Goal: Transaction & Acquisition: Purchase product/service

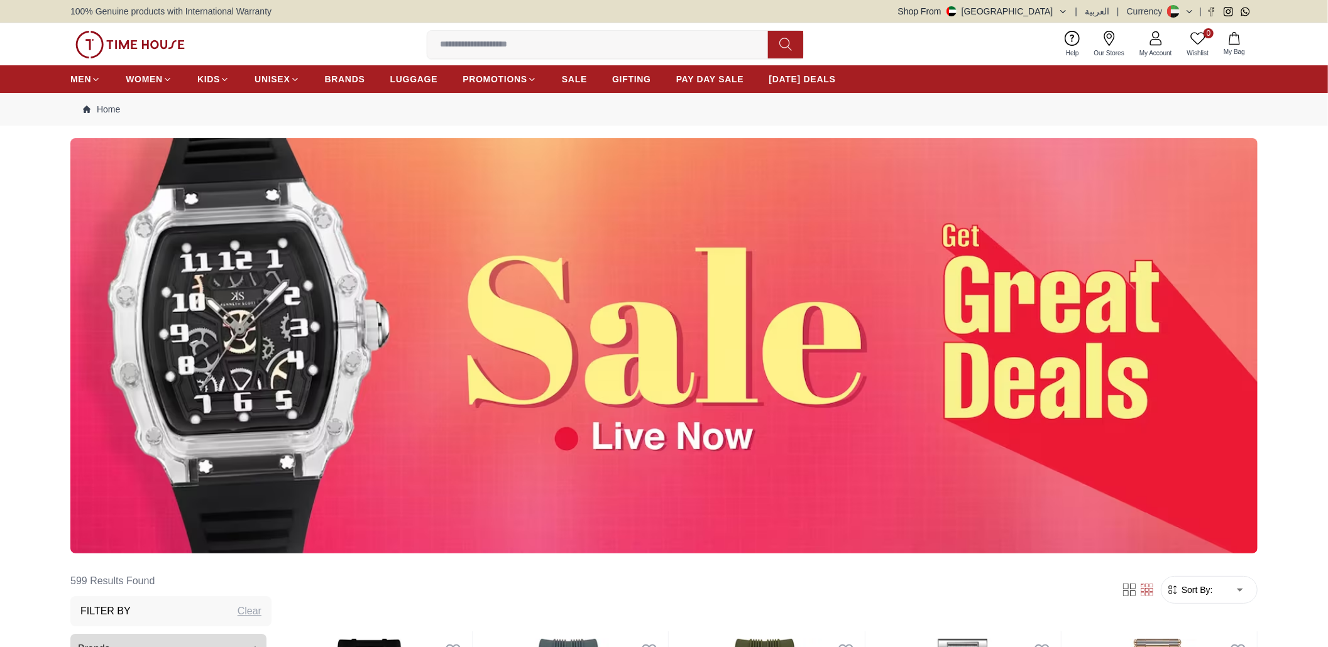
click at [498, 43] on input at bounding box center [602, 44] width 351 height 25
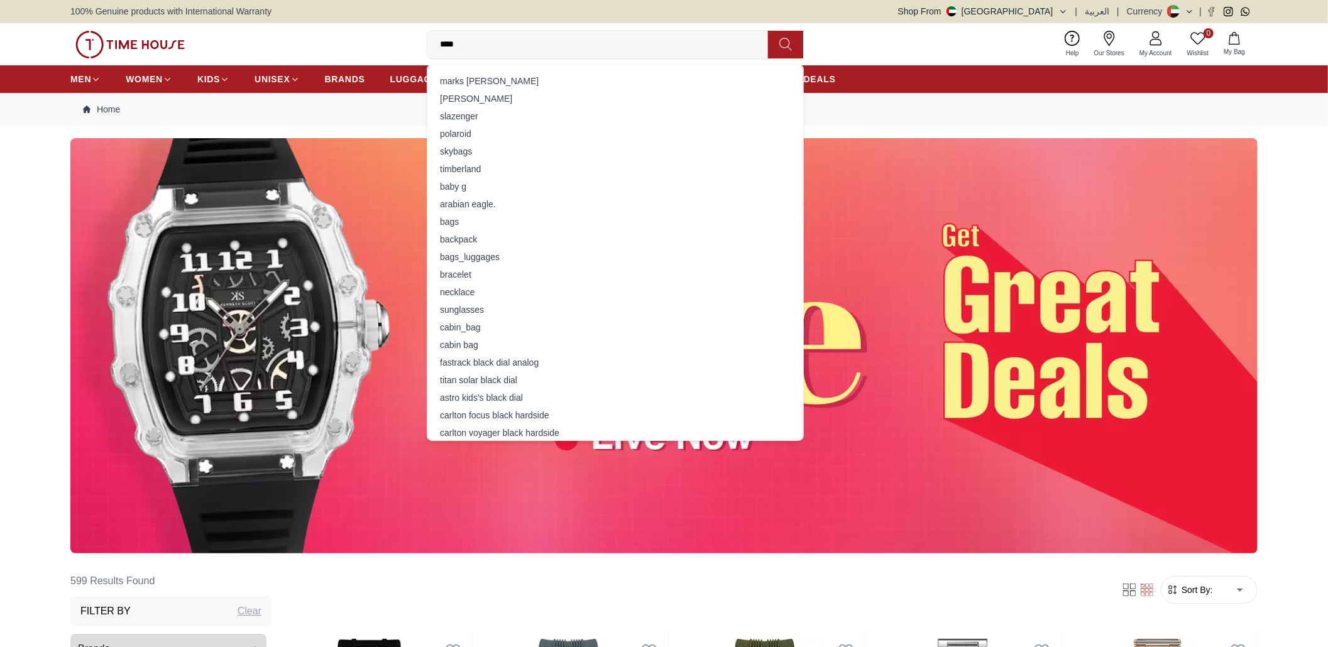
type input "*****"
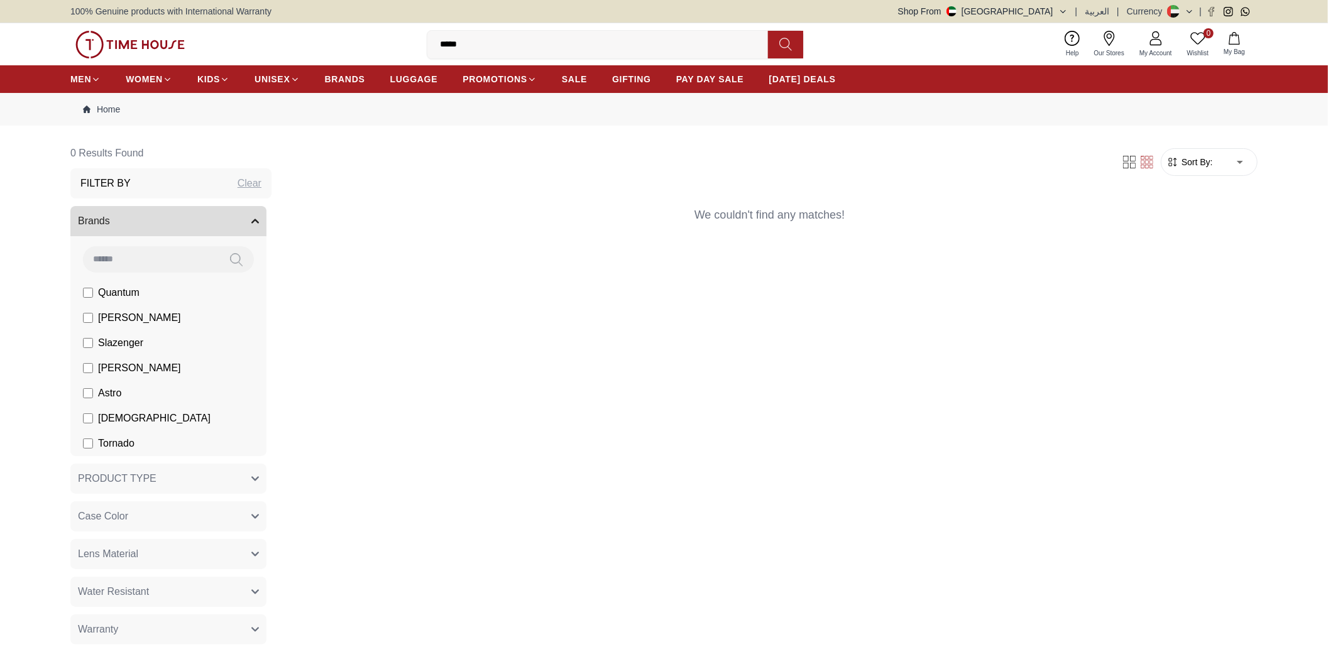
drag, startPoint x: 507, startPoint y: 45, endPoint x: 397, endPoint y: 45, distance: 109.4
click at [397, 45] on div "0 Wishlist My Bag ***** slazenger bracelet Trending Searches Police Casio Women…" at bounding box center [663, 44] width 1187 height 42
type input "**********"
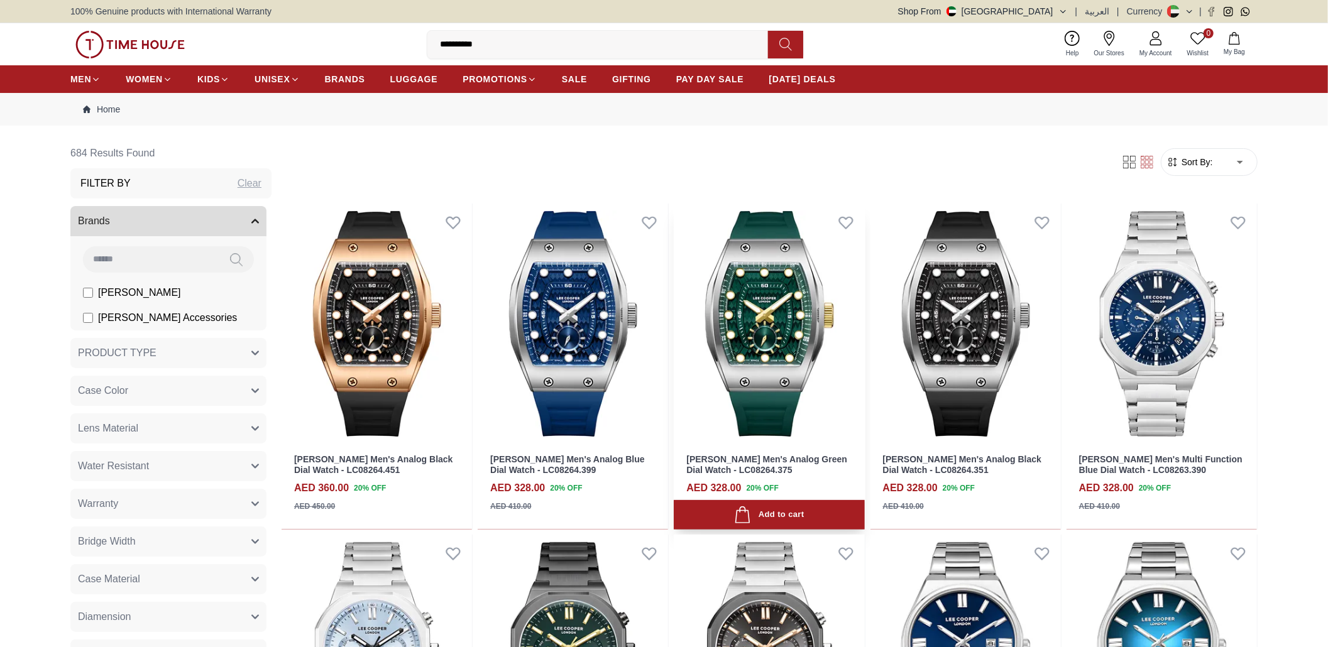
click at [780, 315] on img at bounding box center [769, 324] width 190 height 241
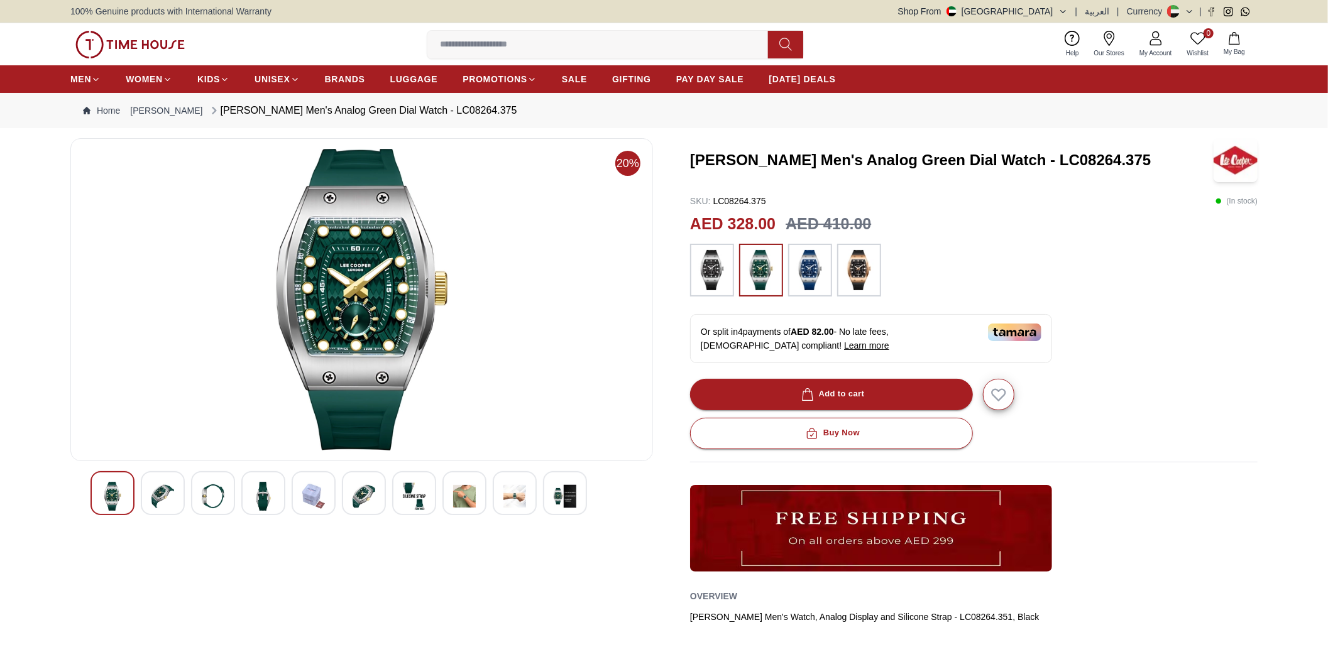
click at [166, 493] on img at bounding box center [162, 496] width 23 height 29
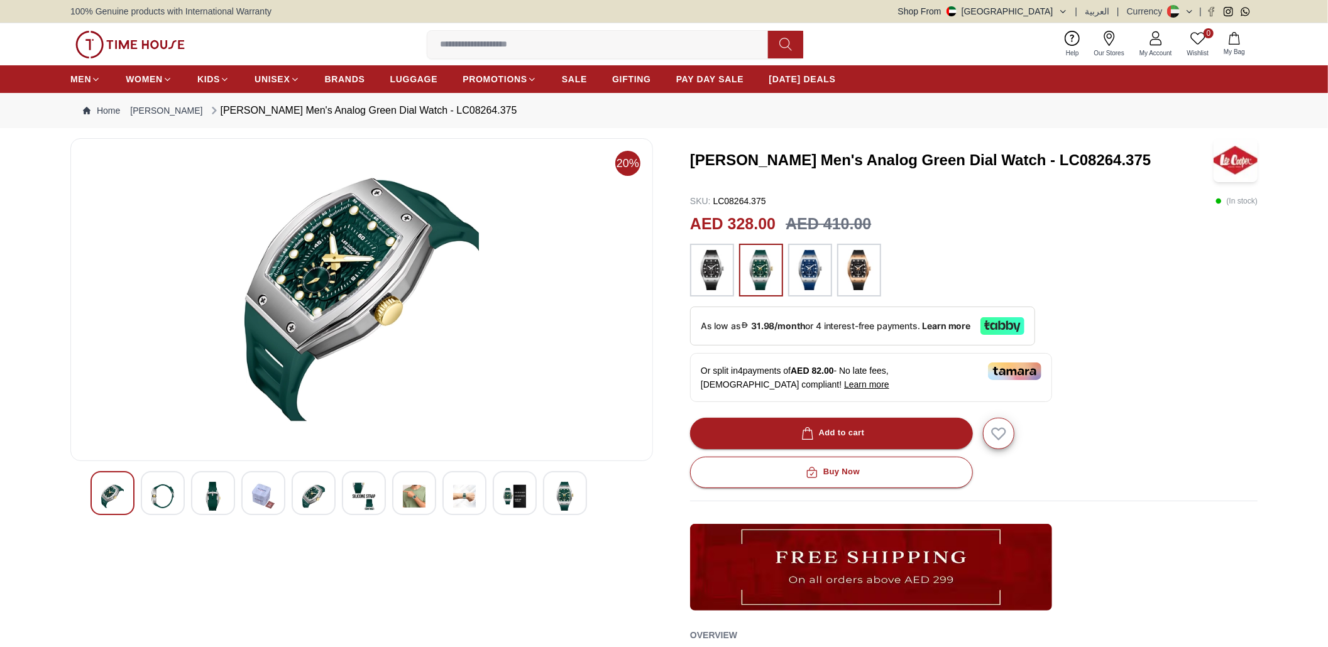
click at [207, 491] on img at bounding box center [213, 496] width 23 height 29
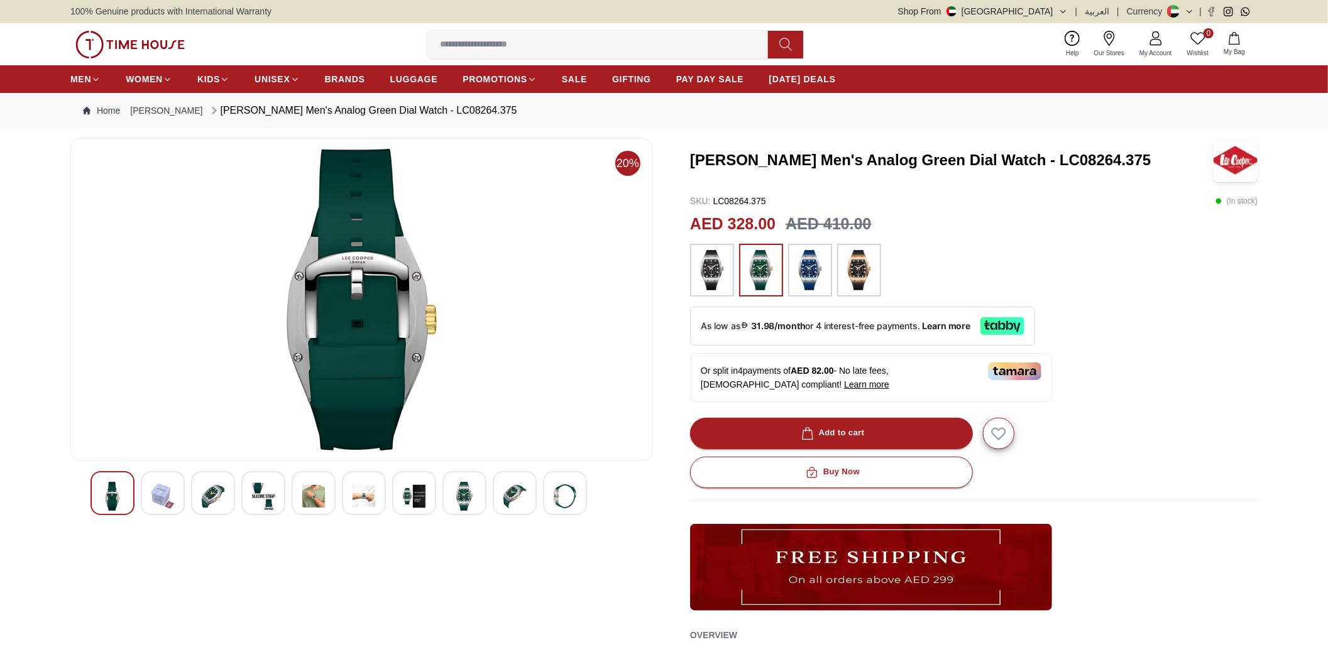
click at [814, 277] on img at bounding box center [809, 270] width 31 height 40
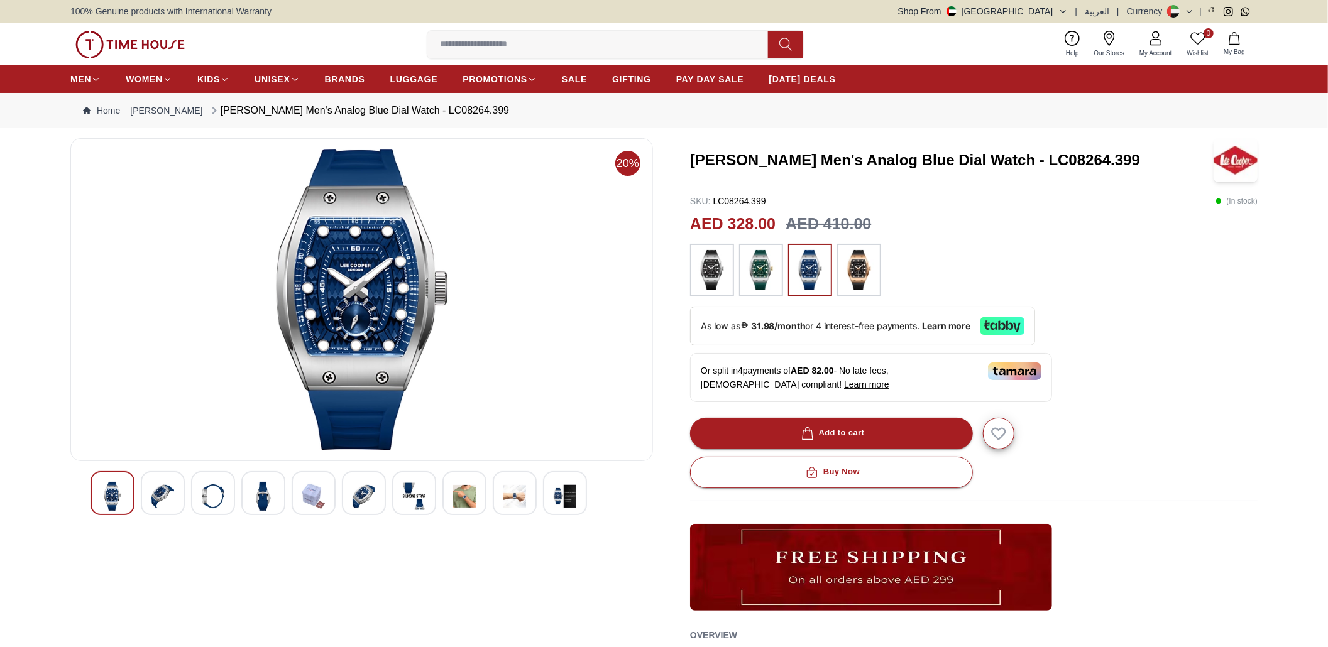
click at [149, 495] on div at bounding box center [163, 493] width 44 height 44
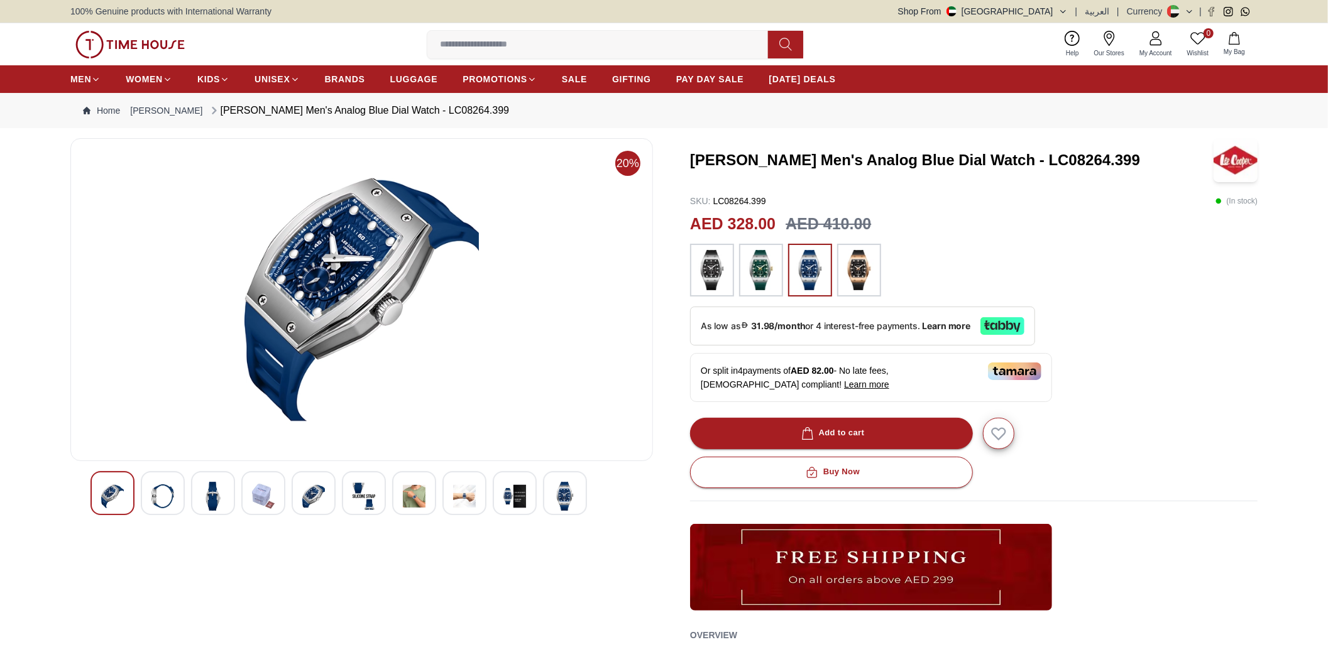
click at [572, 507] on img at bounding box center [565, 496] width 23 height 29
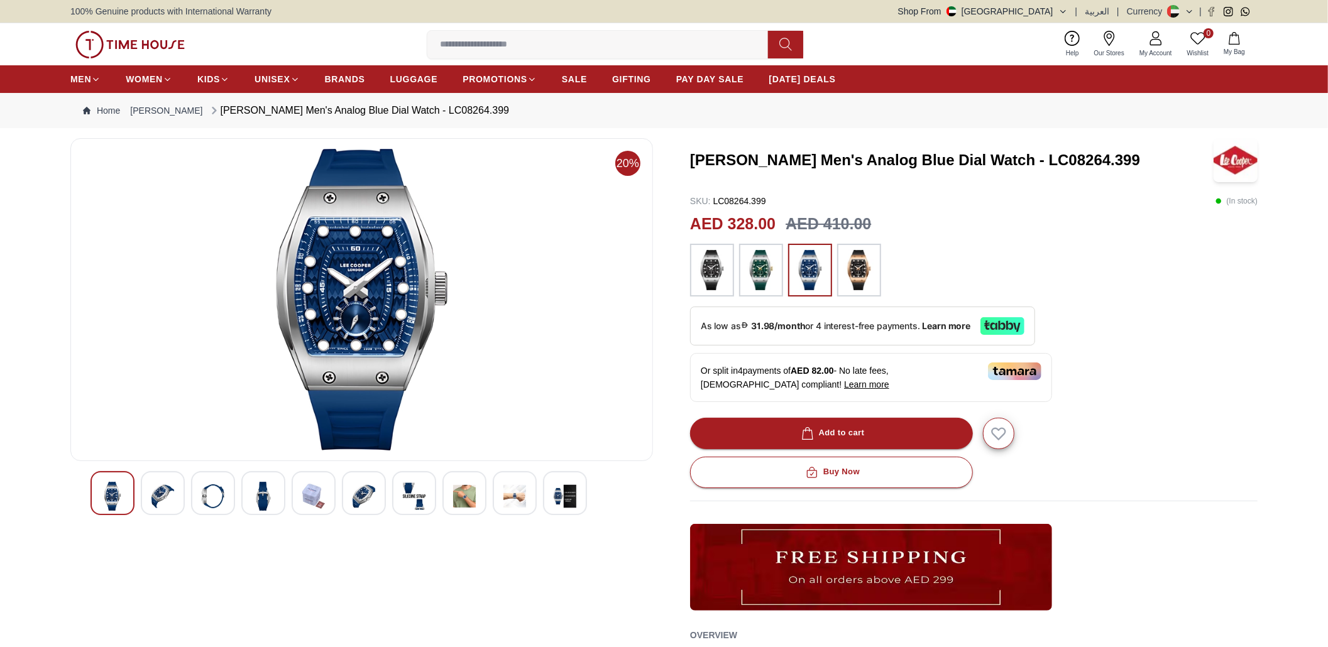
click at [431, 289] on img at bounding box center [361, 300] width 561 height 302
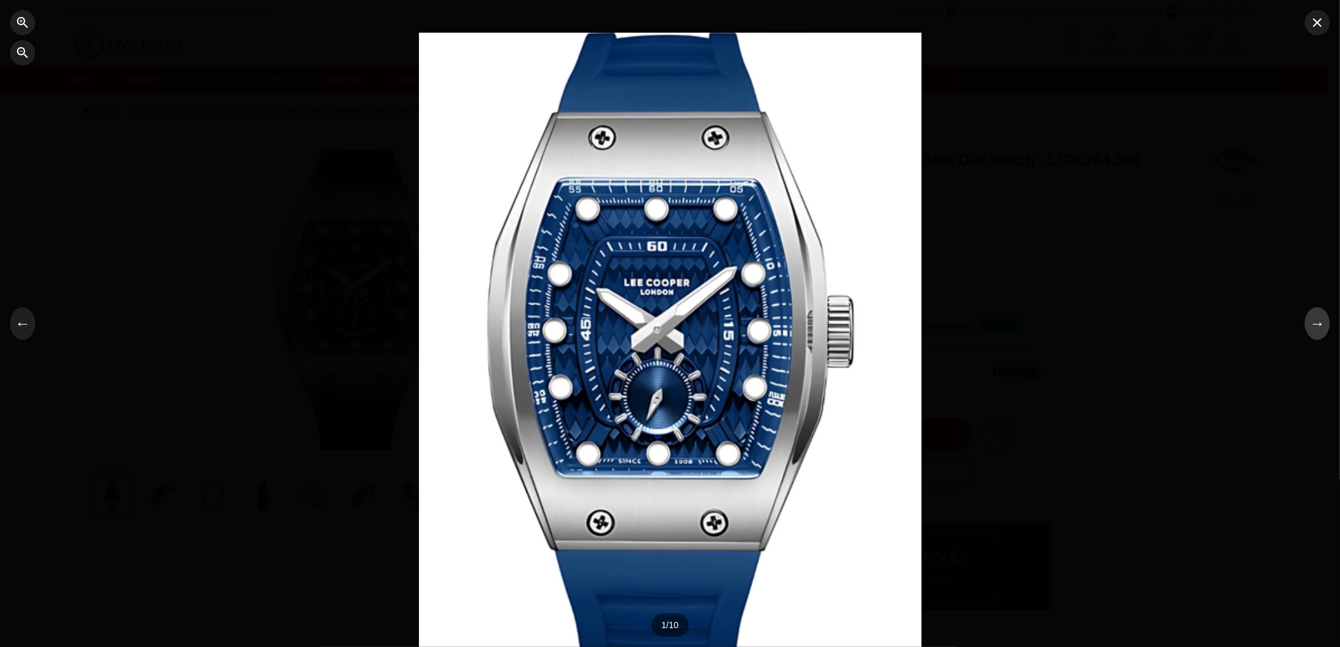
click at [1319, 338] on button "→" at bounding box center [1317, 323] width 25 height 33
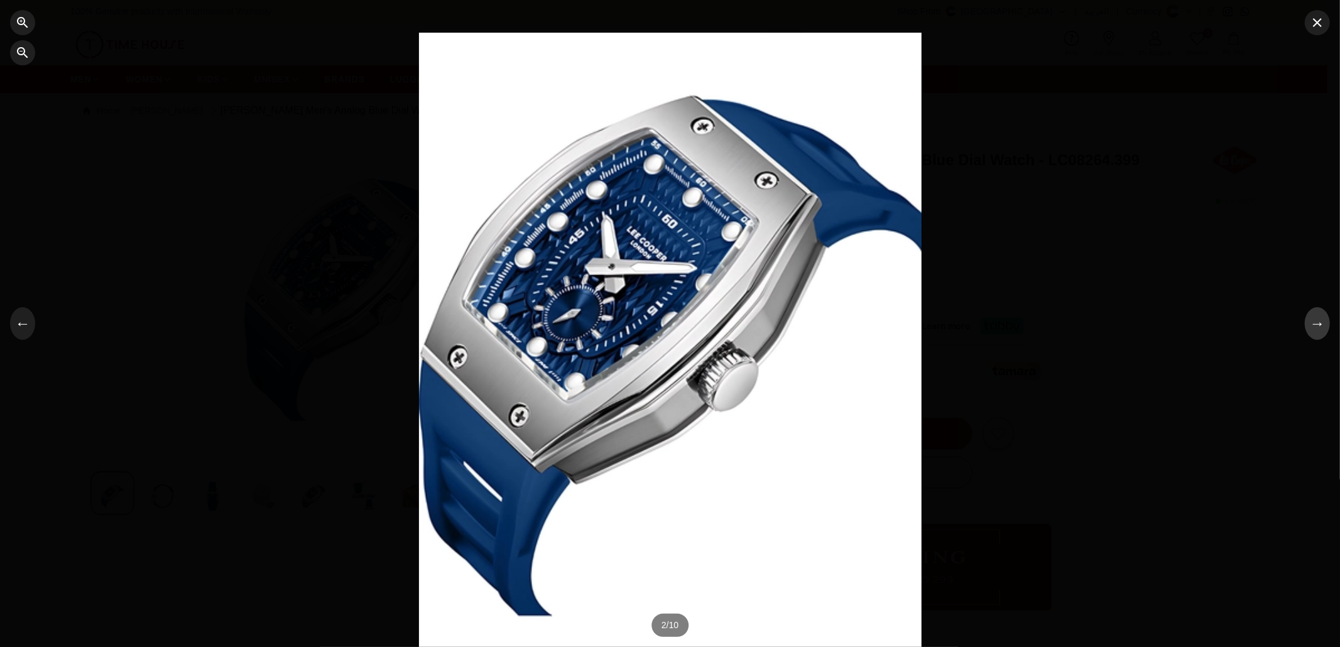
click at [1318, 338] on button "→" at bounding box center [1317, 323] width 25 height 33
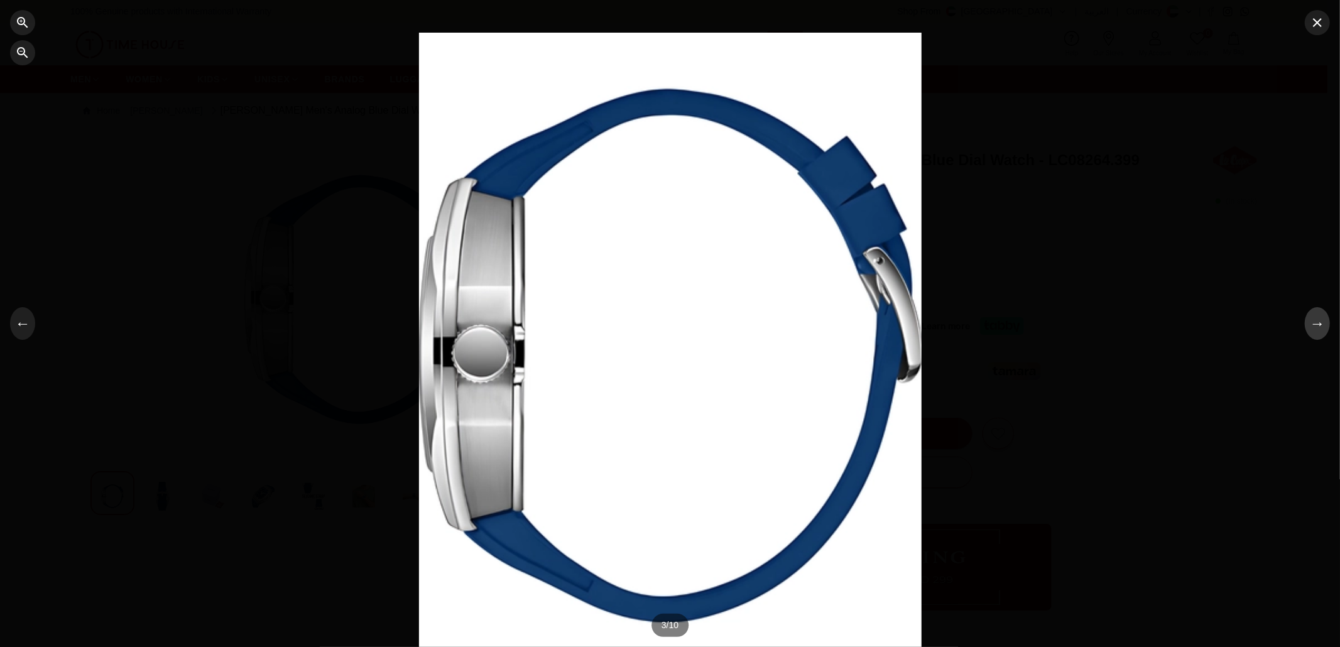
click at [1315, 338] on button "→" at bounding box center [1317, 323] width 25 height 33
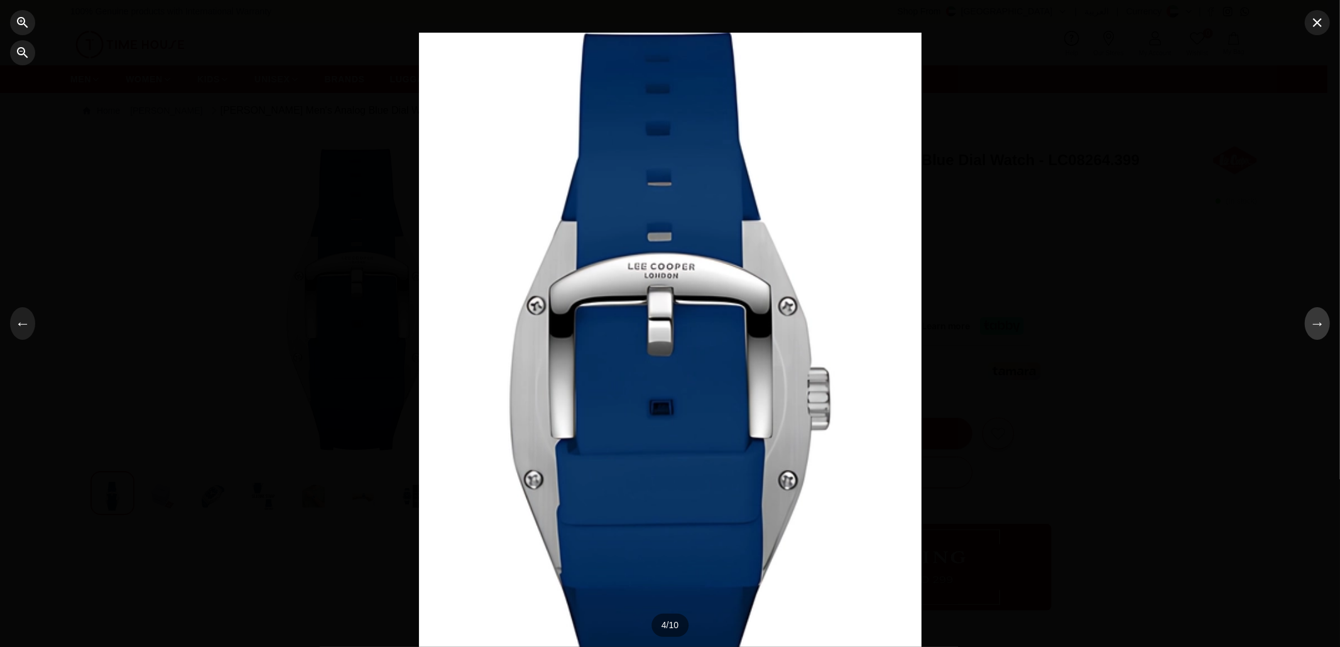
click at [1312, 338] on button "→" at bounding box center [1317, 323] width 25 height 33
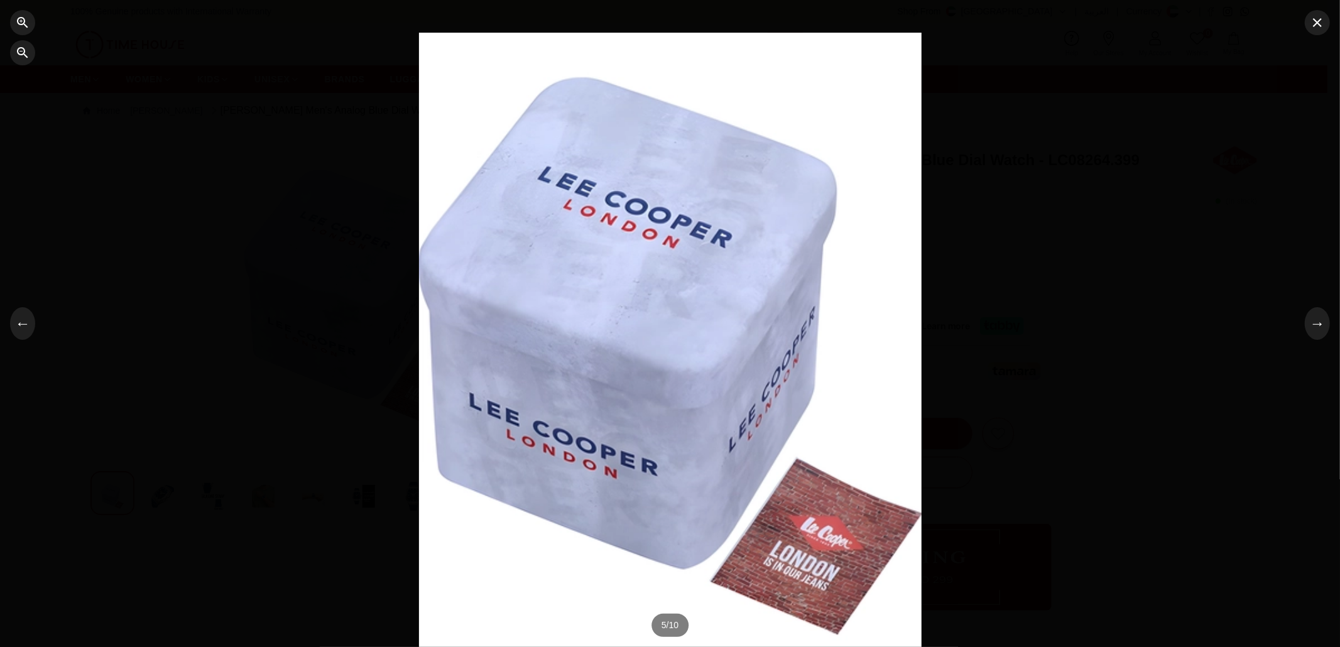
click at [1308, 338] on div at bounding box center [670, 323] width 1340 height 647
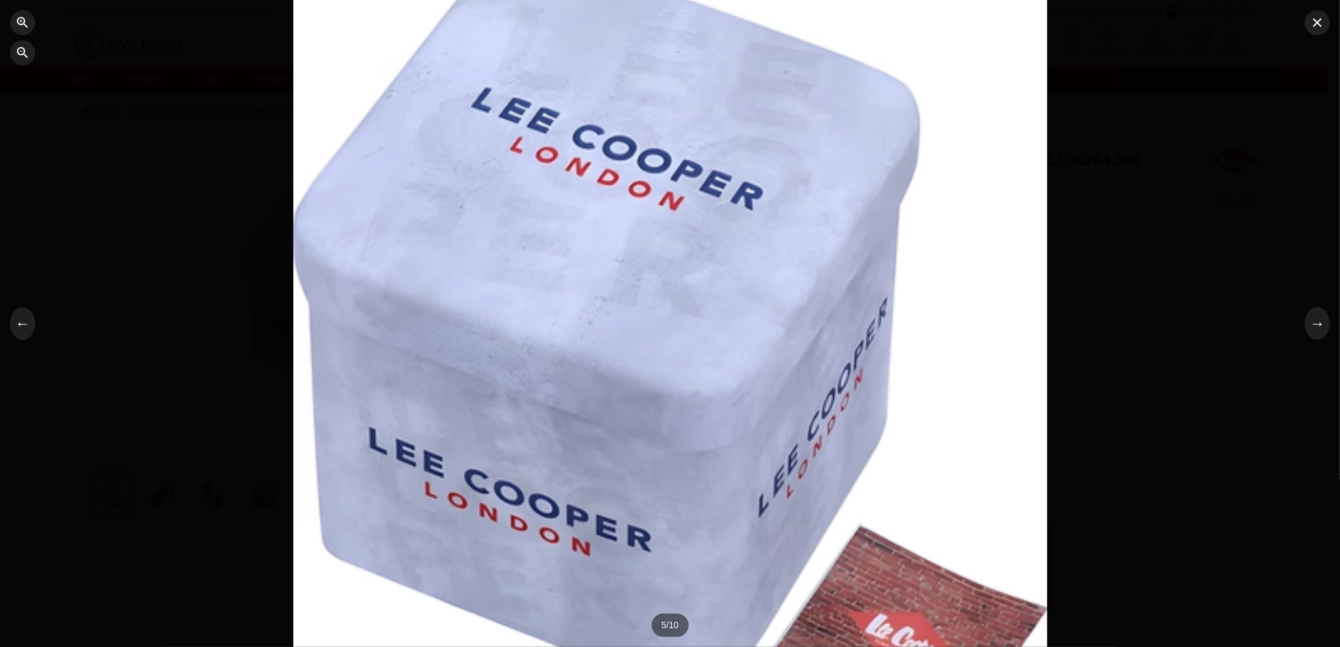
click at [1306, 338] on div at bounding box center [670, 323] width 1340 height 647
click at [1312, 332] on button "→" at bounding box center [1317, 323] width 25 height 33
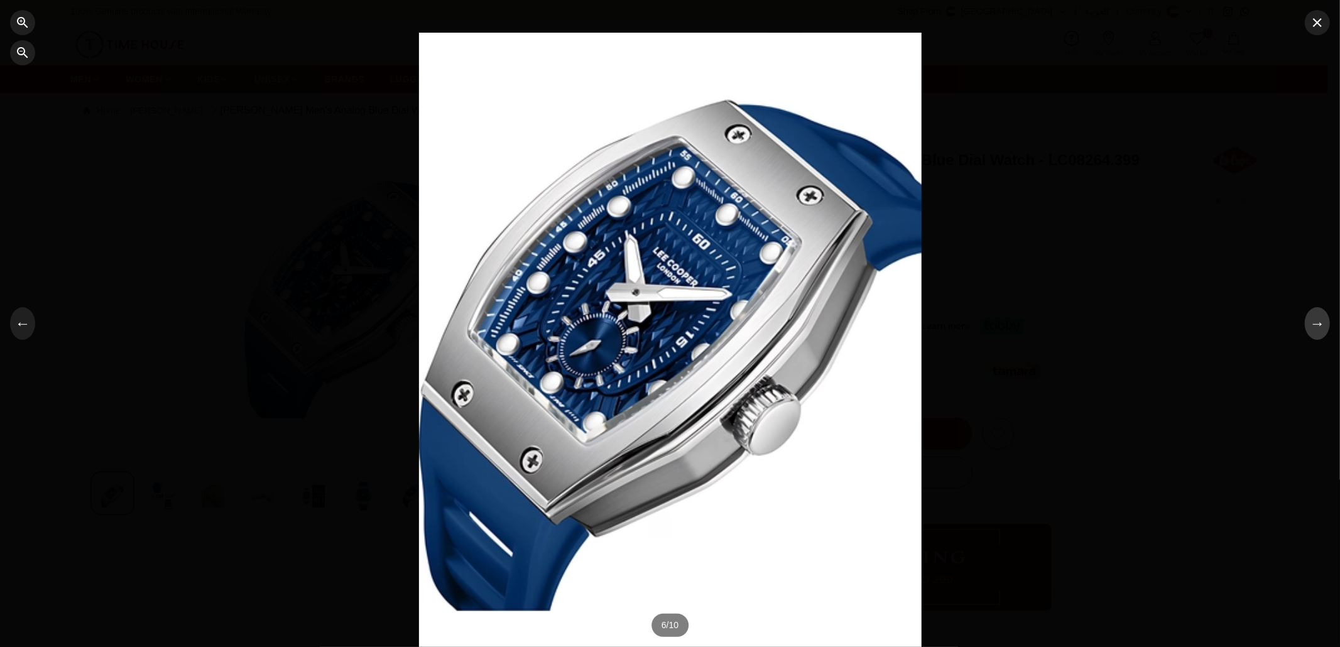
click at [1312, 332] on button "→" at bounding box center [1317, 323] width 25 height 33
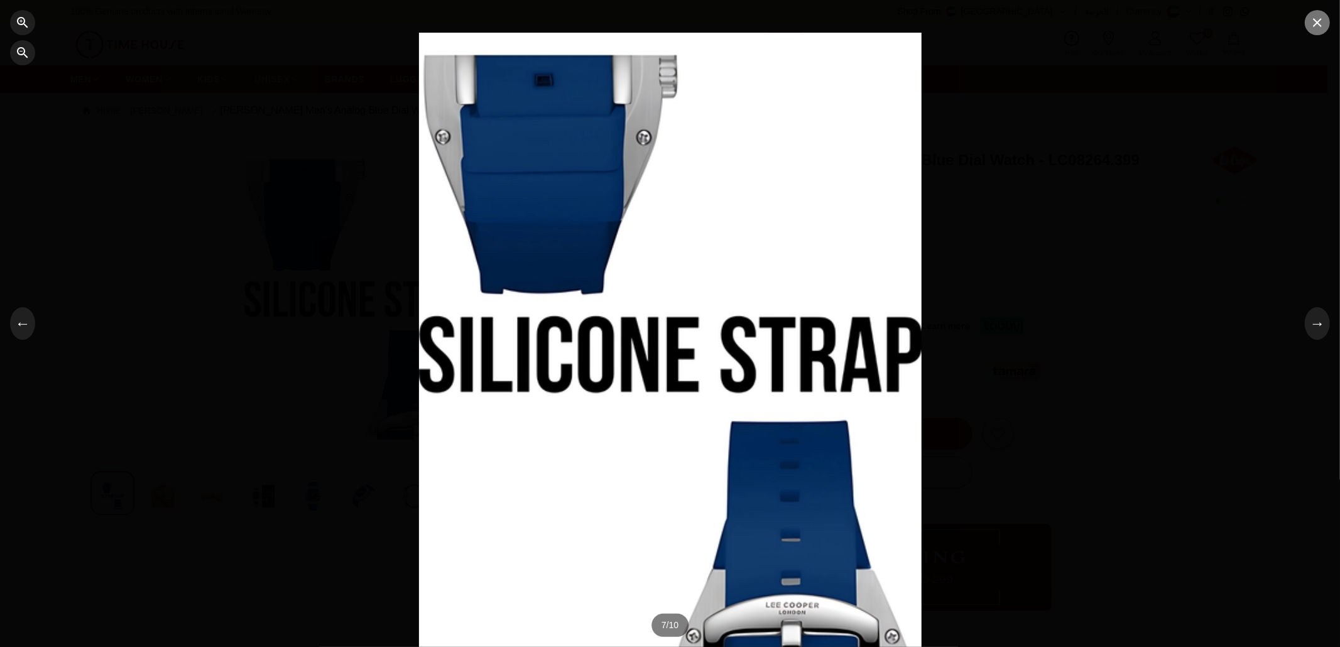
click at [1324, 28] on icon "button" at bounding box center [1317, 22] width 15 height 15
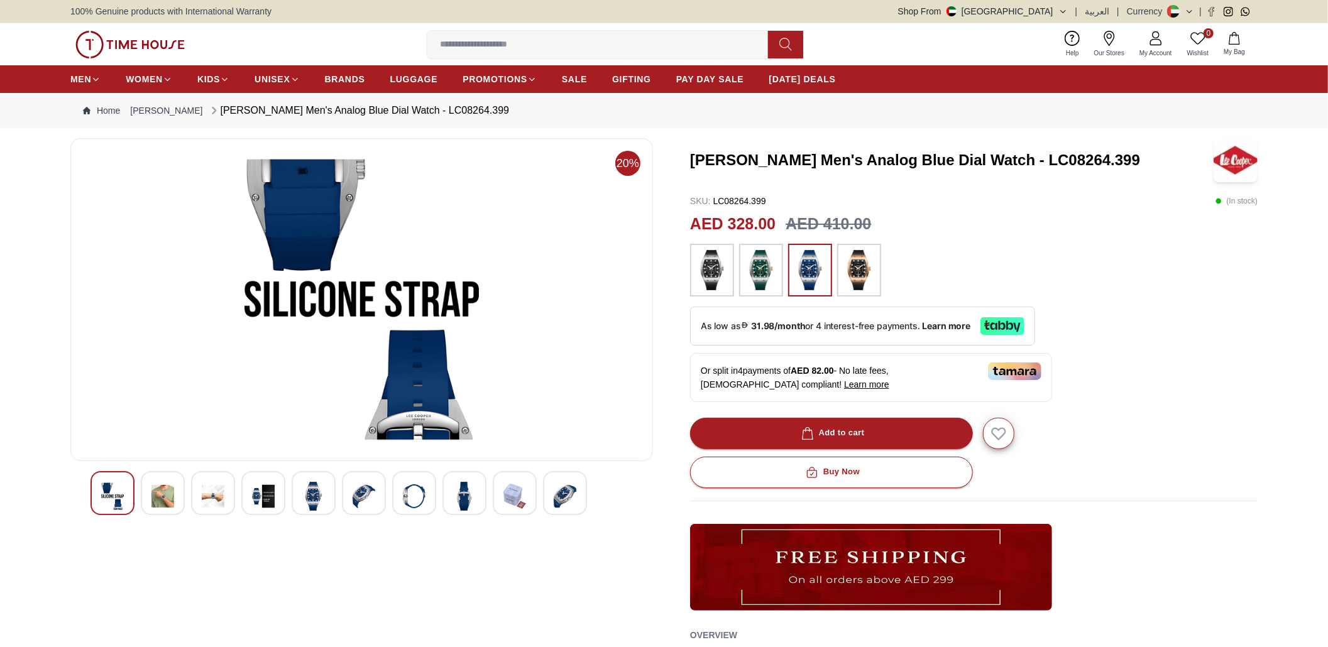
click at [860, 280] on img at bounding box center [858, 270] width 31 height 40
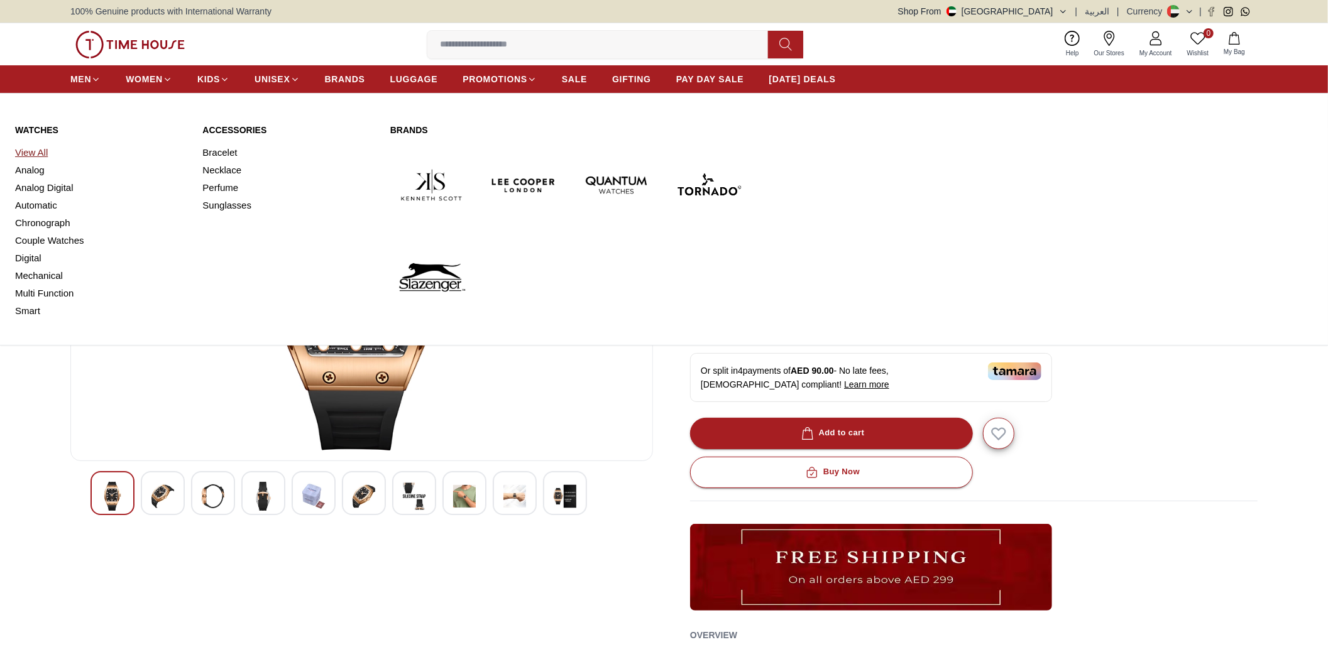
click at [43, 148] on link "View All" at bounding box center [101, 153] width 172 height 18
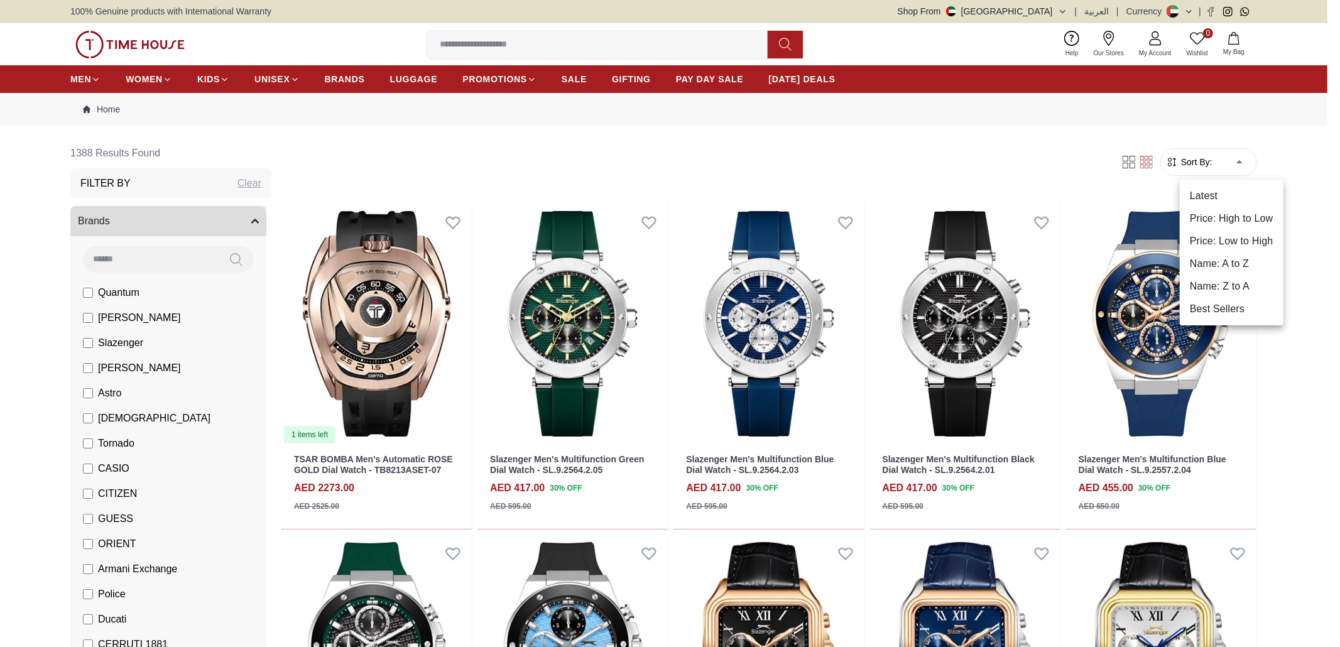
click at [1213, 249] on li "Price: Low to High" at bounding box center [1232, 241] width 104 height 23
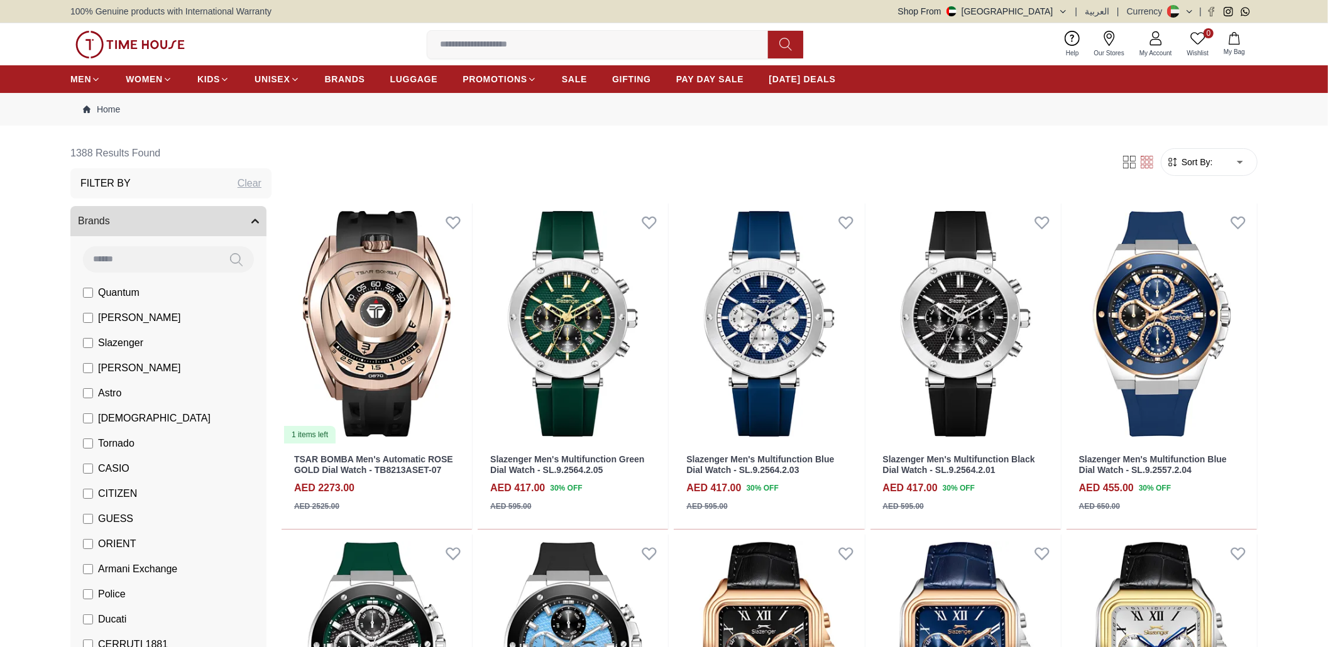
type input "*"
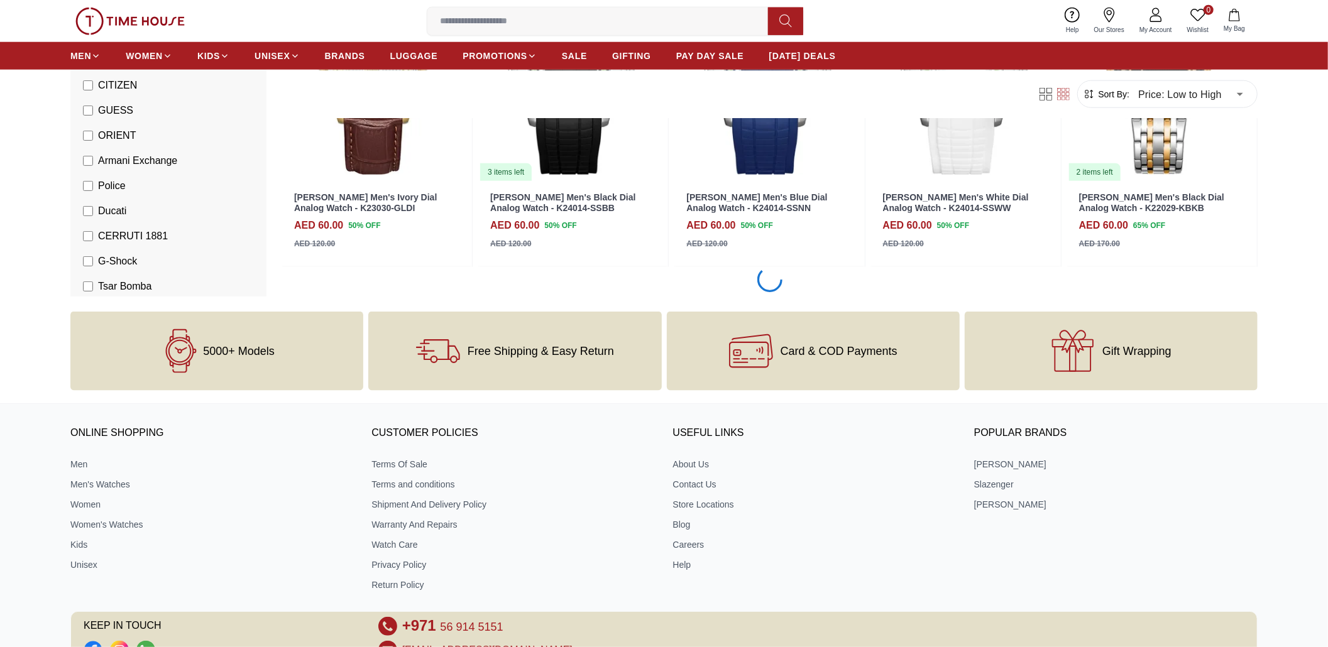
scroll to position [1257, 0]
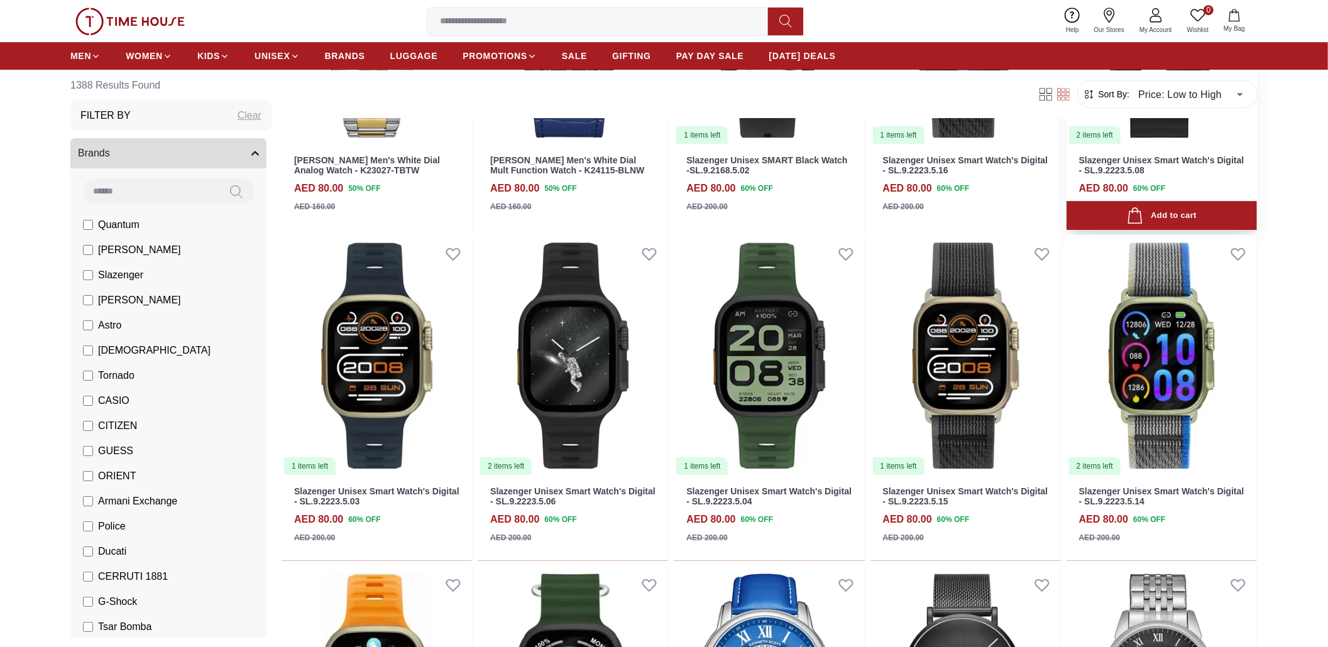
scroll to position [3687, 0]
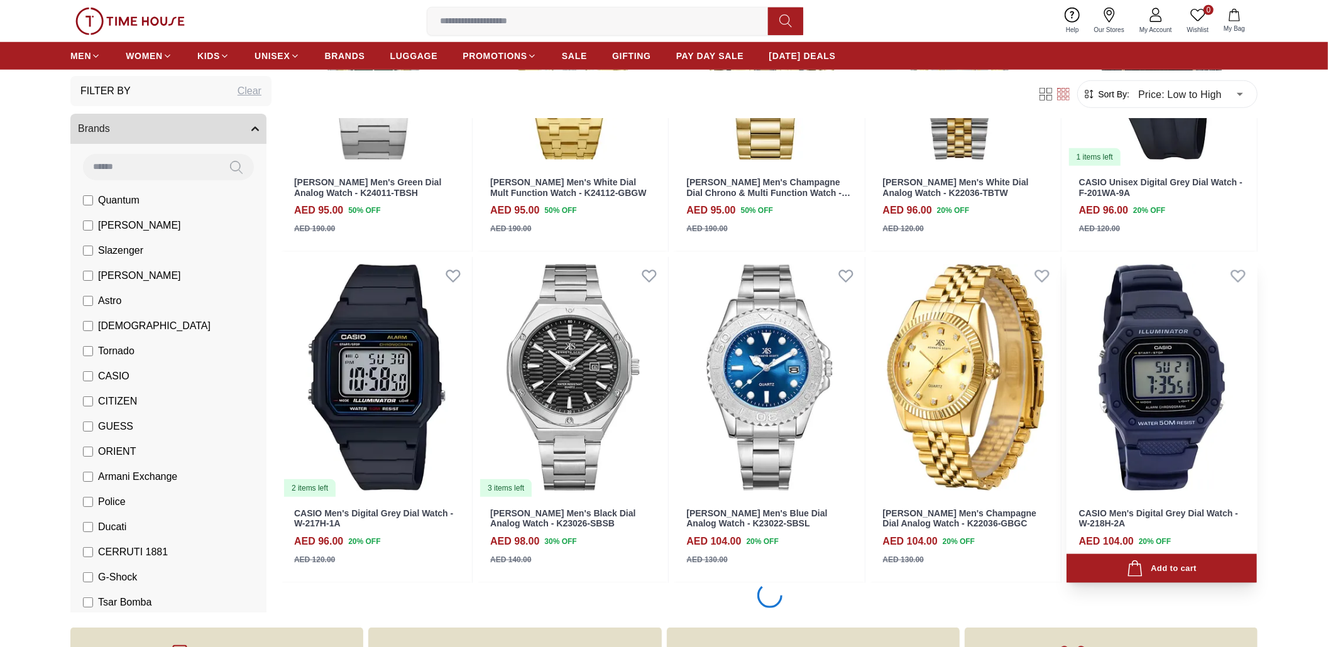
scroll to position [5028, 0]
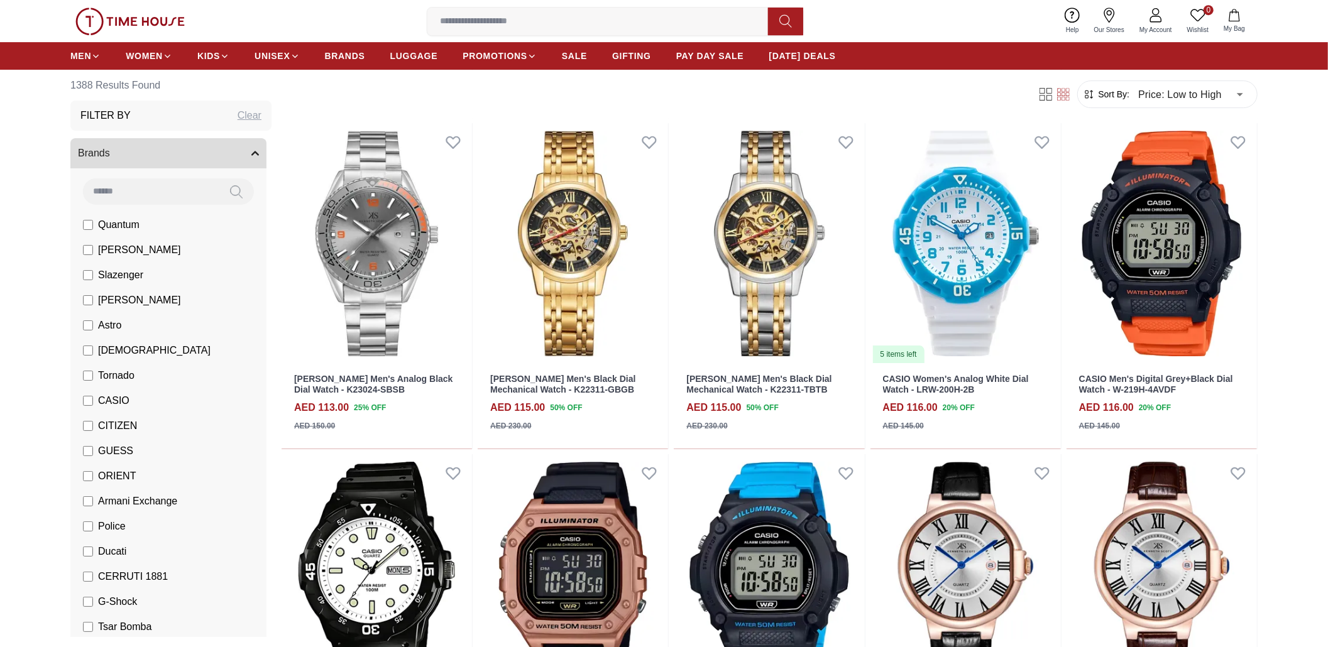
scroll to position [7625, 0]
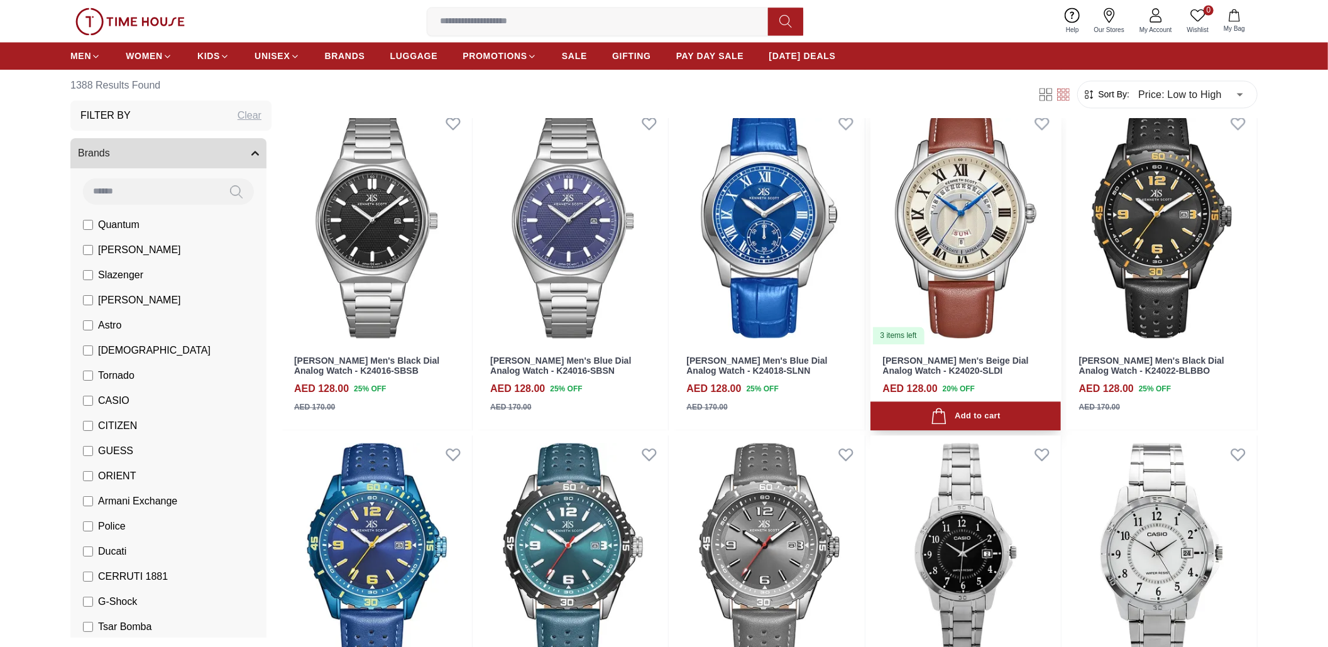
scroll to position [10661, 0]
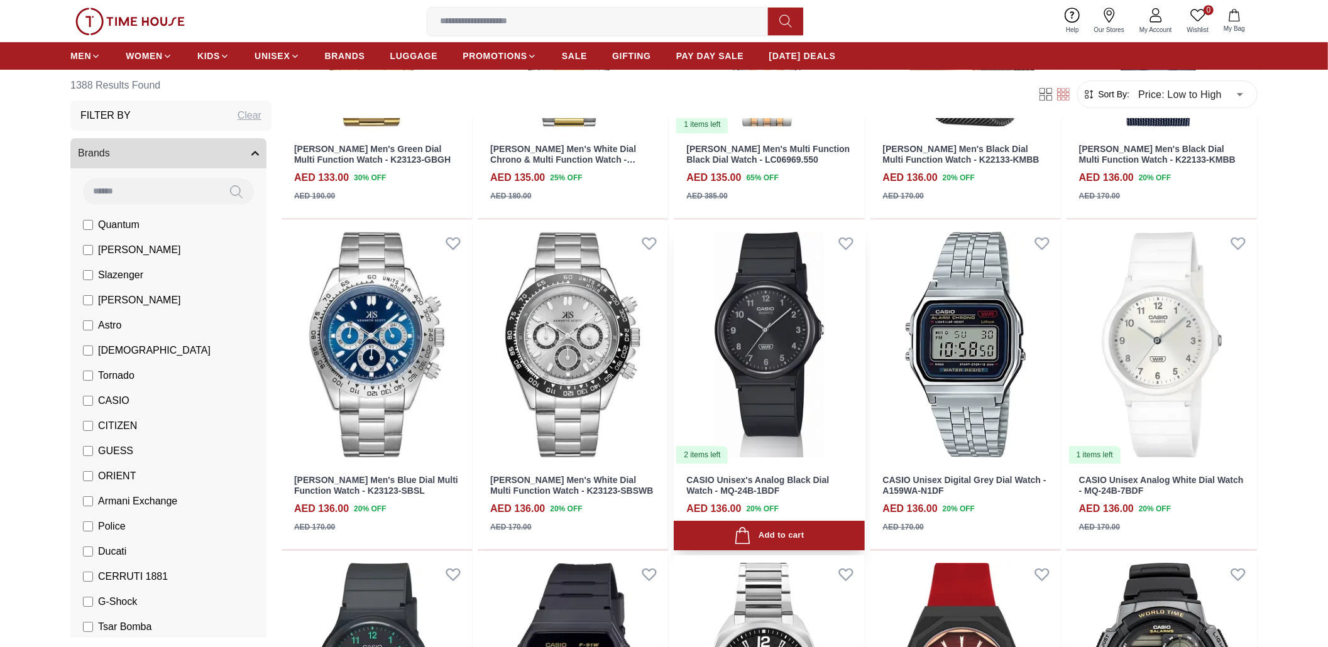
scroll to position [11421, 0]
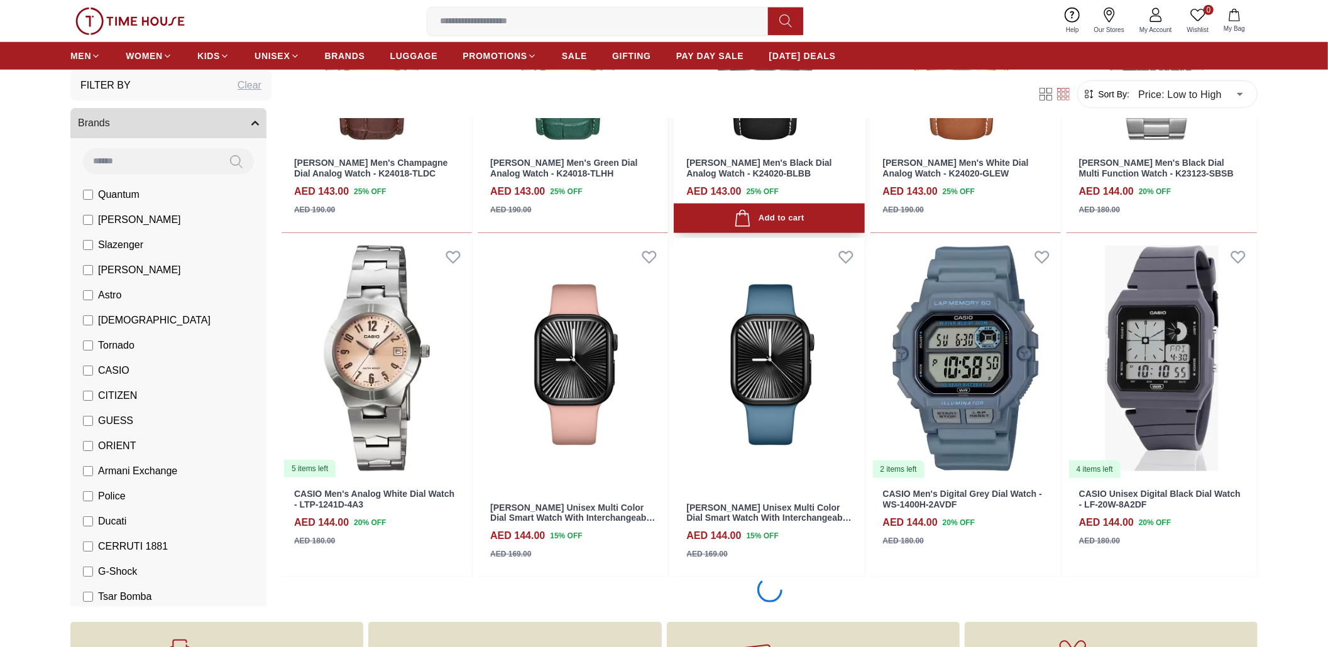
scroll to position [13010, 0]
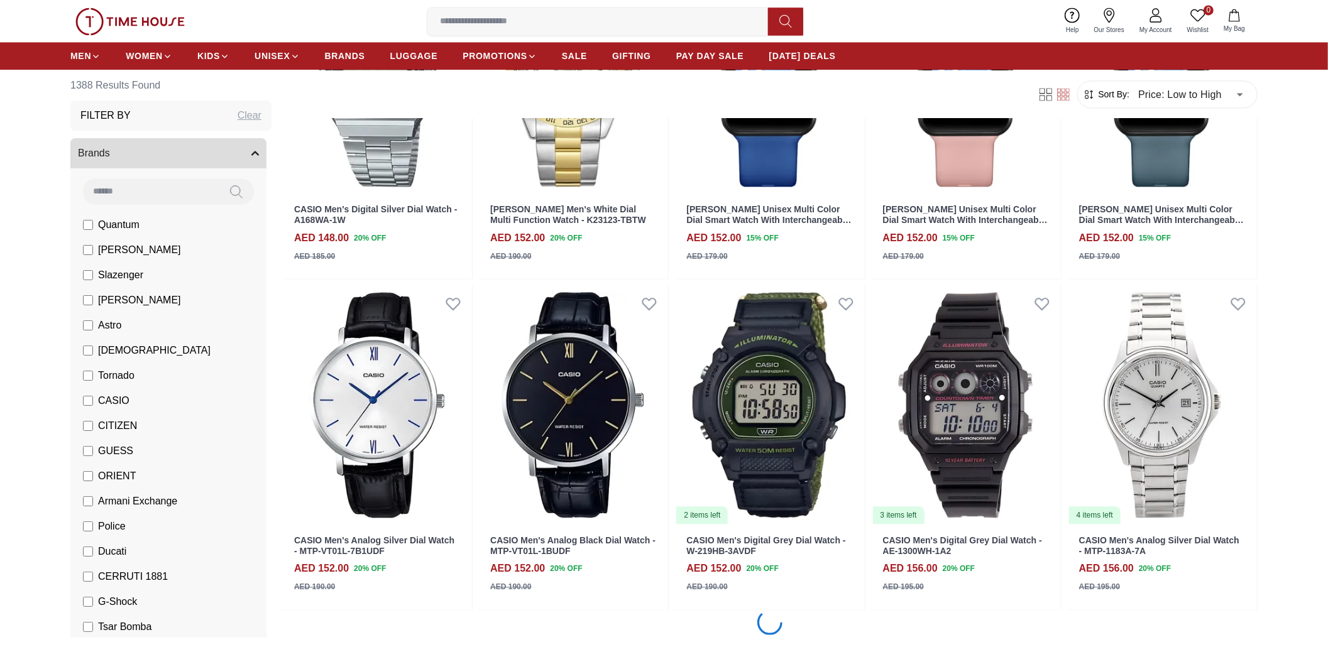
scroll to position [14267, 0]
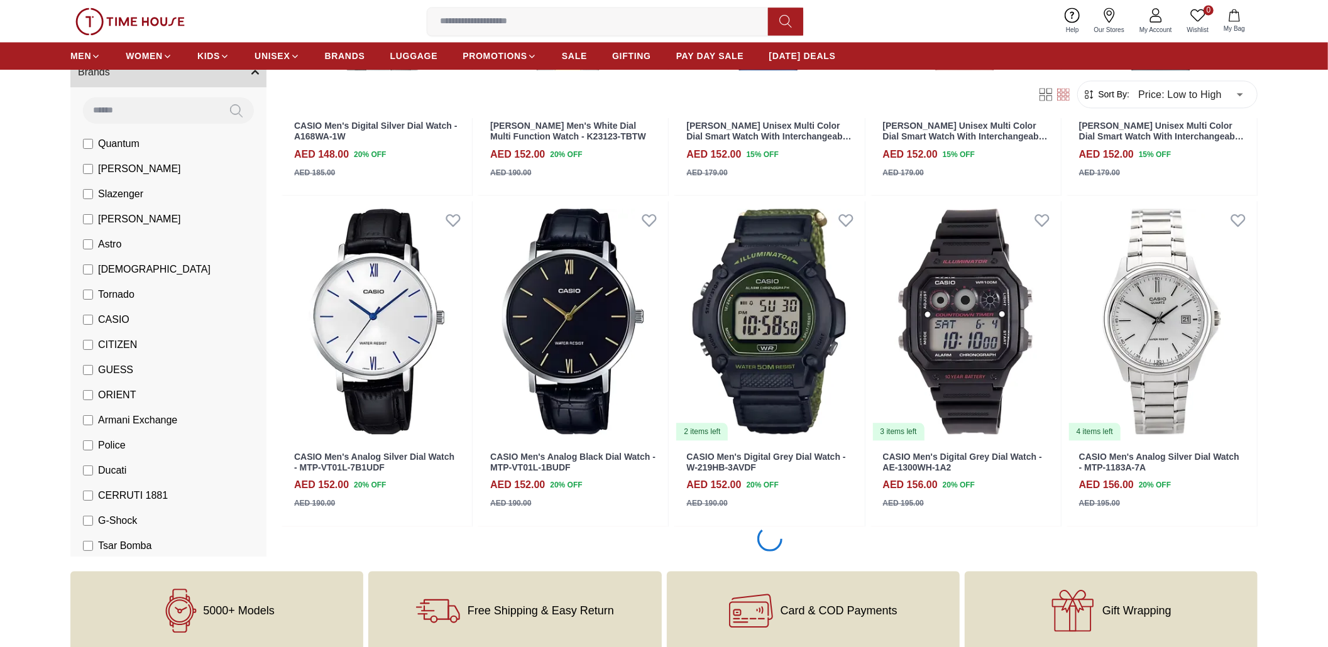
scroll to position [14434, 0]
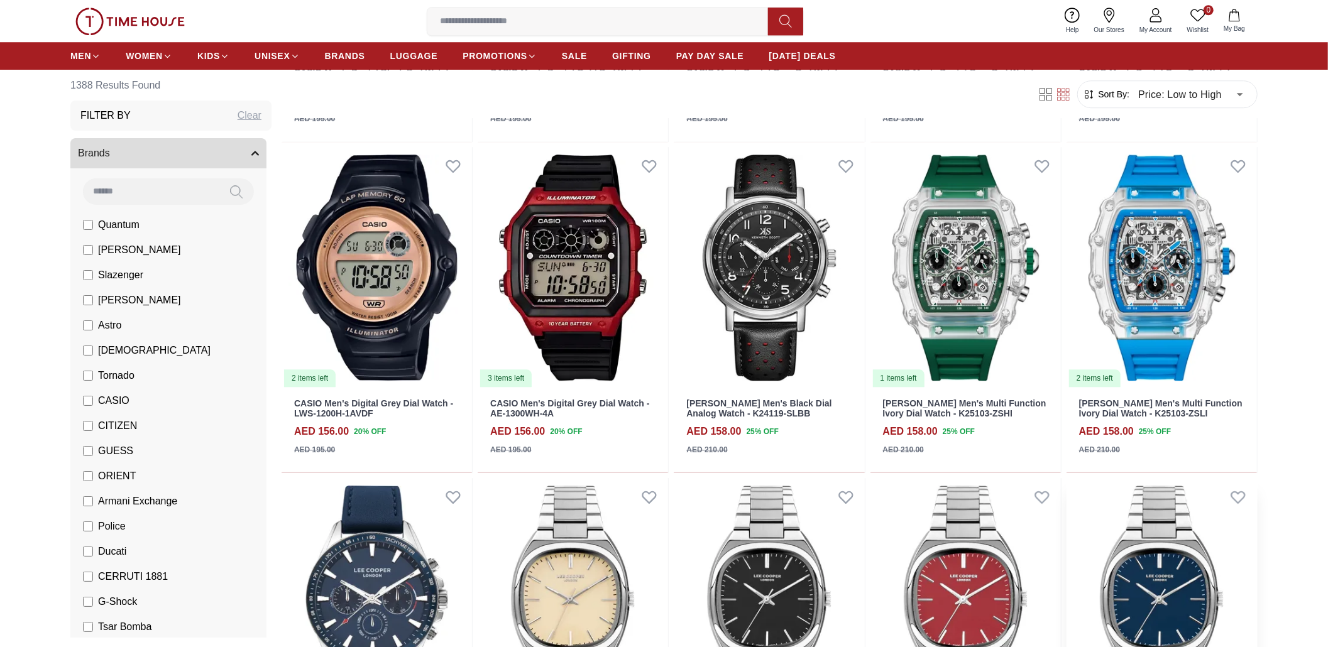
scroll to position [15272, 0]
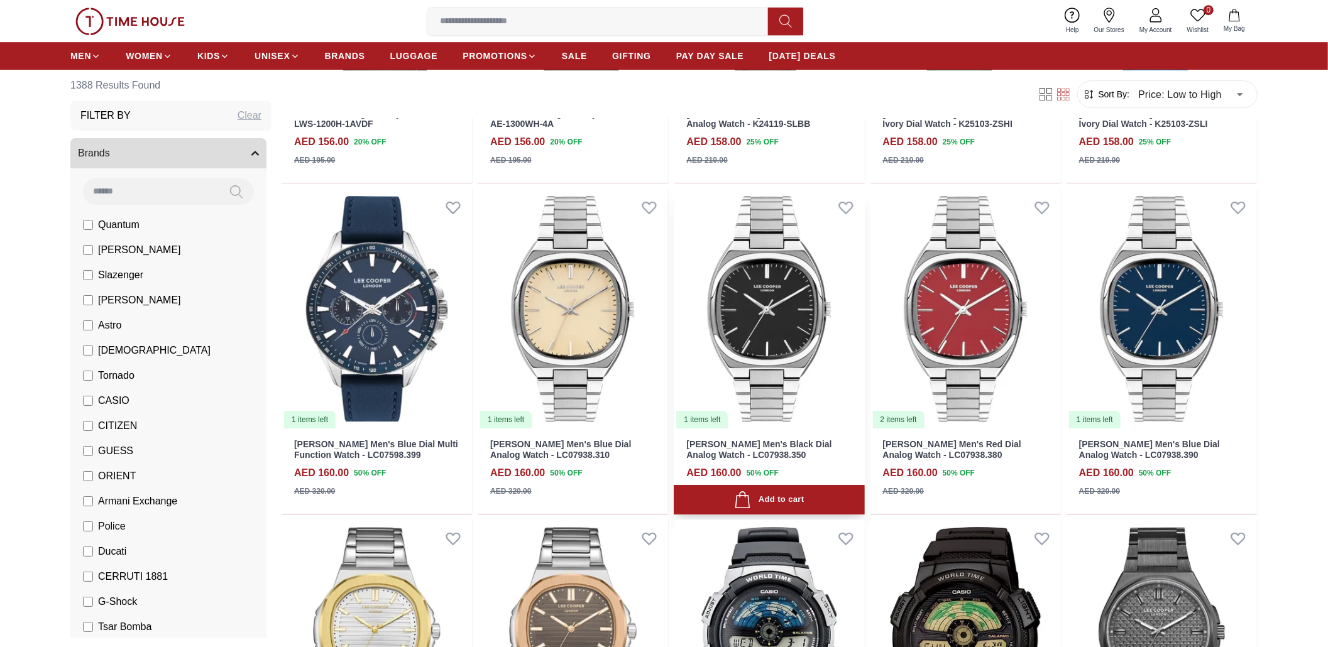
click at [788, 322] on img at bounding box center [769, 309] width 190 height 241
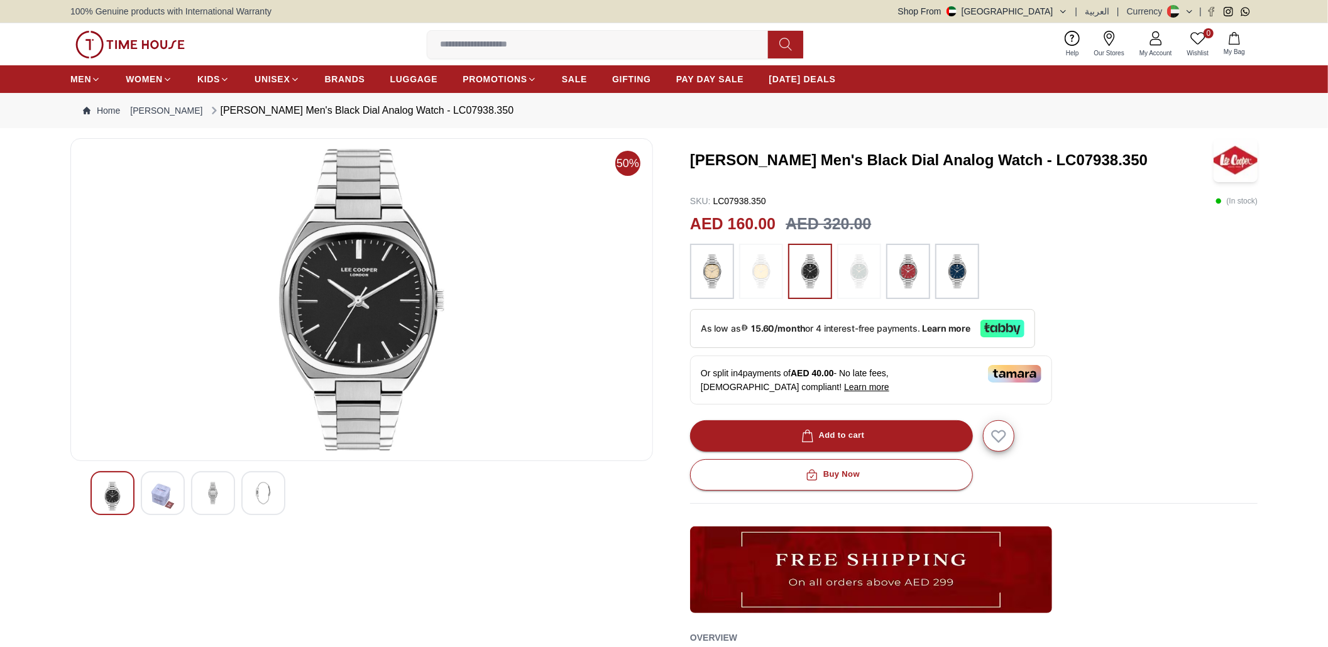
click at [346, 294] on img at bounding box center [361, 300] width 561 height 302
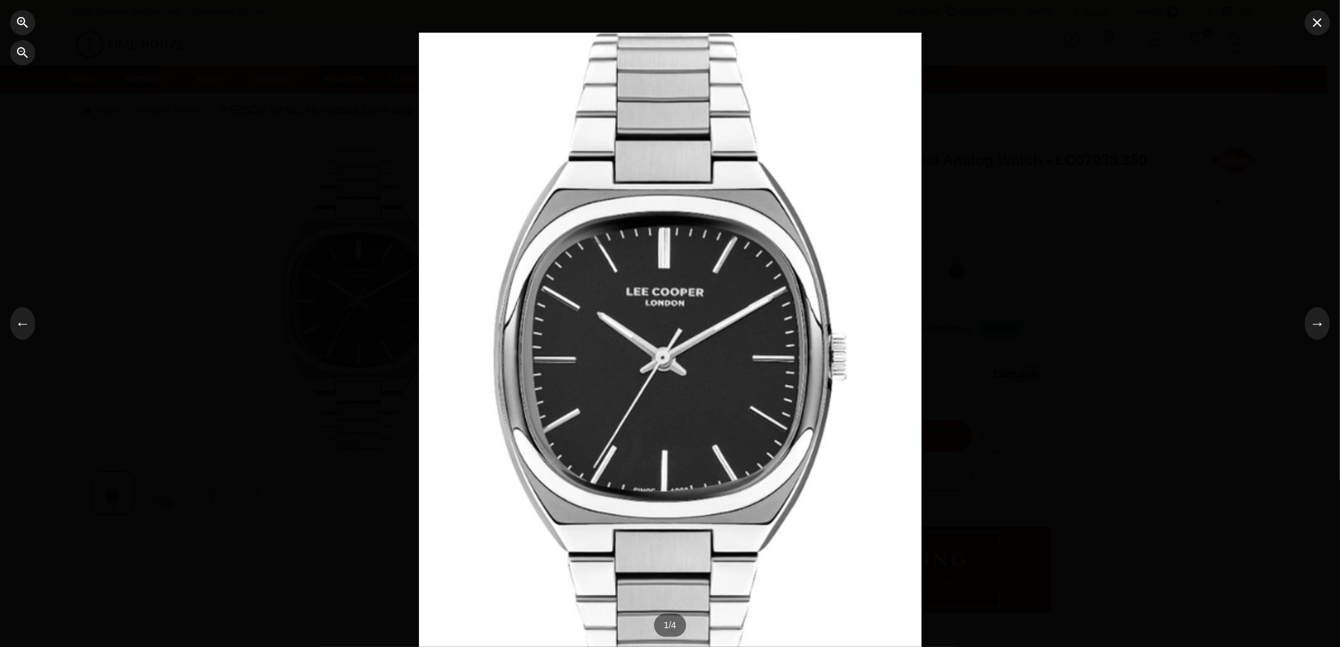
click at [1298, 327] on div at bounding box center [670, 323] width 1340 height 647
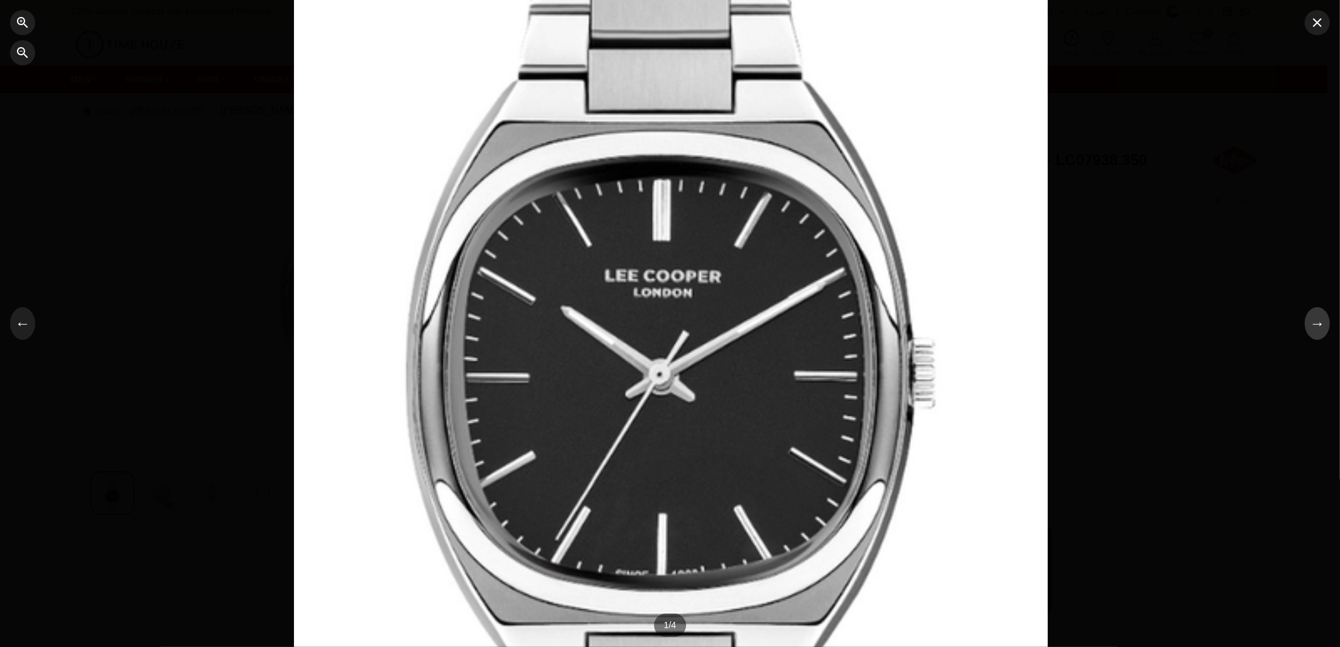
click at [1325, 328] on button "→" at bounding box center [1317, 323] width 25 height 33
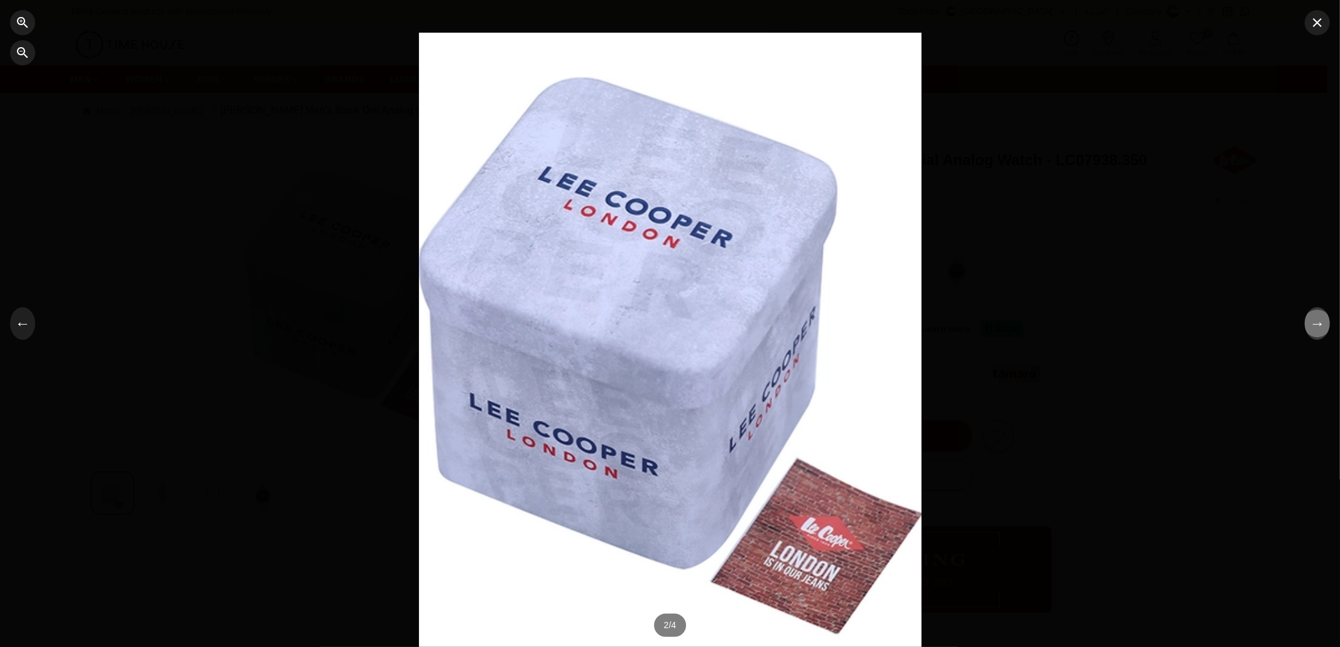
click at [1325, 328] on button "→" at bounding box center [1317, 323] width 25 height 33
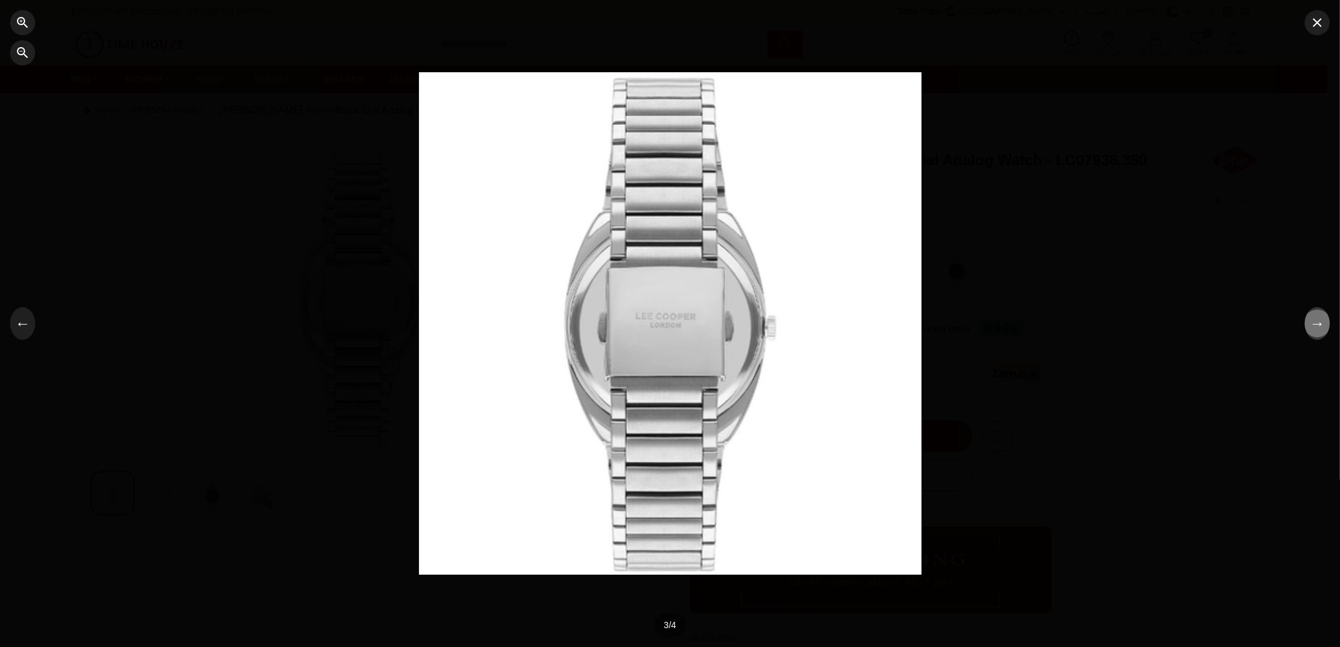
click at [1325, 328] on button "→" at bounding box center [1317, 323] width 25 height 33
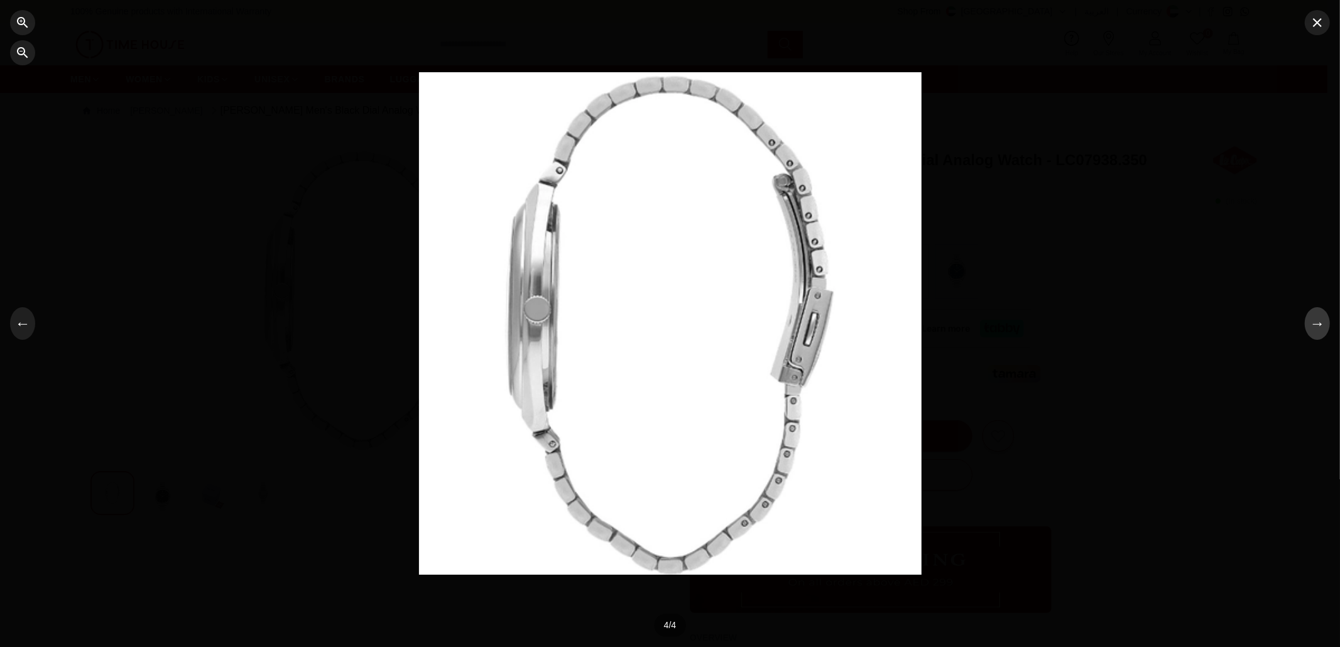
click at [1326, 328] on button "→" at bounding box center [1317, 323] width 25 height 33
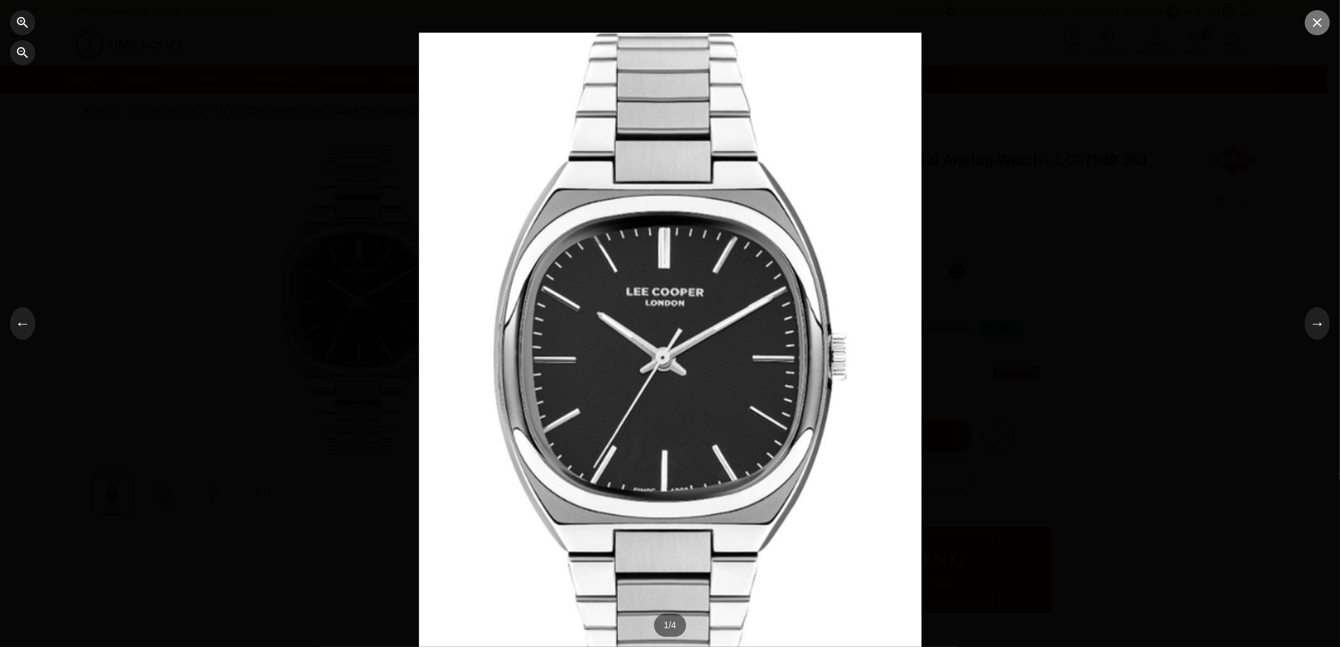
click at [1320, 26] on icon "button" at bounding box center [1317, 22] width 15 height 15
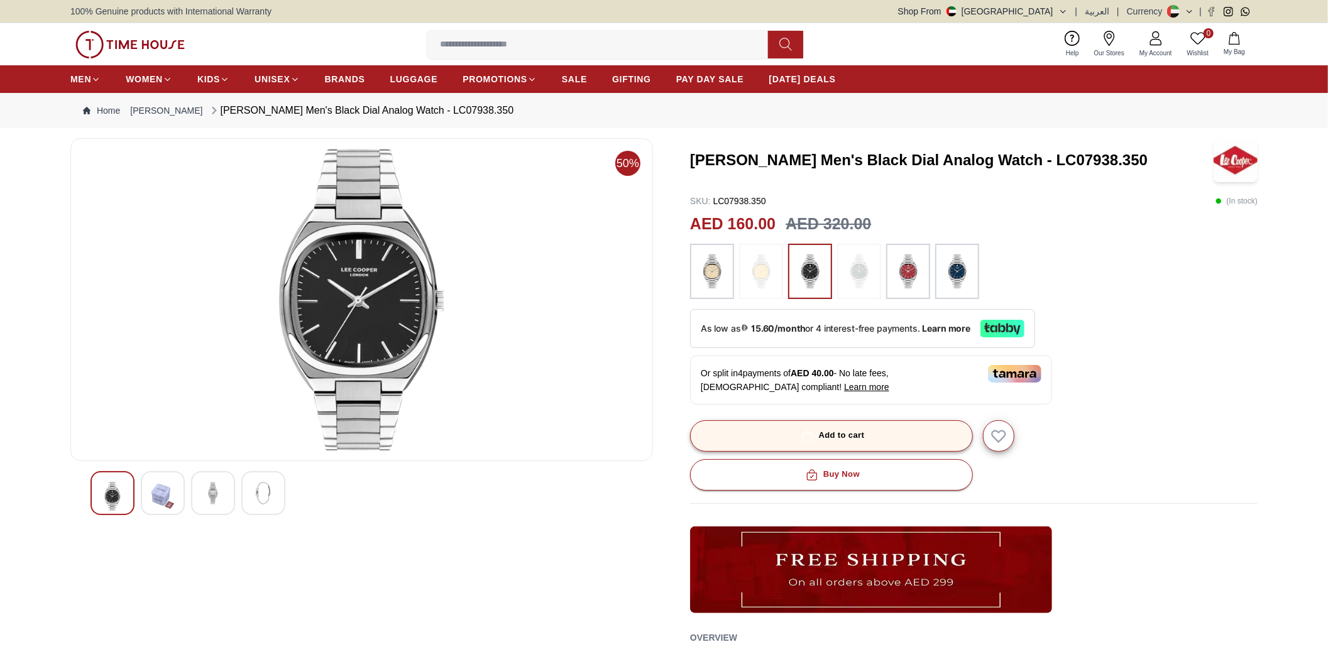
click at [821, 435] on div "Add to cart" at bounding box center [832, 436] width 66 height 14
click at [1213, 395] on div "[PERSON_NAME] Men's Black Dial Analog Watch - LC07938.350 SKU : LC07938.350 ( I…" at bounding box center [973, 458] width 567 height 640
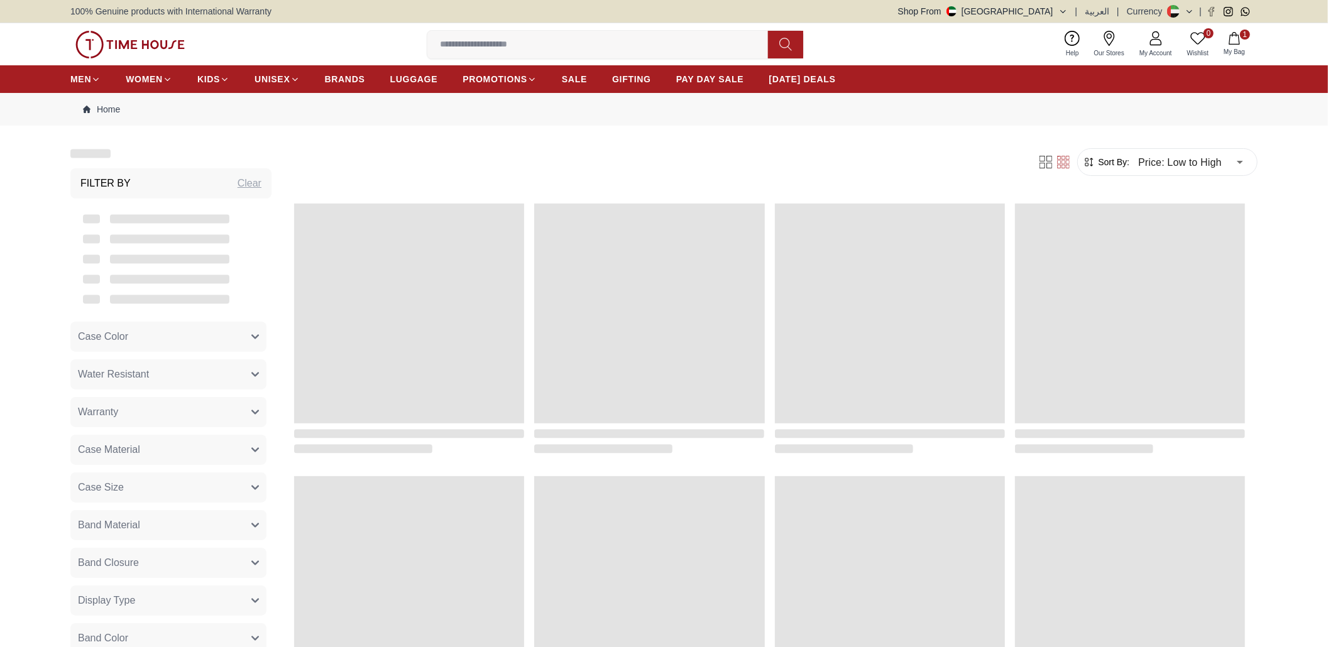
scroll to position [1131, 0]
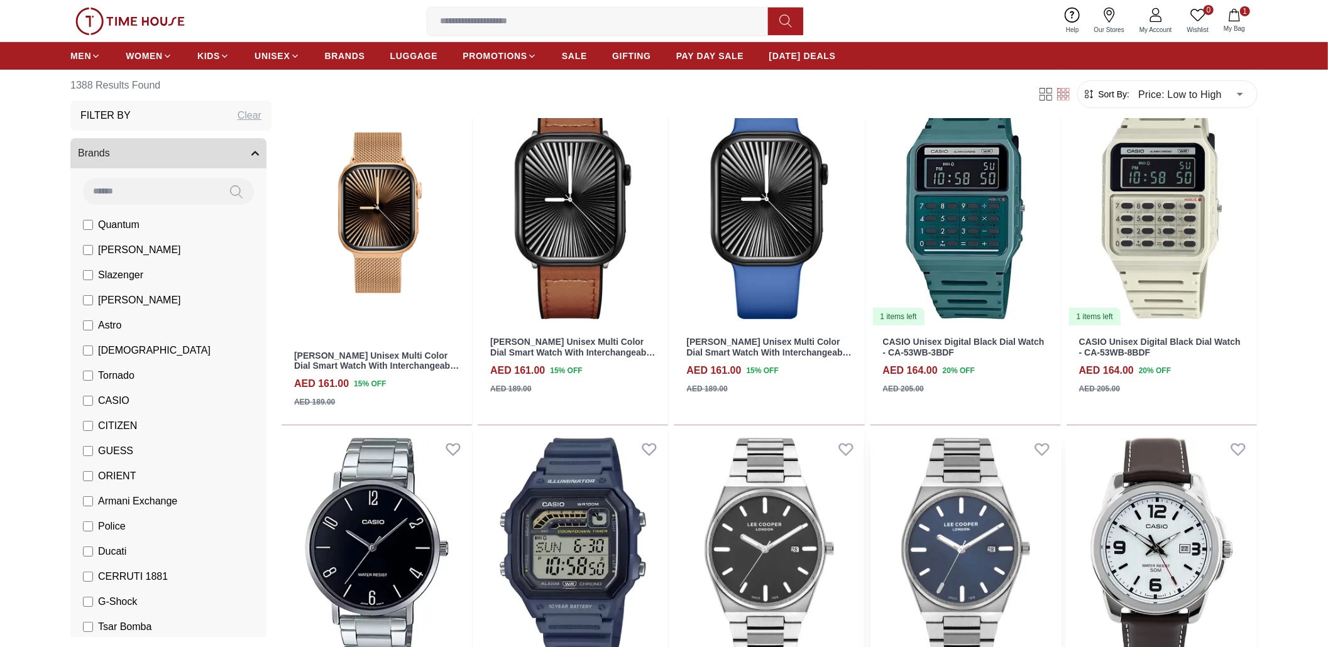
scroll to position [503, 0]
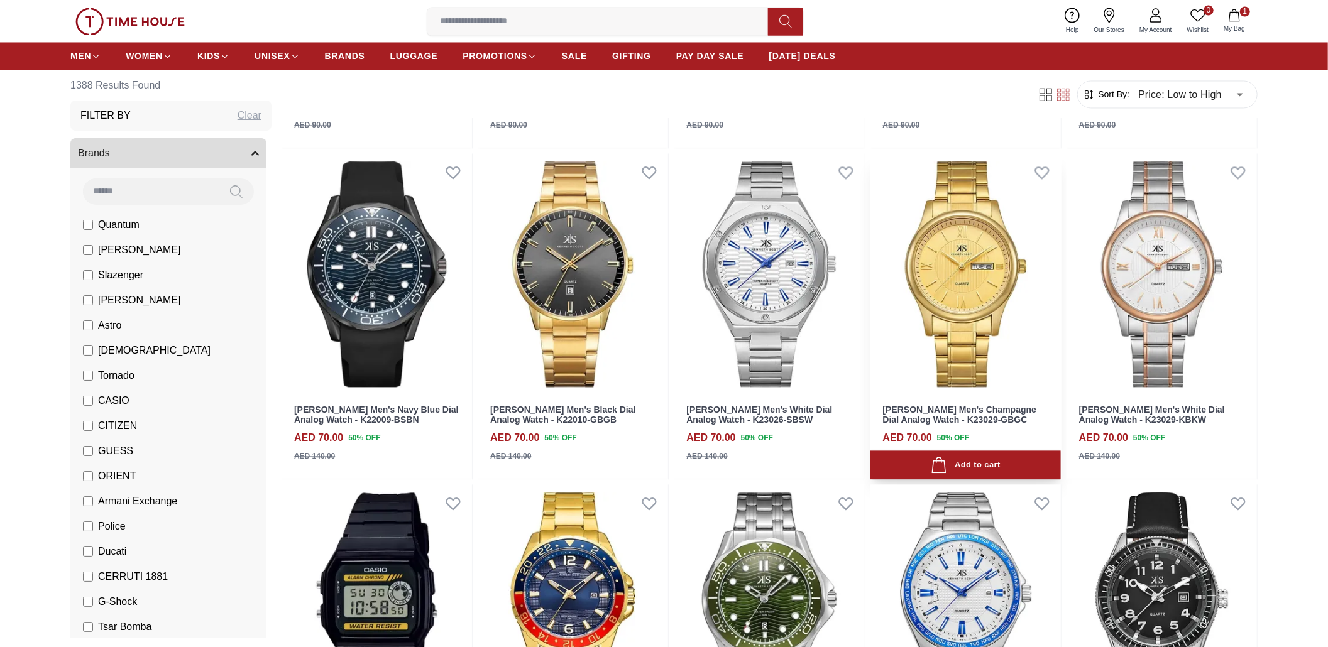
scroll to position [2262, 0]
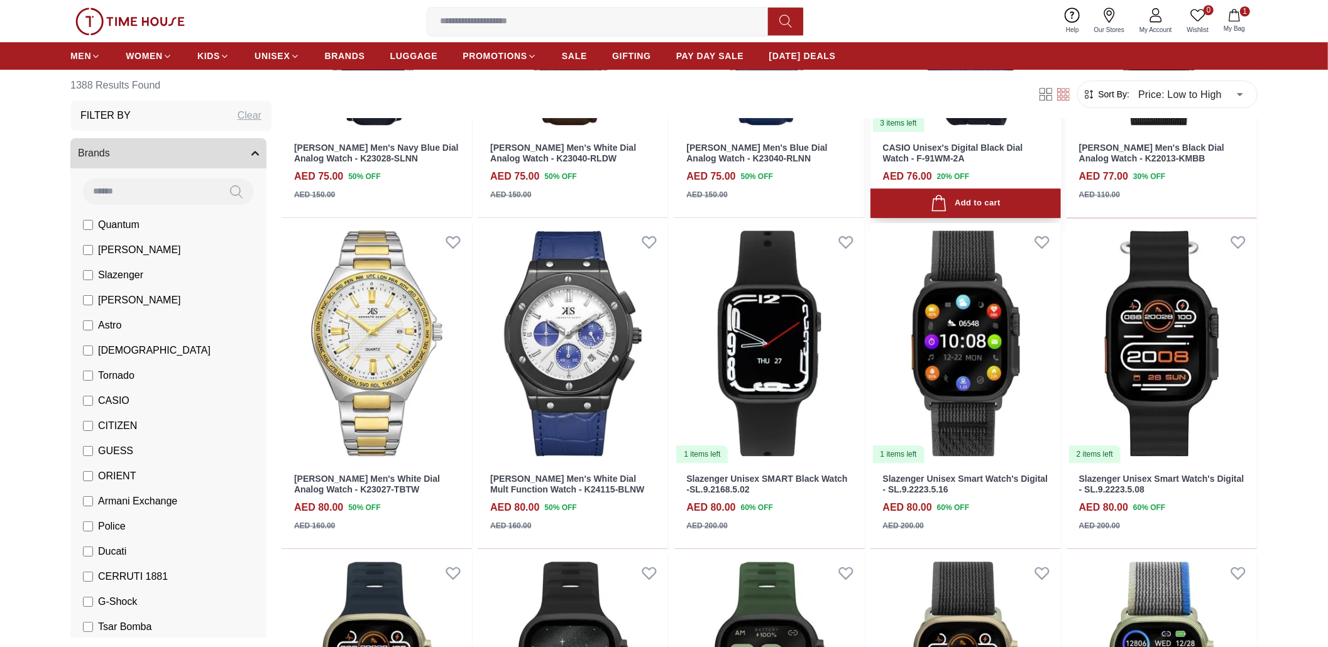
scroll to position [3100, 0]
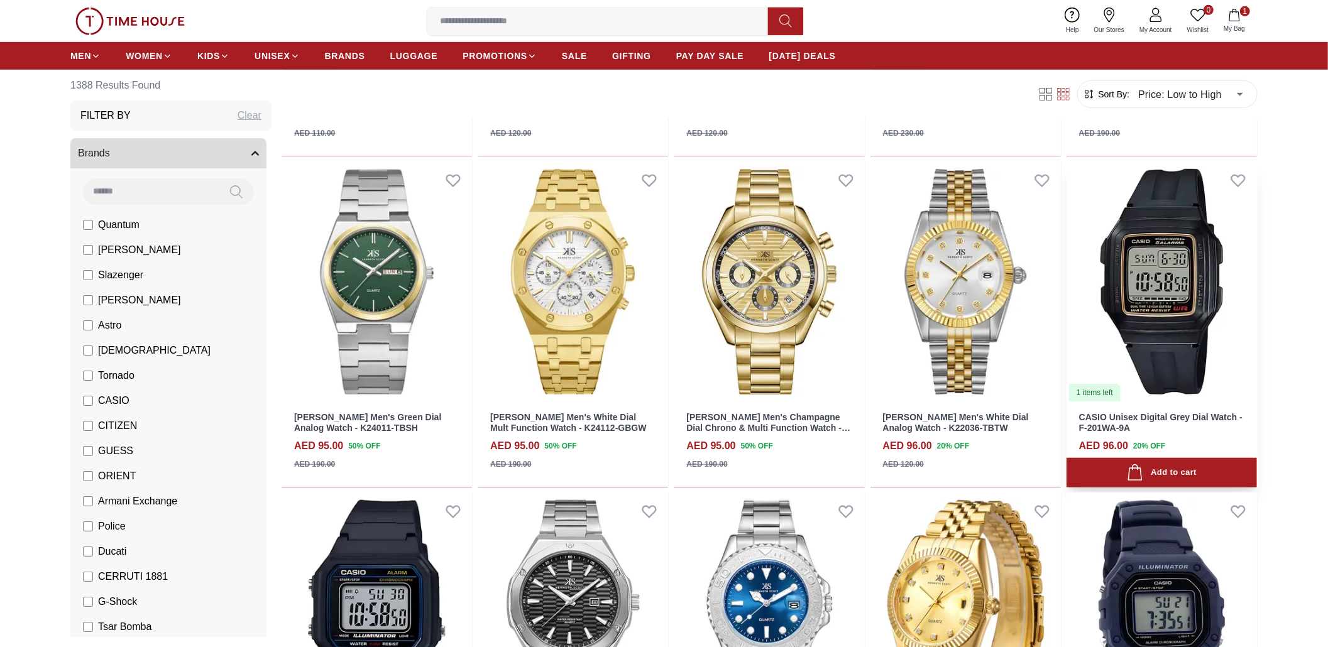
scroll to position [4860, 0]
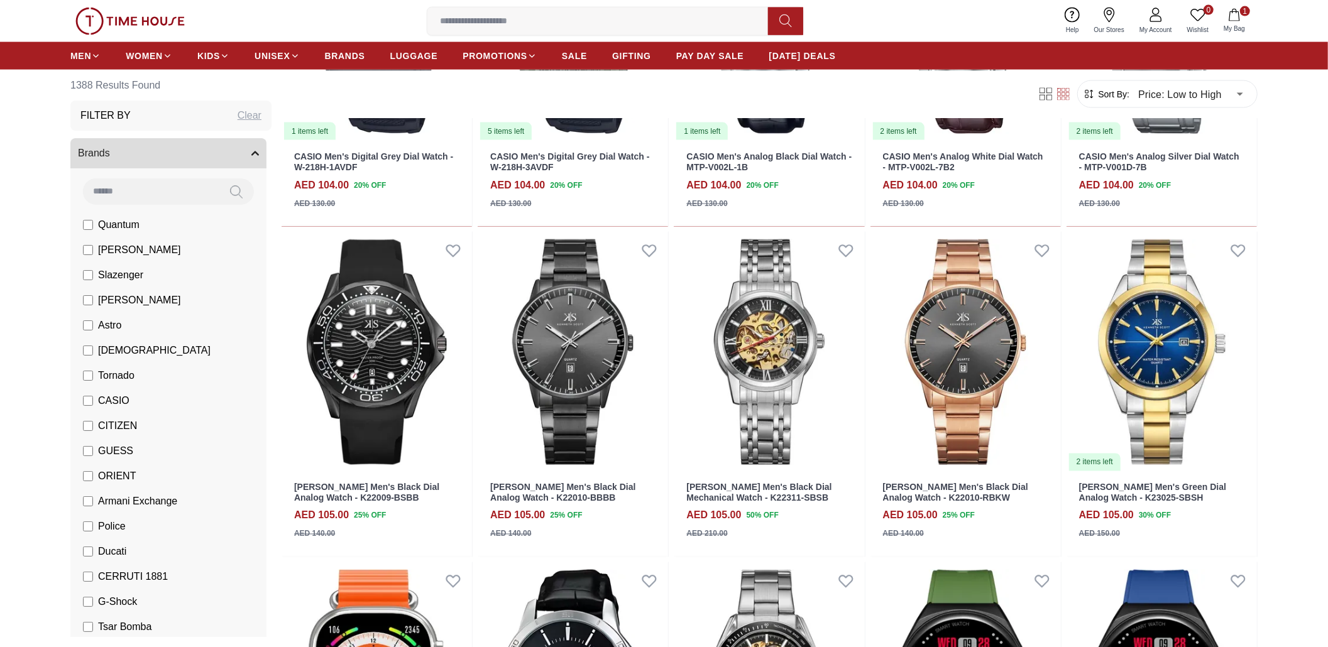
scroll to position [5949, 0]
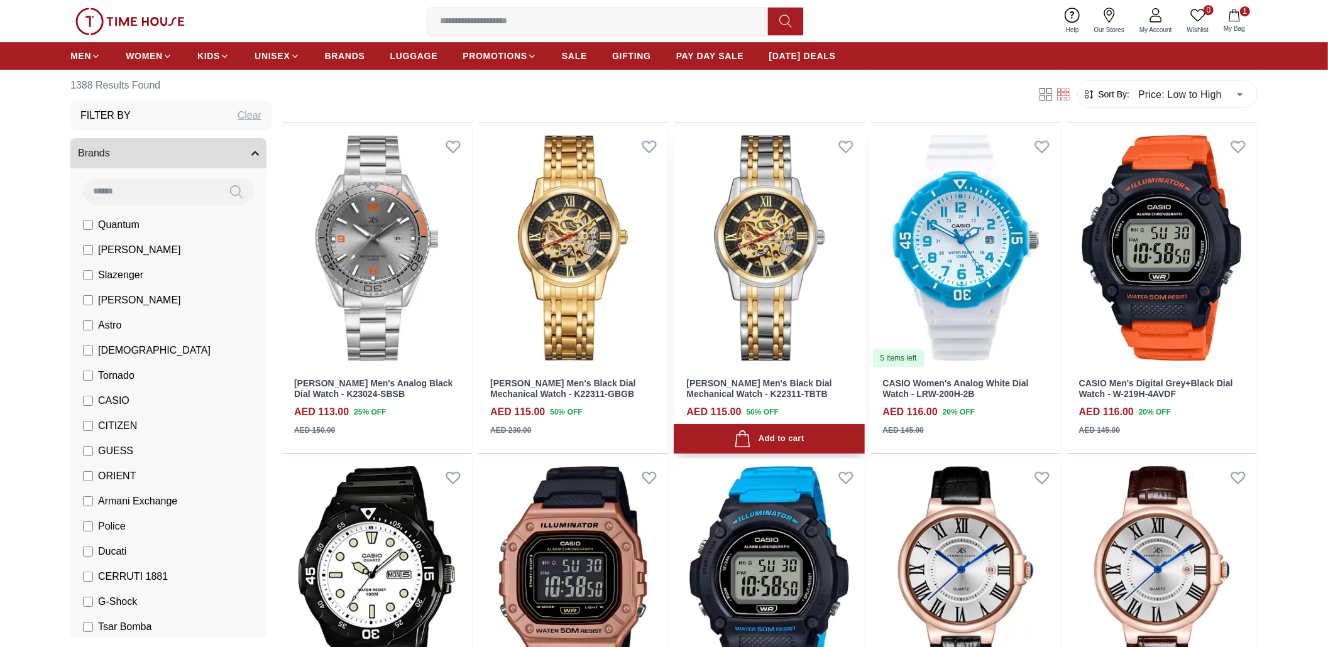
scroll to position [7457, 0]
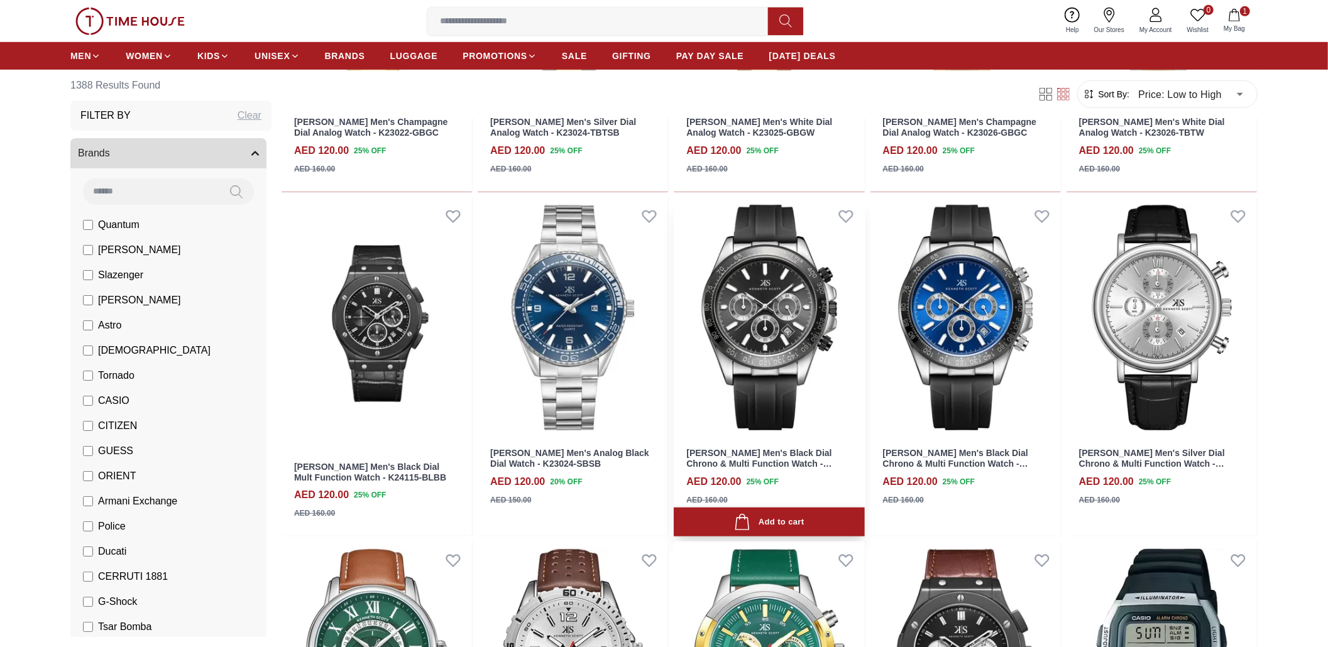
scroll to position [8798, 0]
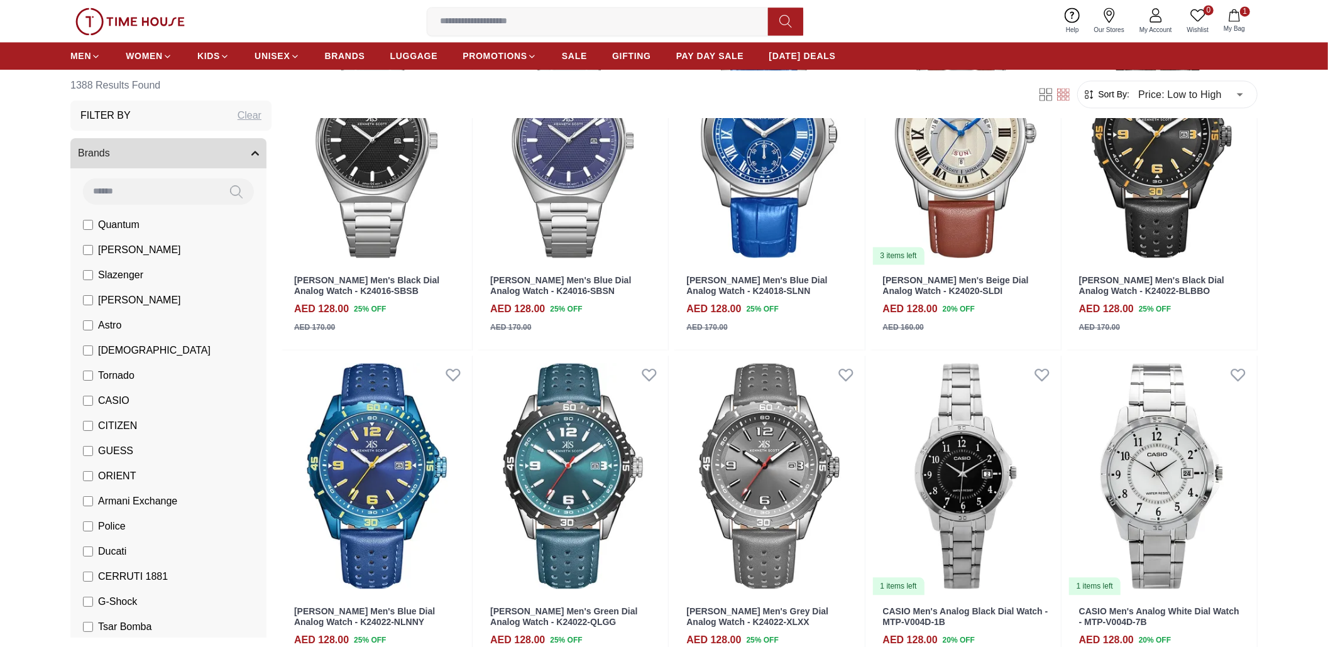
scroll to position [10474, 0]
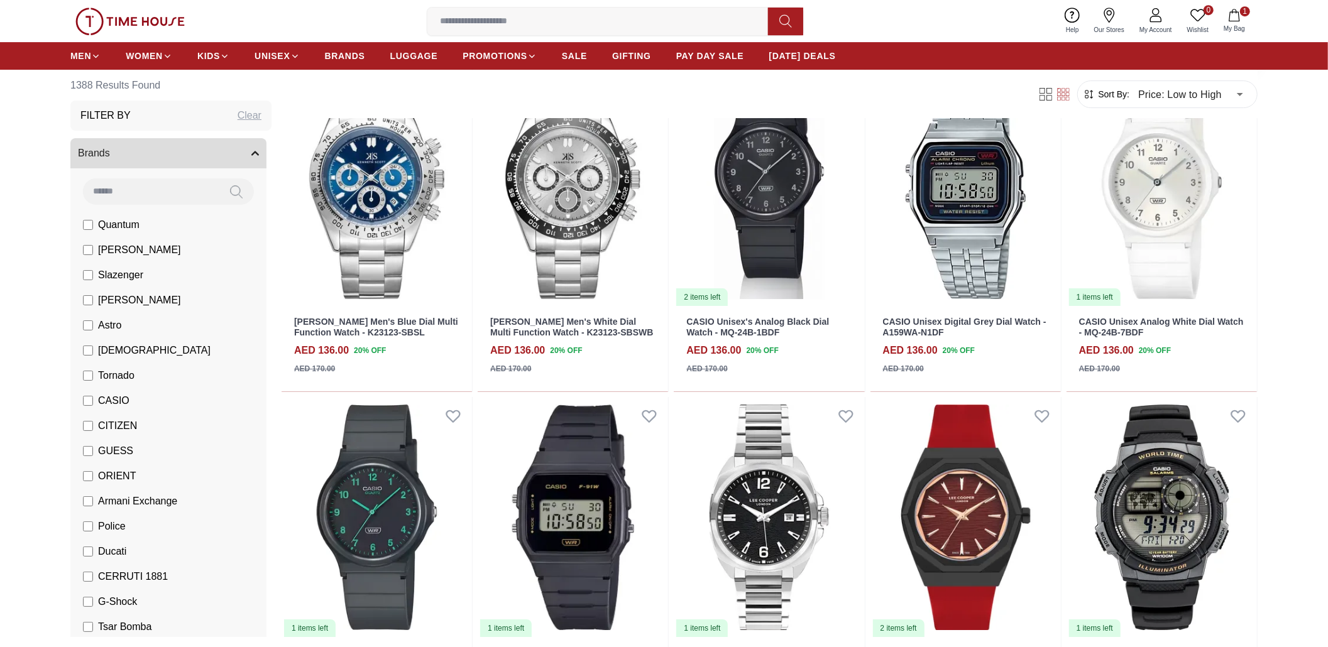
scroll to position [11581, 0]
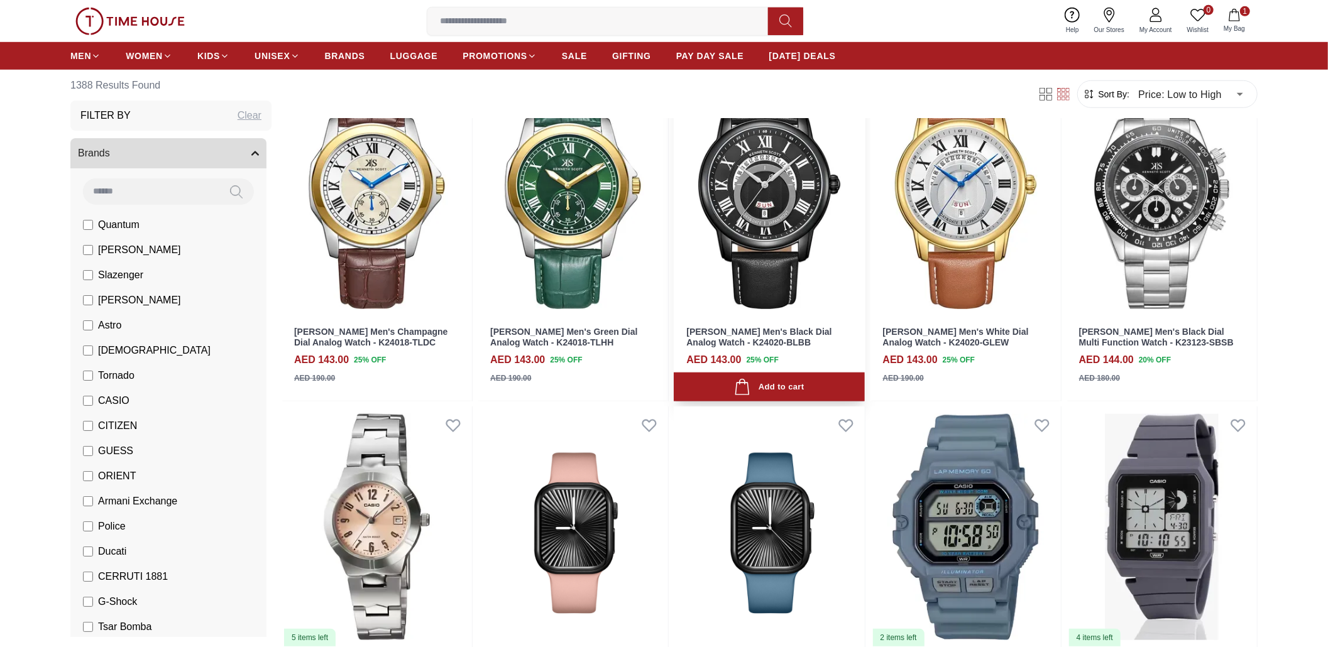
scroll to position [13022, 0]
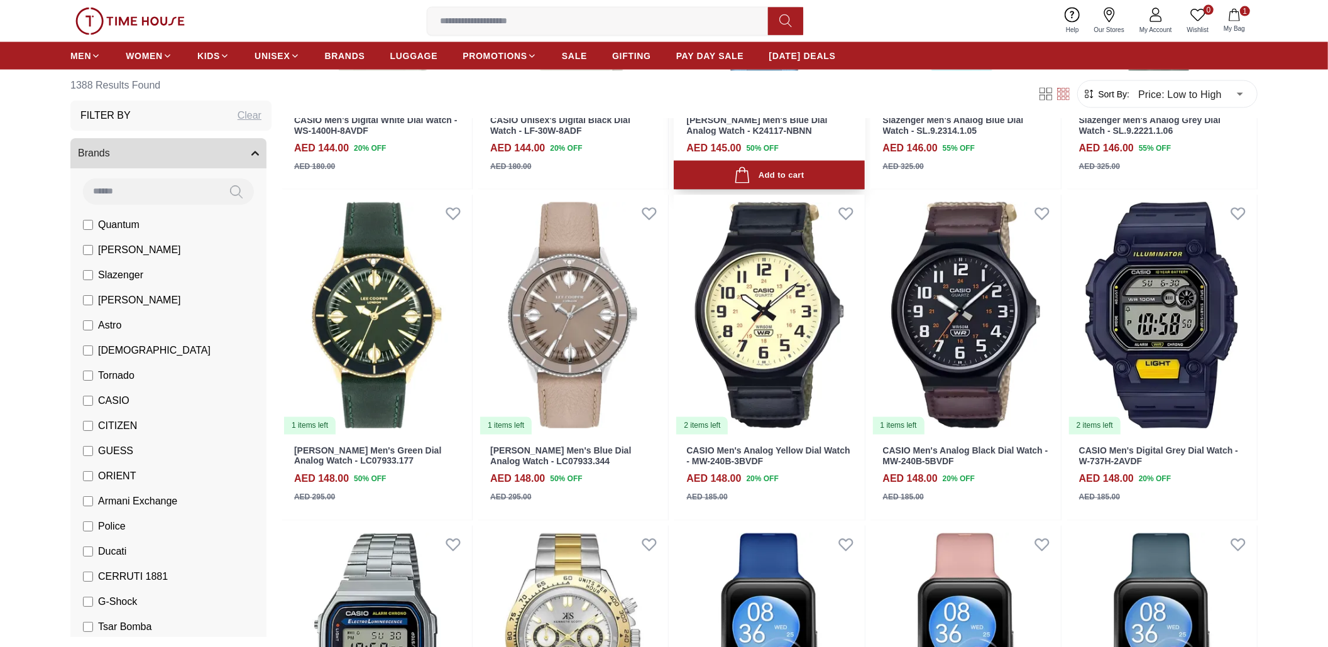
scroll to position [13658, 0]
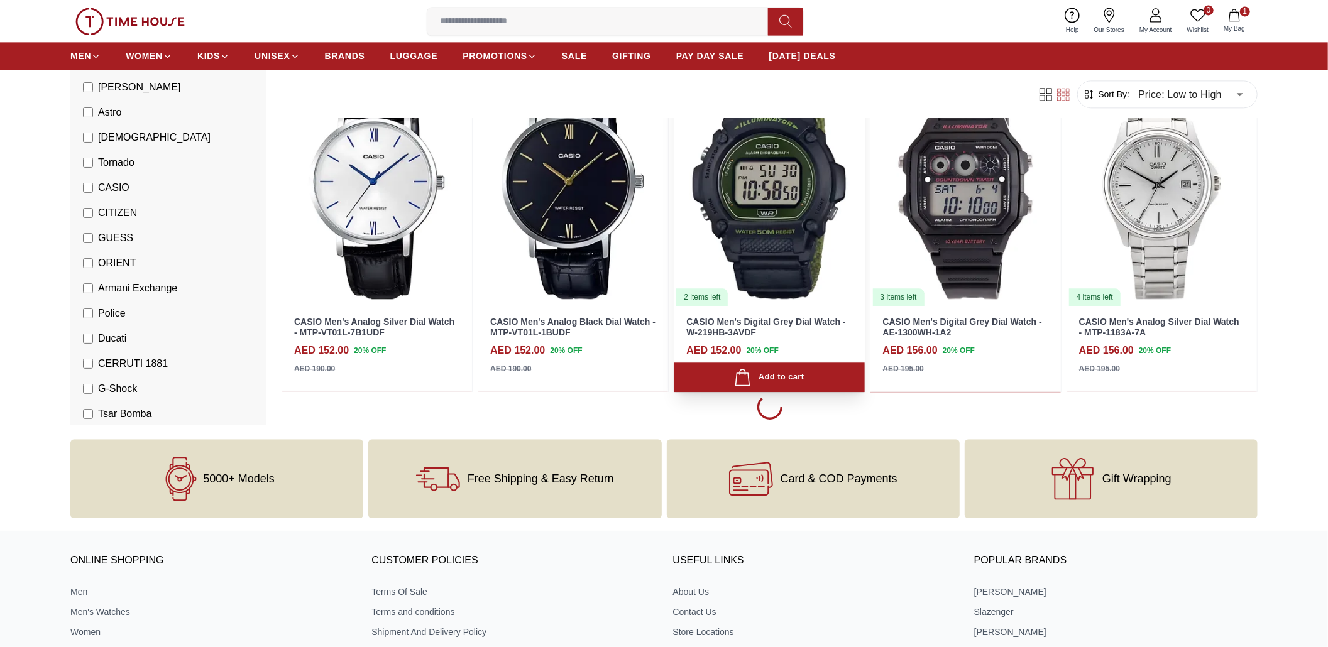
scroll to position [14496, 0]
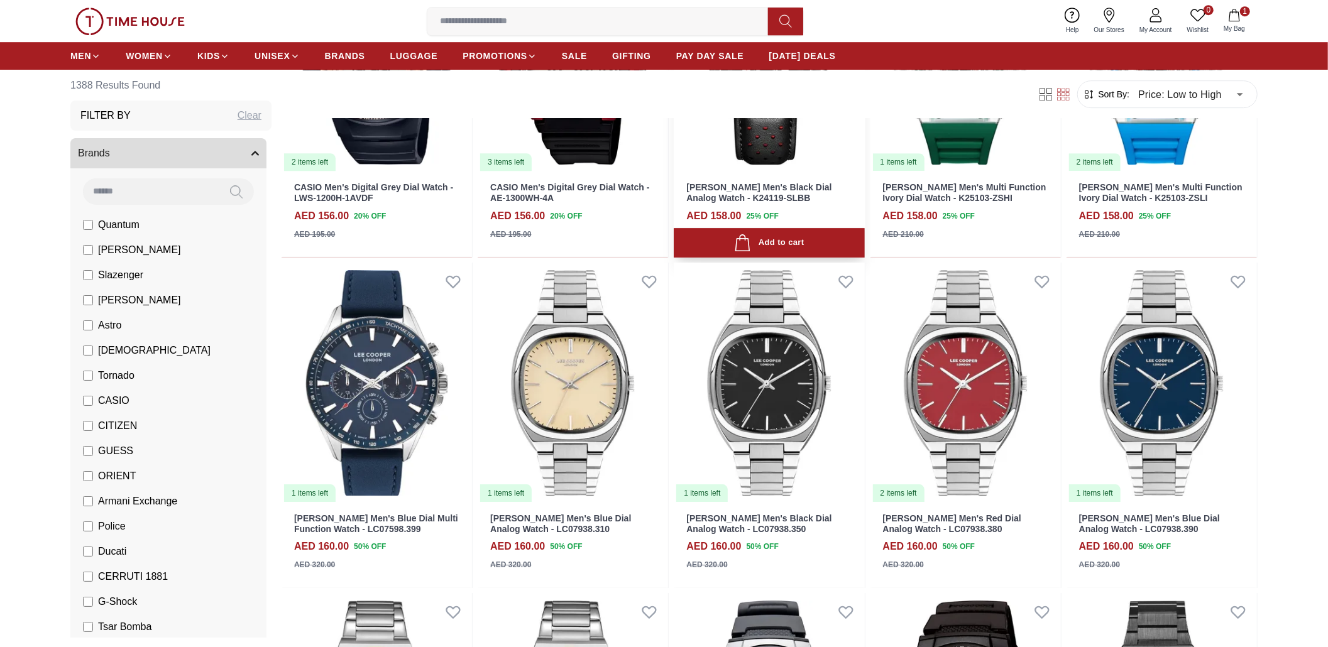
scroll to position [15250, 0]
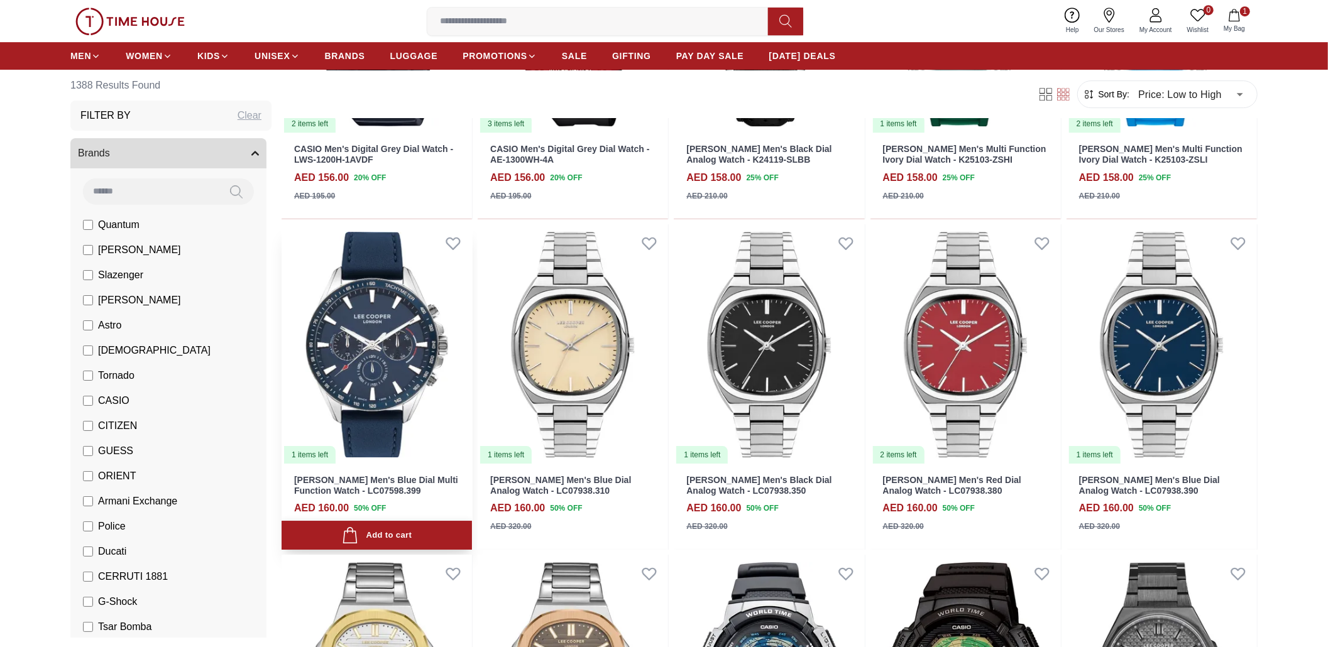
click at [406, 527] on div "Add to cart" at bounding box center [377, 535] width 70 height 17
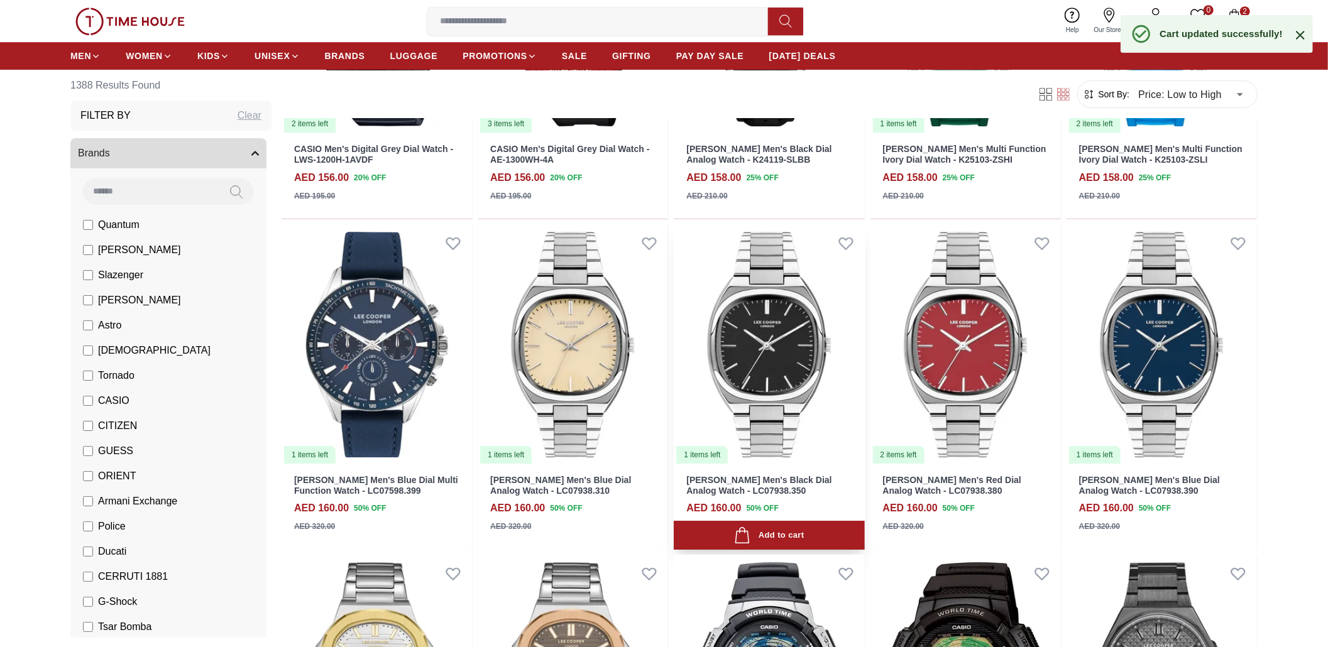
click at [782, 310] on img at bounding box center [769, 344] width 190 height 241
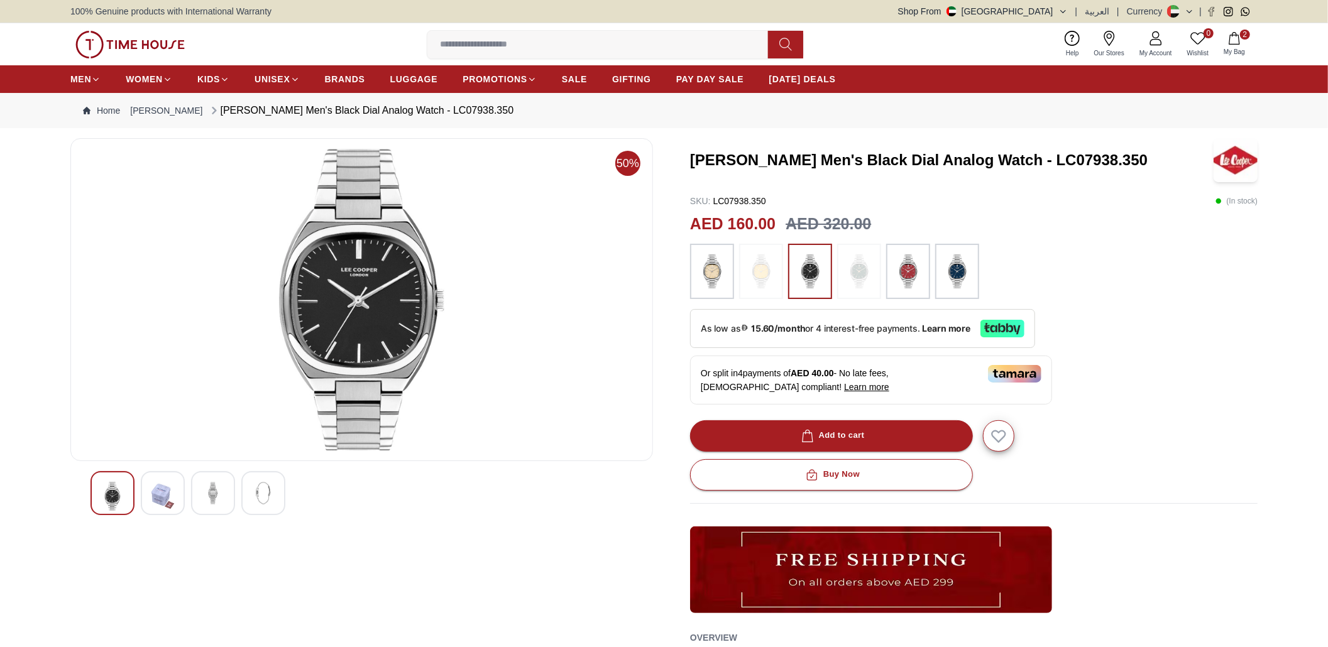
click at [331, 349] on img at bounding box center [361, 300] width 561 height 302
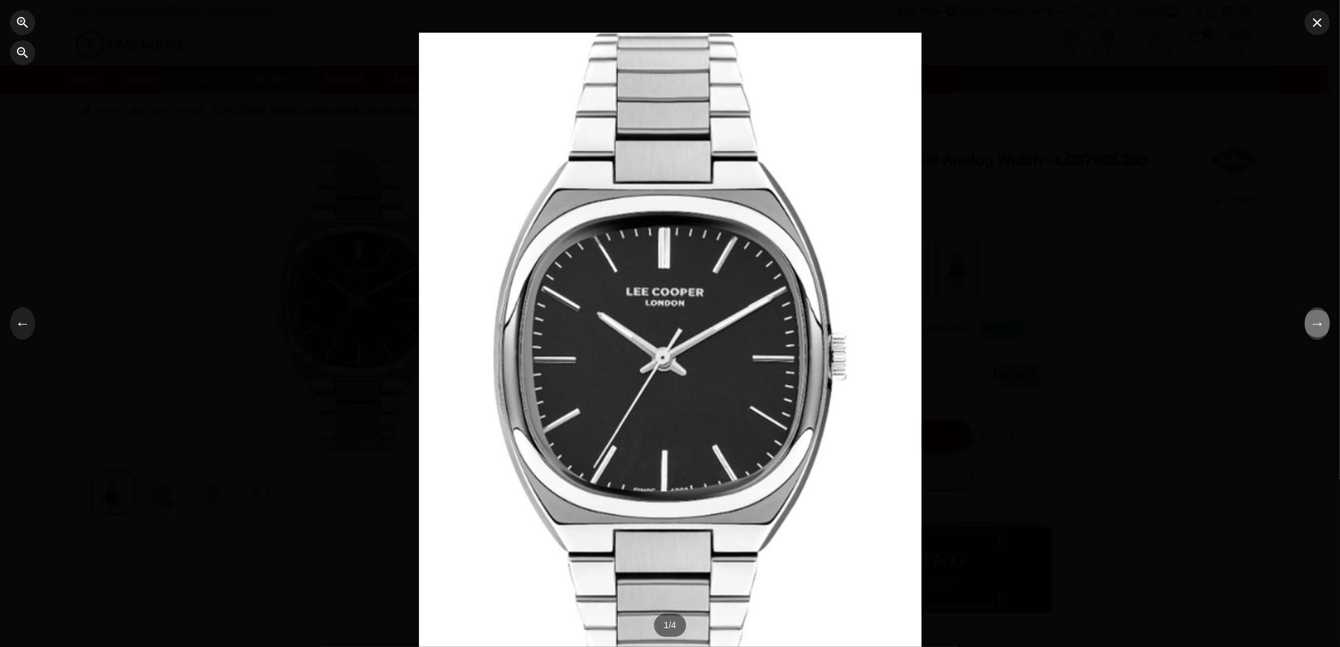
click at [1316, 336] on button "→" at bounding box center [1317, 323] width 25 height 33
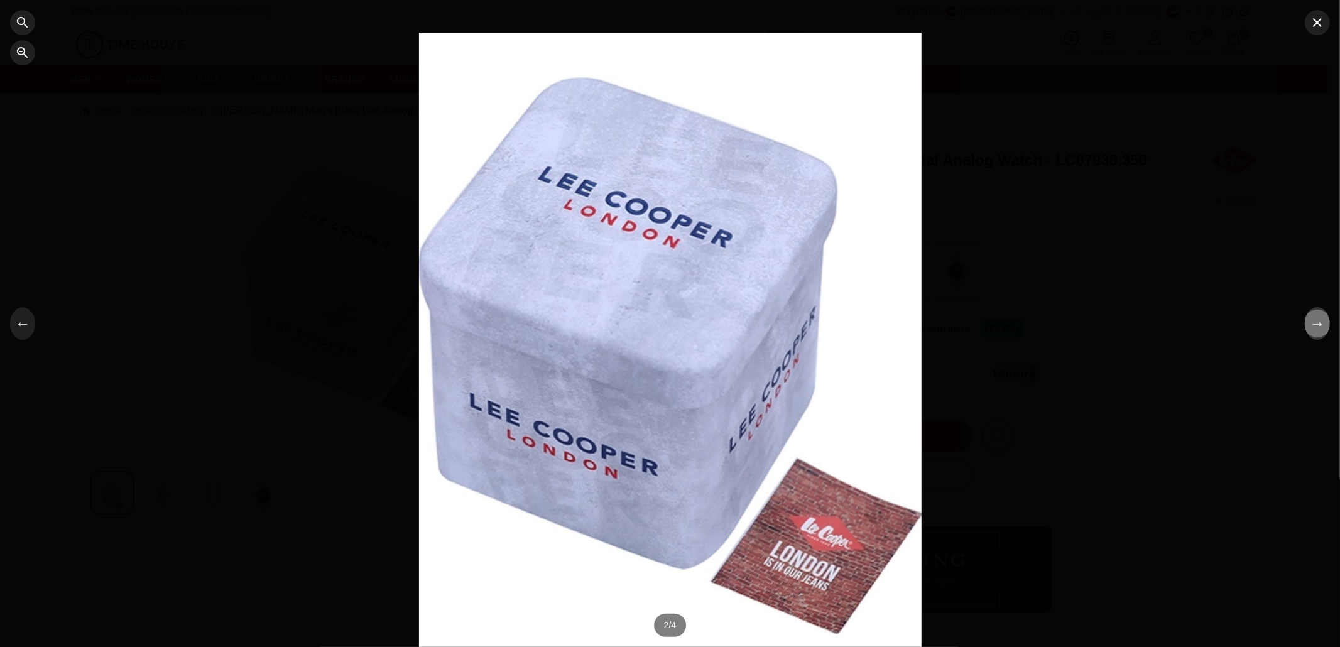
click at [1310, 334] on button "→" at bounding box center [1317, 323] width 25 height 33
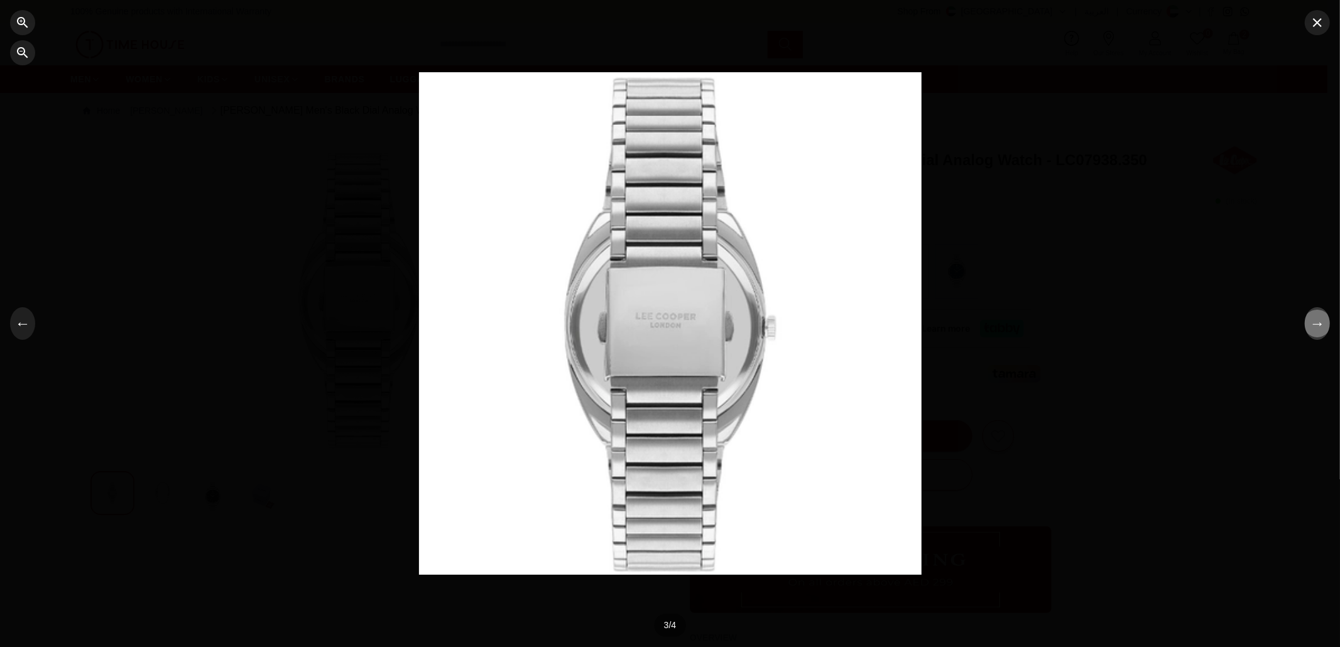
click at [1308, 333] on button "→" at bounding box center [1317, 323] width 25 height 33
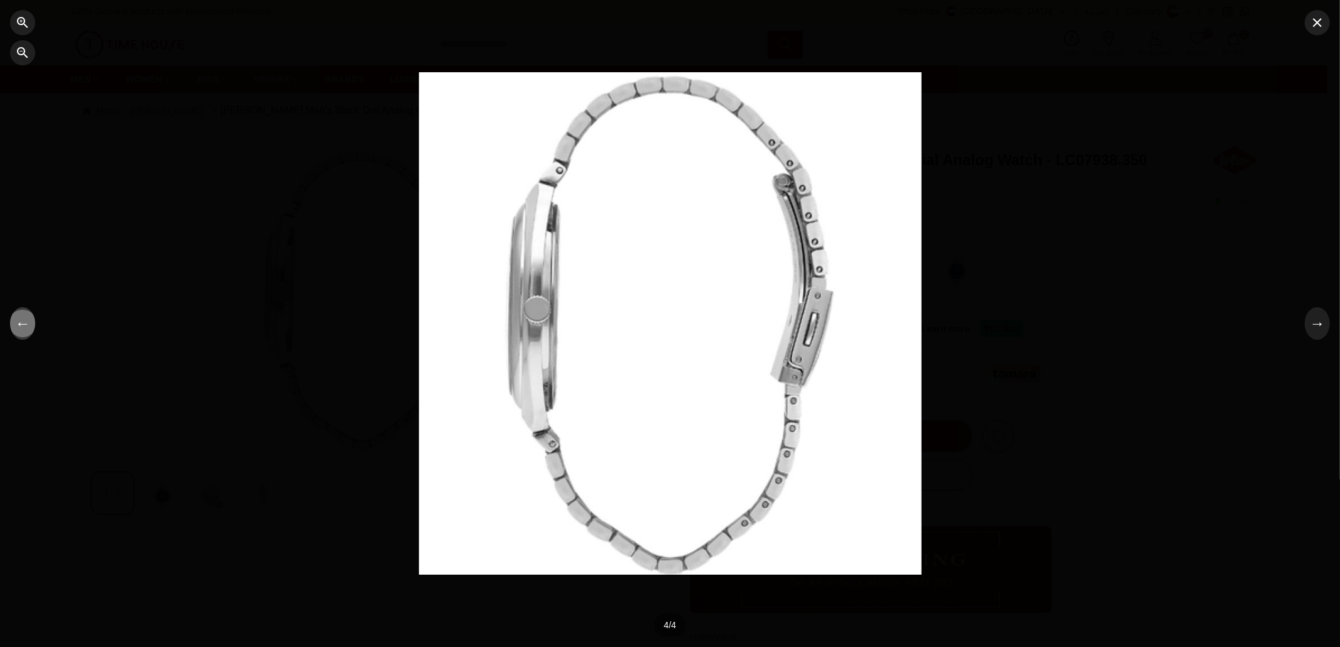
click at [14, 323] on button "←" at bounding box center [22, 323] width 25 height 33
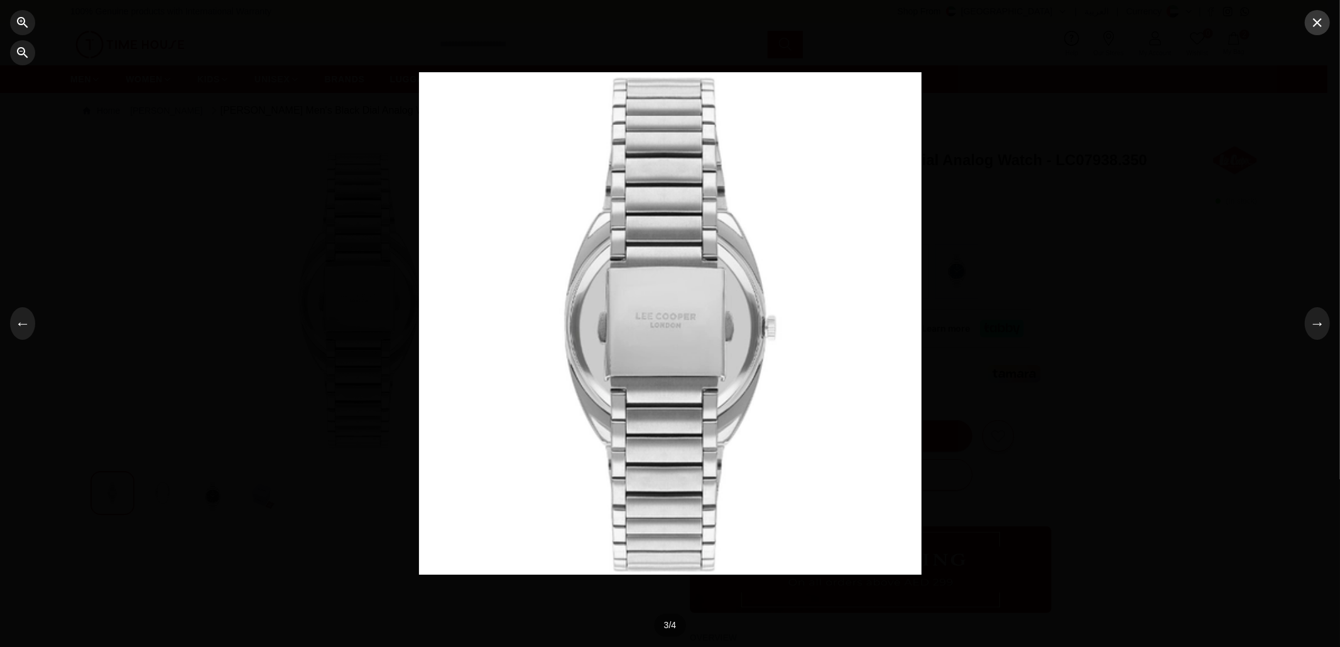
click at [1321, 23] on icon "button" at bounding box center [1317, 22] width 15 height 15
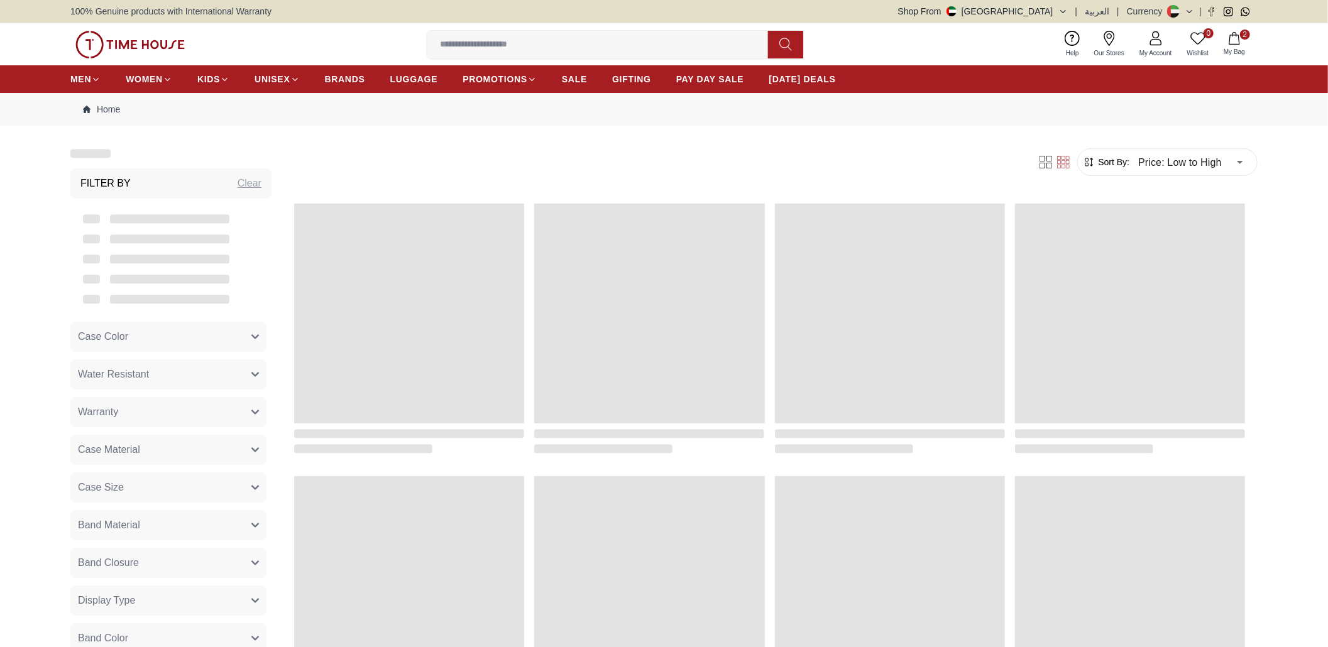
scroll to position [1131, 0]
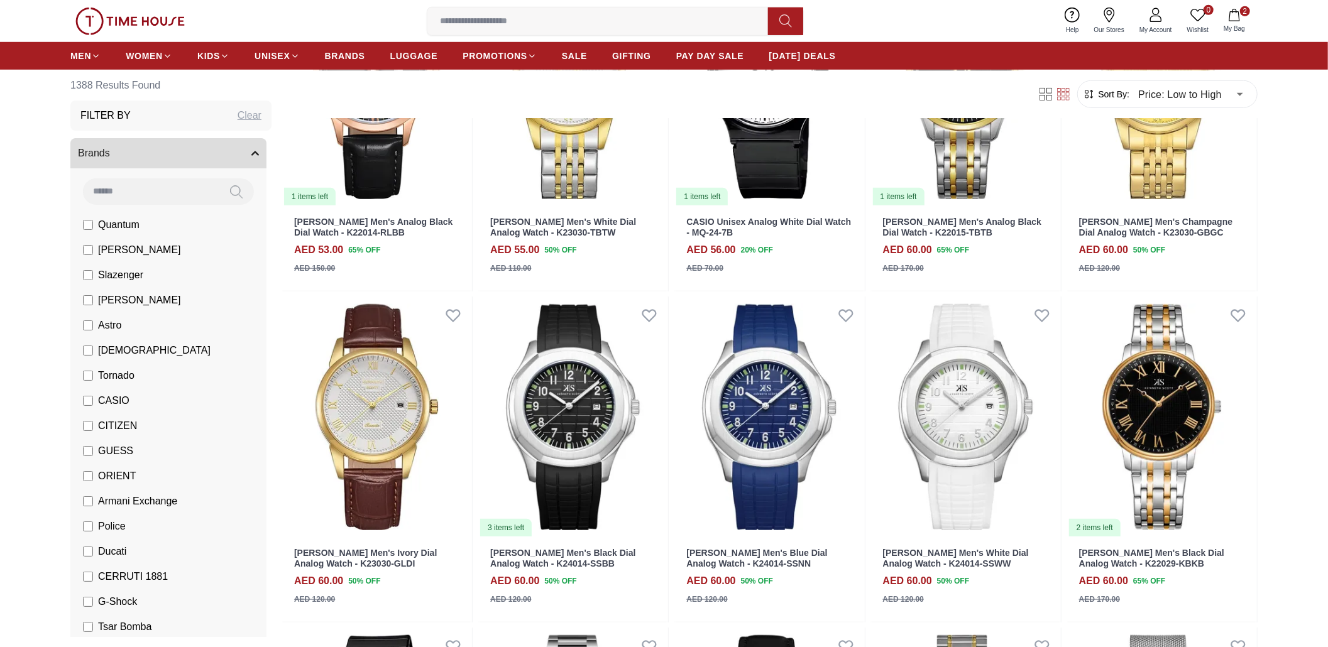
scroll to position [670, 0]
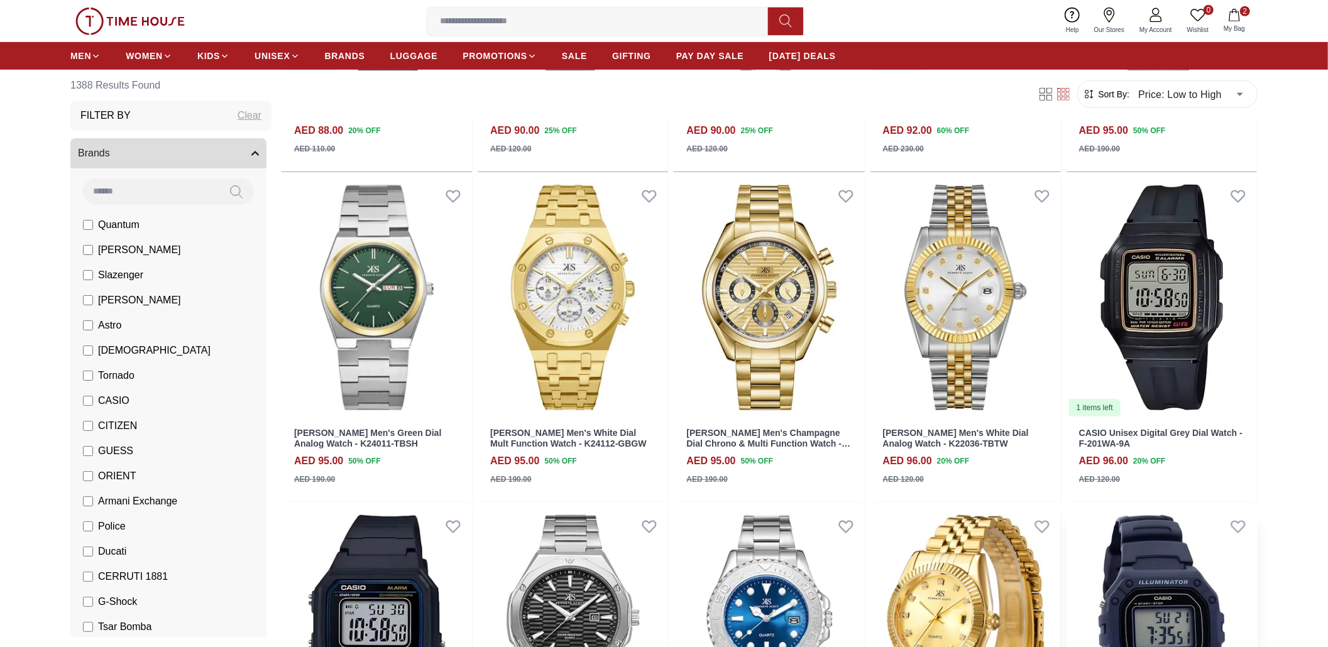
scroll to position [4943, 0]
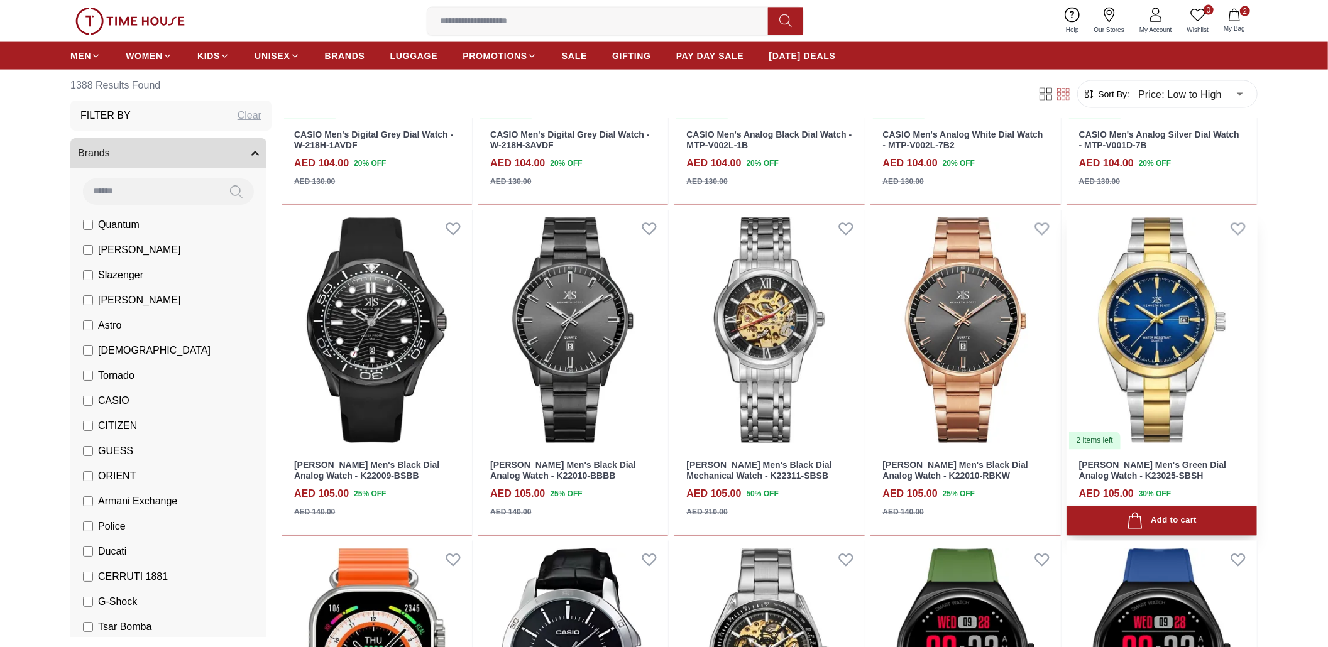
scroll to position [5698, 0]
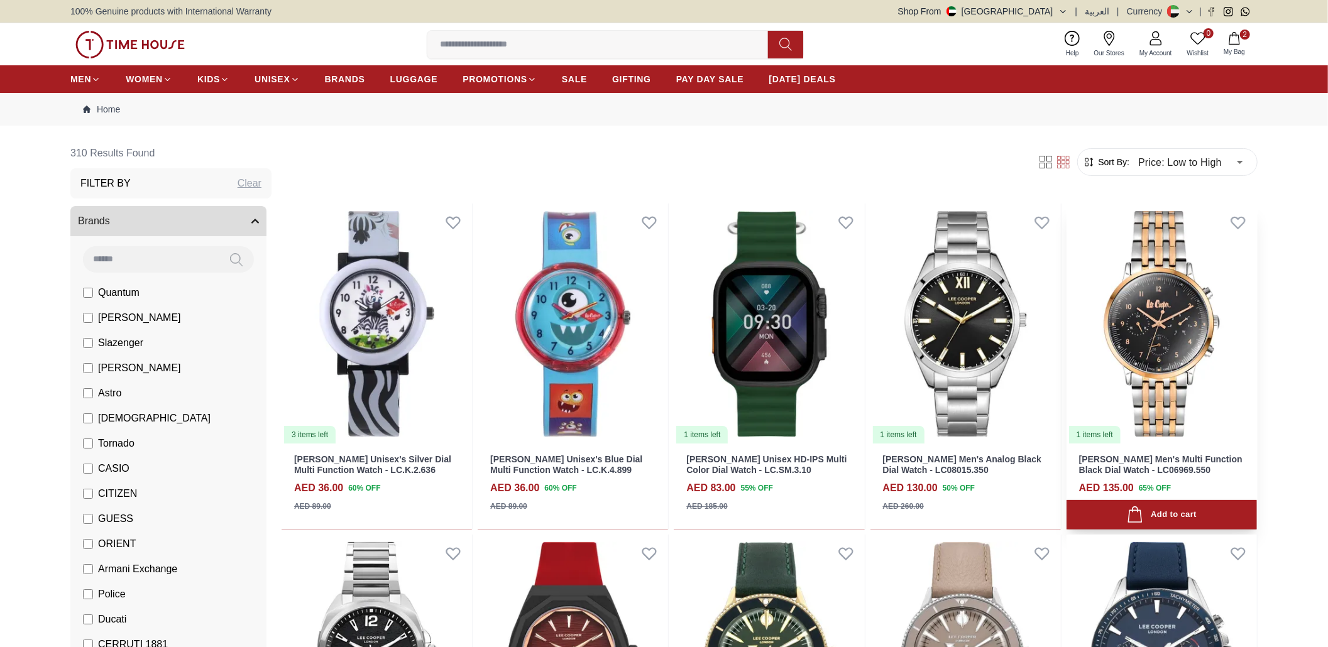
click at [1178, 300] on img at bounding box center [1161, 324] width 190 height 241
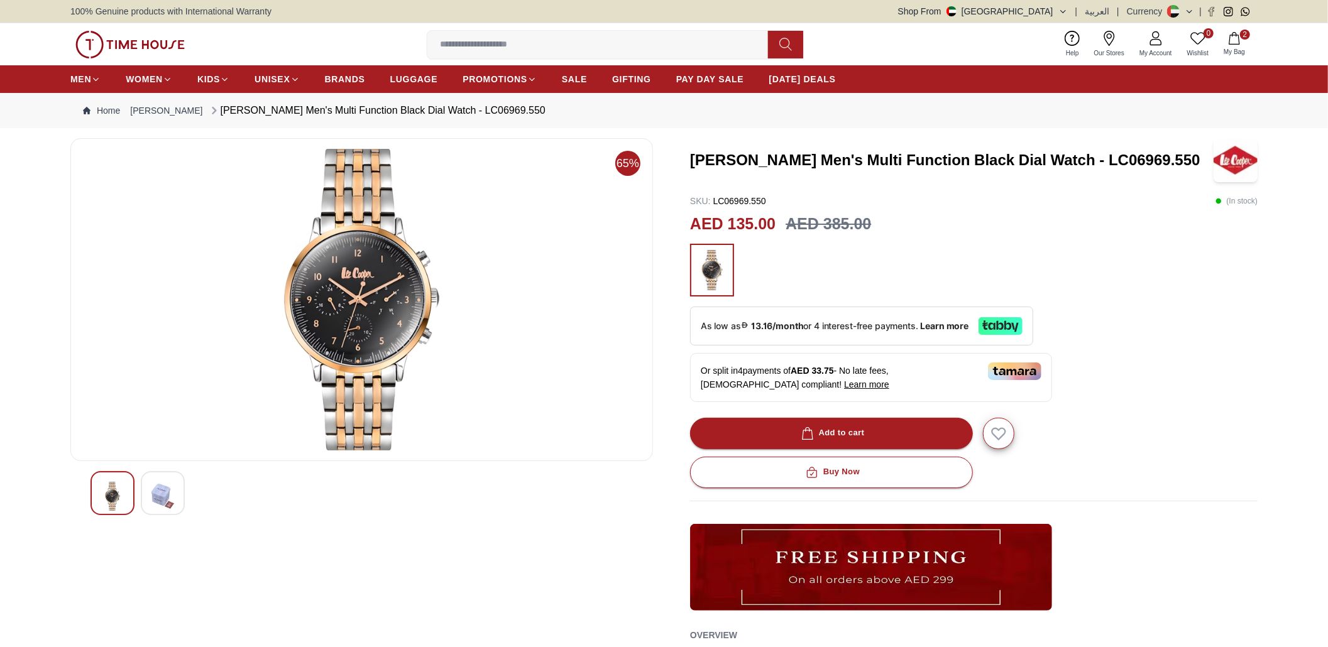
click at [388, 317] on img at bounding box center [361, 300] width 561 height 302
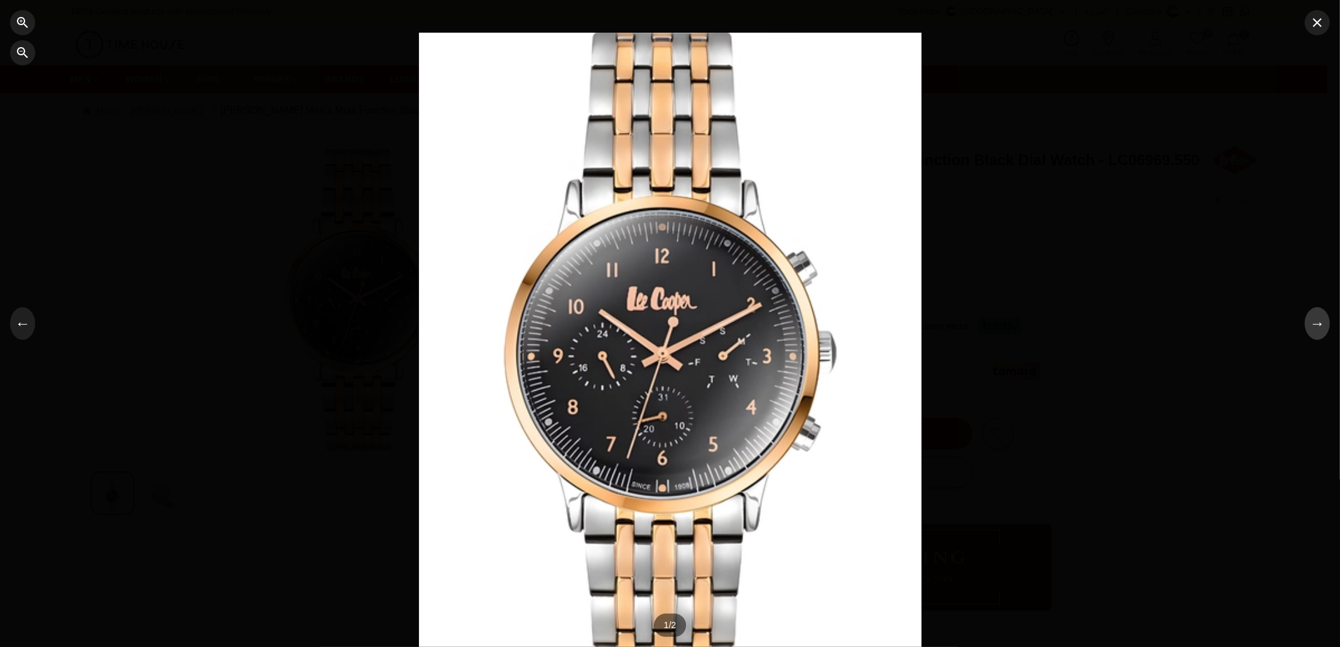
click at [1321, 332] on button "→" at bounding box center [1317, 323] width 25 height 33
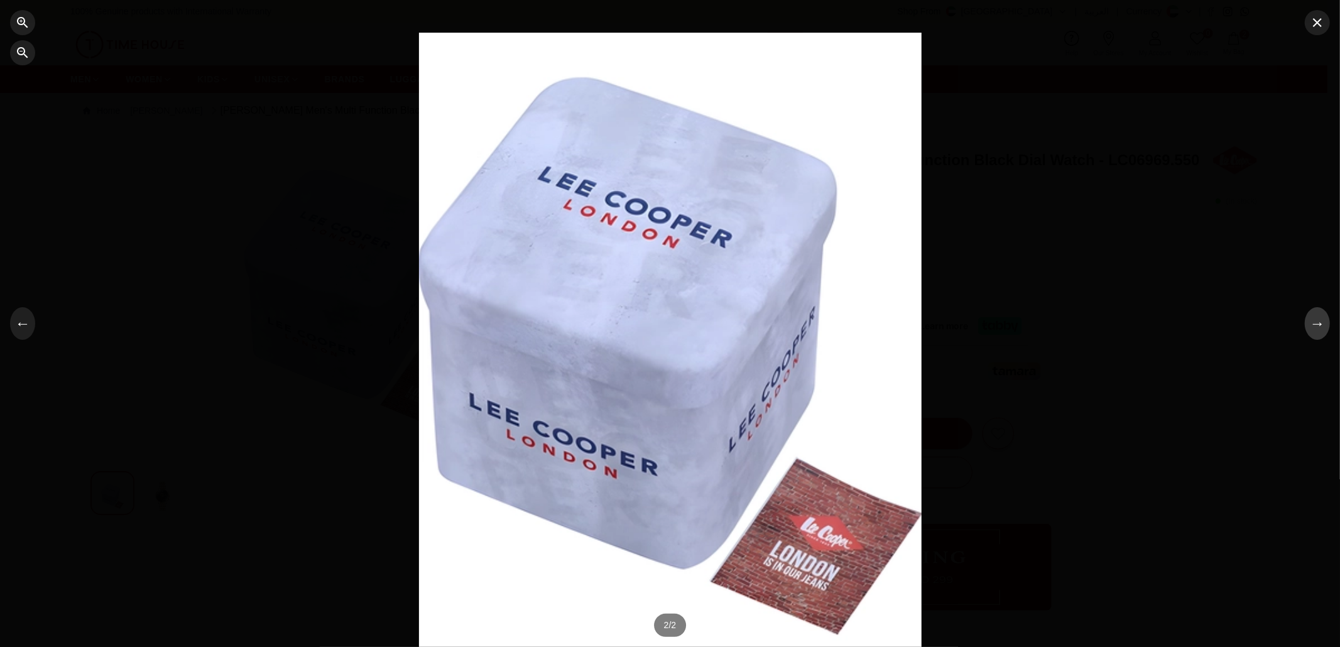
click at [1315, 329] on button "→" at bounding box center [1317, 323] width 25 height 33
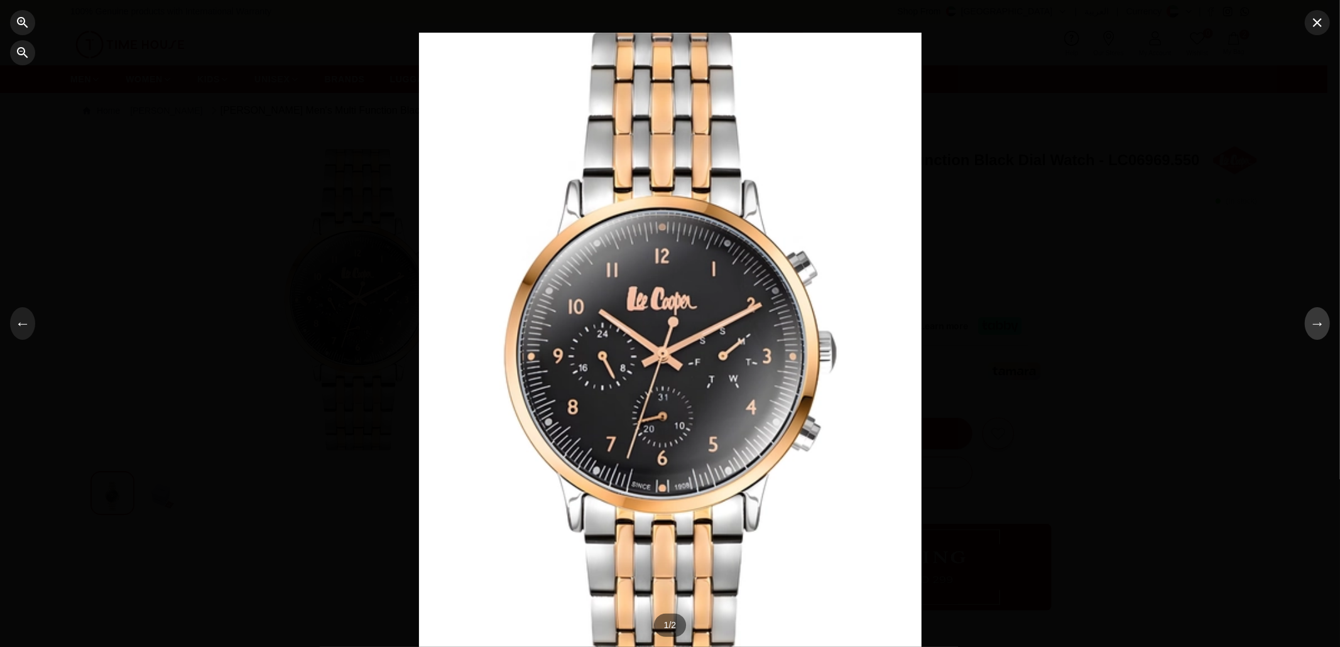
click at [1313, 329] on button "→" at bounding box center [1317, 323] width 25 height 33
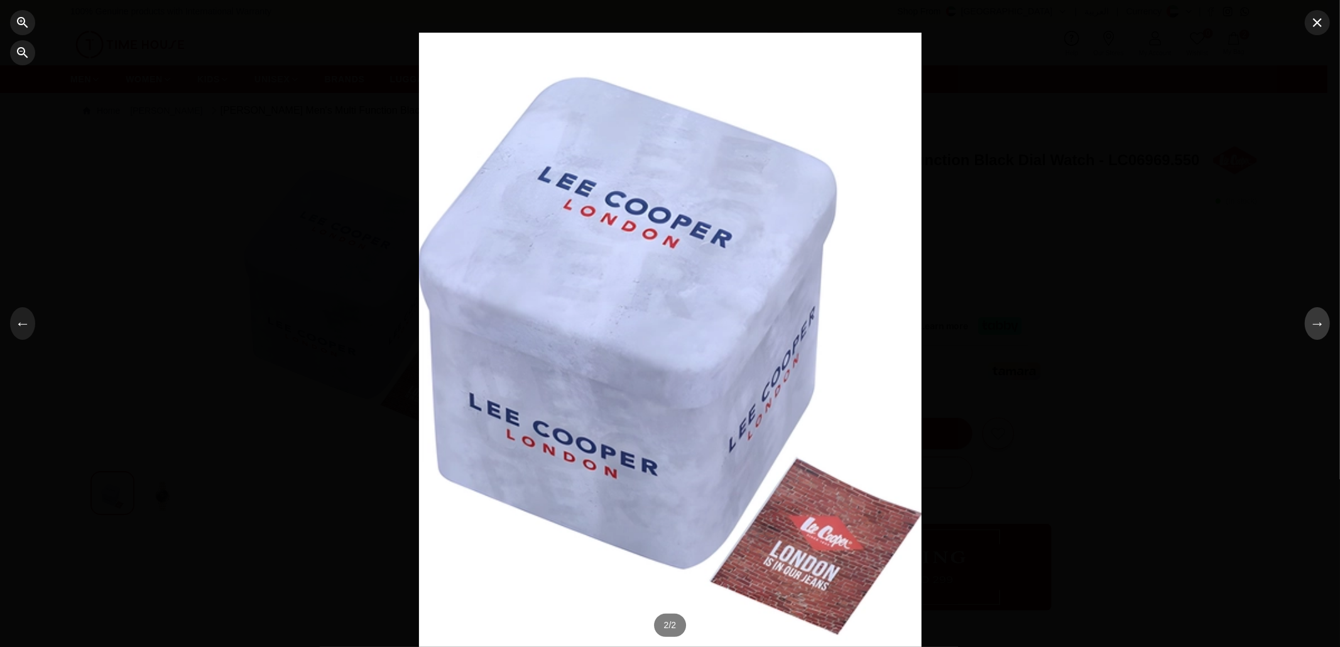
click at [1312, 329] on button "→" at bounding box center [1317, 323] width 25 height 33
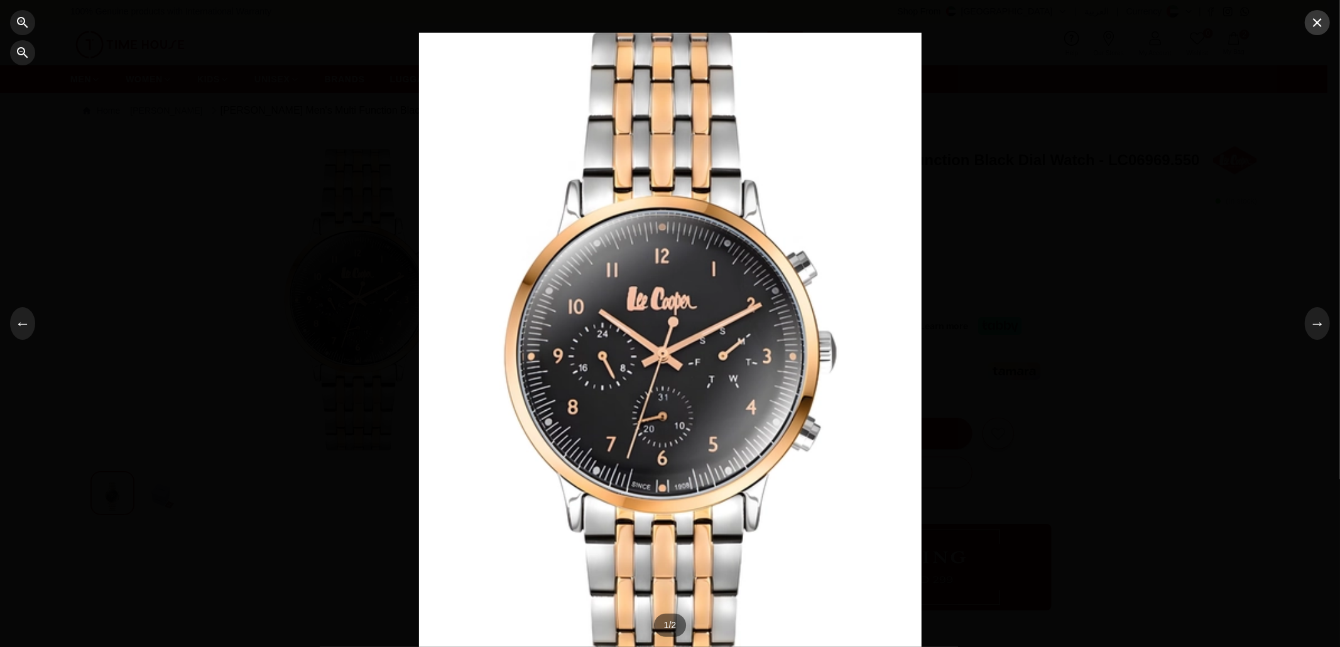
click at [1315, 29] on icon "button" at bounding box center [1317, 22] width 15 height 15
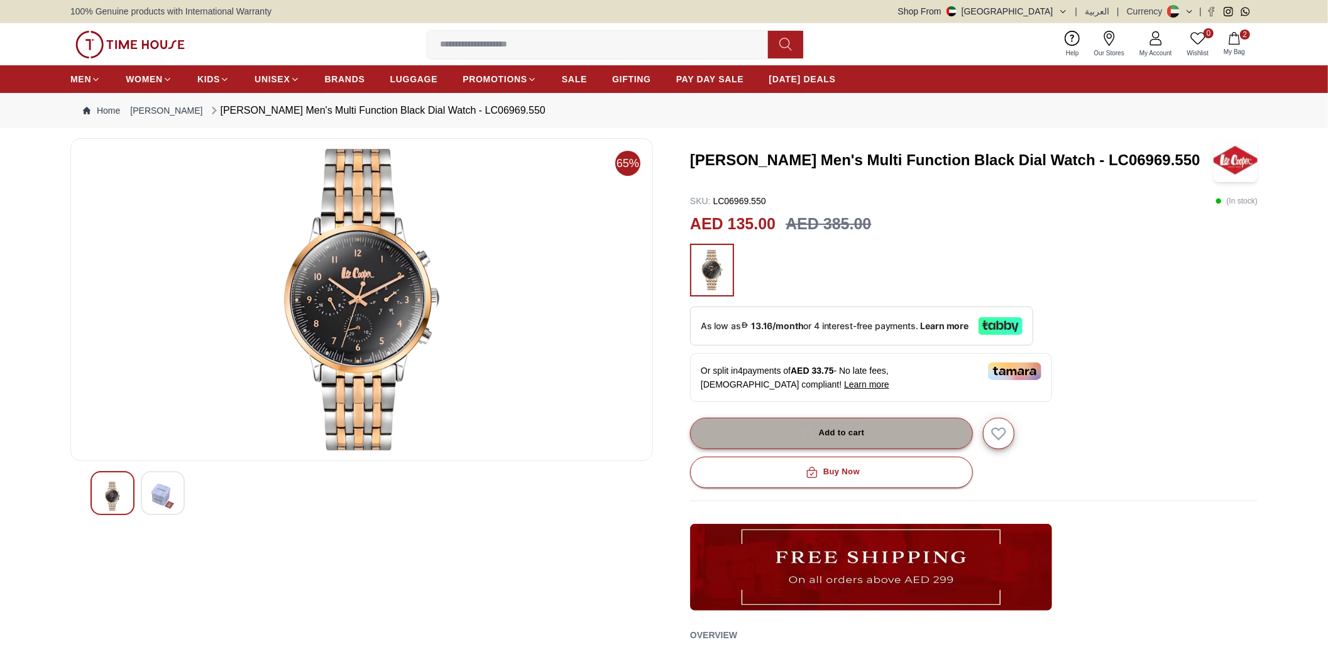
click at [869, 425] on button "Add to cart" at bounding box center [831, 433] width 283 height 31
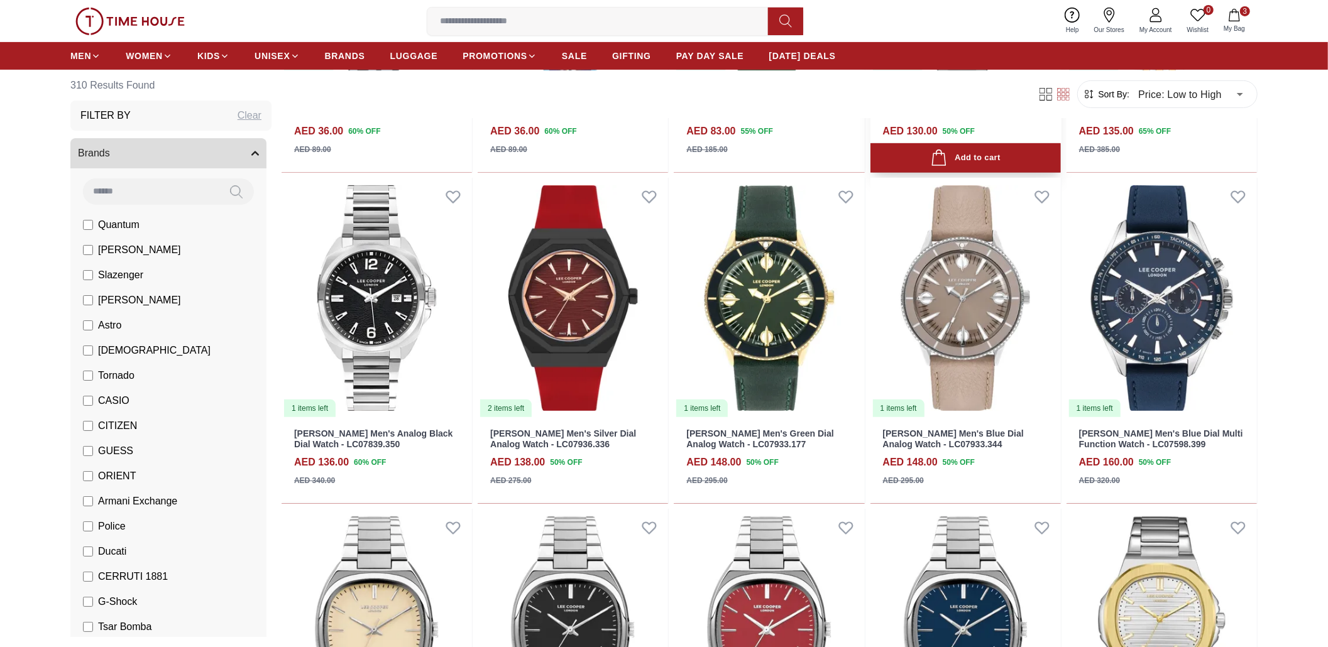
scroll to position [335, 0]
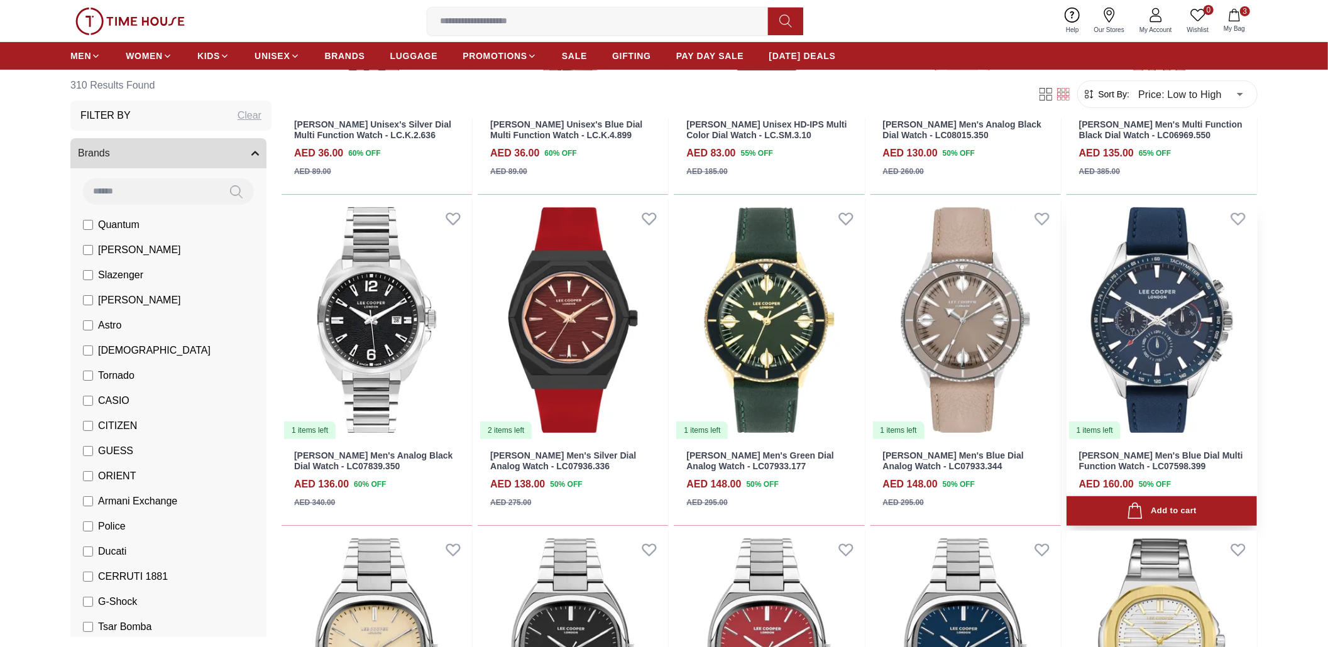
click at [1158, 283] on img at bounding box center [1161, 320] width 190 height 241
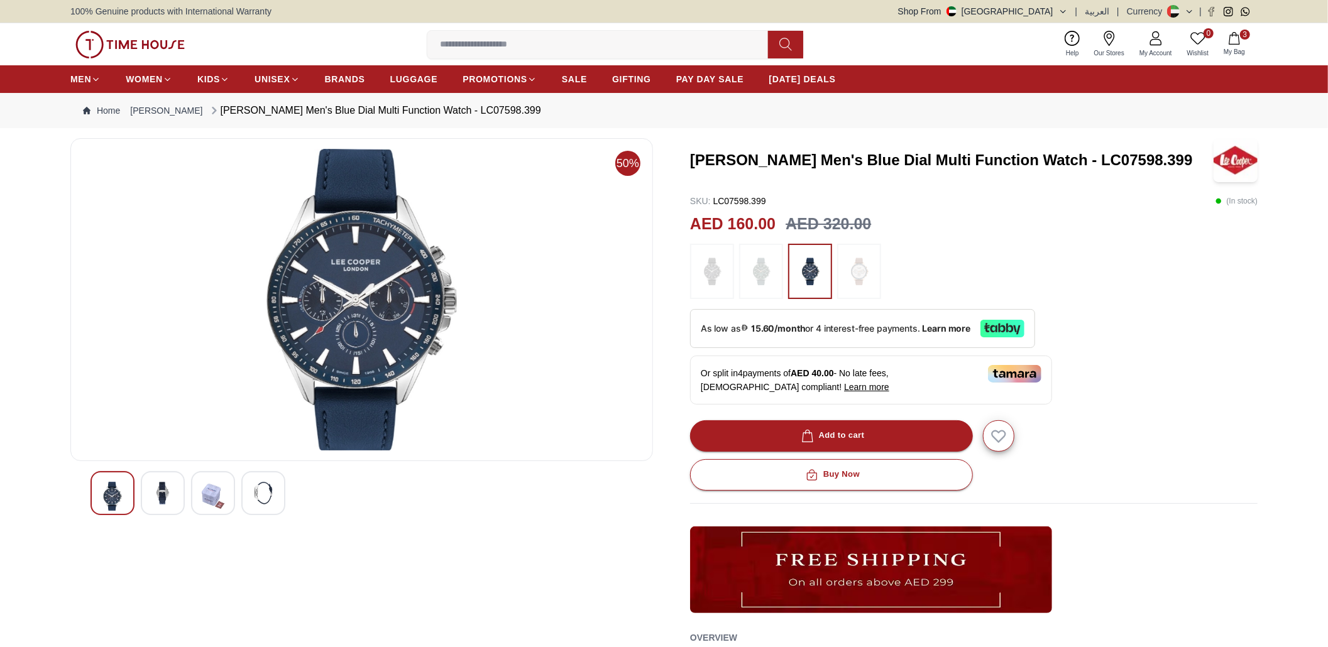
click at [134, 486] on div at bounding box center [361, 493] width 542 height 44
click at [194, 479] on div at bounding box center [213, 493] width 44 height 44
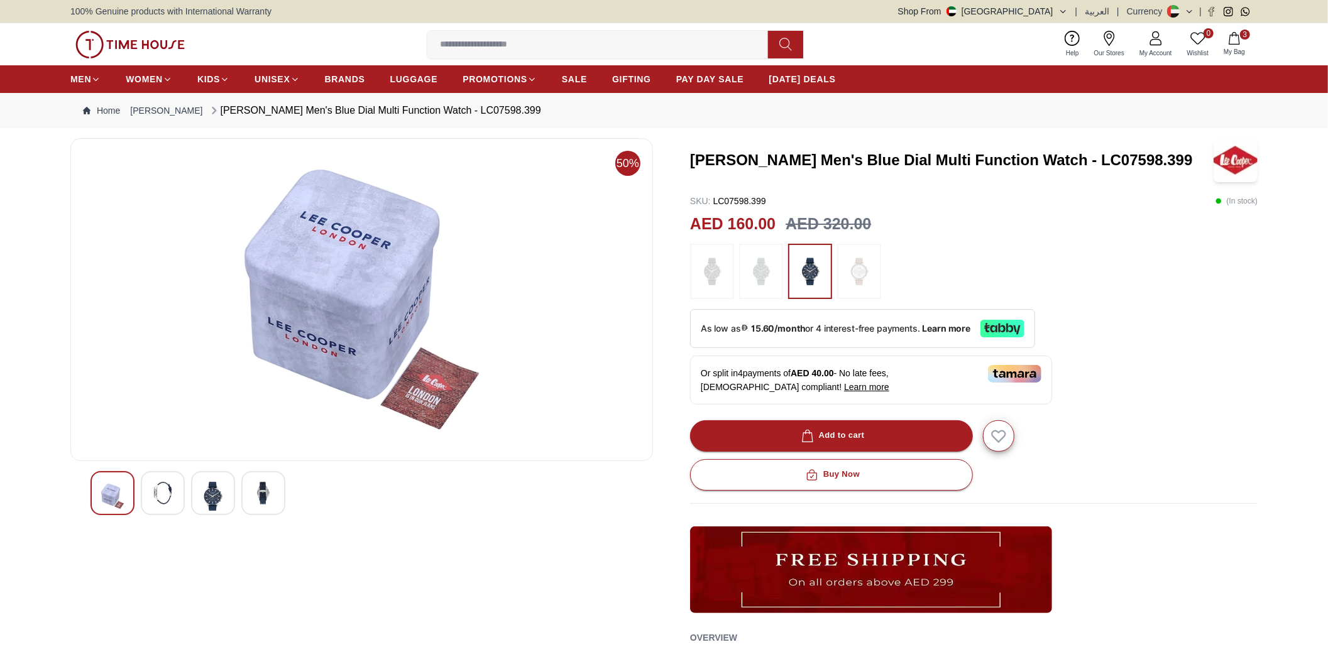
click at [214, 491] on img at bounding box center [213, 496] width 23 height 29
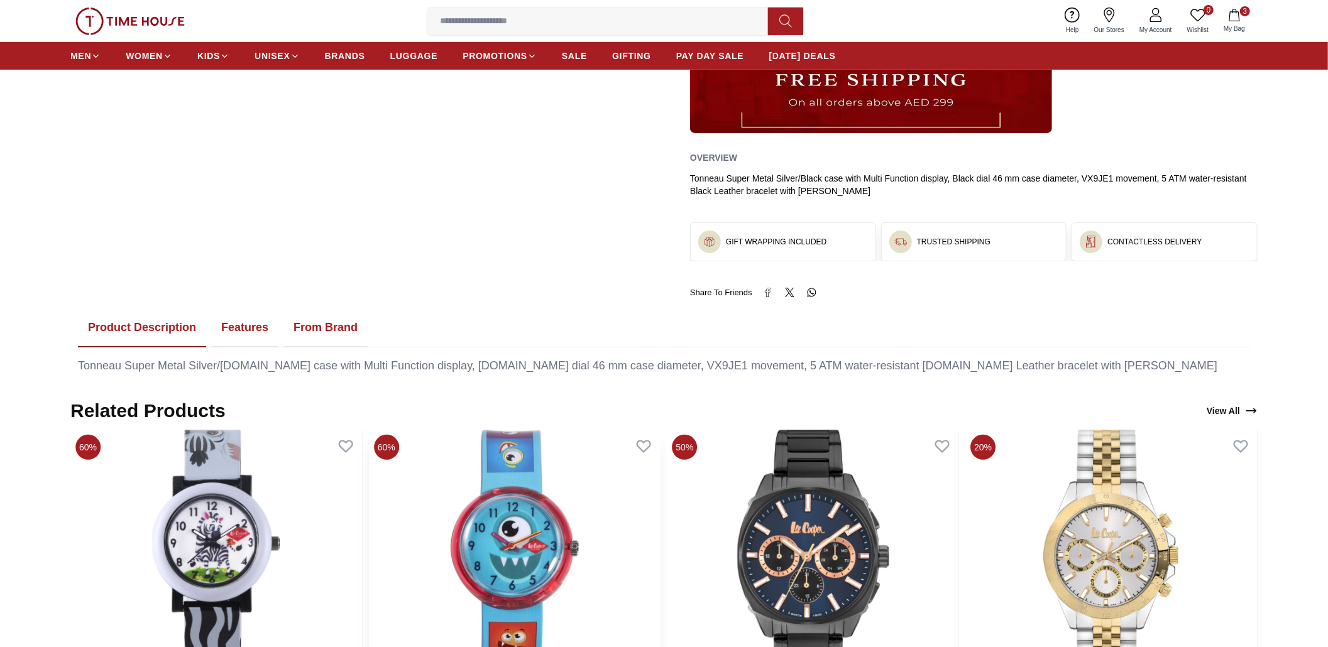
scroll to position [586, 0]
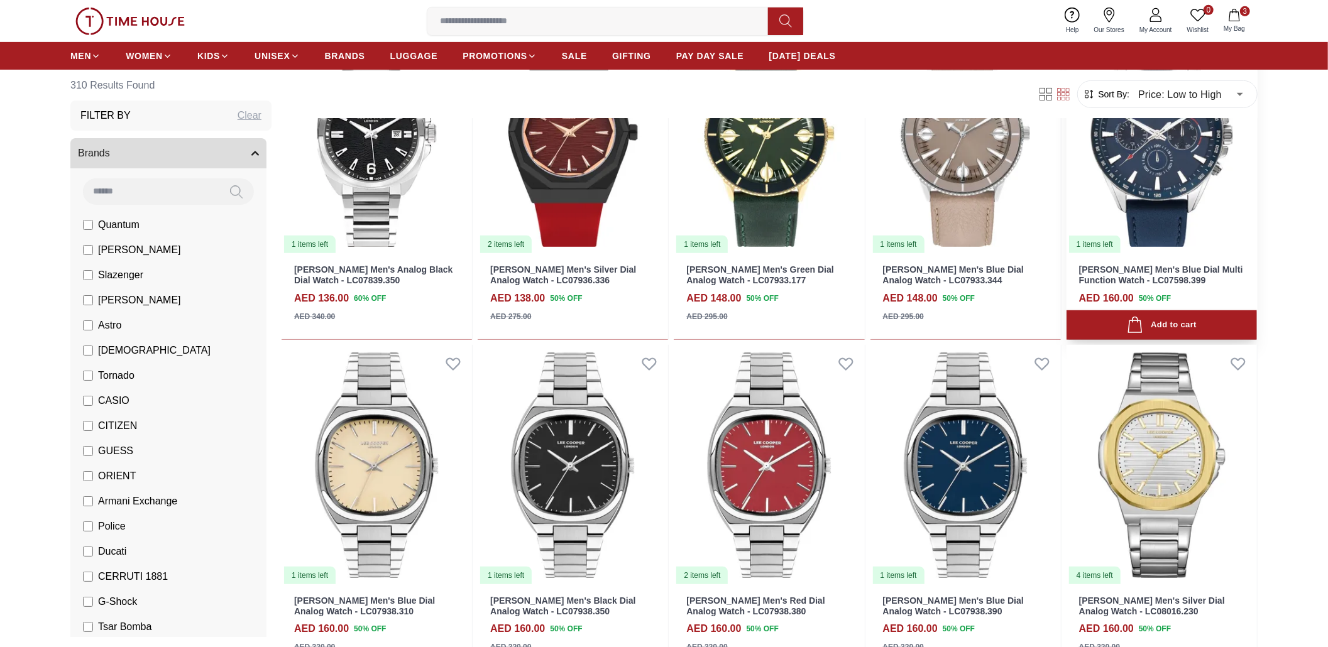
scroll to position [586, 0]
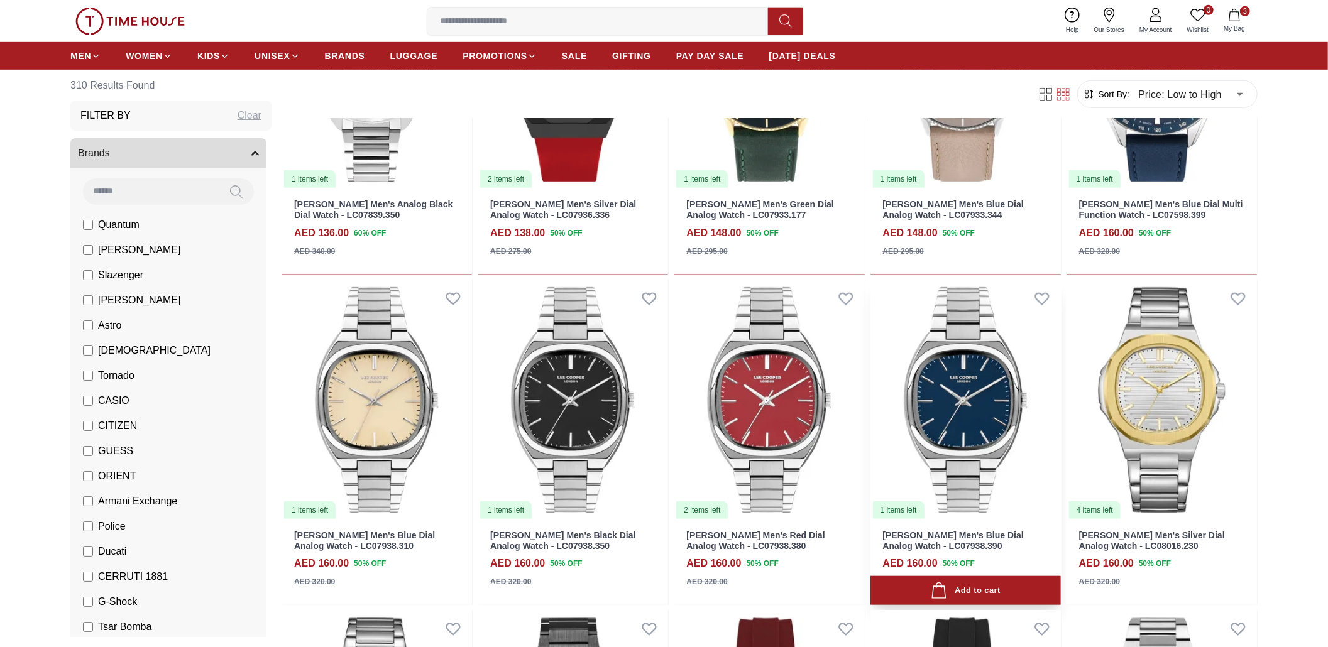
click at [999, 424] on img at bounding box center [965, 400] width 190 height 241
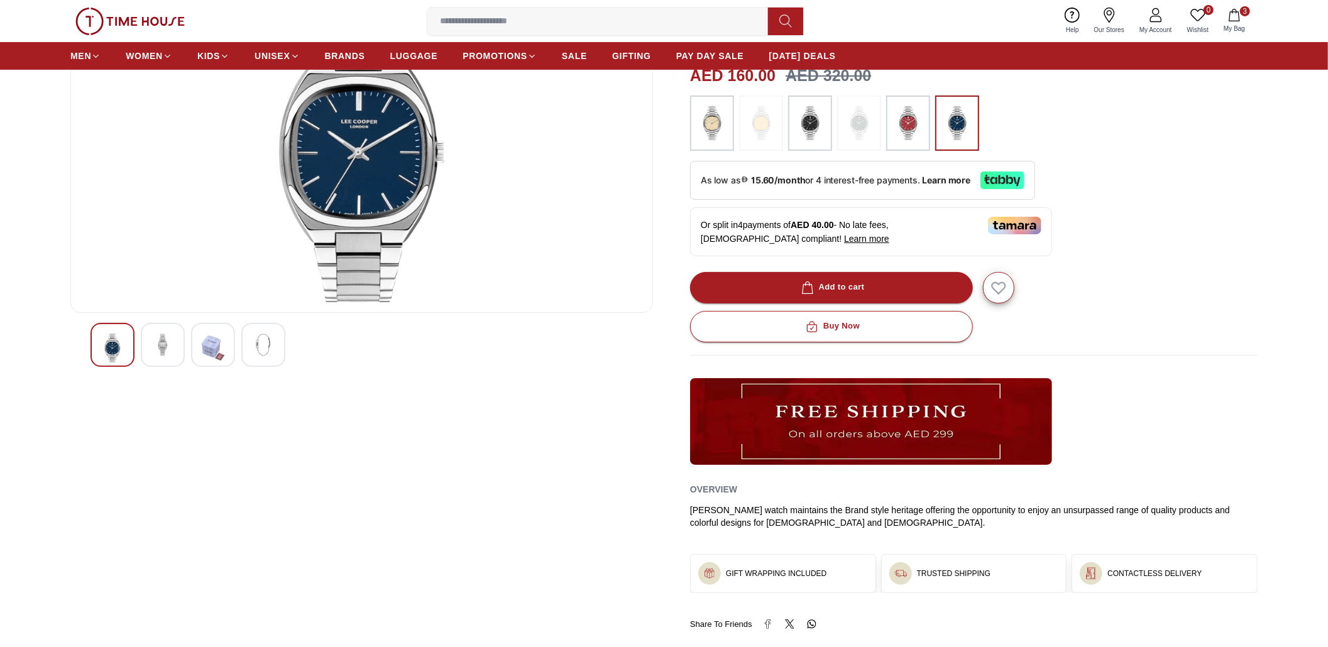
scroll to position [251, 0]
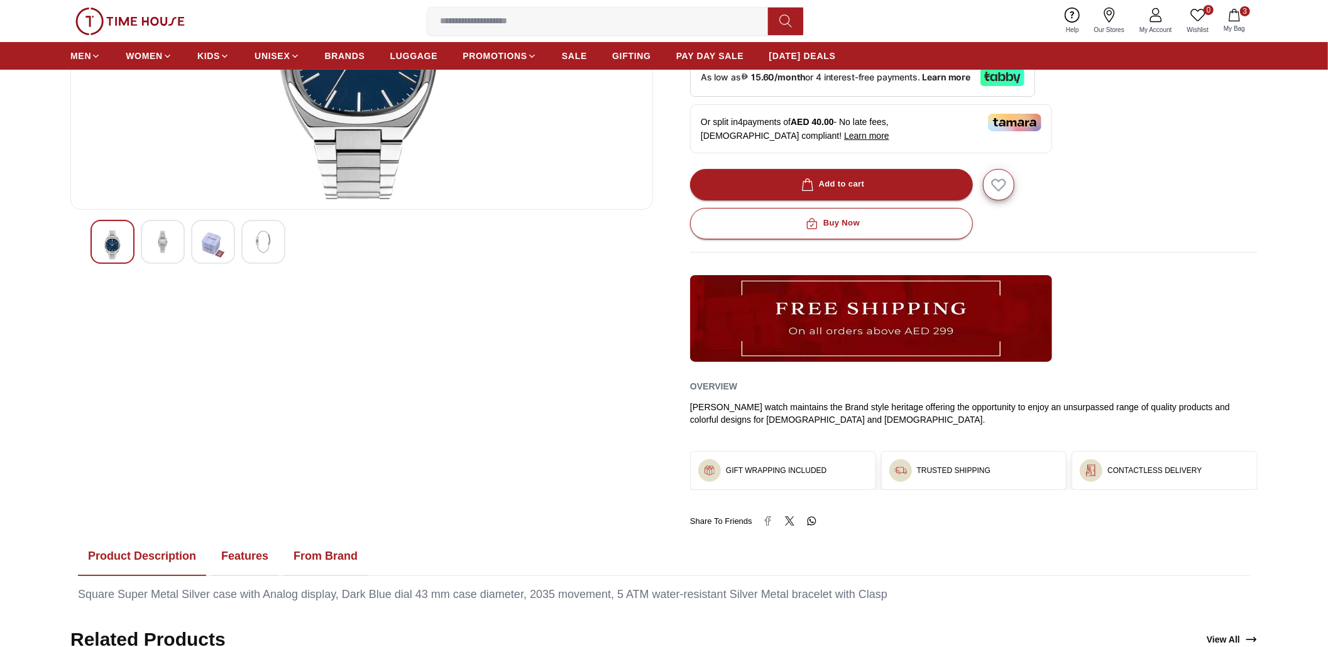
click at [249, 562] on button "Features" at bounding box center [244, 556] width 67 height 39
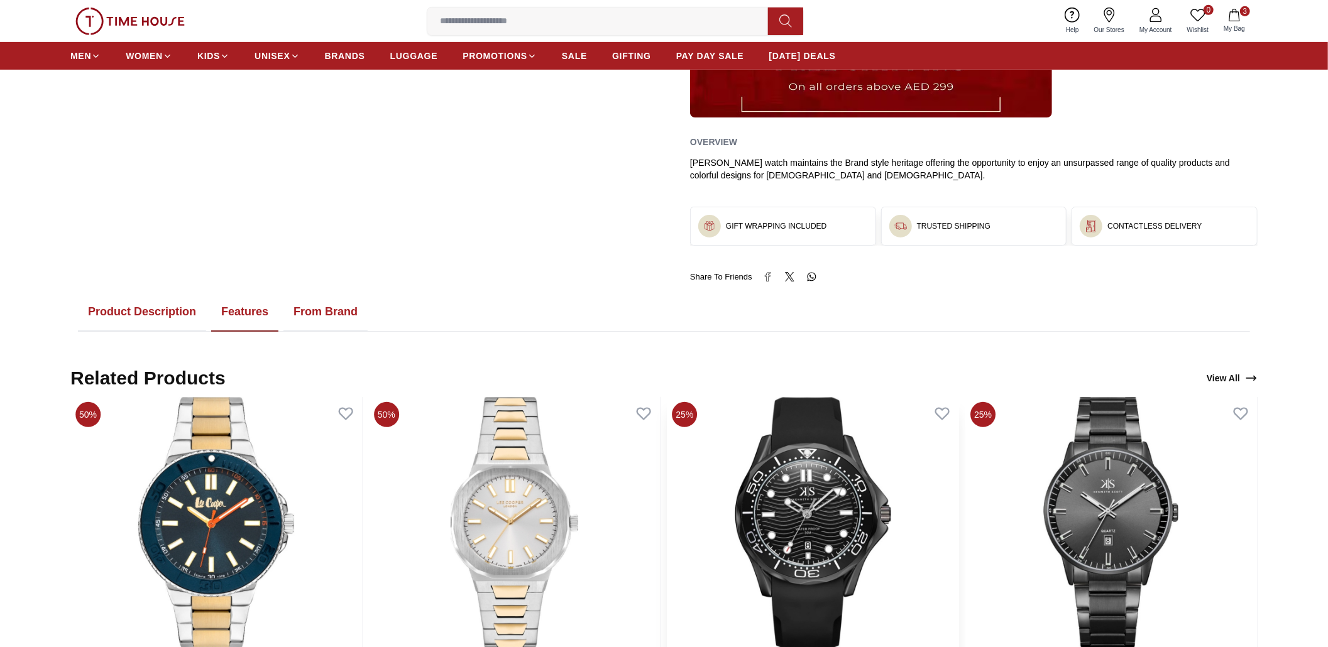
scroll to position [503, 0]
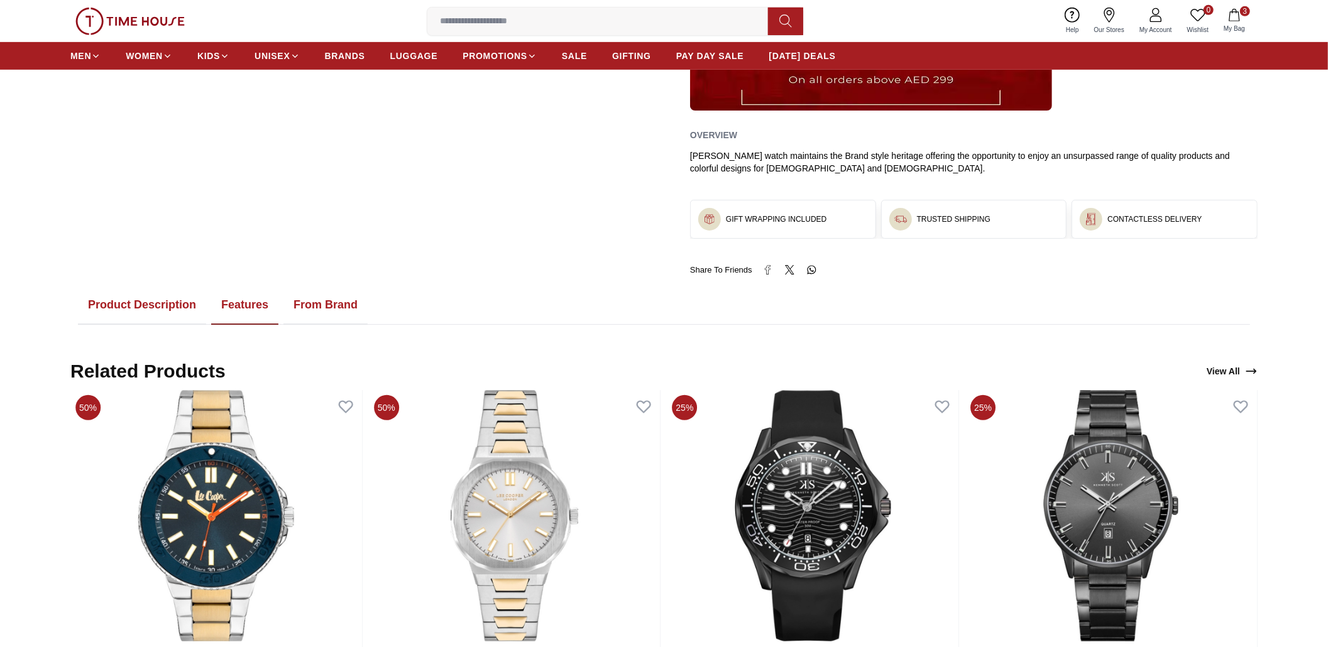
click at [244, 307] on button "Features" at bounding box center [244, 305] width 67 height 39
click at [138, 308] on button "Product Description" at bounding box center [142, 305] width 128 height 39
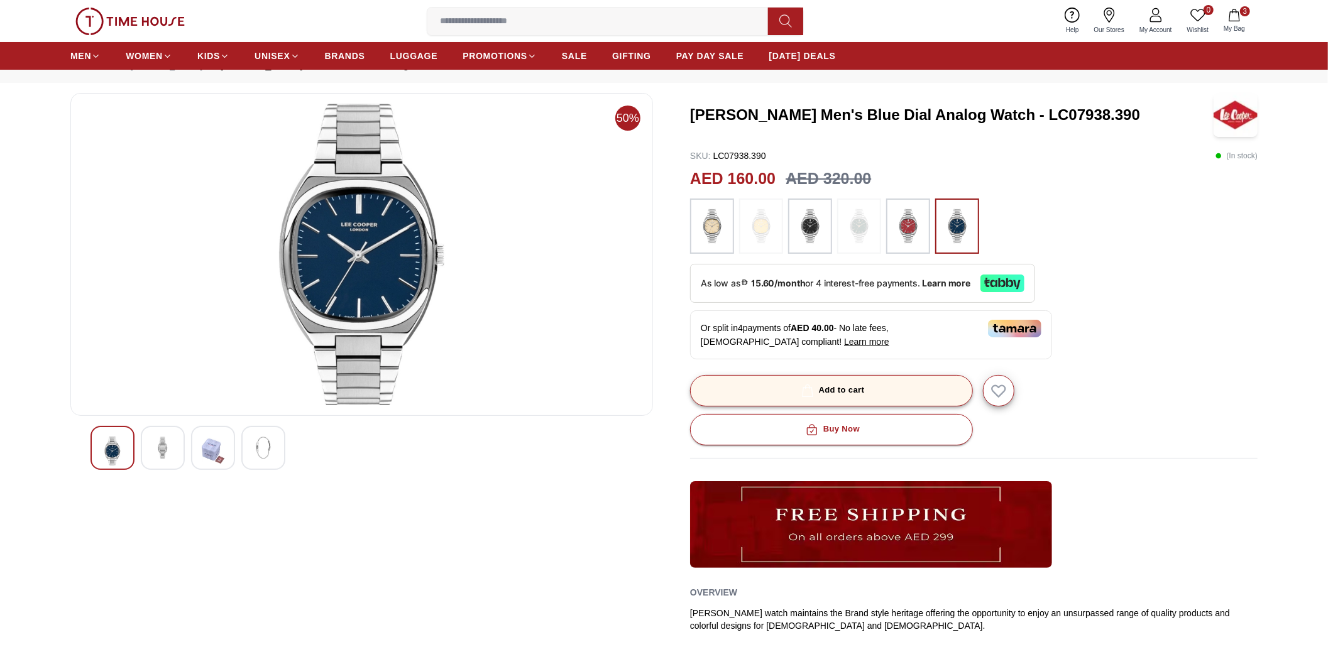
scroll to position [0, 0]
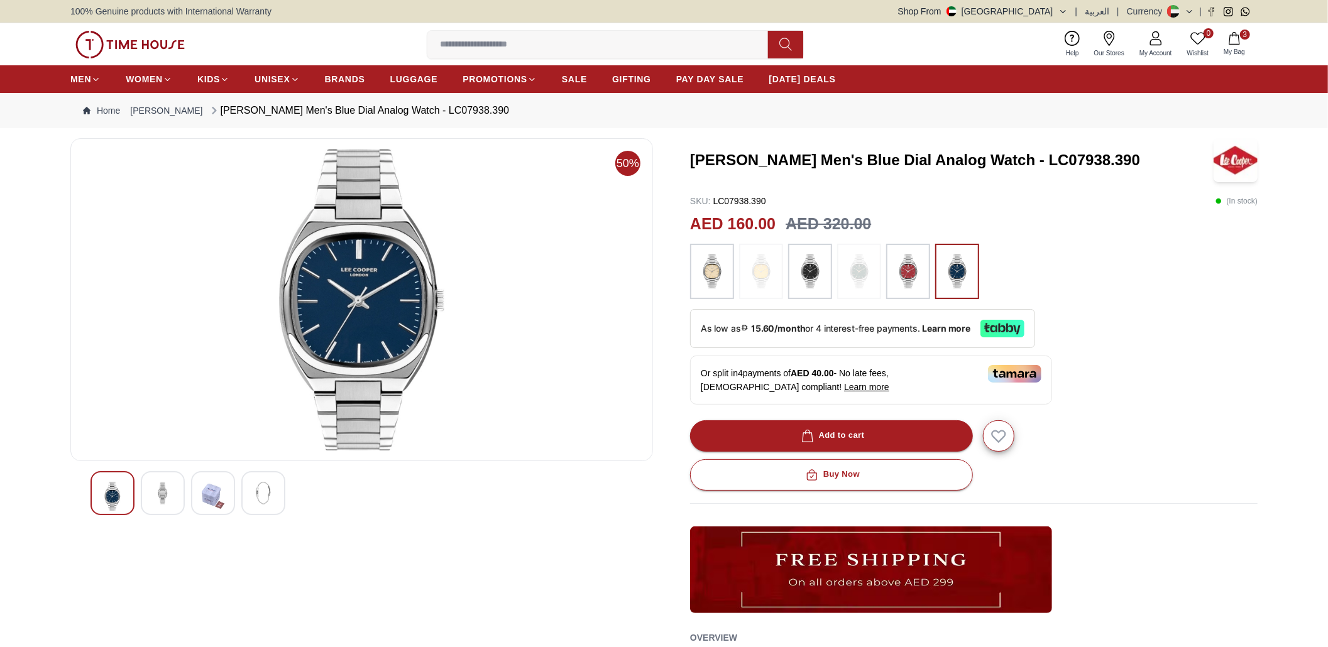
click at [241, 479] on div at bounding box center [263, 493] width 44 height 44
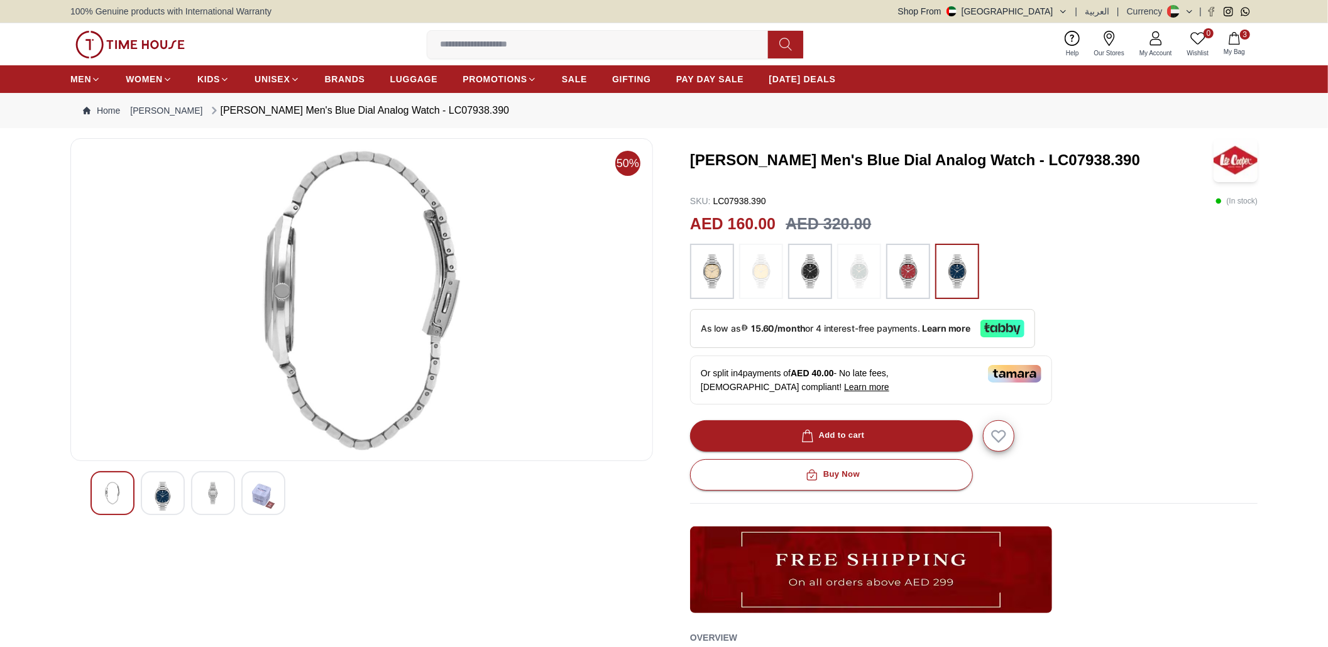
click at [194, 485] on div at bounding box center [213, 493] width 44 height 44
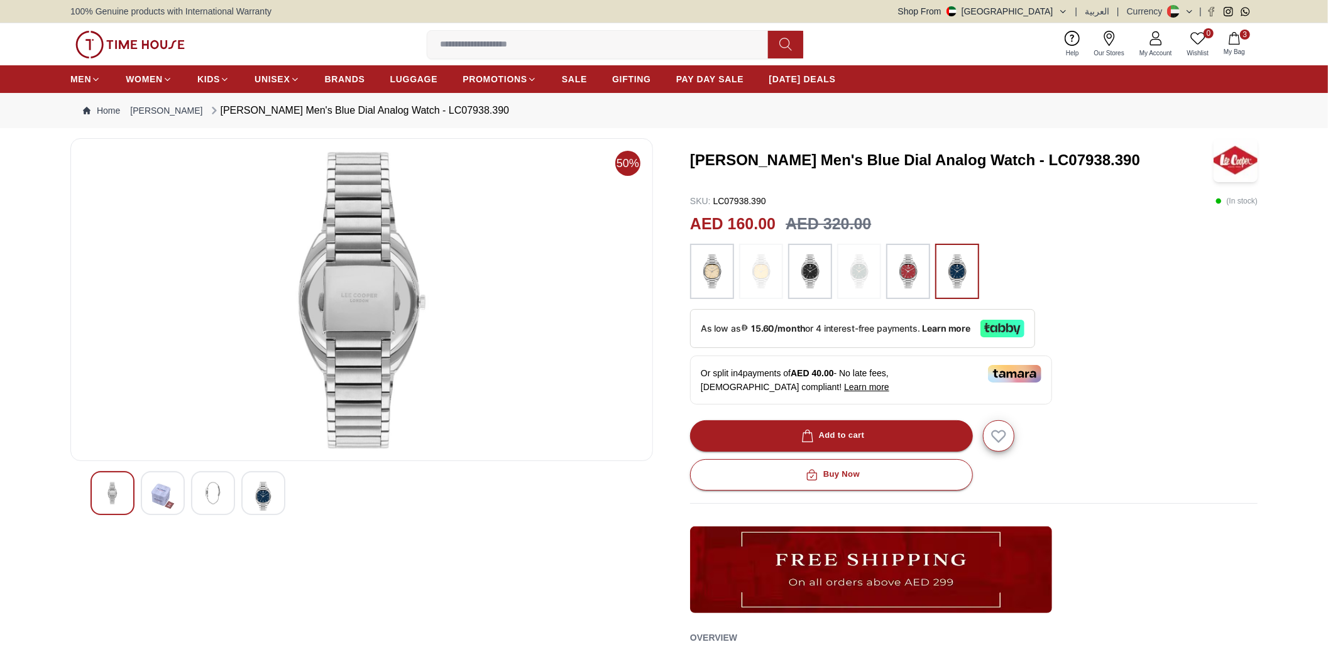
click at [164, 491] on img at bounding box center [162, 496] width 23 height 29
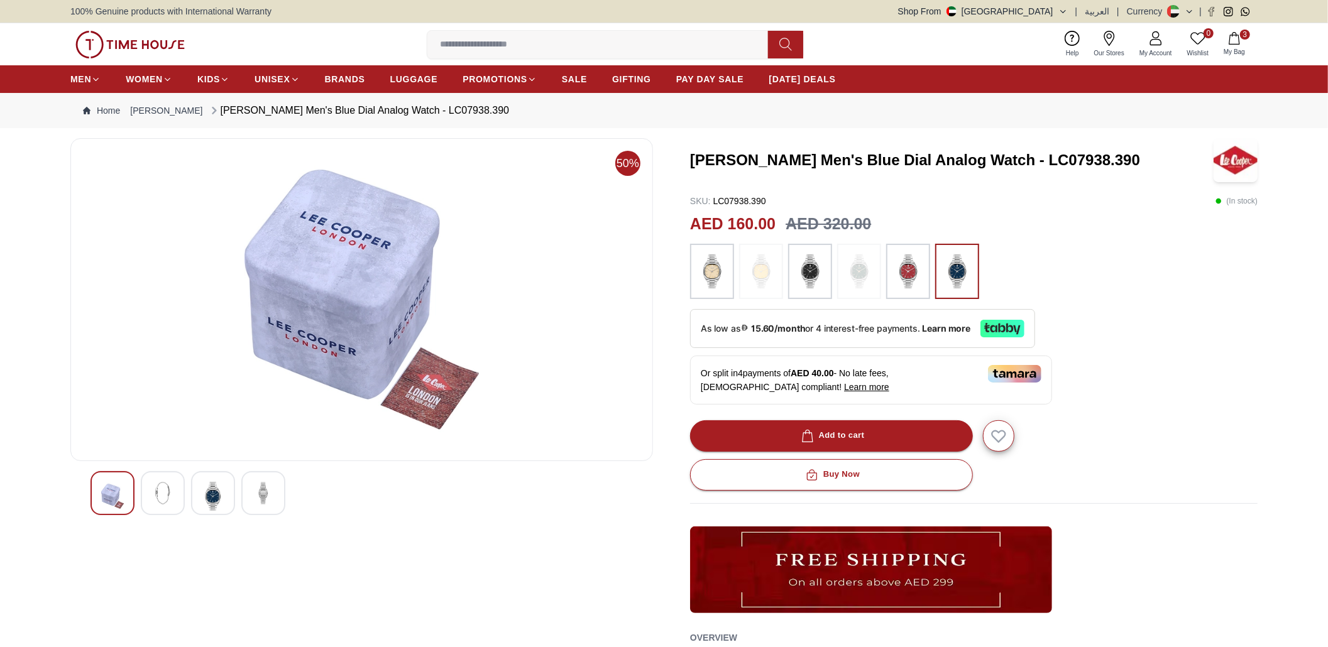
click at [121, 491] on img at bounding box center [112, 496] width 23 height 29
click at [159, 486] on img at bounding box center [162, 493] width 23 height 23
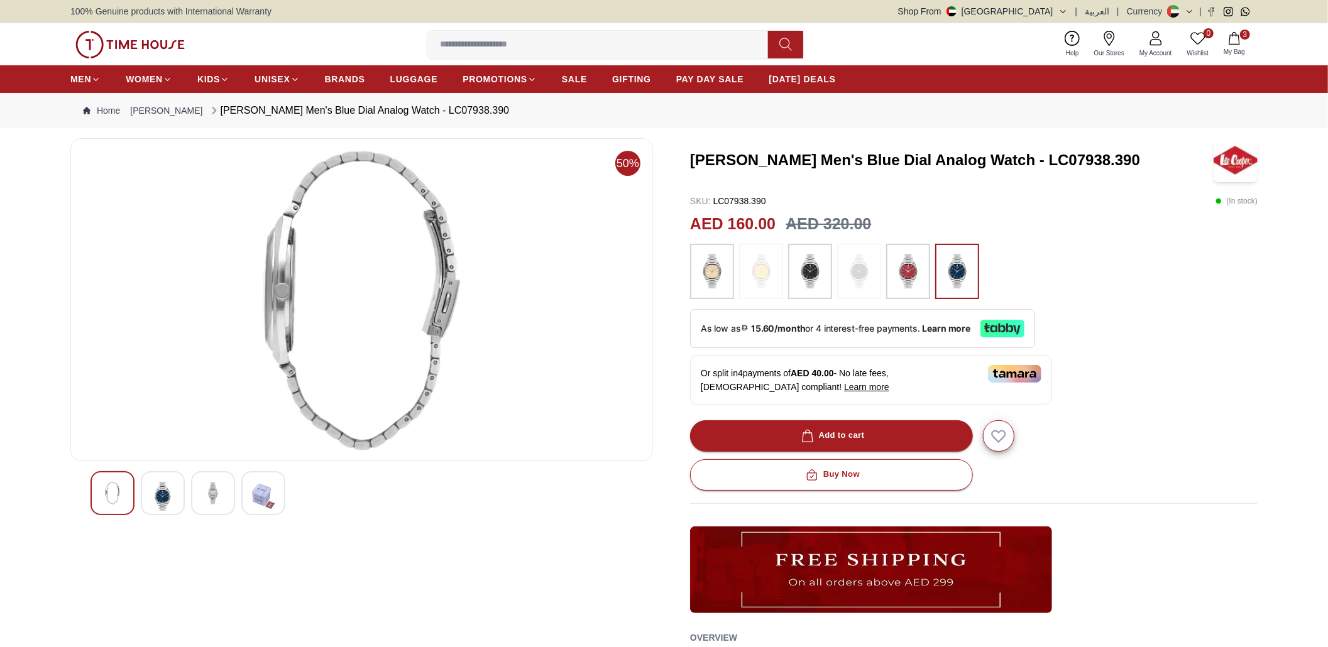
click at [214, 490] on img at bounding box center [213, 493] width 23 height 23
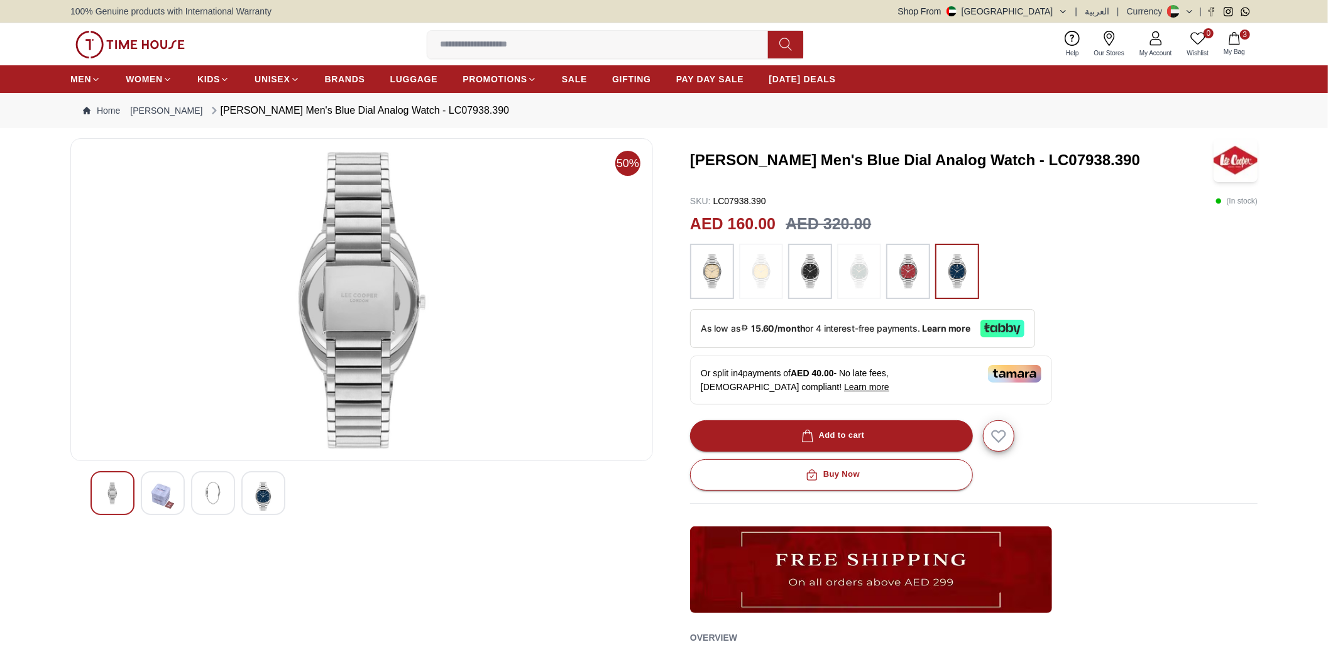
click at [172, 498] on img at bounding box center [162, 496] width 23 height 29
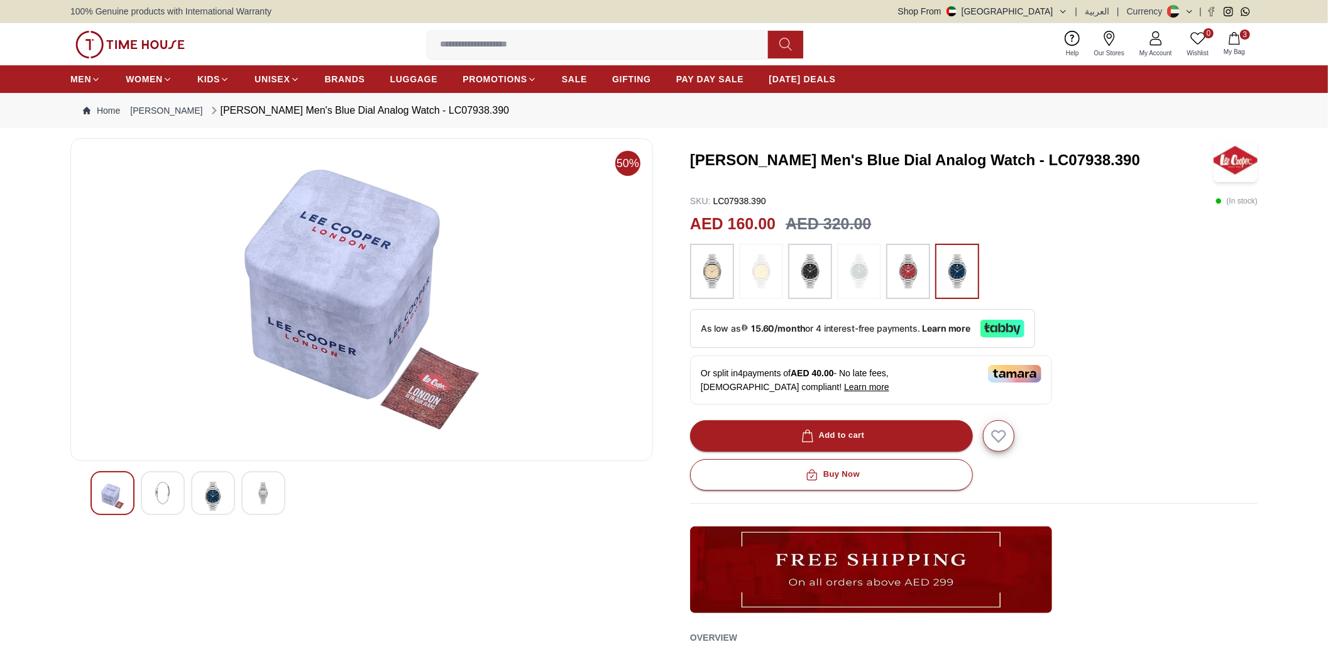
click at [258, 498] on img at bounding box center [263, 493] width 23 height 23
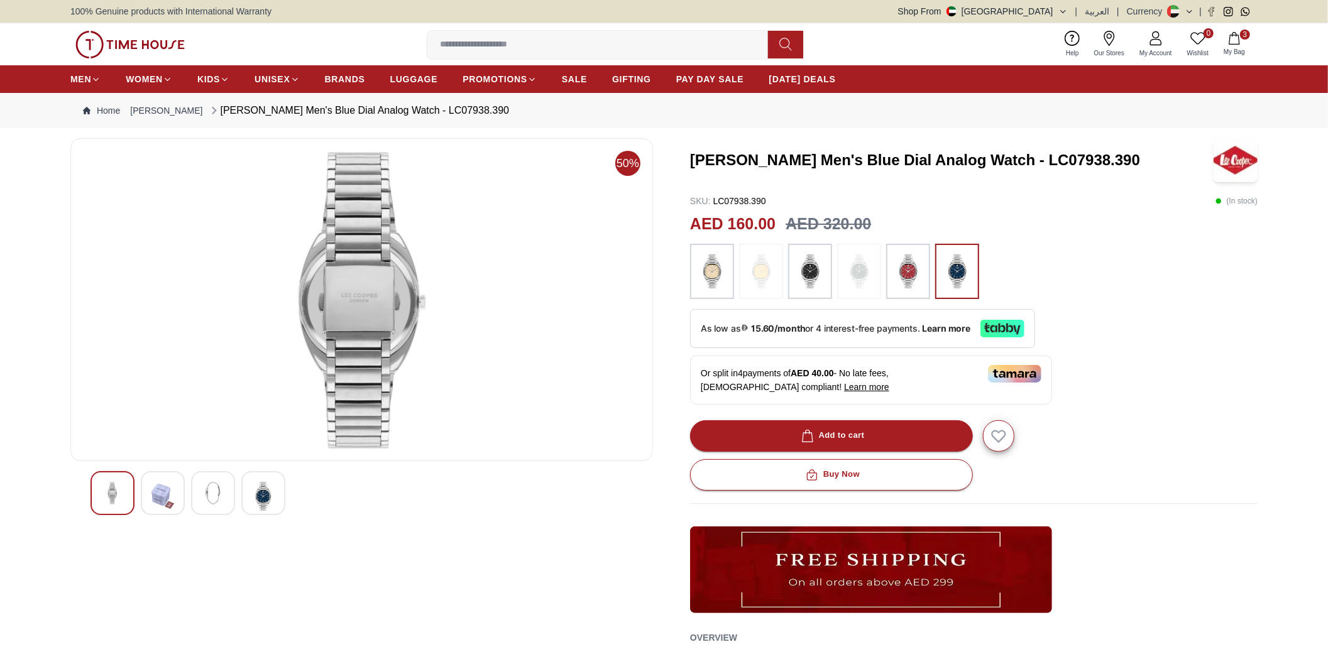
click at [217, 498] on img at bounding box center [213, 493] width 23 height 23
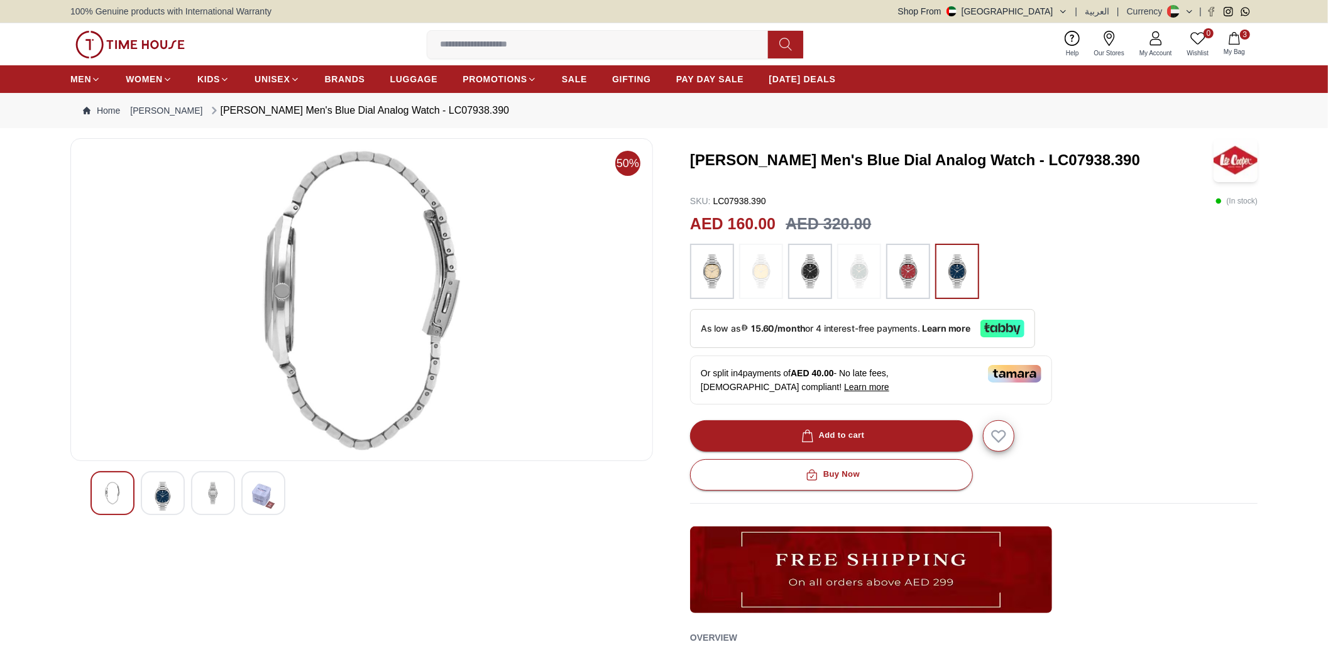
click at [156, 502] on img at bounding box center [162, 496] width 23 height 29
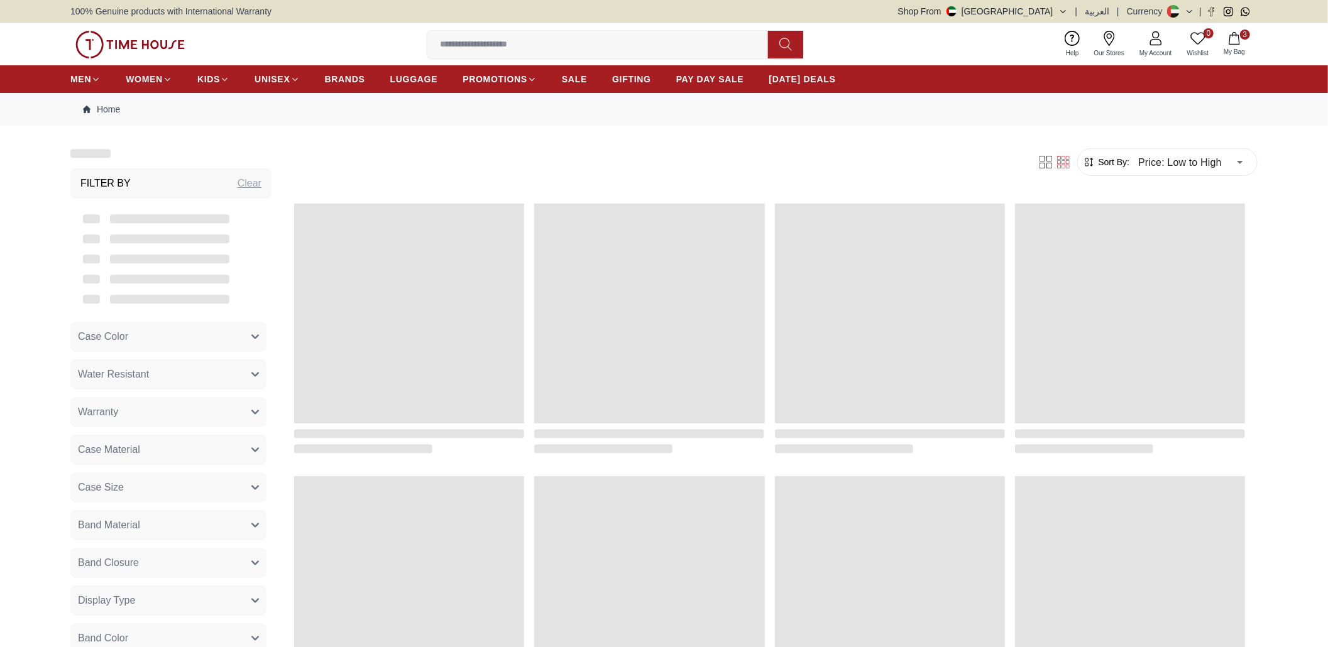
scroll to position [586, 0]
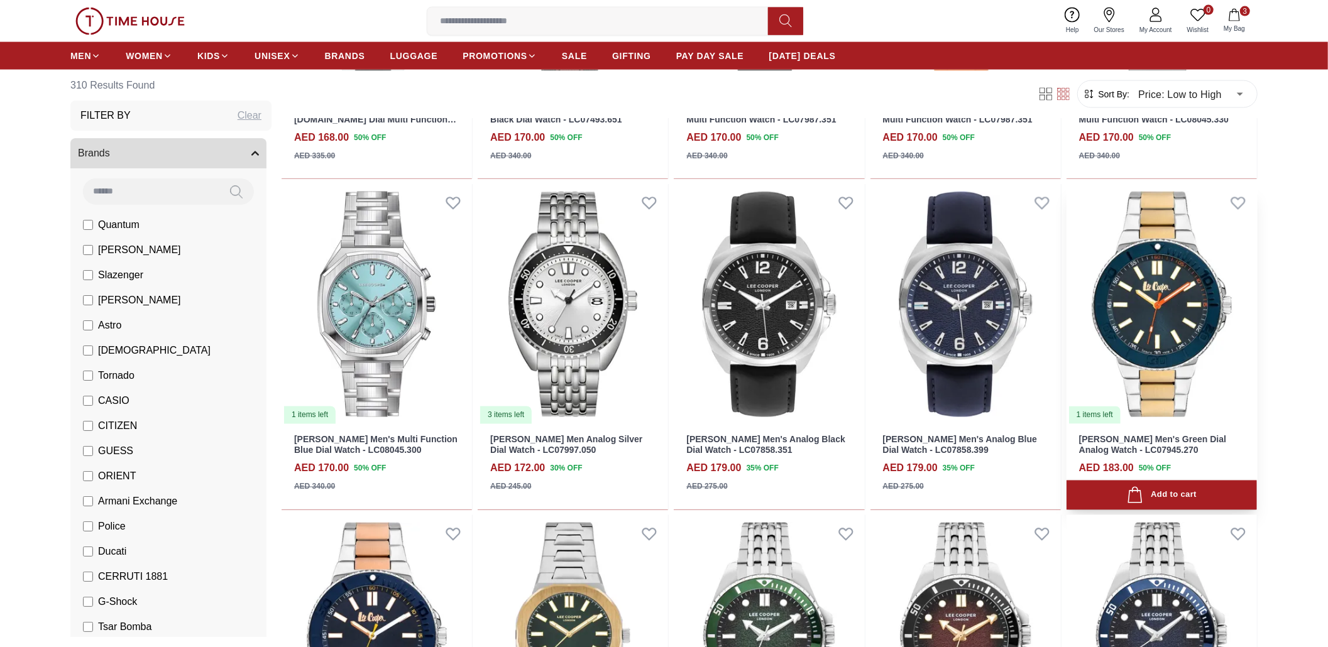
scroll to position [1675, 0]
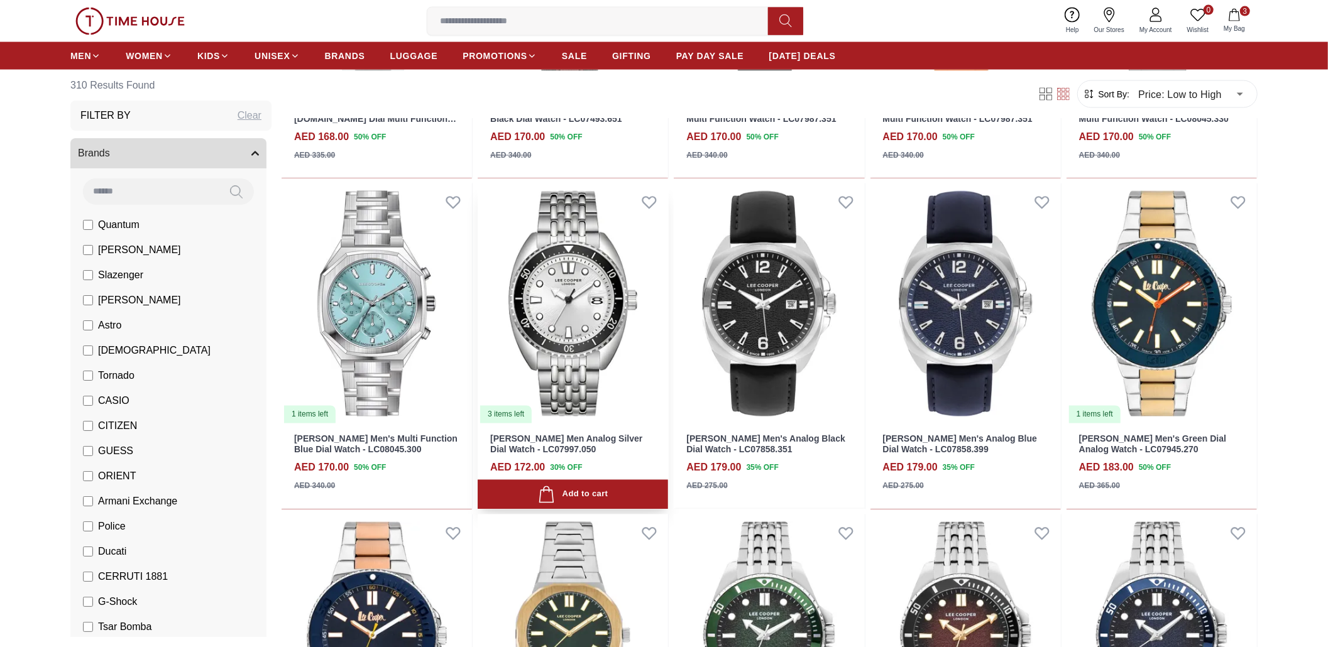
click at [607, 318] on img at bounding box center [573, 304] width 190 height 241
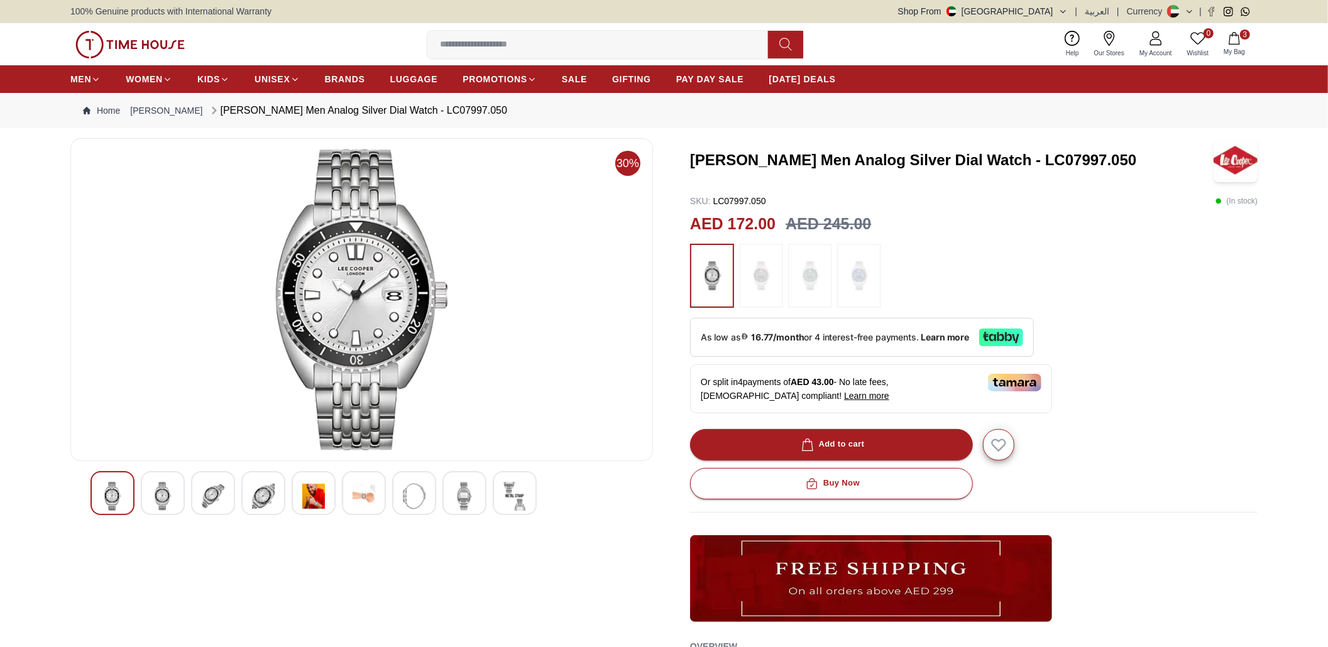
click at [175, 498] on div at bounding box center [163, 493] width 44 height 44
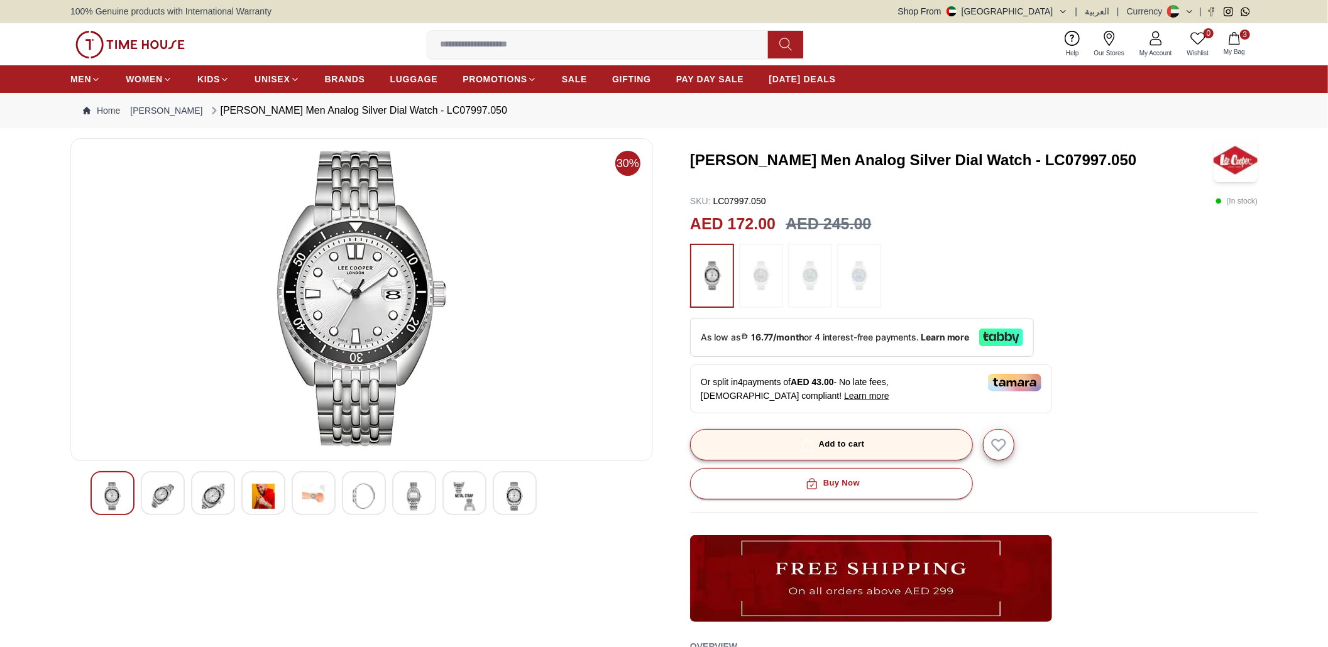
click at [770, 448] on button "Add to cart" at bounding box center [831, 444] width 283 height 31
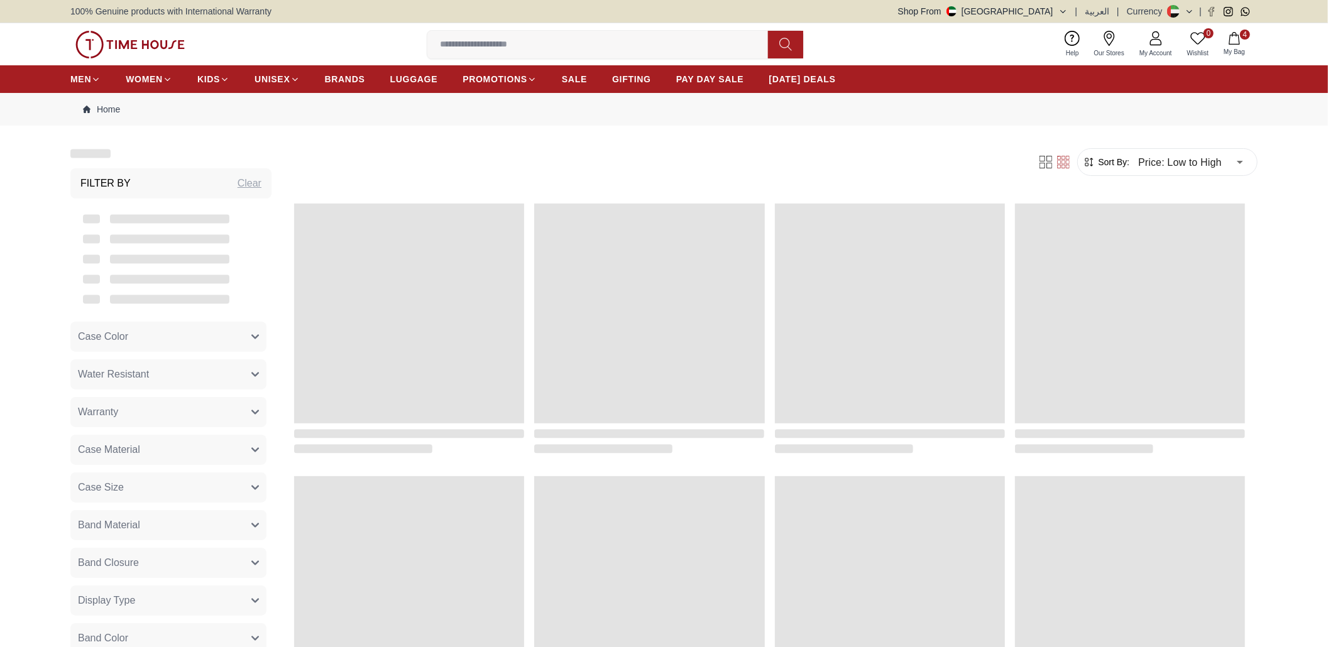
scroll to position [1131, 0]
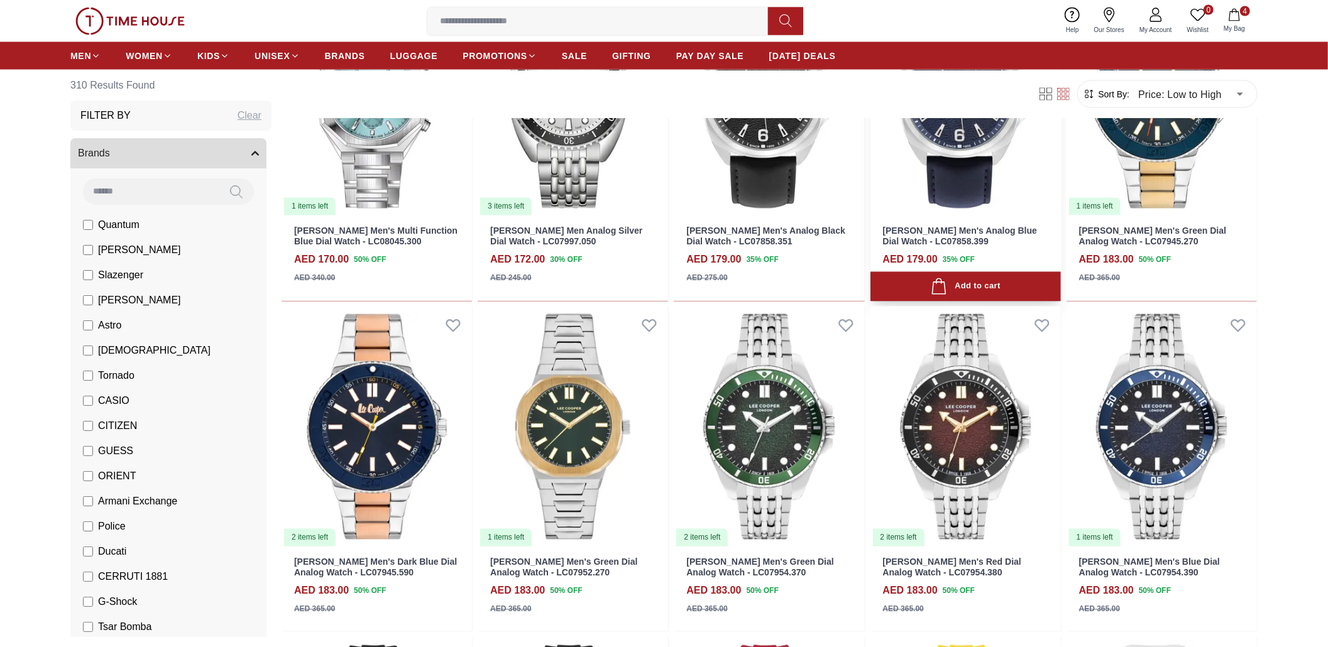
scroll to position [1885, 0]
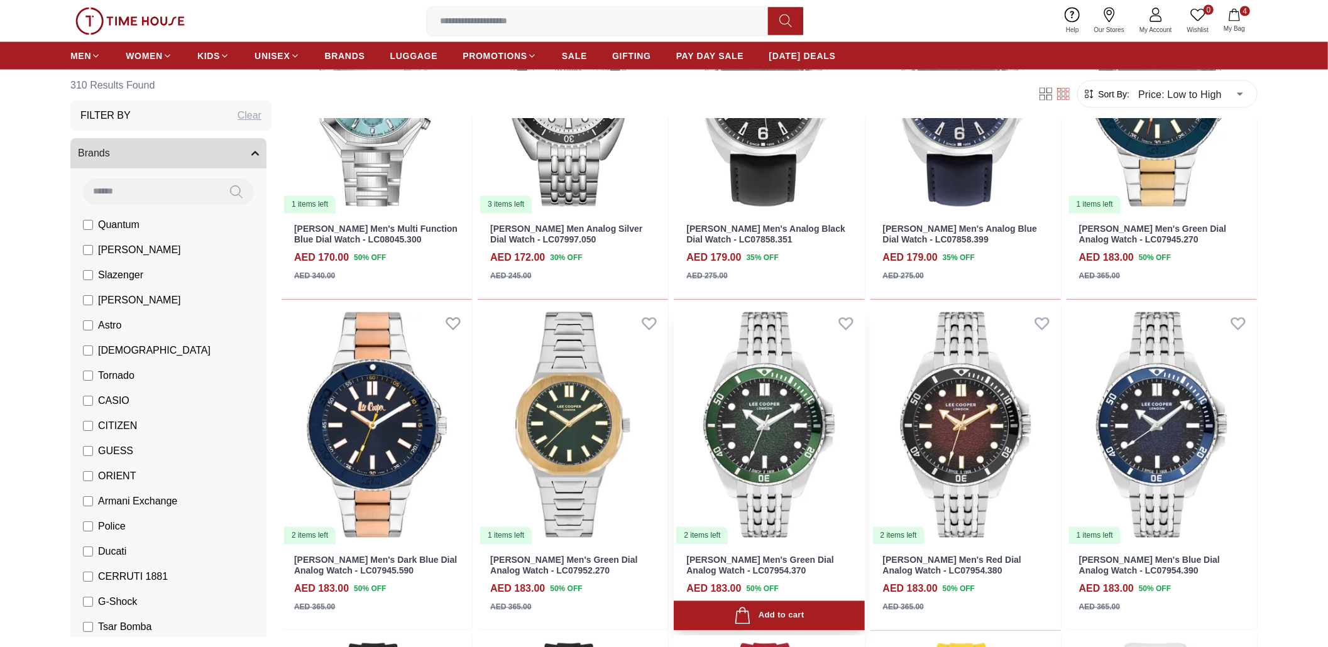
click at [777, 420] on img at bounding box center [769, 425] width 190 height 241
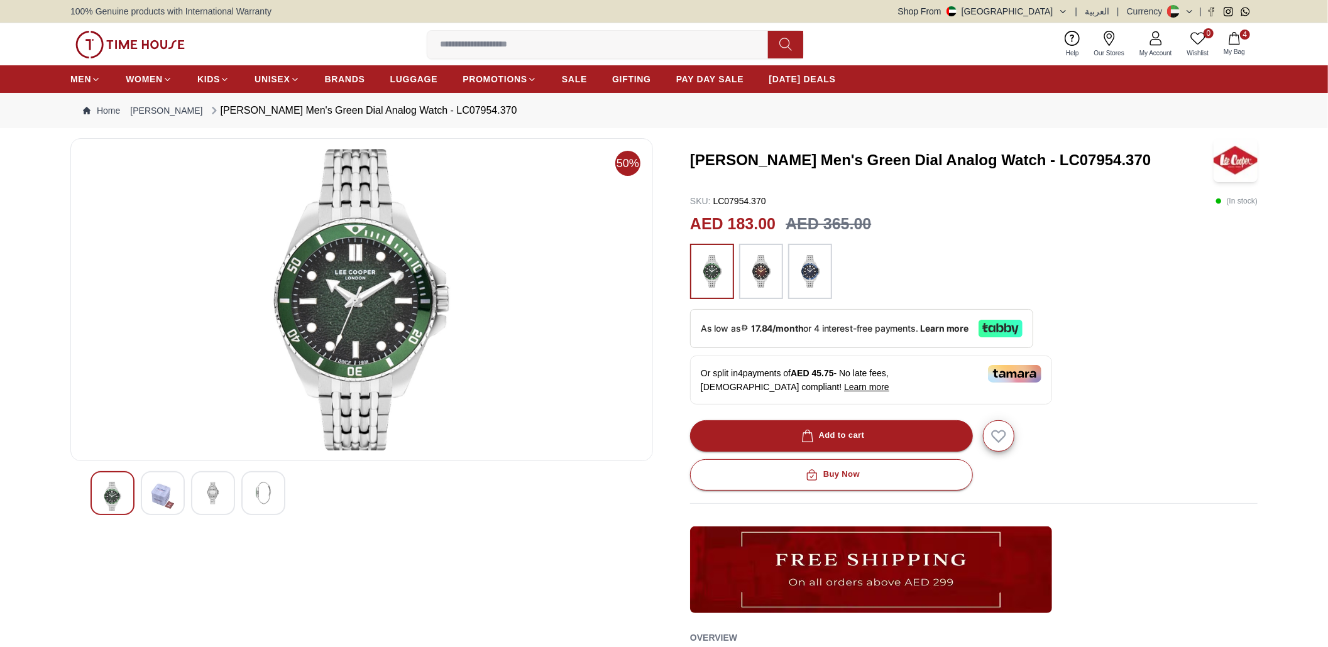
click at [160, 486] on img at bounding box center [162, 496] width 23 height 29
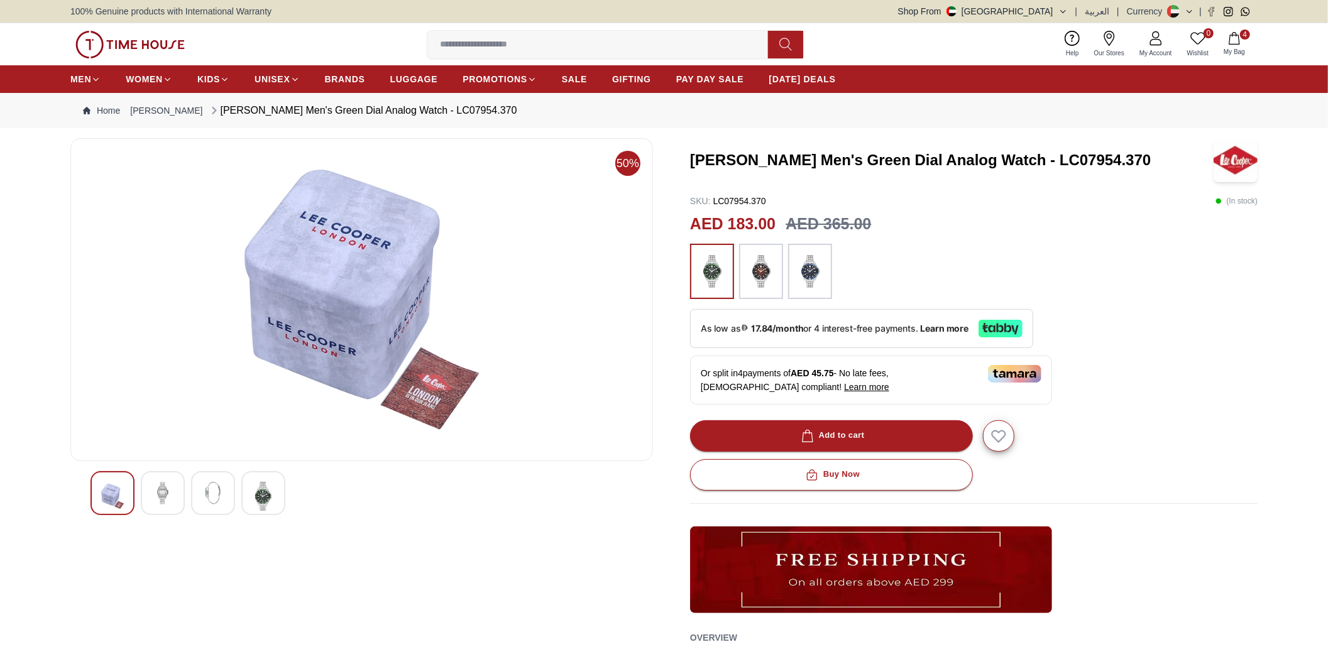
click at [202, 494] on img at bounding box center [213, 493] width 23 height 23
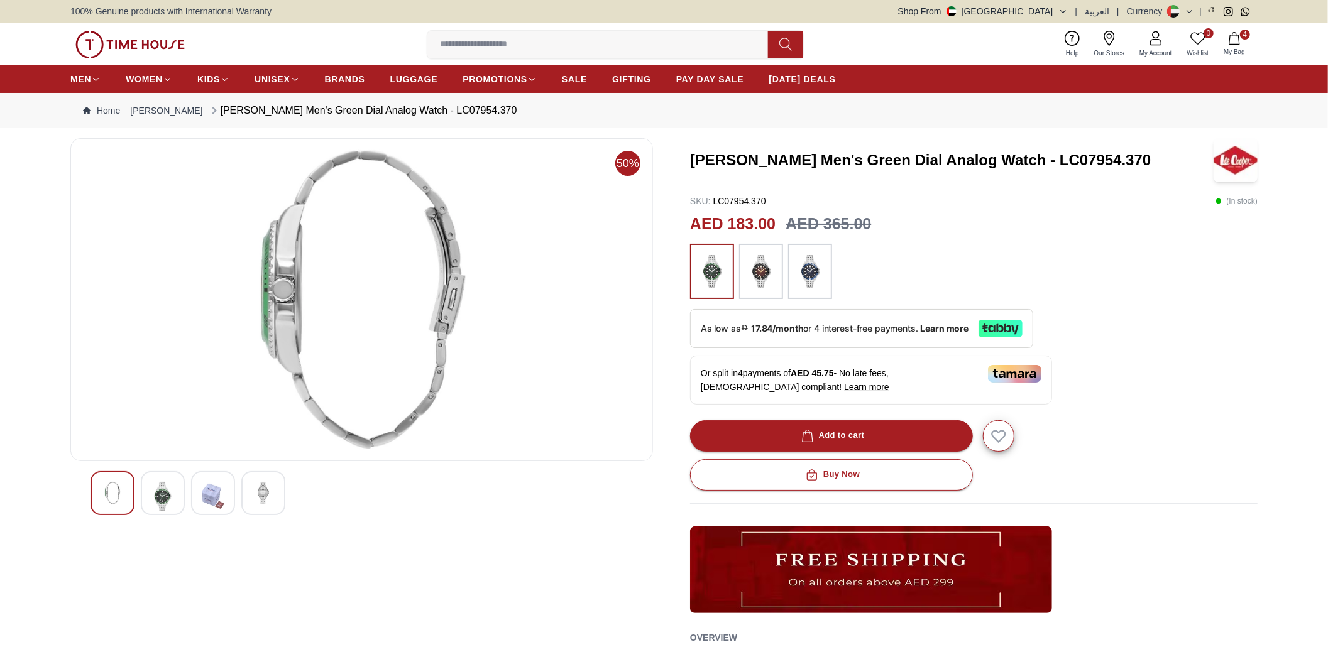
click at [160, 490] on img at bounding box center [162, 496] width 23 height 29
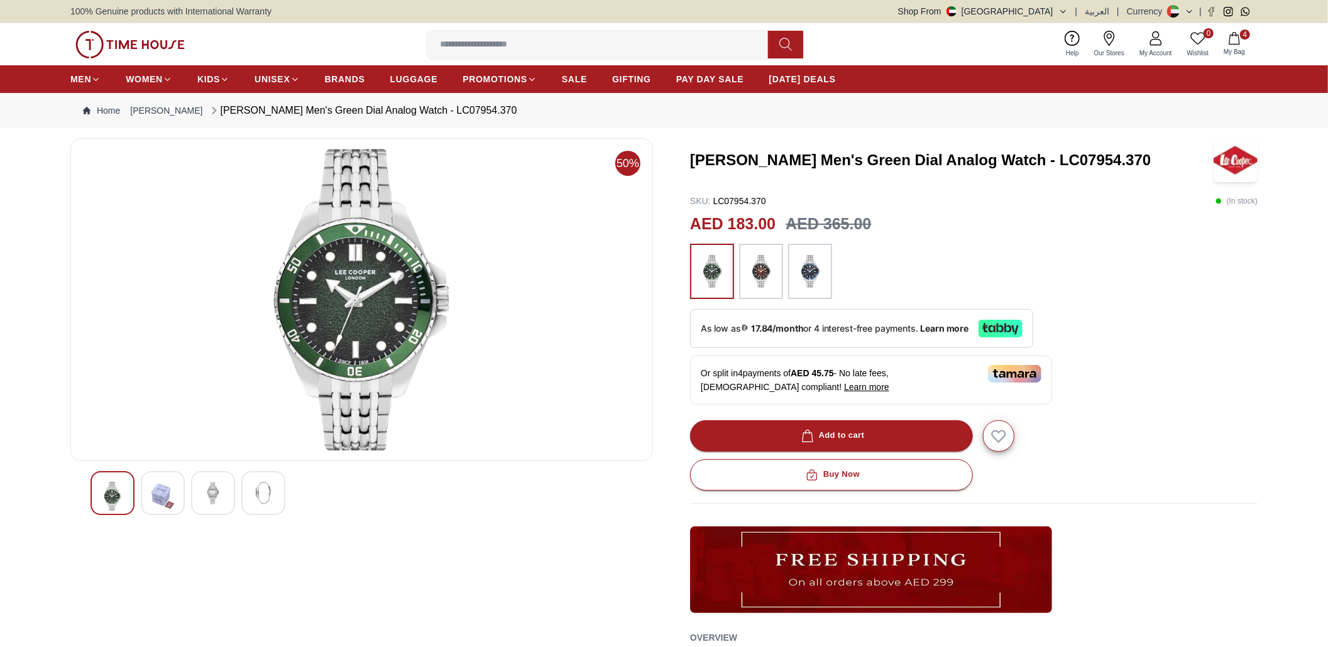
click at [116, 488] on img at bounding box center [112, 496] width 23 height 29
click at [921, 441] on button "Add to cart" at bounding box center [831, 435] width 283 height 31
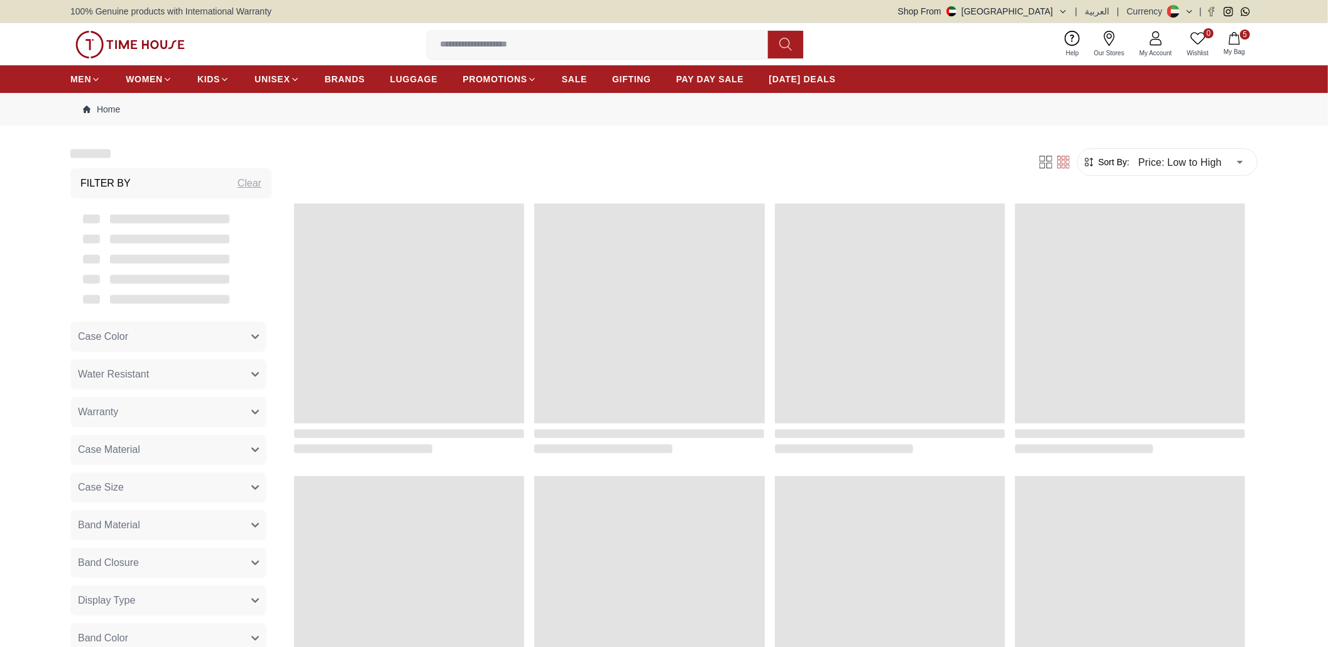
scroll to position [1131, 0]
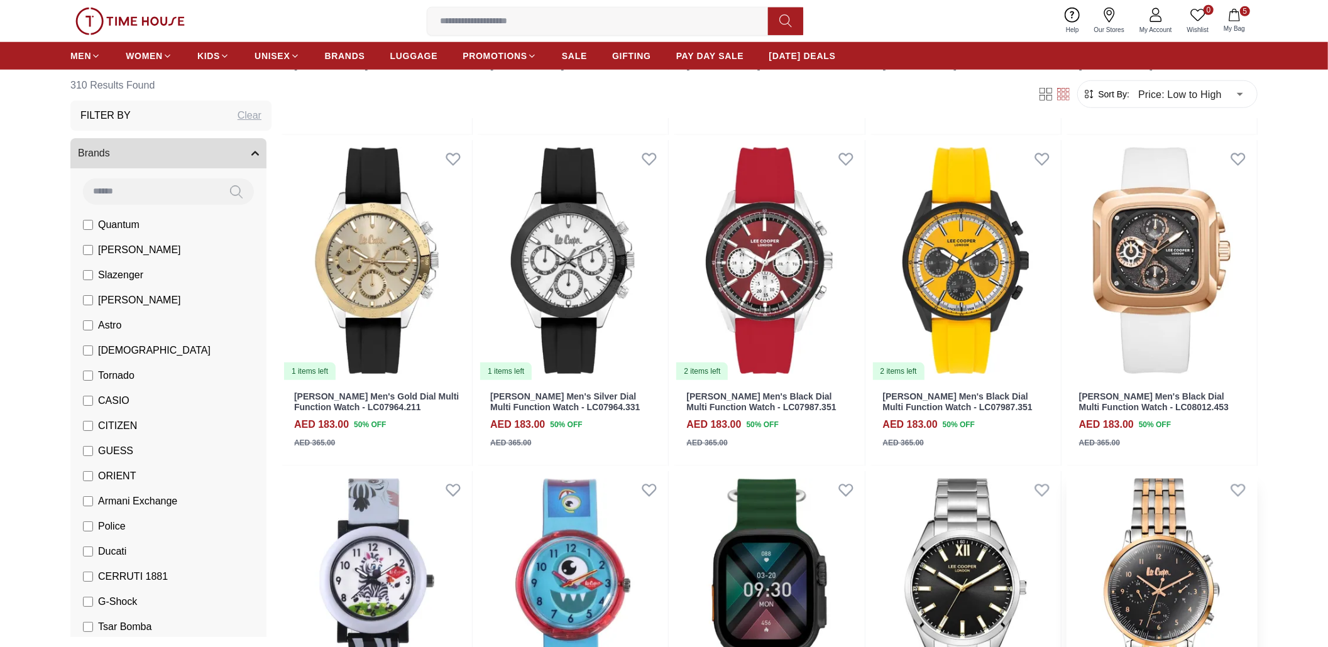
scroll to position [963, 0]
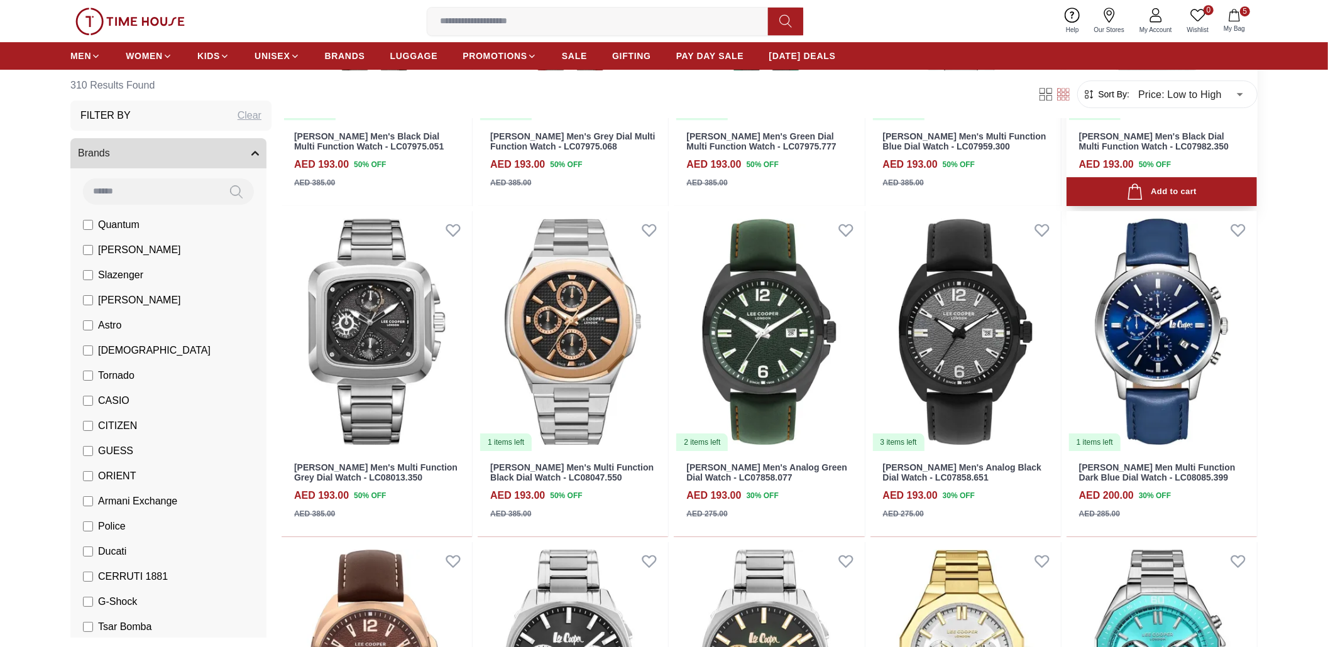
scroll to position [3309, 0]
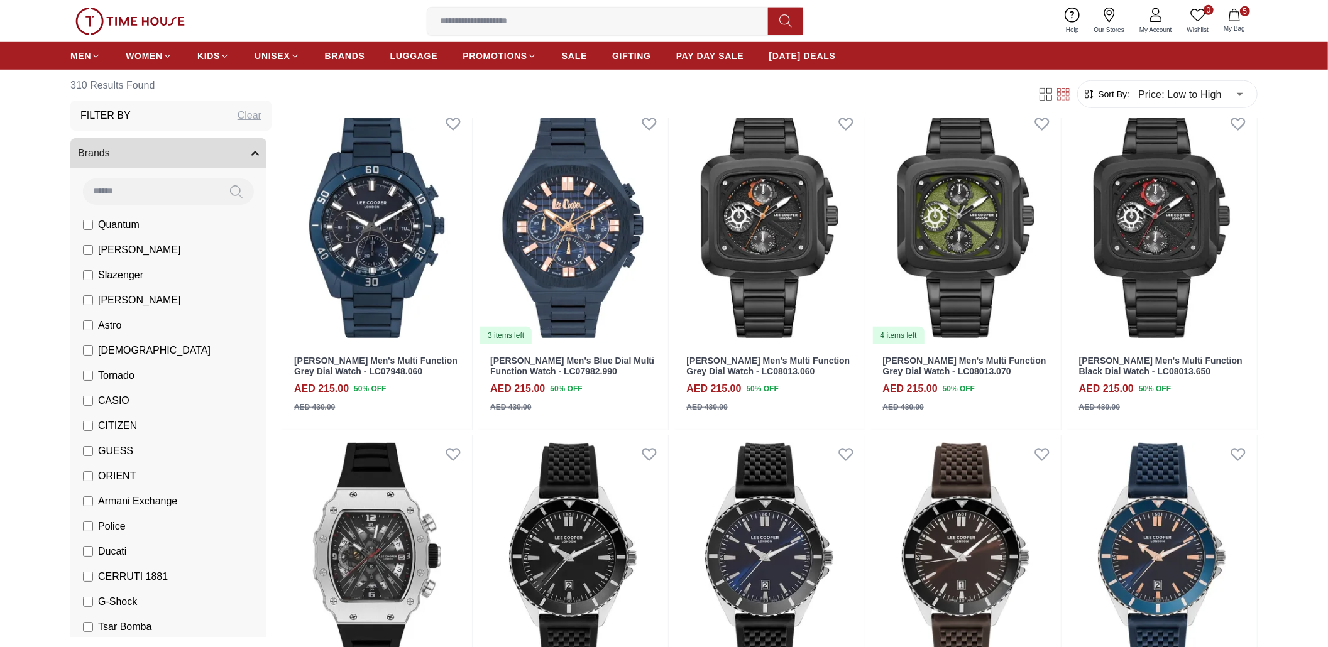
scroll to position [4818, 0]
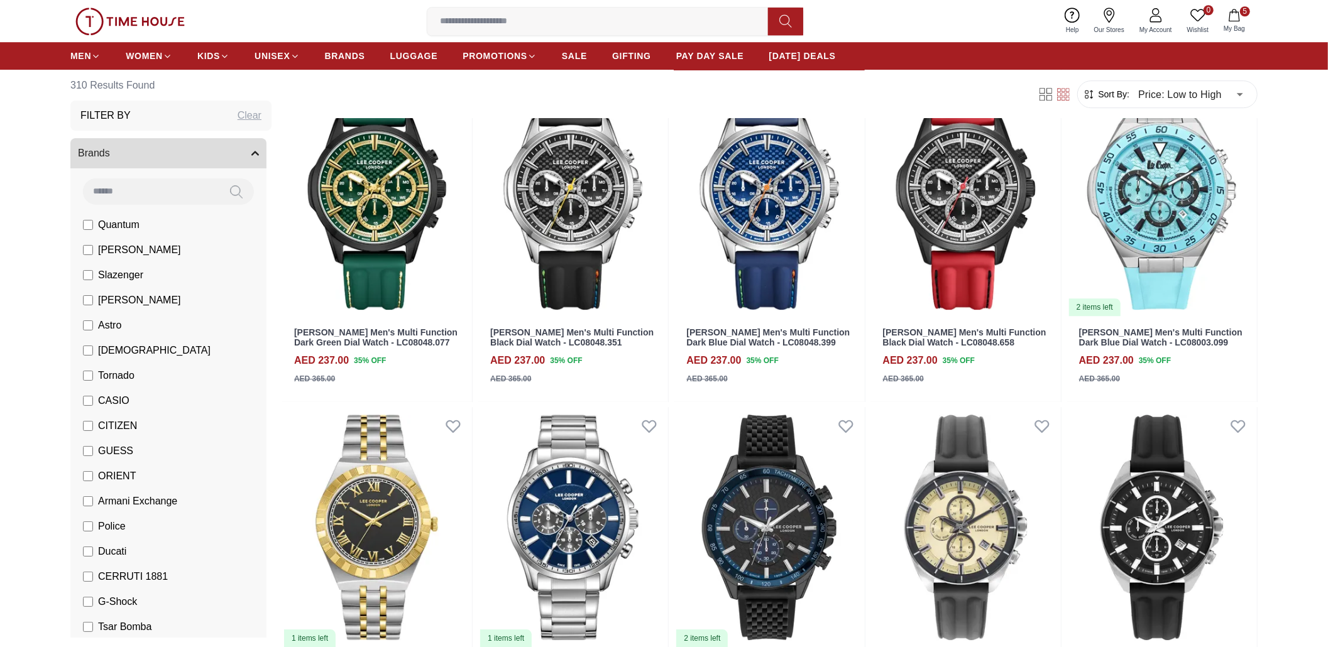
scroll to position [7457, 0]
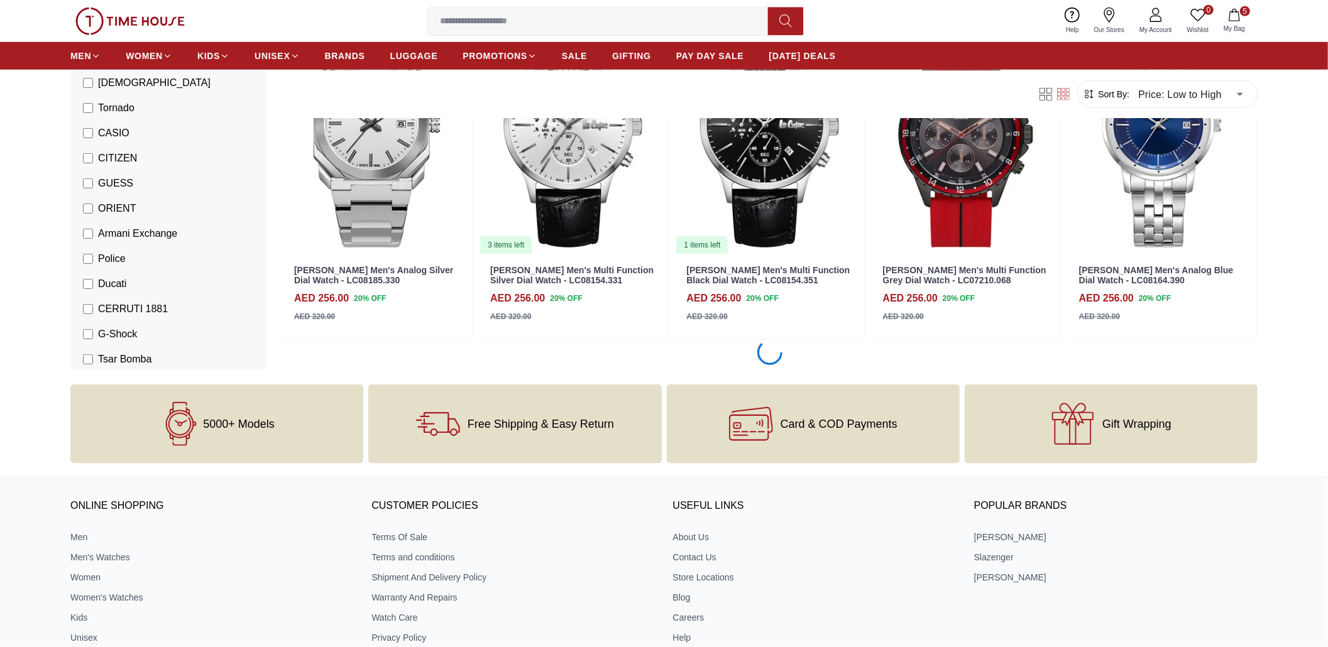
scroll to position [9175, 0]
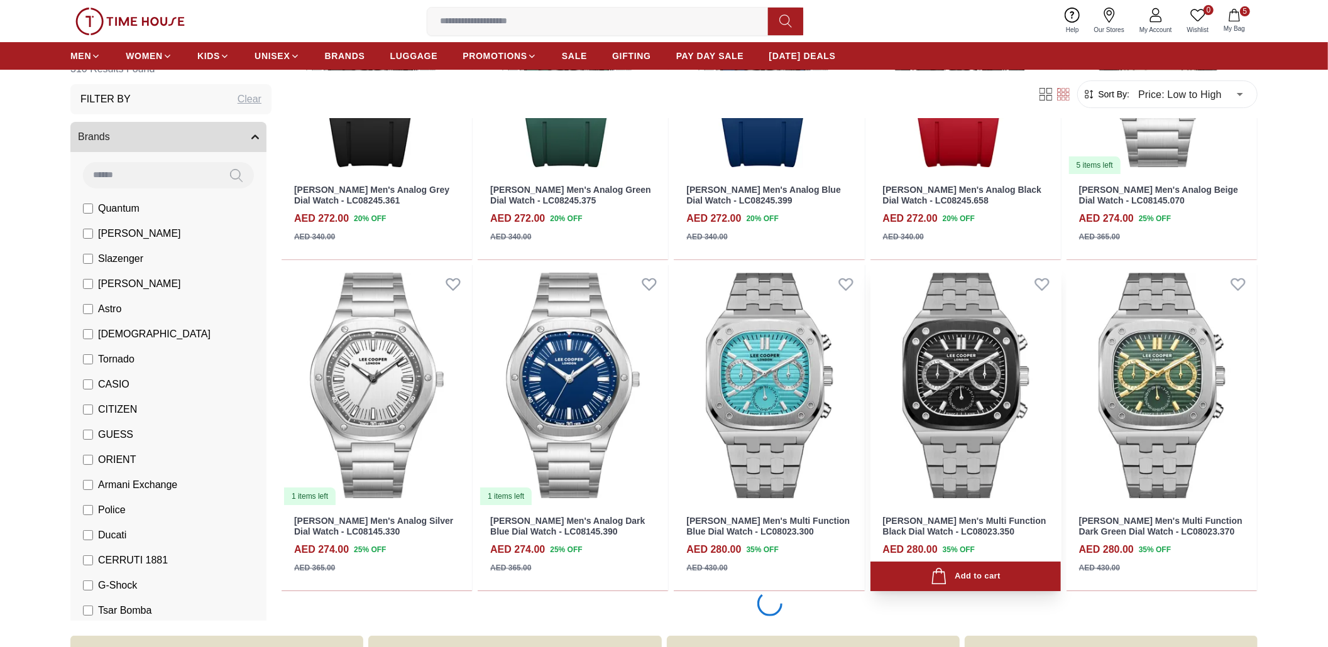
scroll to position [11770, 0]
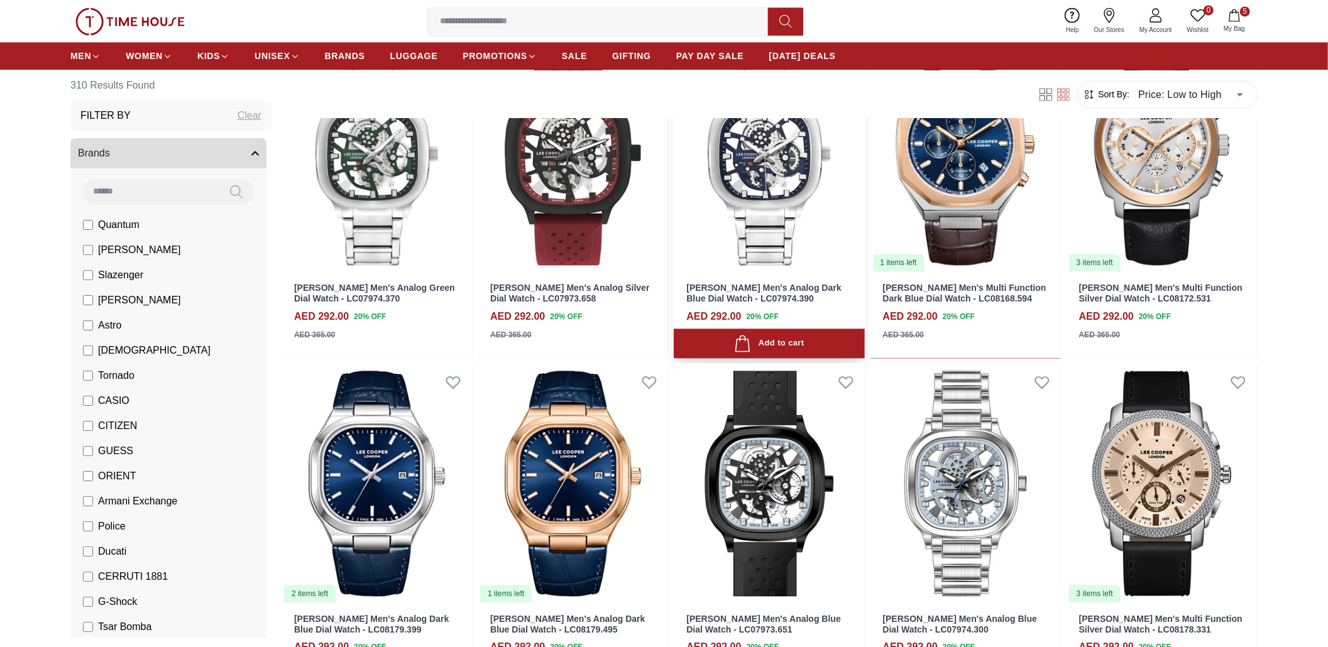
scroll to position [14203, 0]
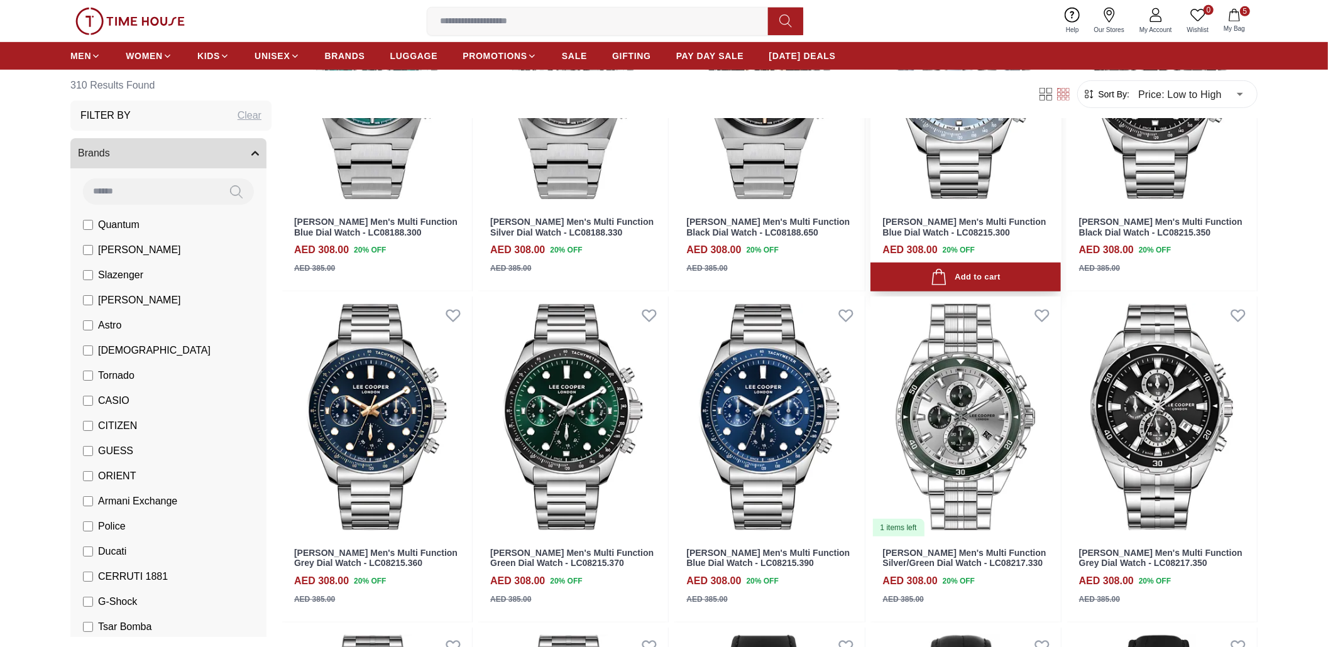
scroll to position [16466, 0]
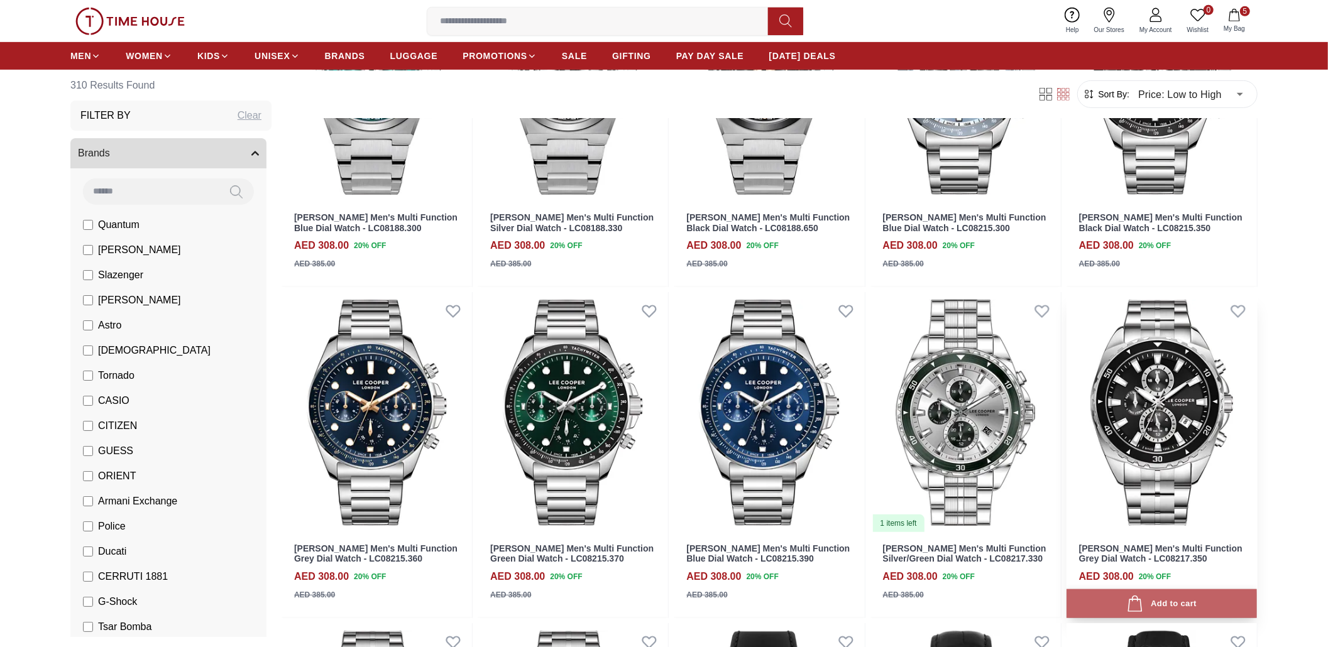
click at [1129, 596] on icon "button" at bounding box center [1135, 604] width 17 height 17
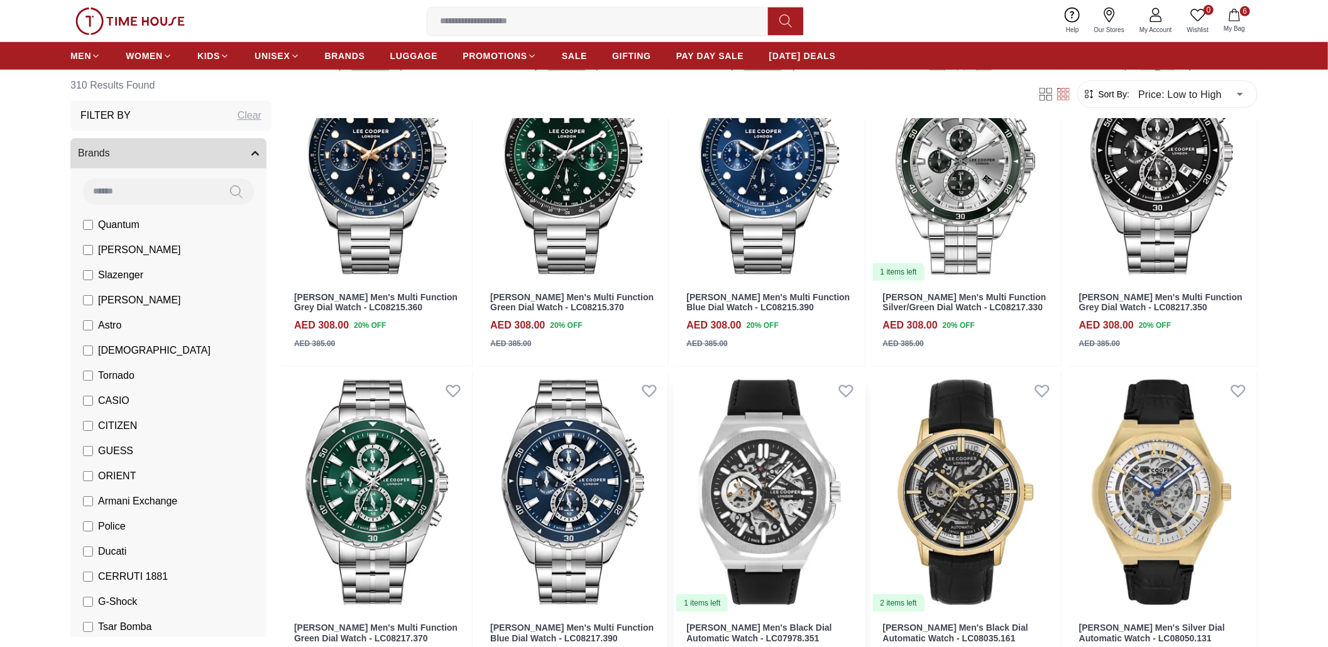
scroll to position [16771, 0]
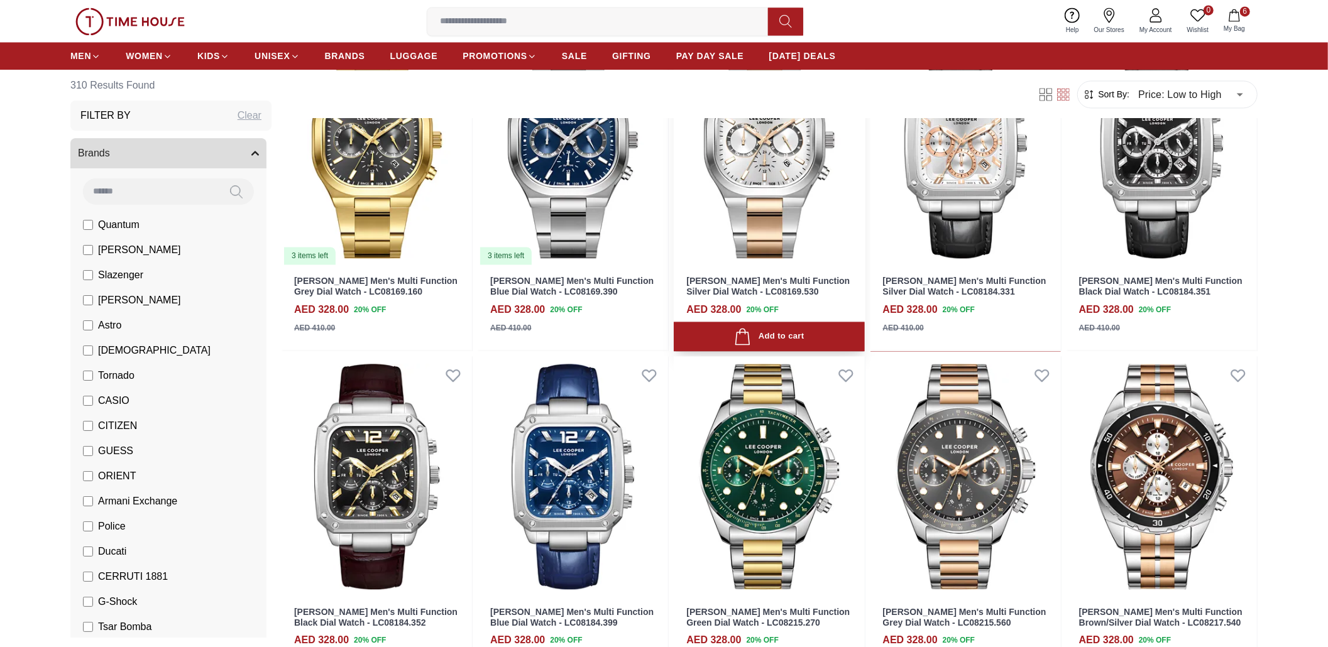
scroll to position [18058, 0]
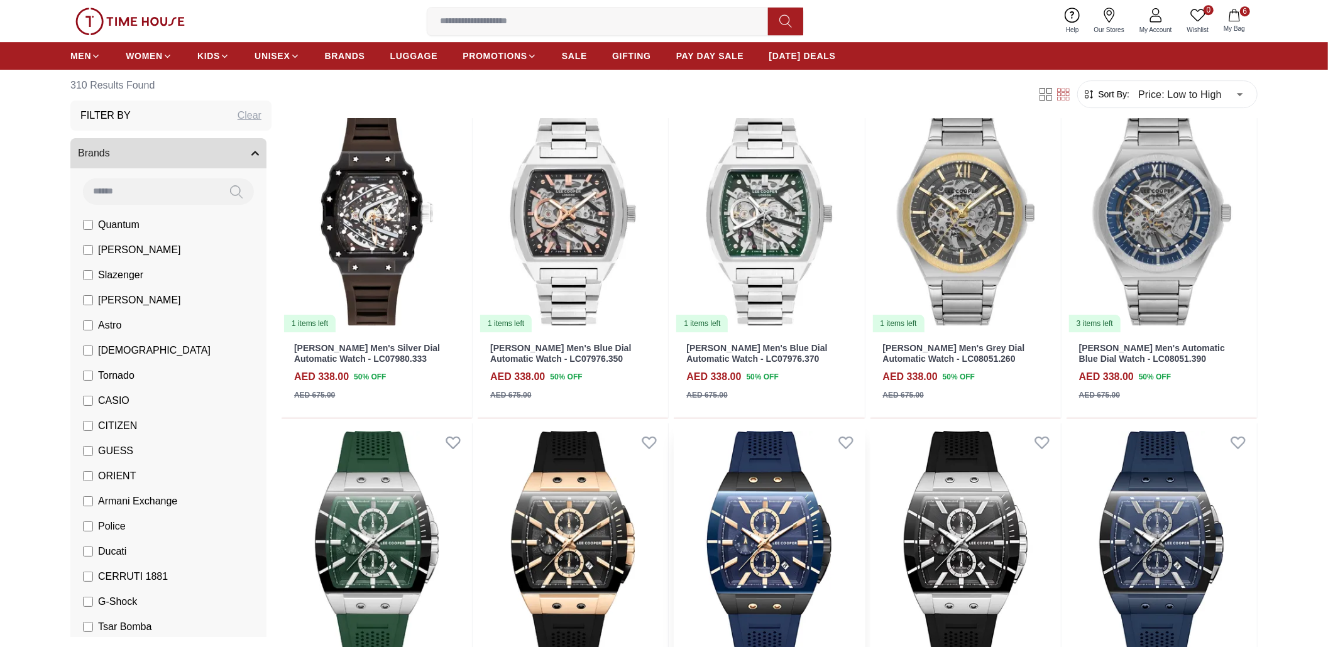
scroll to position [19400, 0]
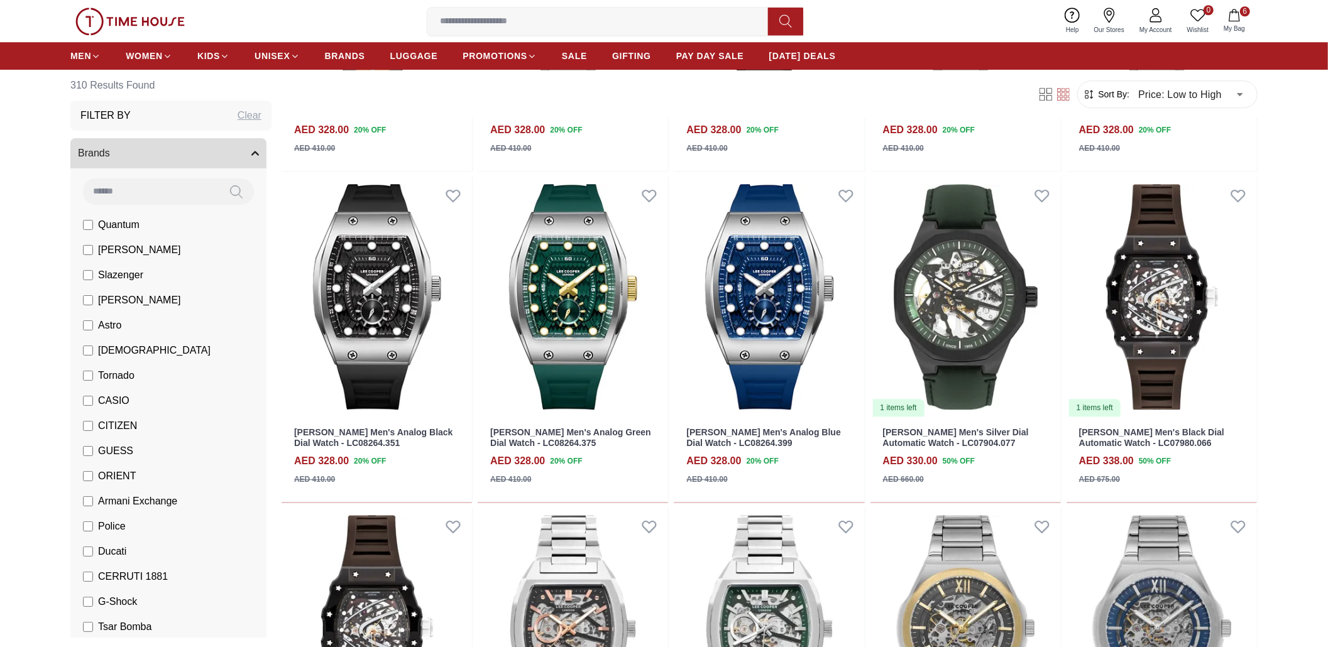
scroll to position [18895, 0]
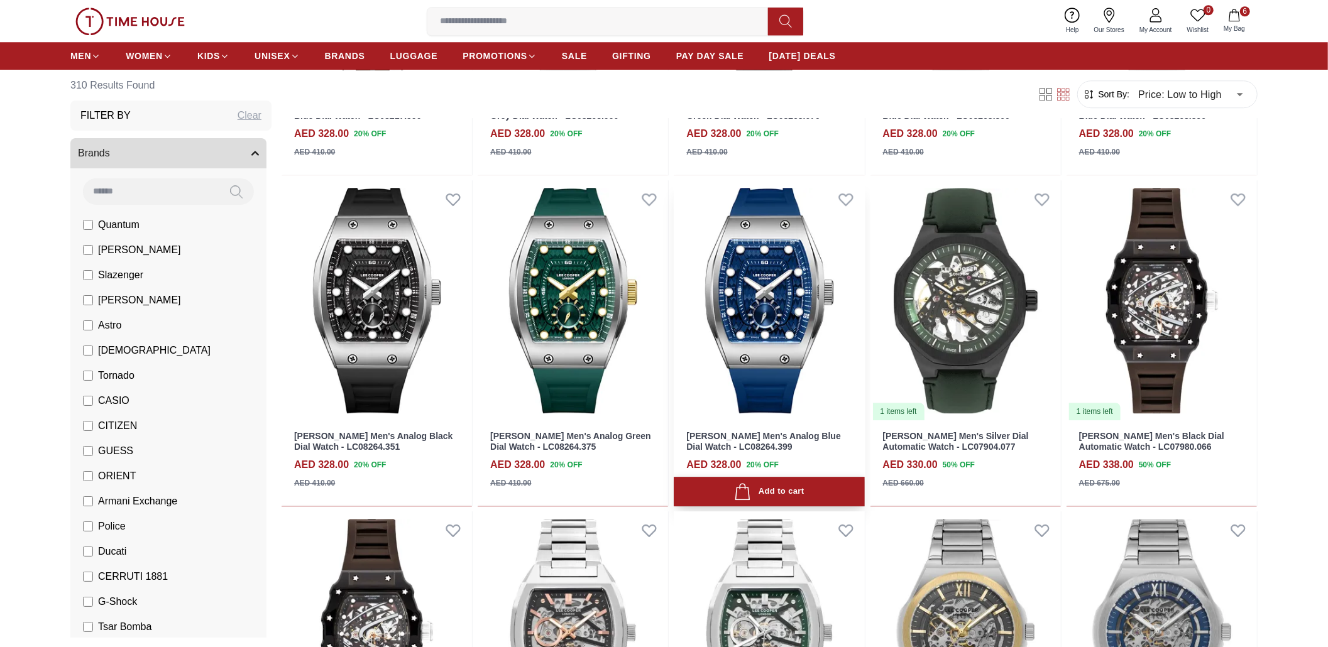
click at [770, 477] on button "Add to cart" at bounding box center [769, 492] width 190 height 30
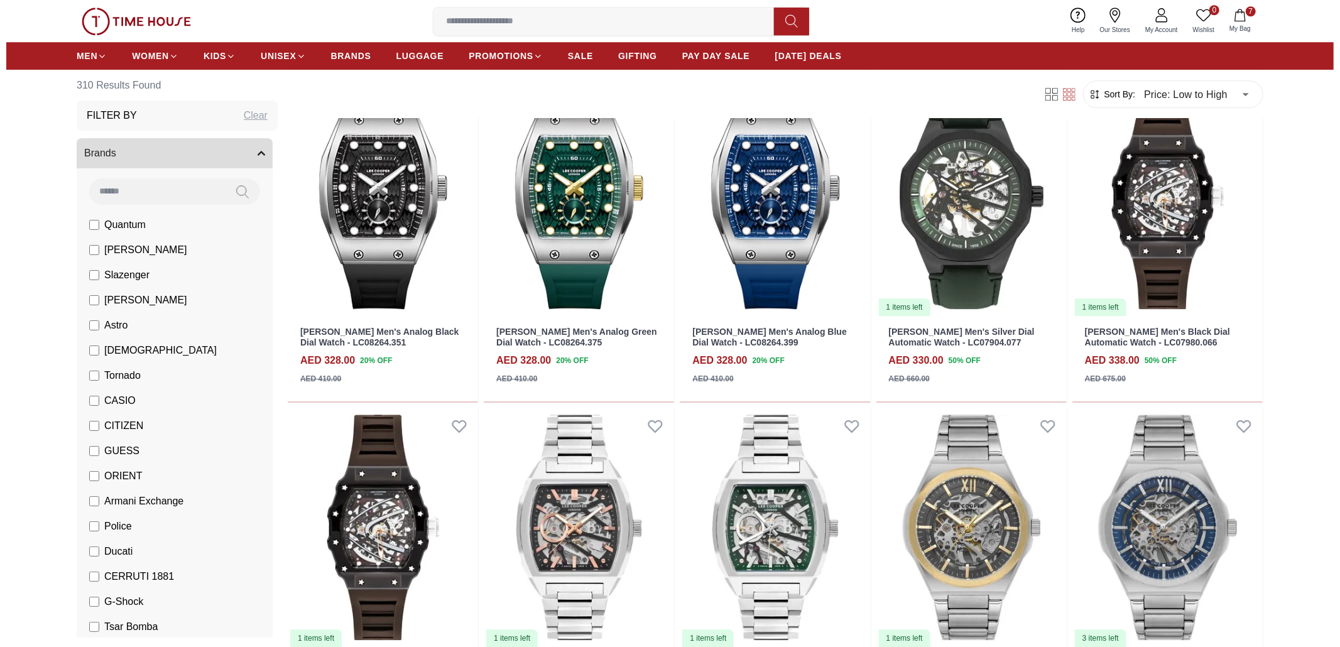
scroll to position [19038, 0]
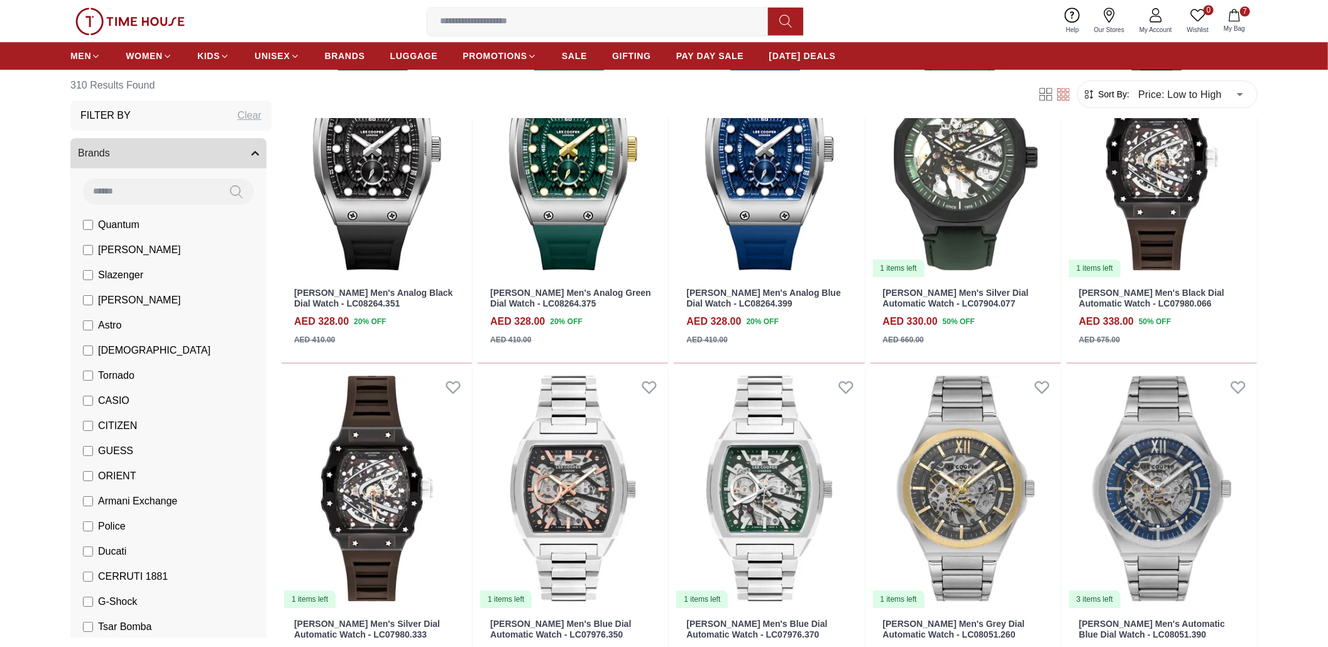
click at [1241, 18] on button "7 My Bag" at bounding box center [1234, 21] width 36 height 30
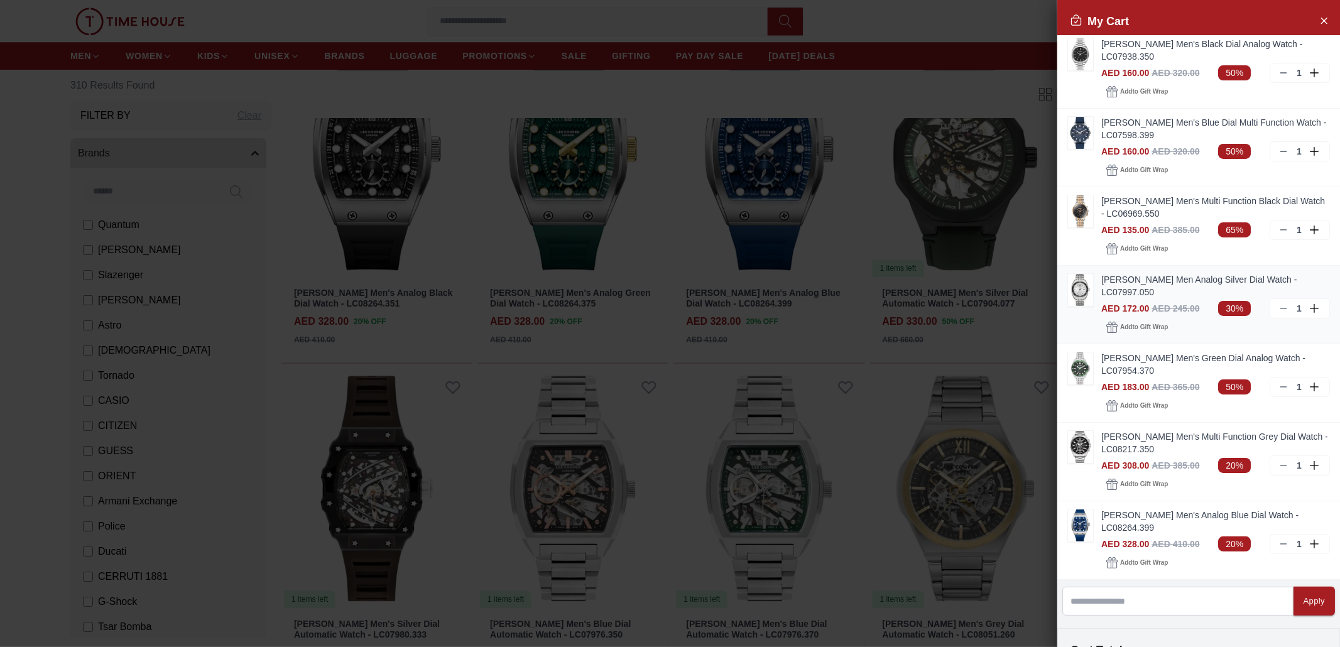
scroll to position [0, 0]
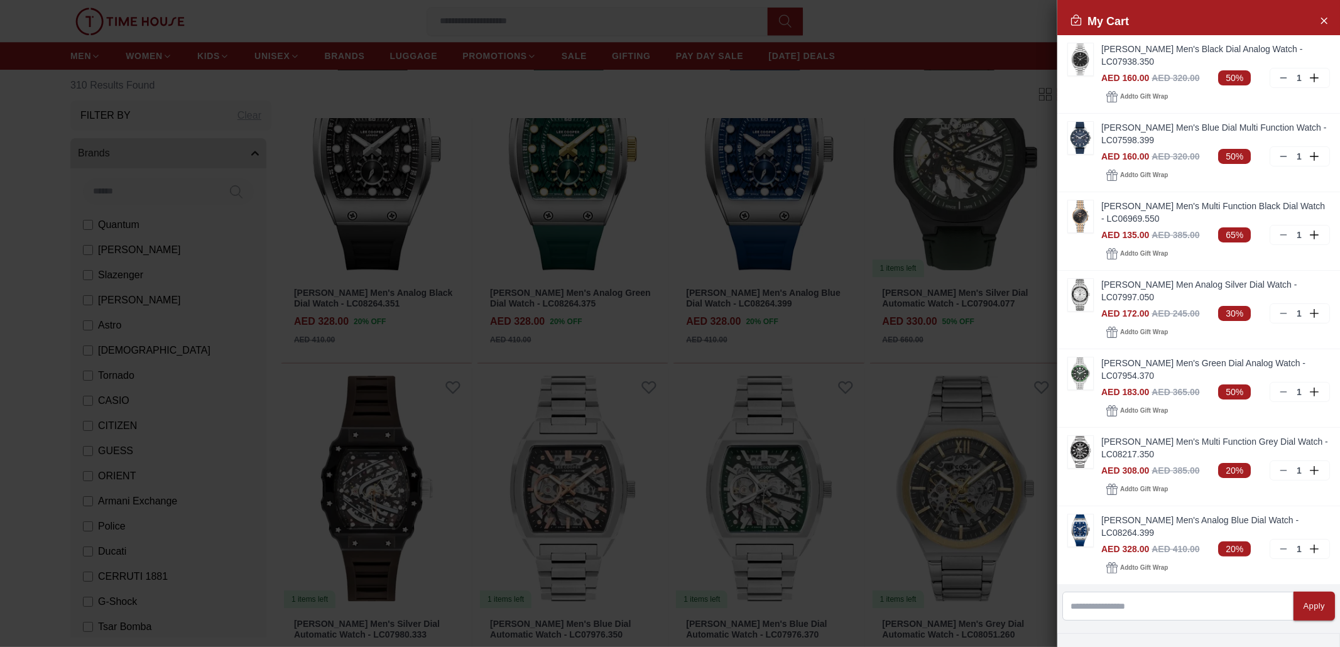
click at [1119, 21] on h2 "My Cart" at bounding box center [1099, 22] width 59 height 18
click at [1121, 26] on h2 "My Cart" at bounding box center [1099, 22] width 59 height 18
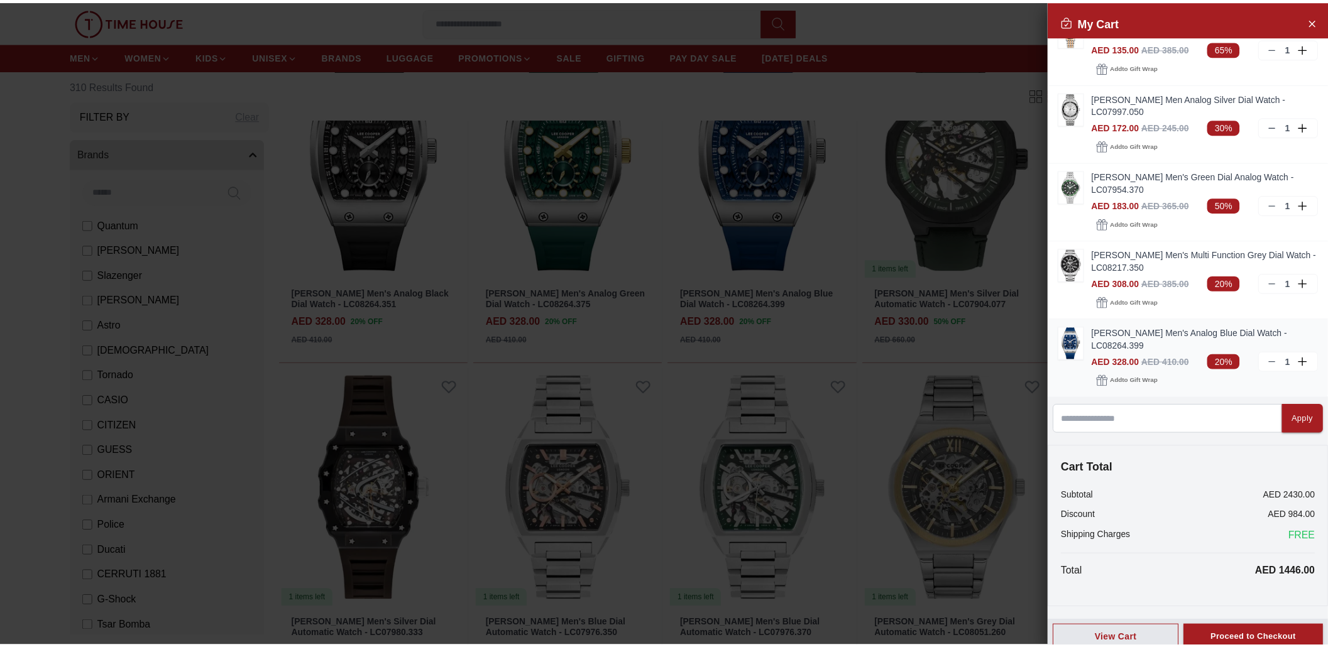
scroll to position [200, 0]
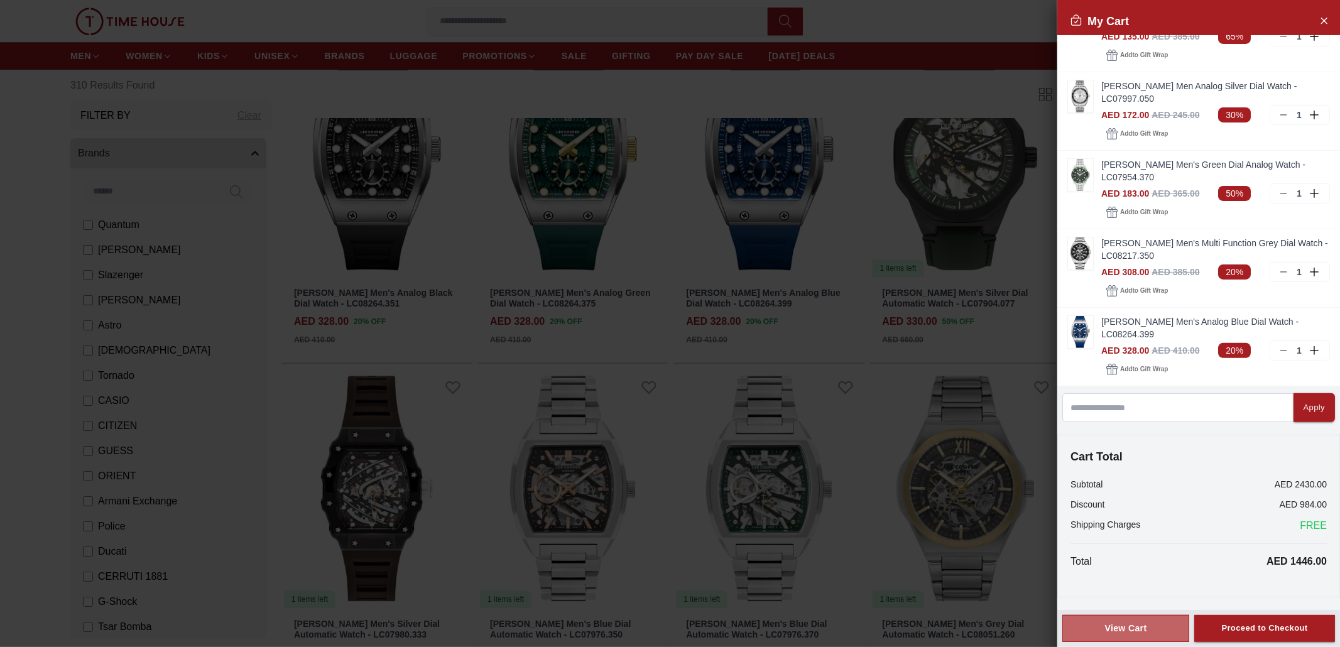
click at [1130, 619] on button "View Cart" at bounding box center [1126, 628] width 127 height 27
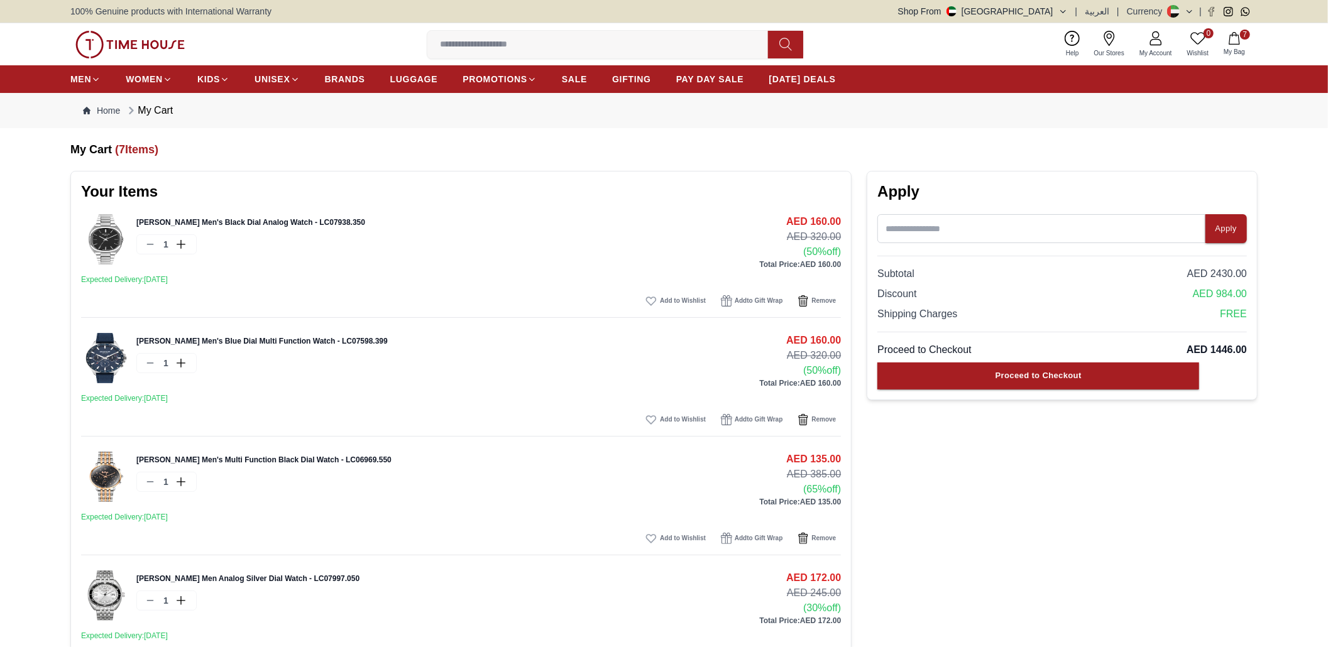
click at [108, 234] on img at bounding box center [106, 239] width 50 height 50
click at [813, 300] on span "Remove" at bounding box center [823, 301] width 25 height 13
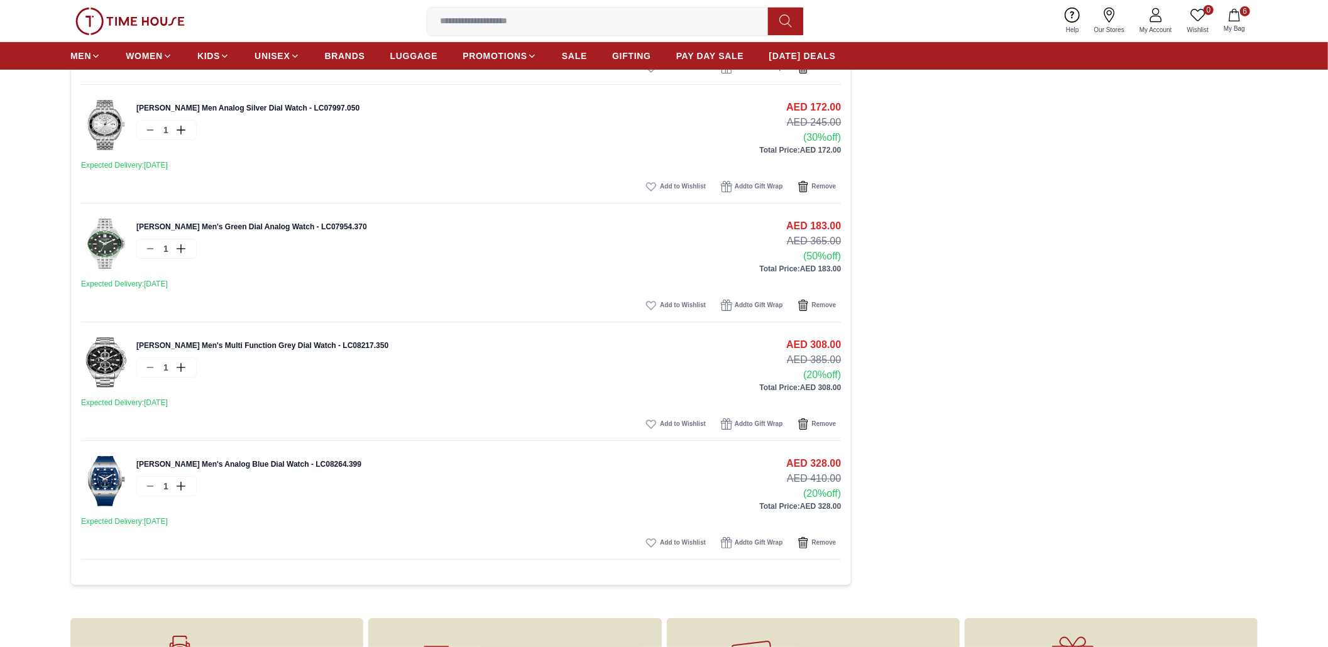
scroll to position [419, 0]
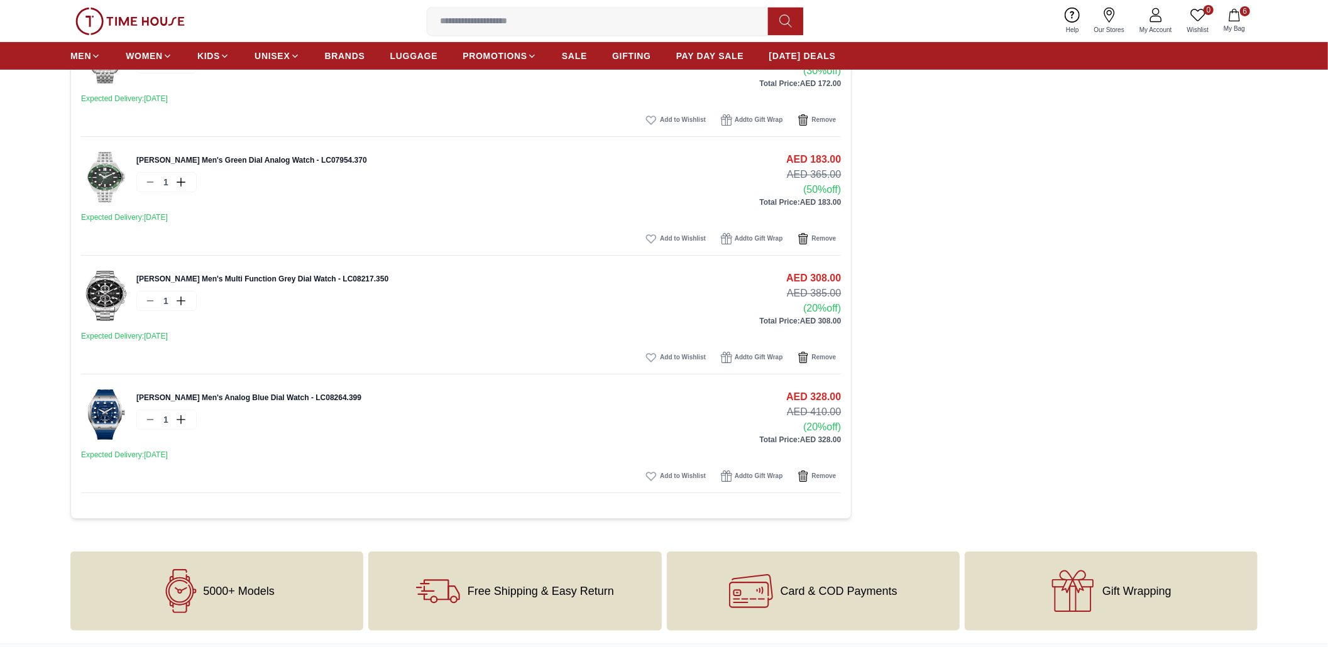
click at [112, 405] on img at bounding box center [106, 415] width 50 height 50
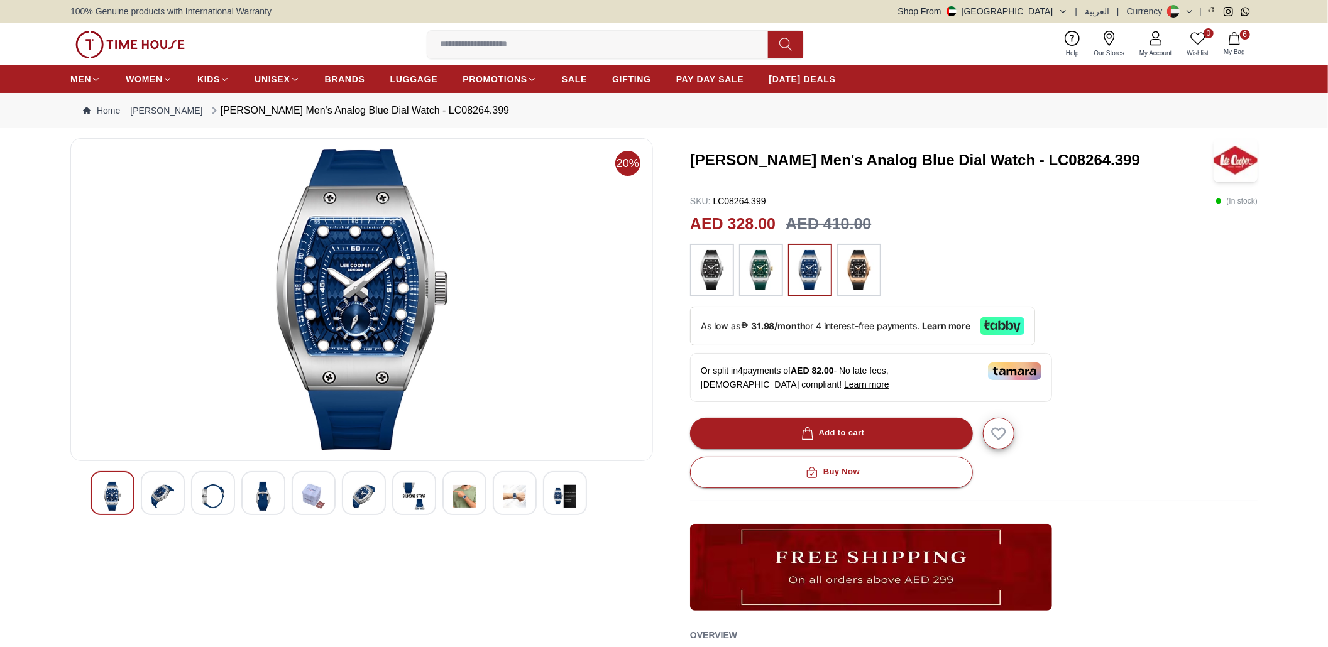
click at [174, 500] on img at bounding box center [162, 496] width 23 height 29
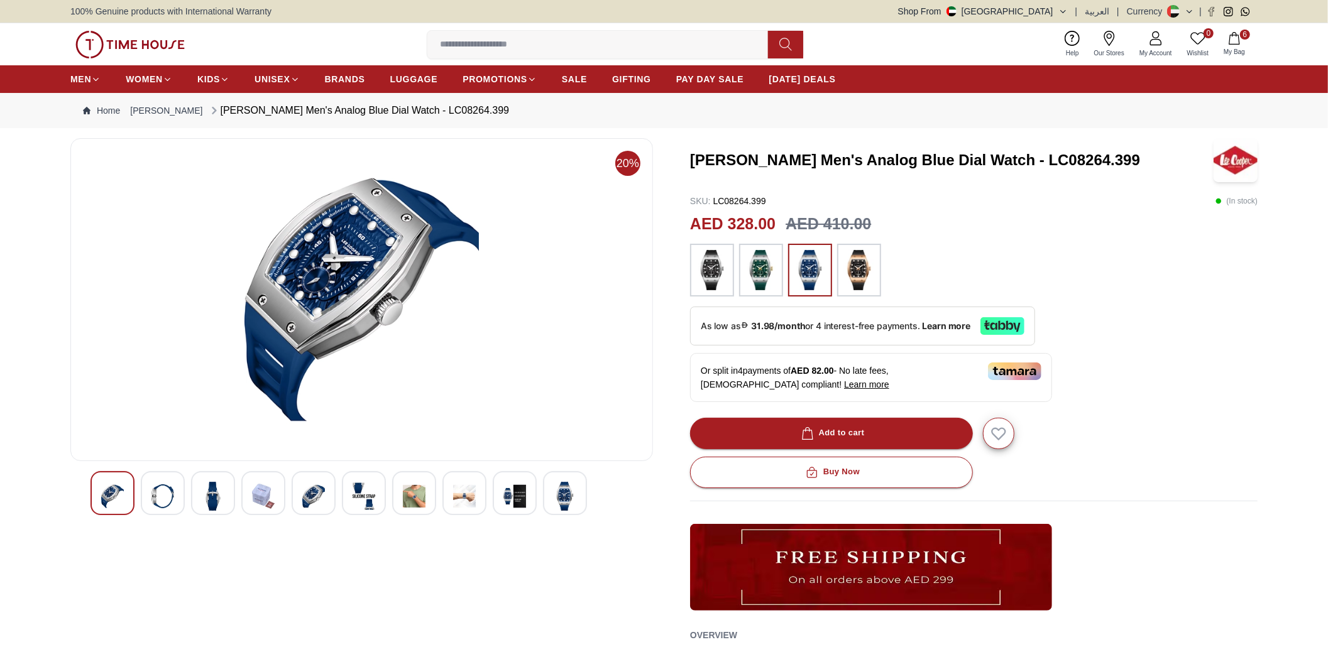
click at [202, 491] on img at bounding box center [213, 496] width 23 height 29
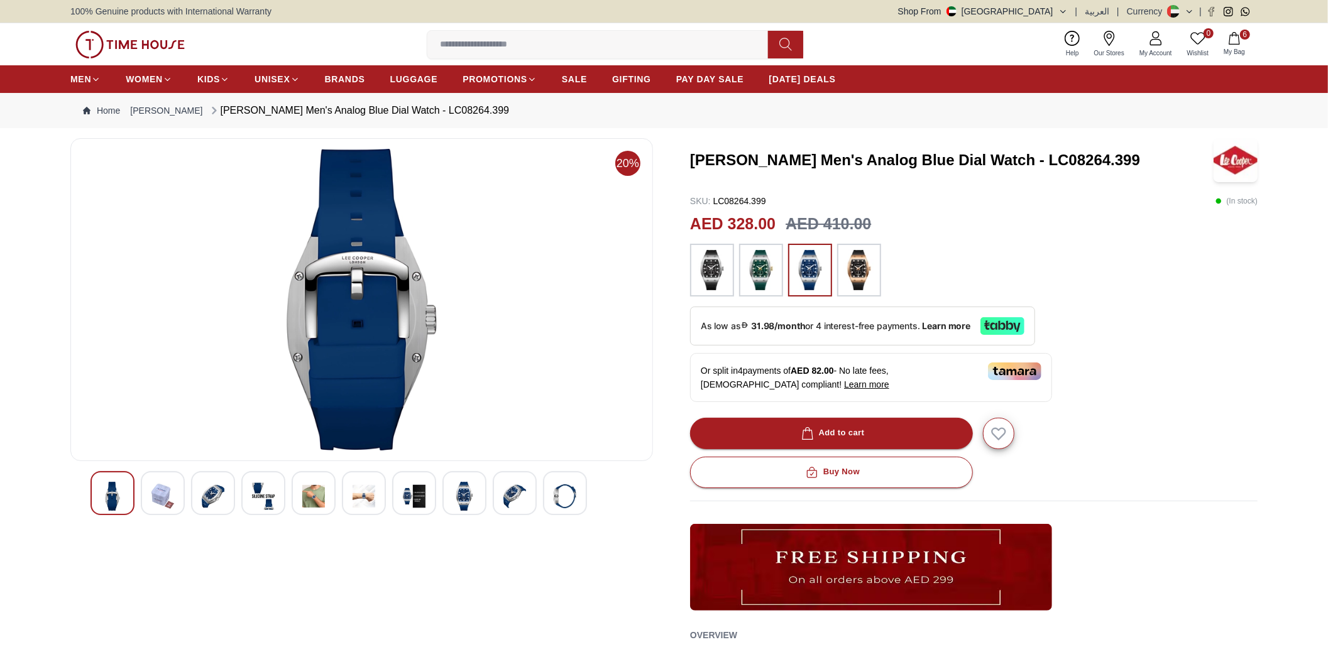
click at [252, 490] on img at bounding box center [263, 496] width 23 height 29
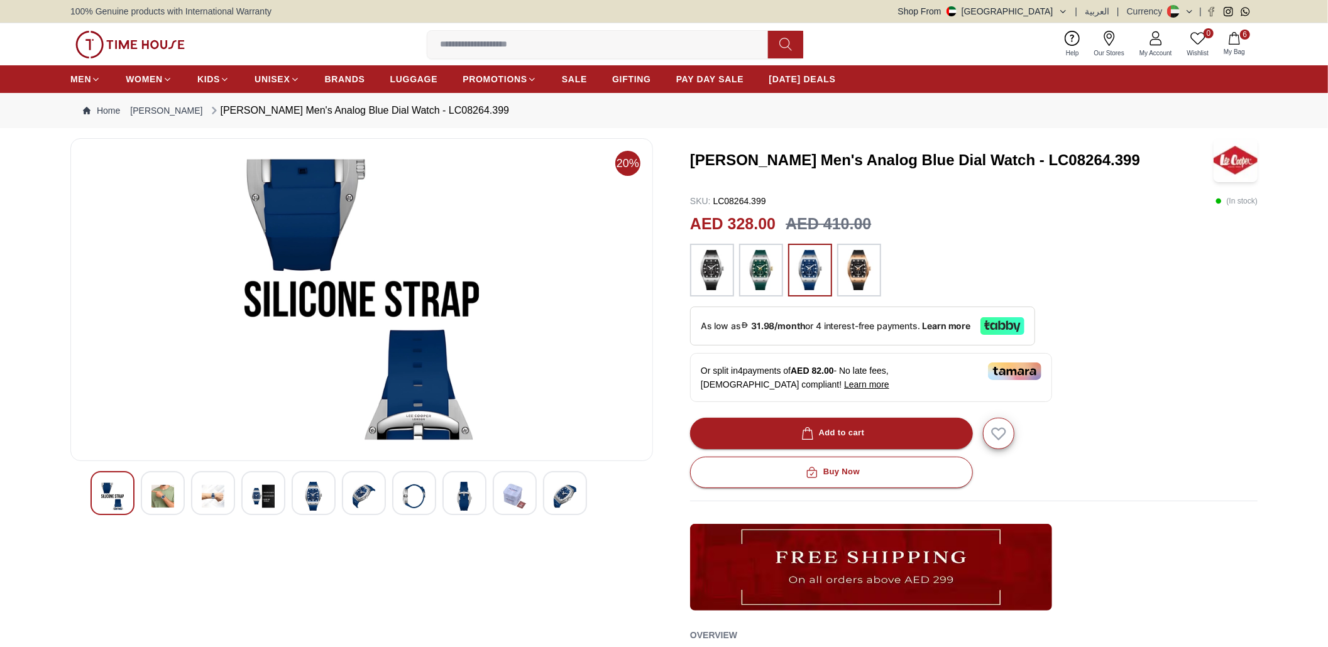
click at [303, 490] on img at bounding box center [313, 496] width 23 height 29
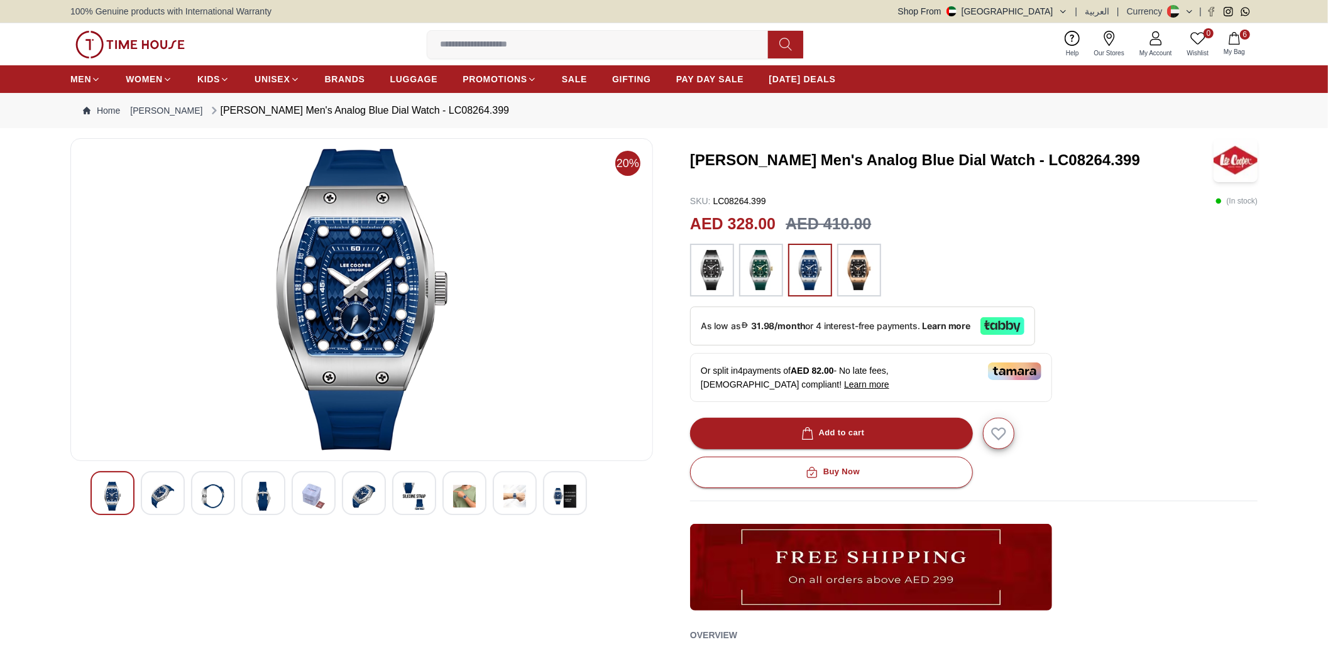
click at [373, 491] on img at bounding box center [364, 496] width 23 height 29
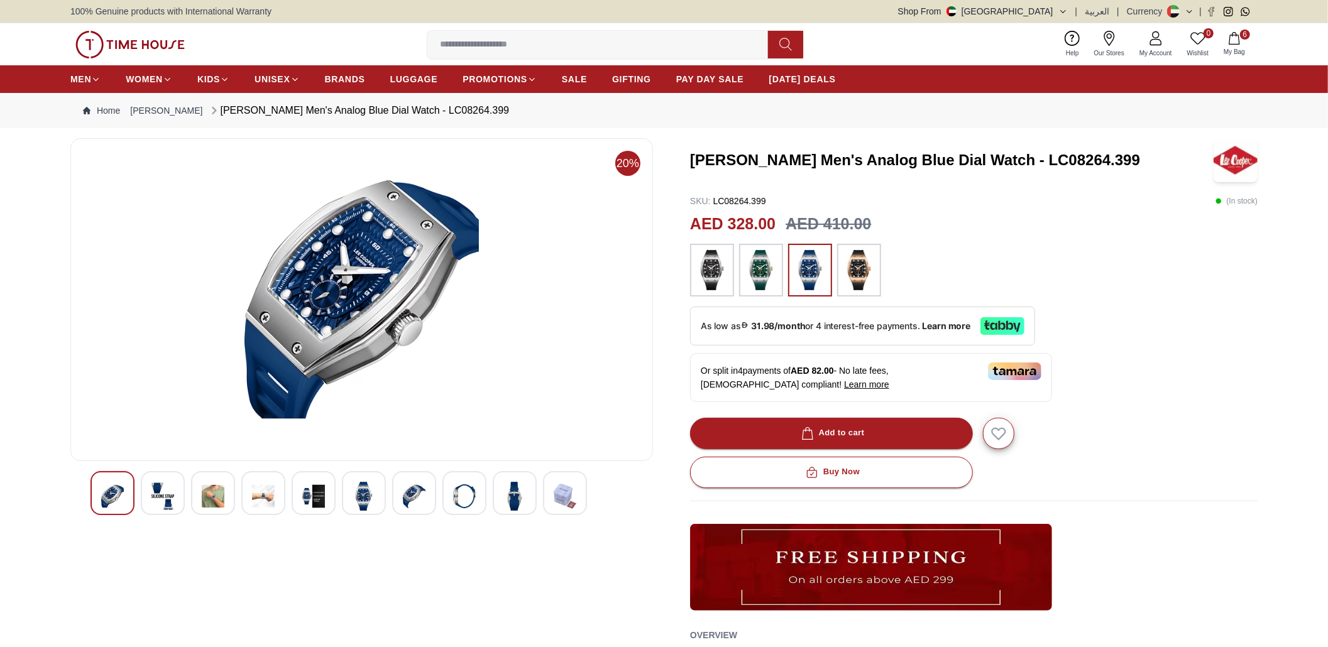
click at [476, 491] on img at bounding box center [464, 496] width 23 height 29
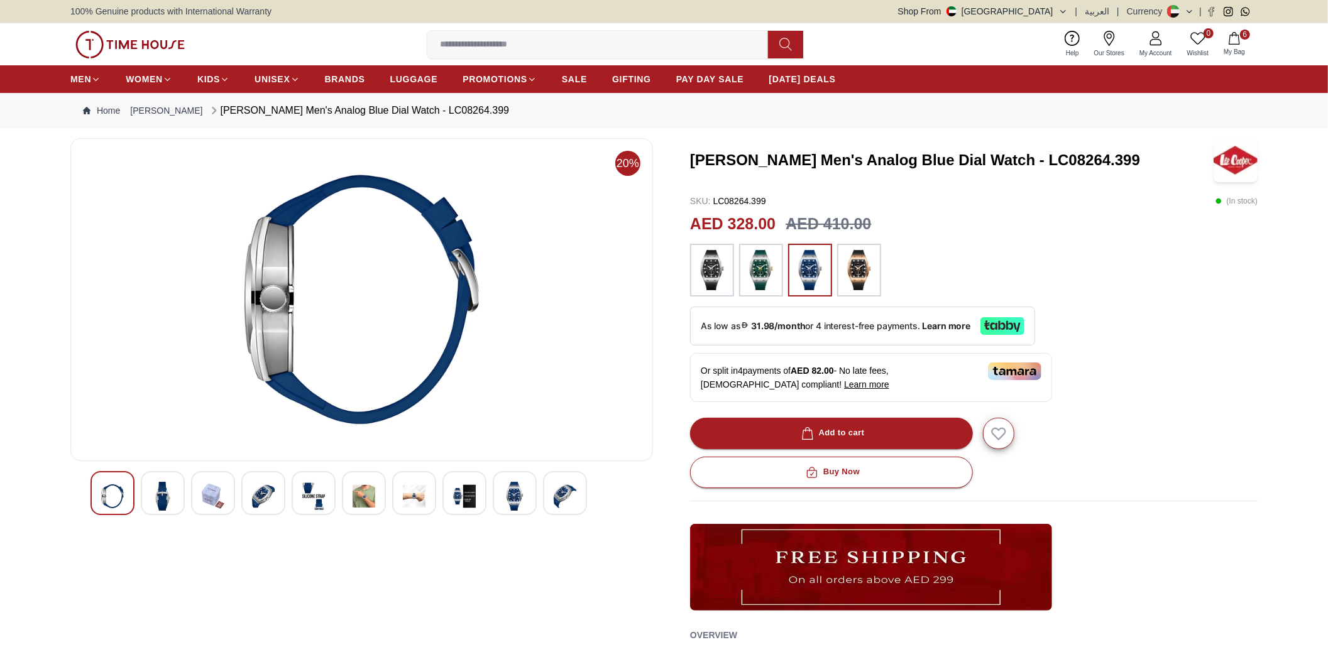
click at [708, 271] on img at bounding box center [711, 270] width 31 height 40
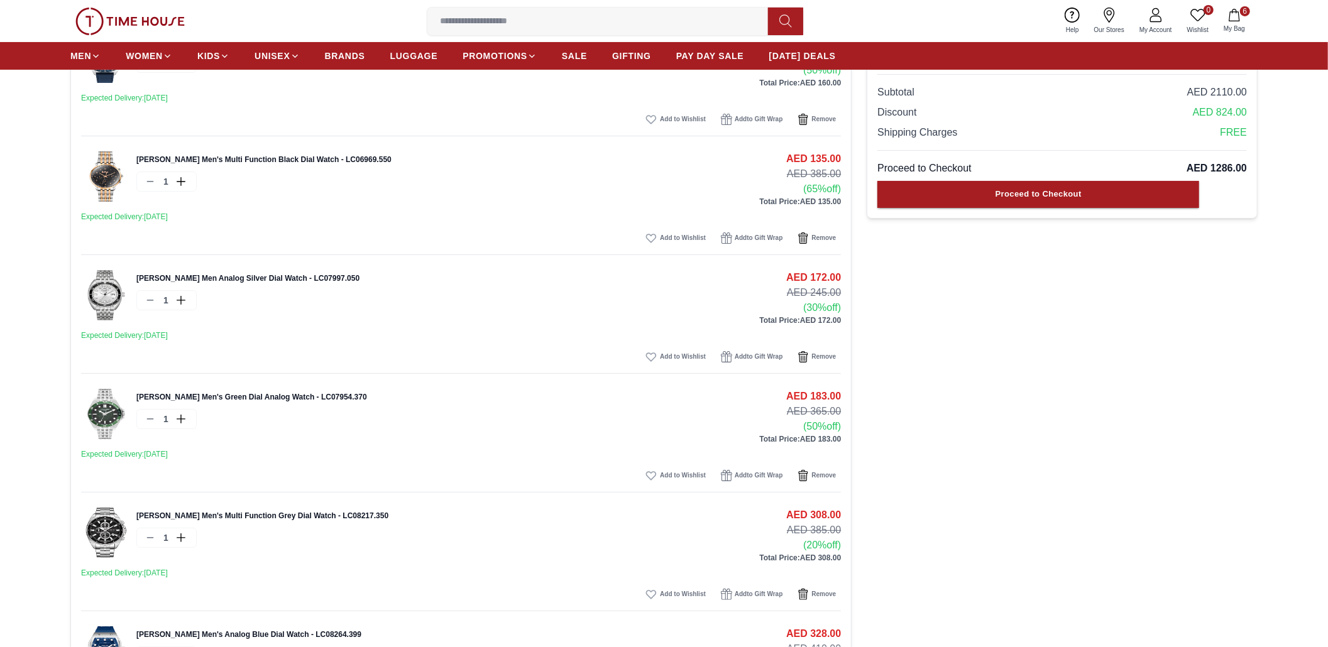
scroll to position [84, 0]
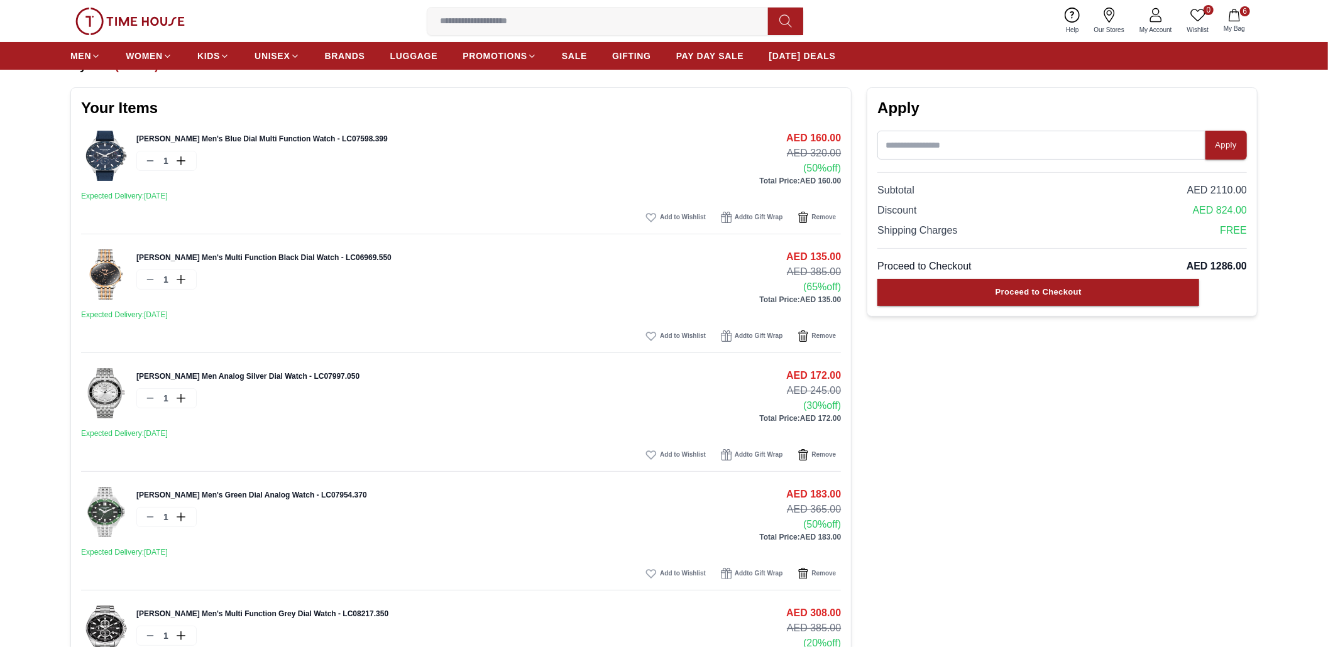
click at [101, 285] on img at bounding box center [106, 274] width 50 height 50
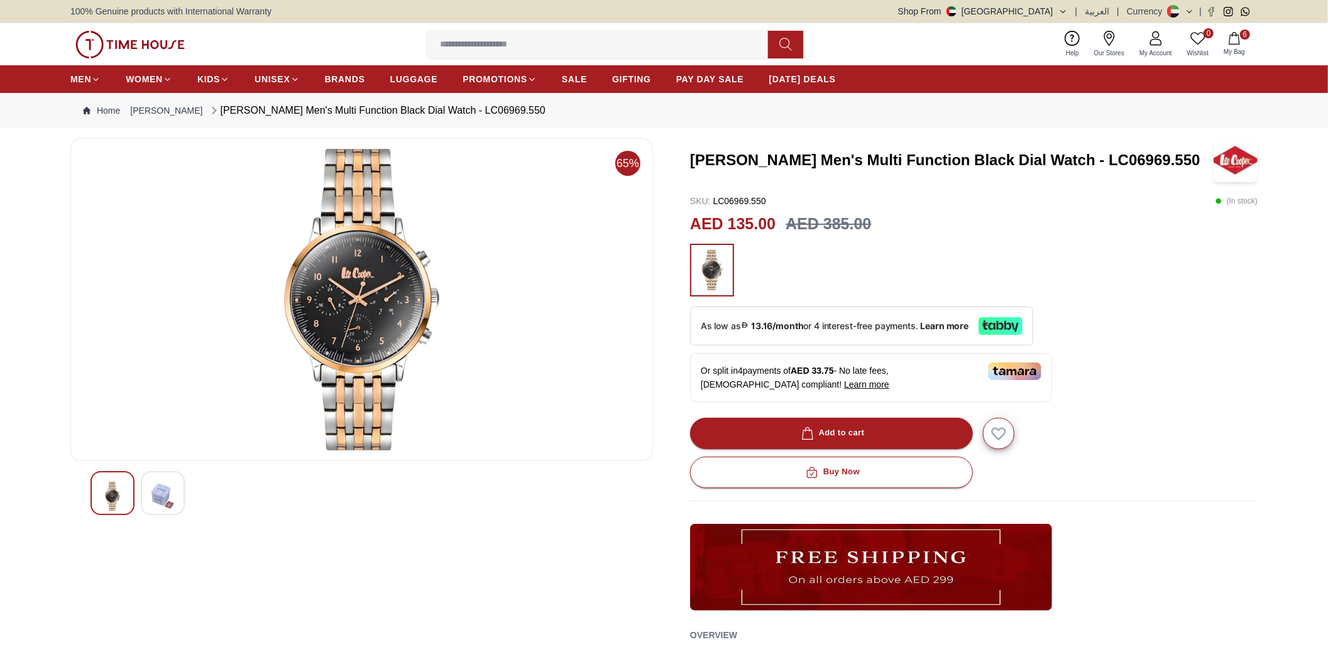
click at [104, 511] on img at bounding box center [112, 496] width 23 height 29
click at [145, 499] on div at bounding box center [163, 493] width 44 height 44
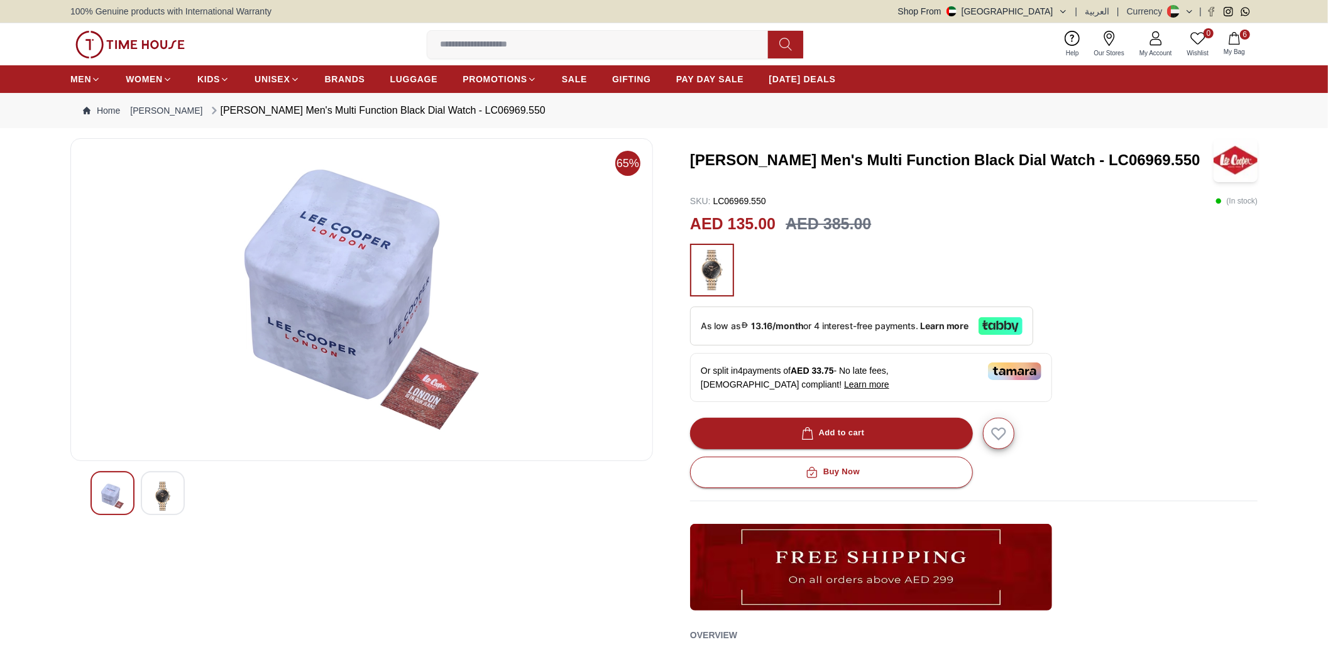
click at [108, 498] on img at bounding box center [112, 496] width 23 height 29
click at [156, 491] on img at bounding box center [162, 496] width 23 height 29
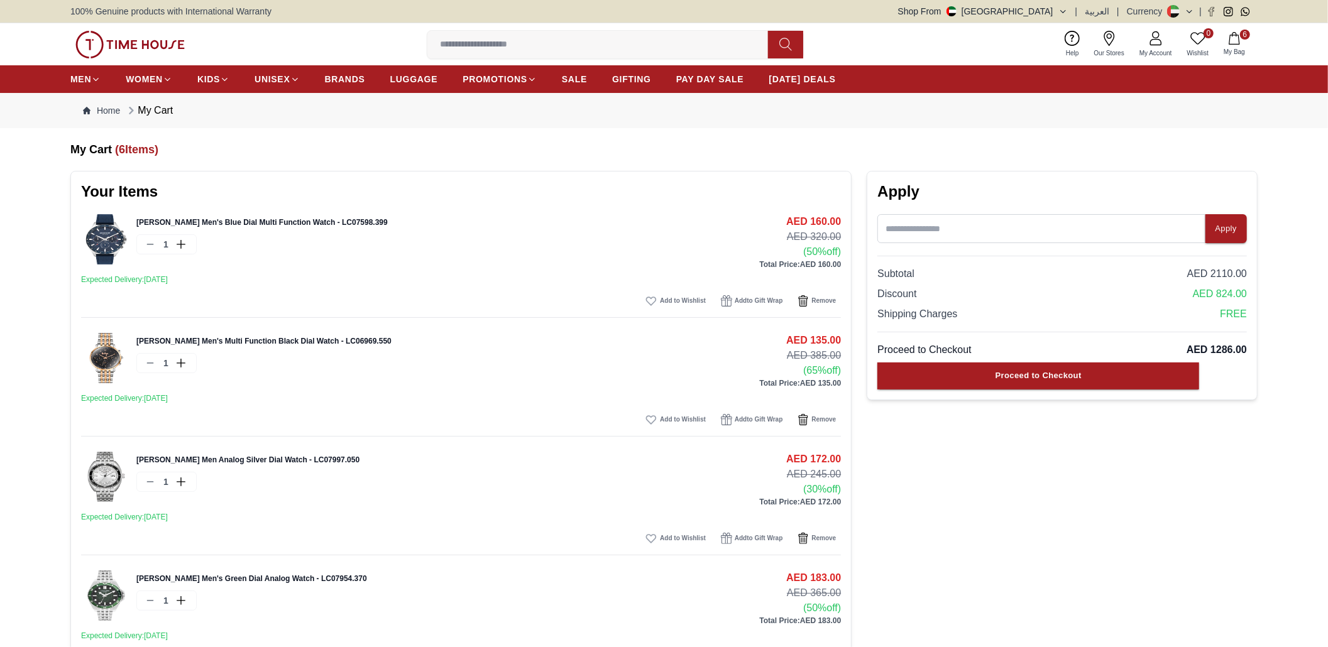
scroll to position [84, 0]
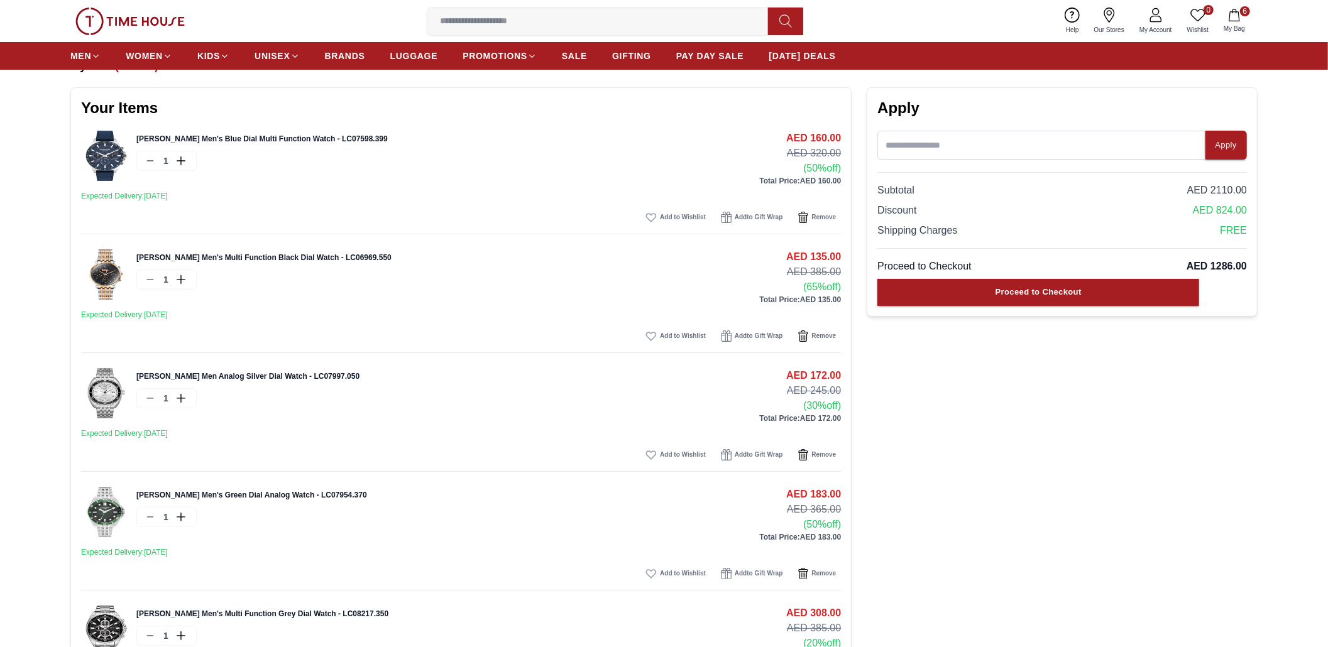
click at [129, 397] on img at bounding box center [106, 393] width 50 height 50
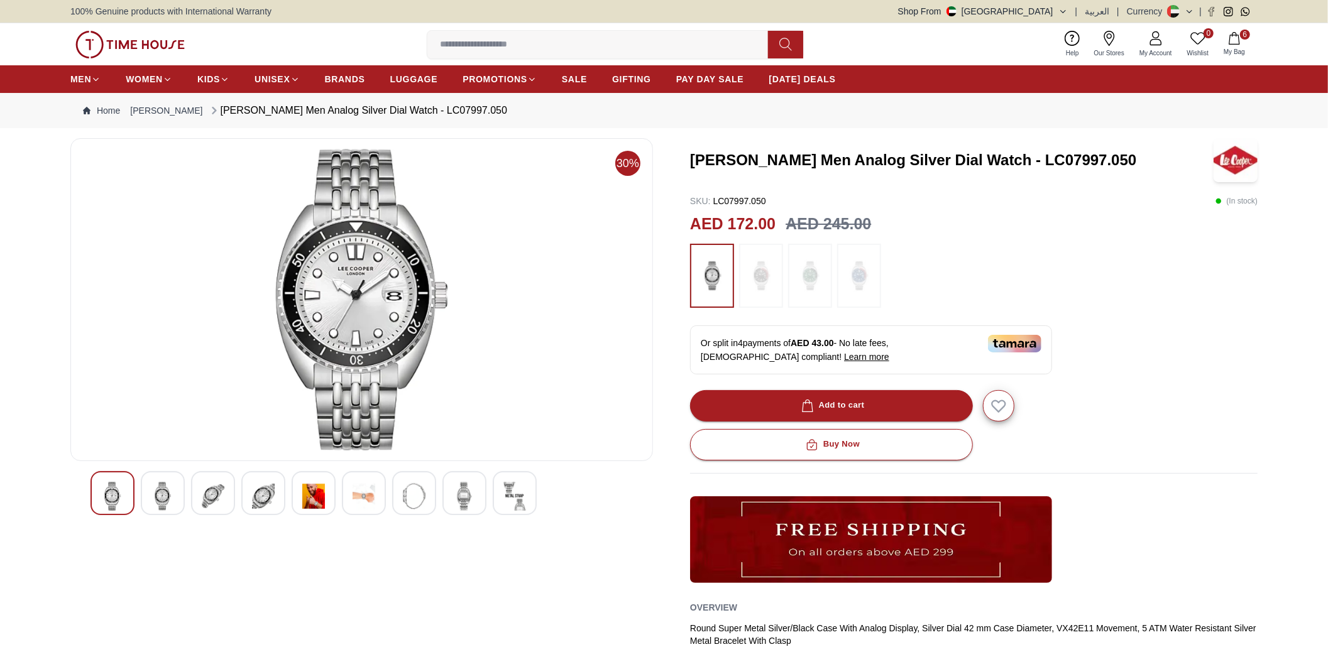
click at [180, 494] on div at bounding box center [163, 493] width 44 height 44
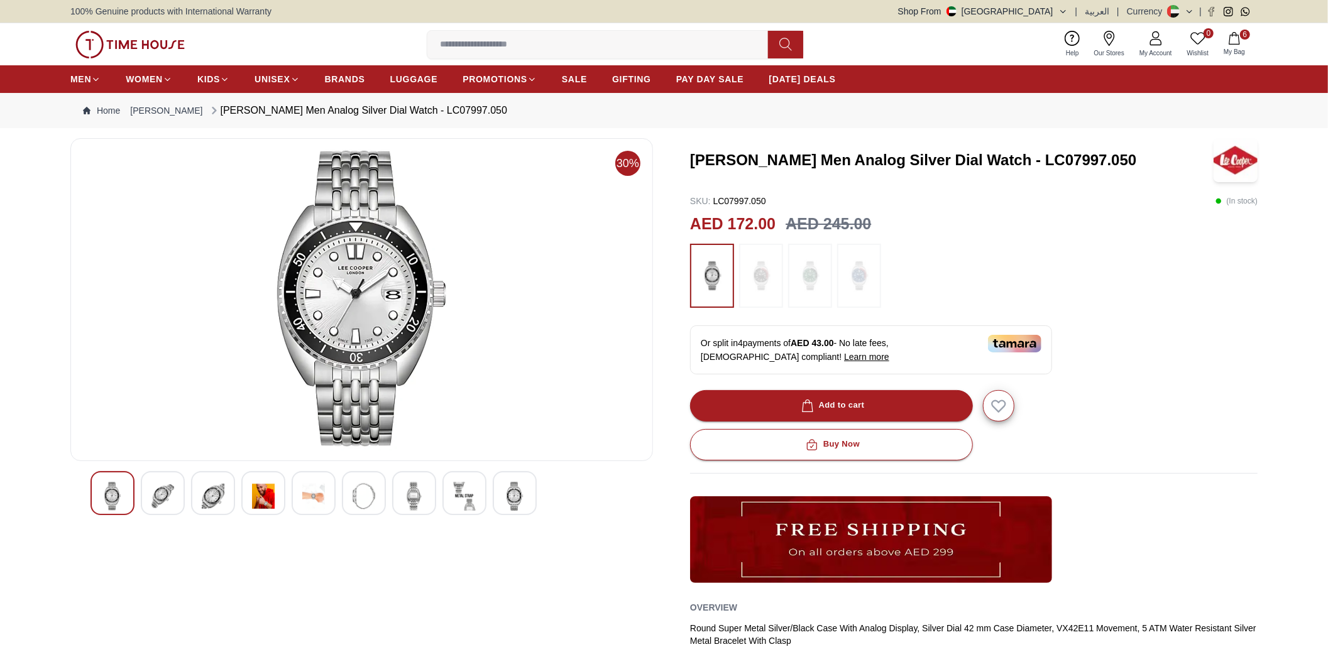
click at [228, 489] on div at bounding box center [213, 493] width 44 height 44
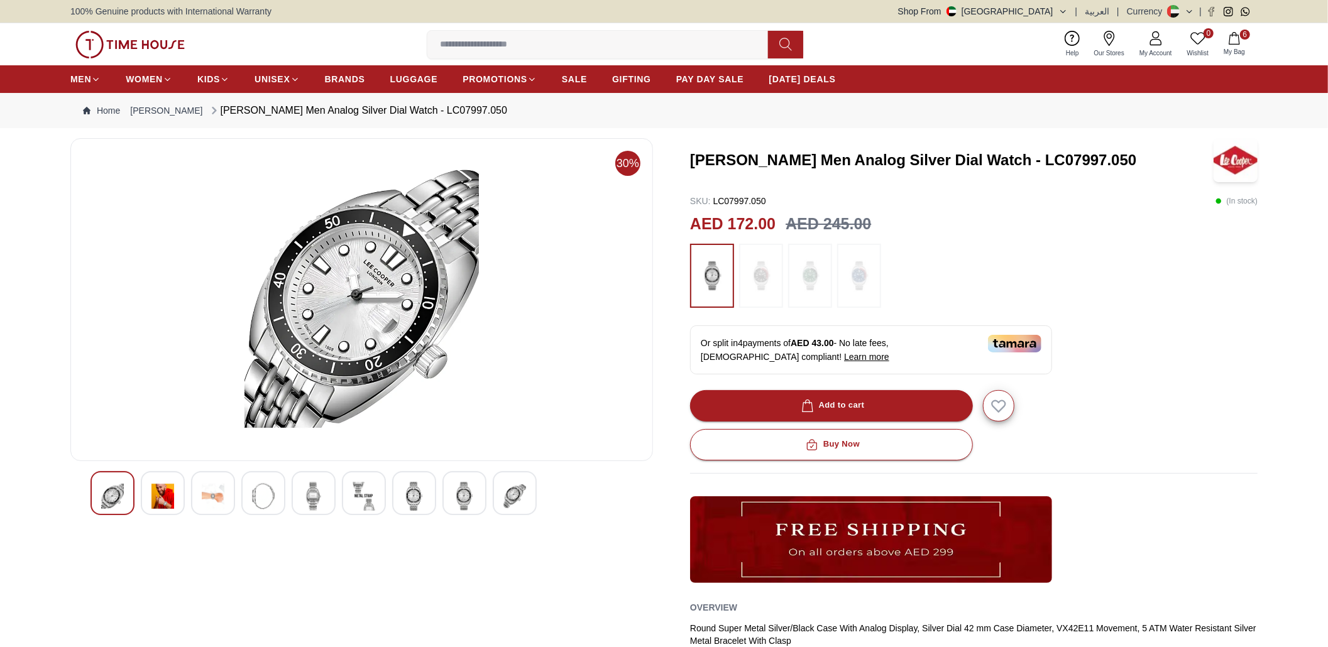
click at [367, 503] on img at bounding box center [364, 496] width 23 height 29
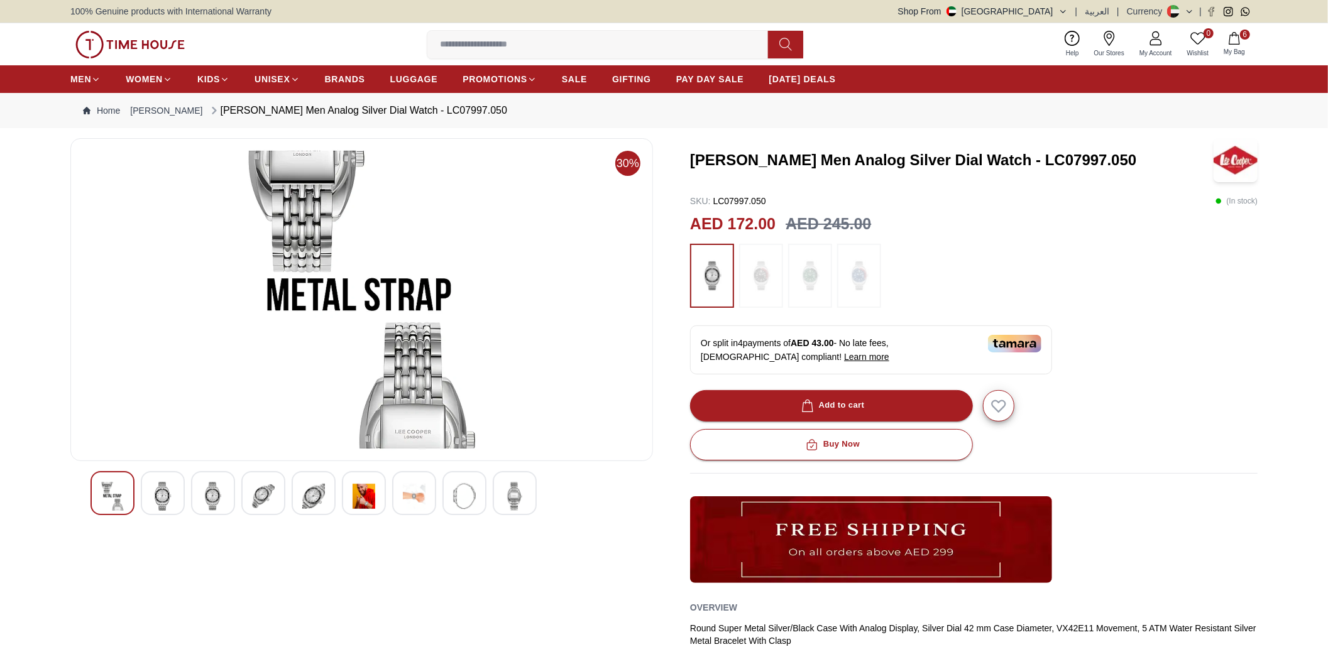
scroll to position [84, 0]
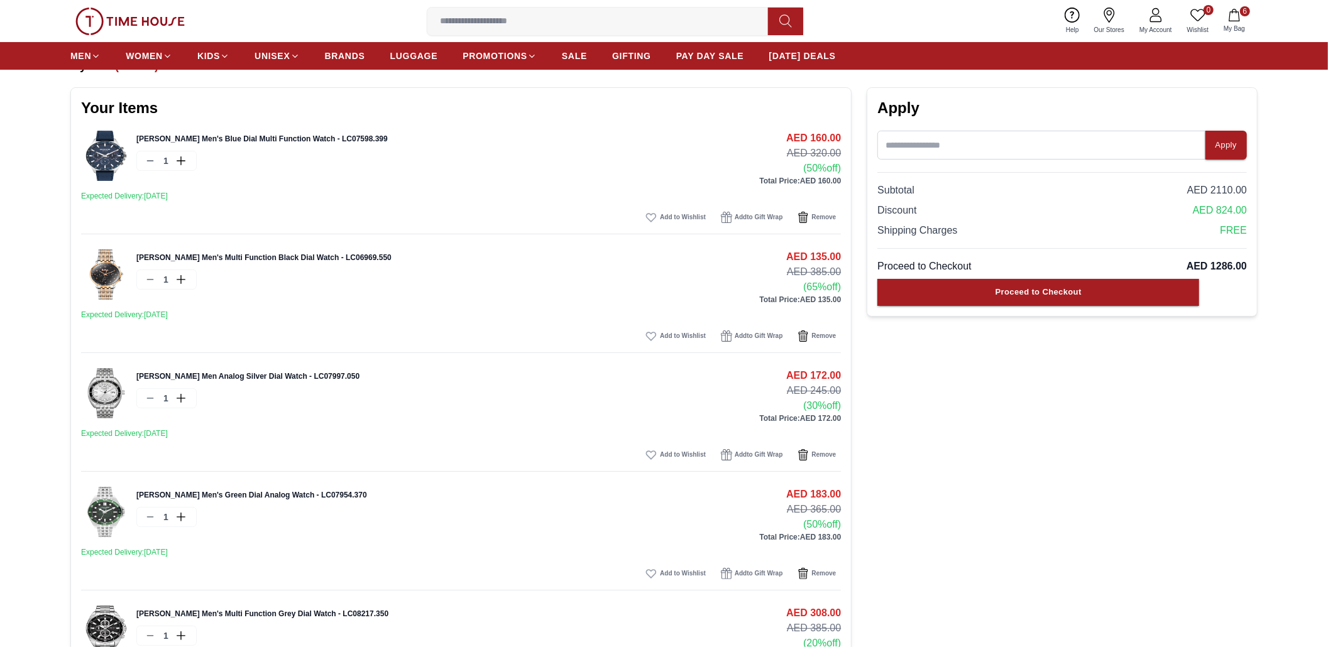
click at [106, 491] on img at bounding box center [106, 512] width 50 height 50
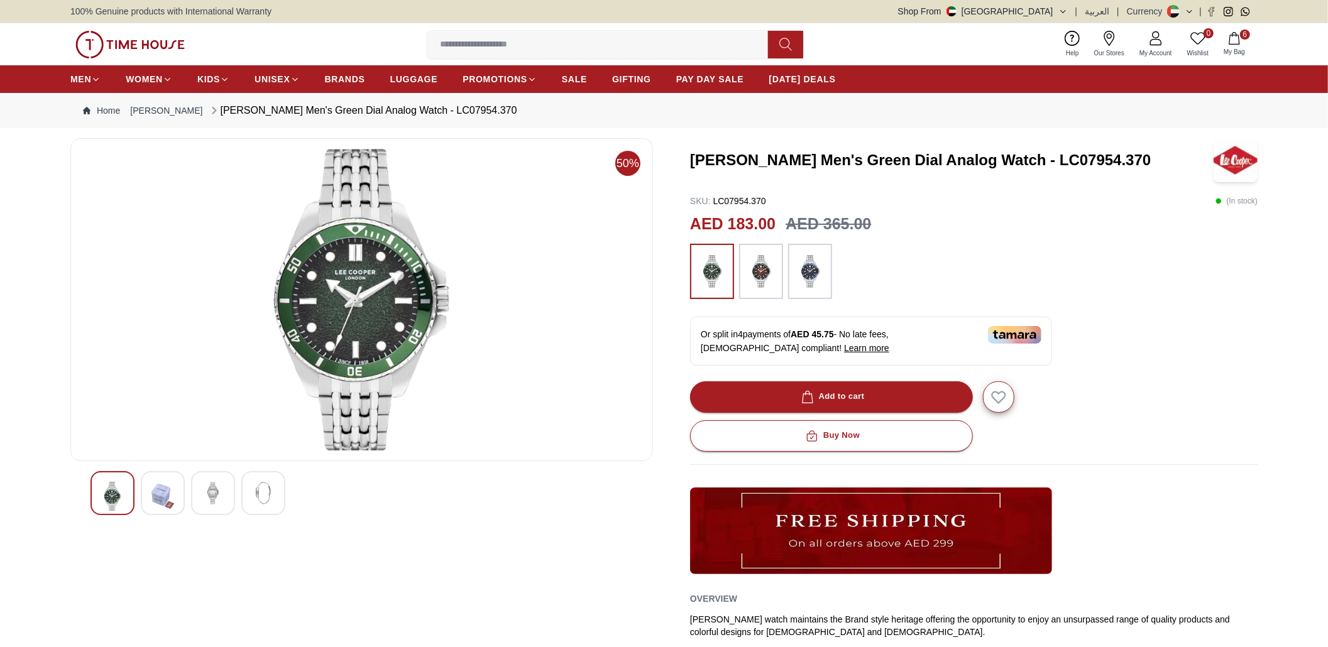
click at [177, 502] on div at bounding box center [163, 493] width 44 height 44
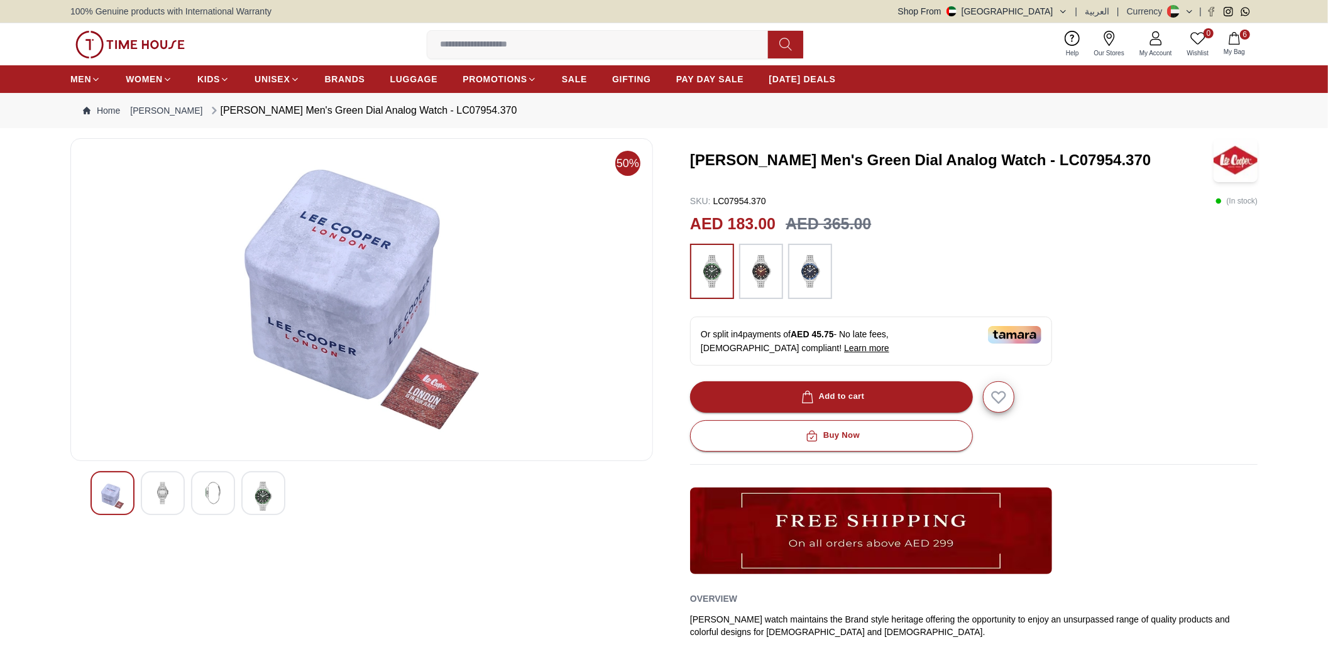
click at [217, 498] on img at bounding box center [213, 493] width 23 height 23
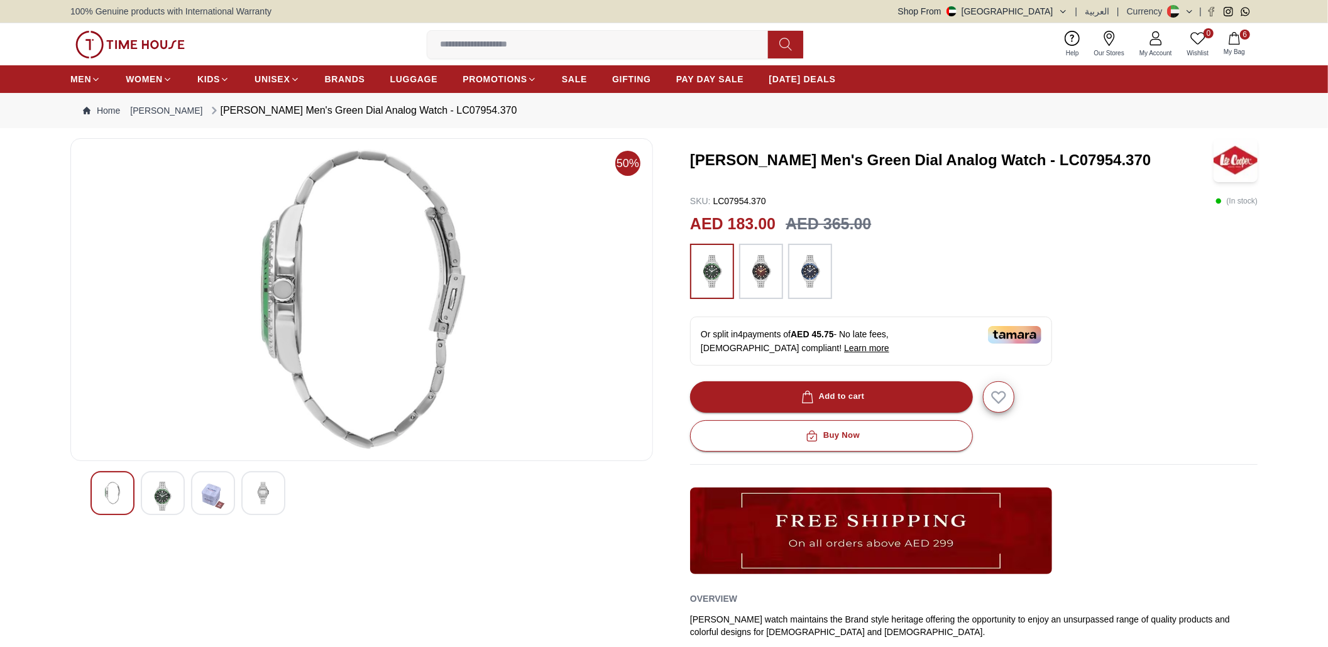
click at [271, 498] on img at bounding box center [263, 493] width 23 height 23
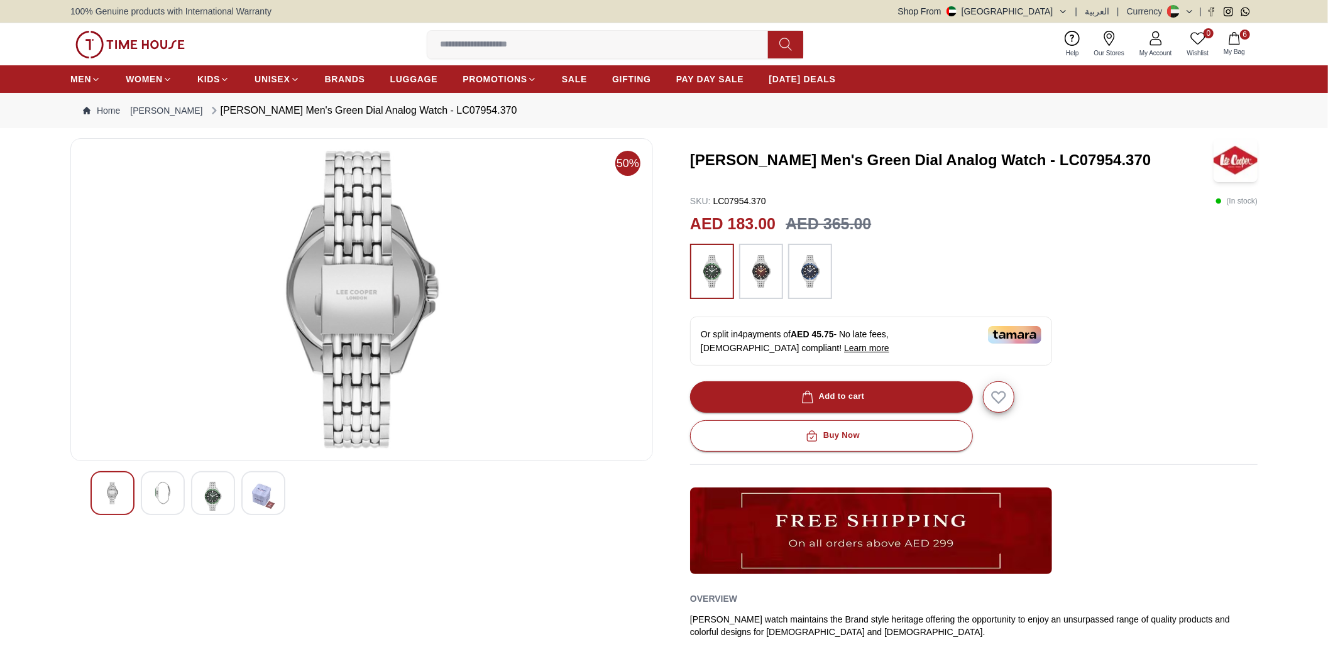
click at [172, 486] on img at bounding box center [162, 493] width 23 height 23
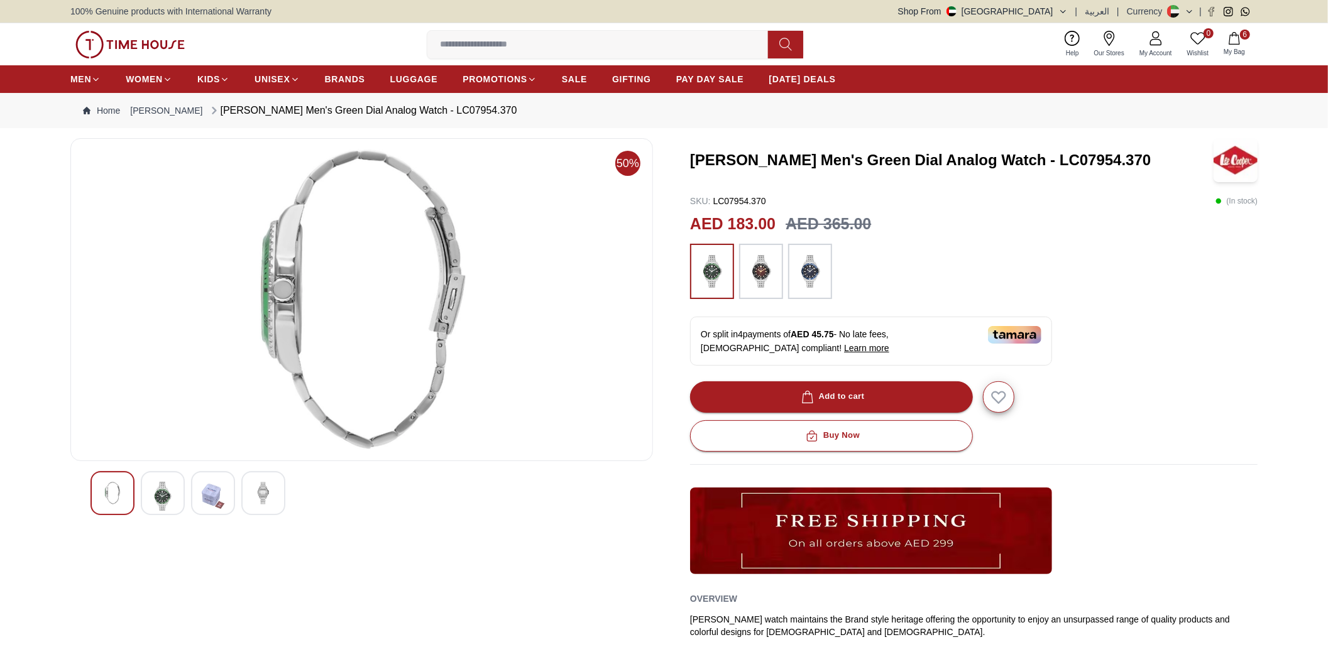
click at [159, 493] on img at bounding box center [162, 496] width 23 height 29
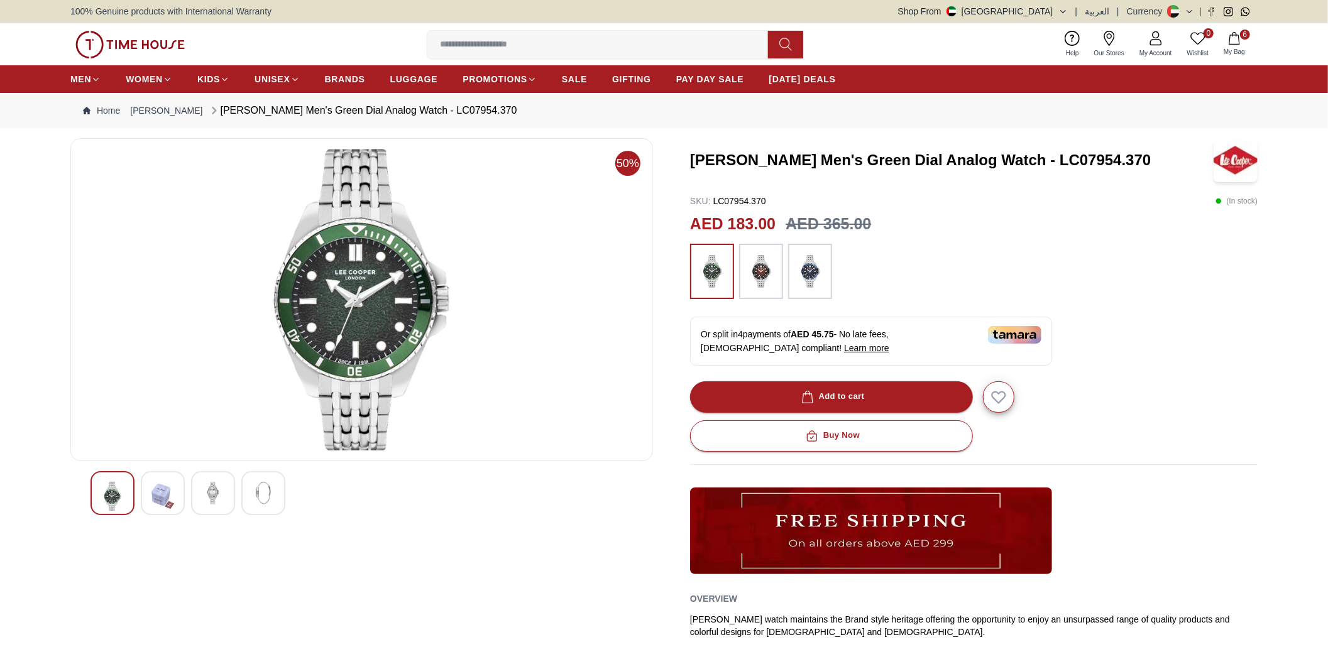
scroll to position [84, 0]
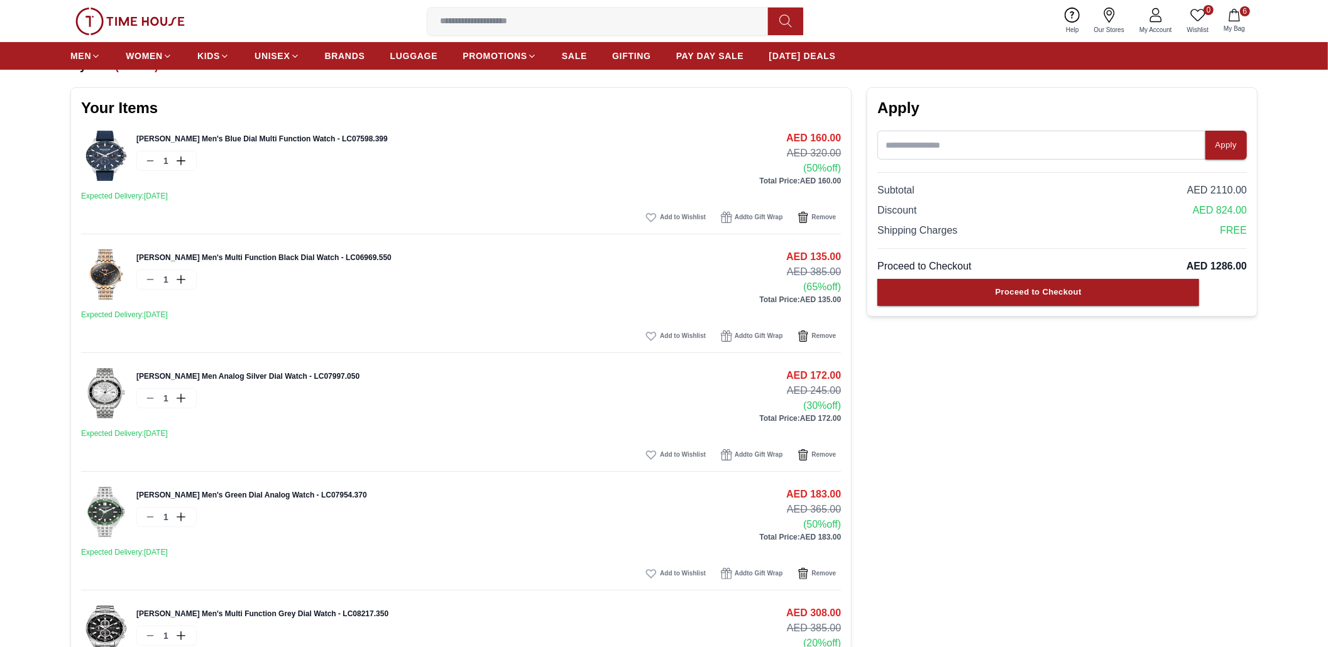
click at [122, 153] on img at bounding box center [106, 156] width 50 height 50
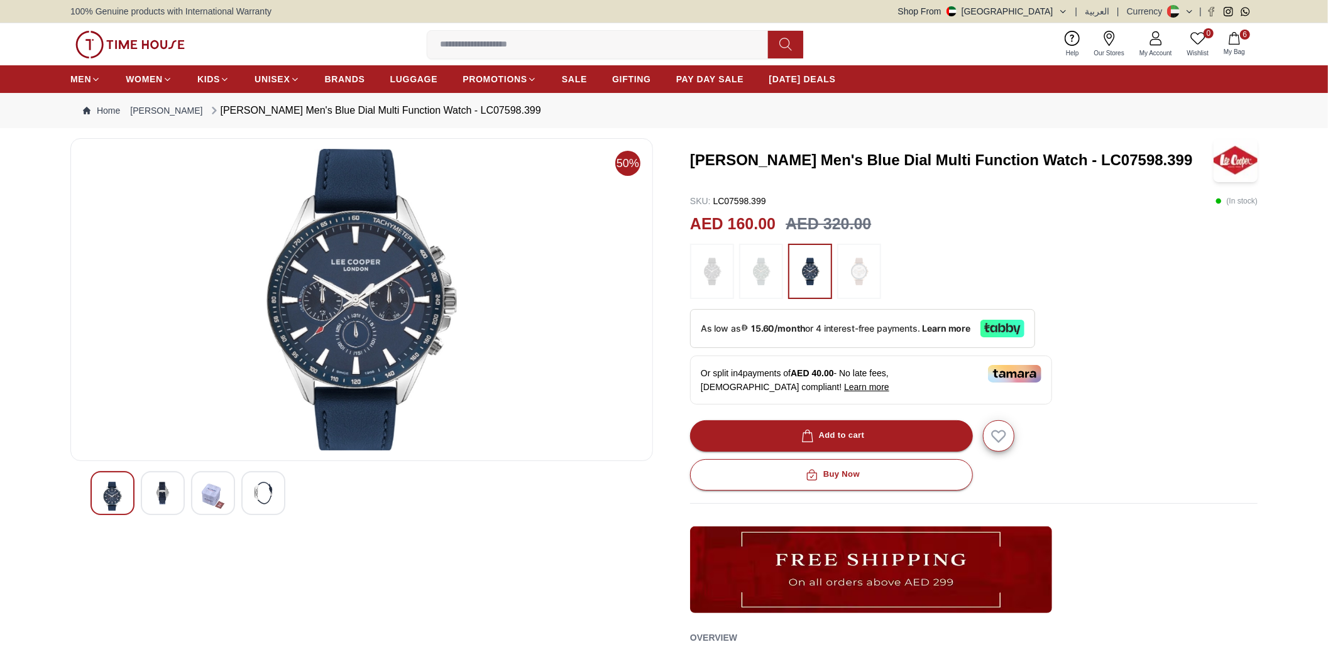
scroll to position [84, 0]
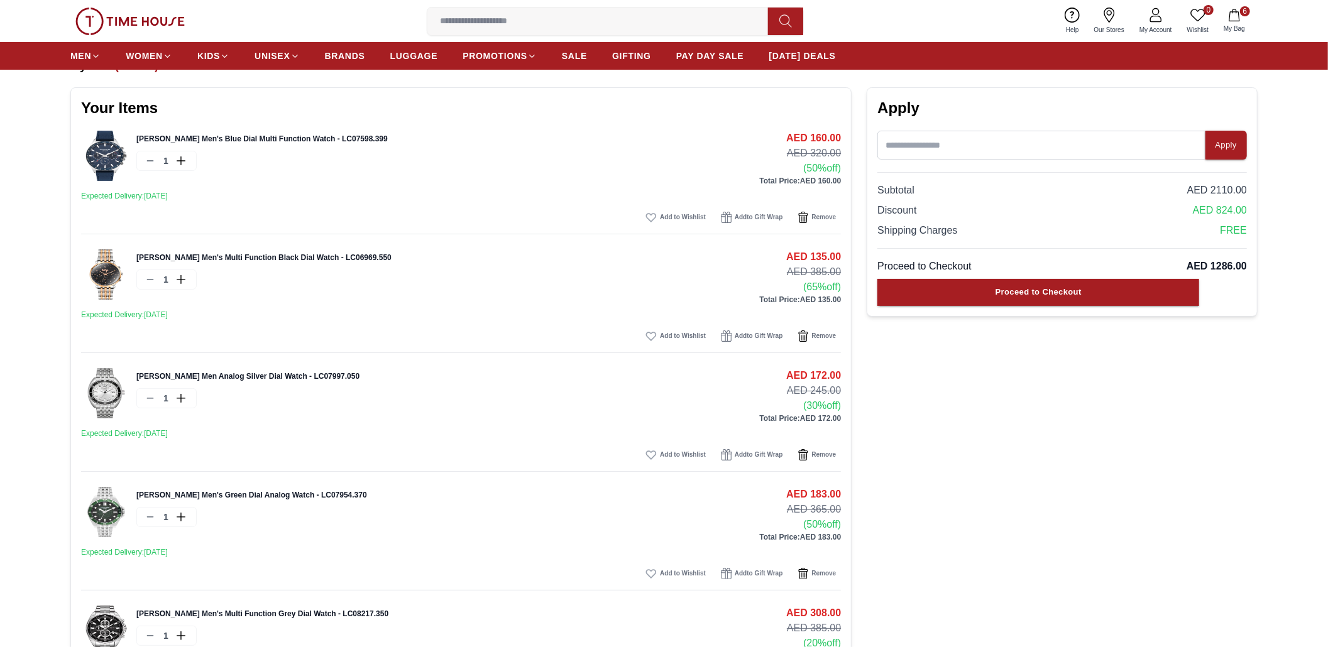
click at [91, 277] on img at bounding box center [106, 274] width 50 height 50
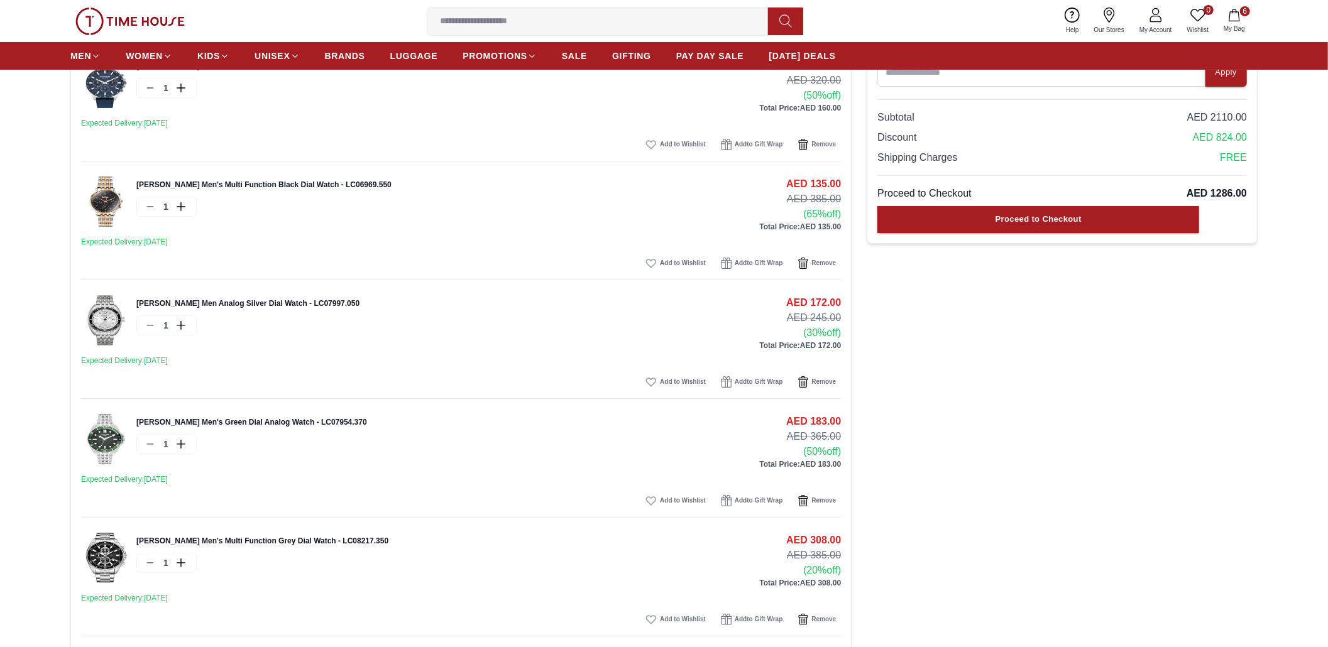
scroll to position [251, 0]
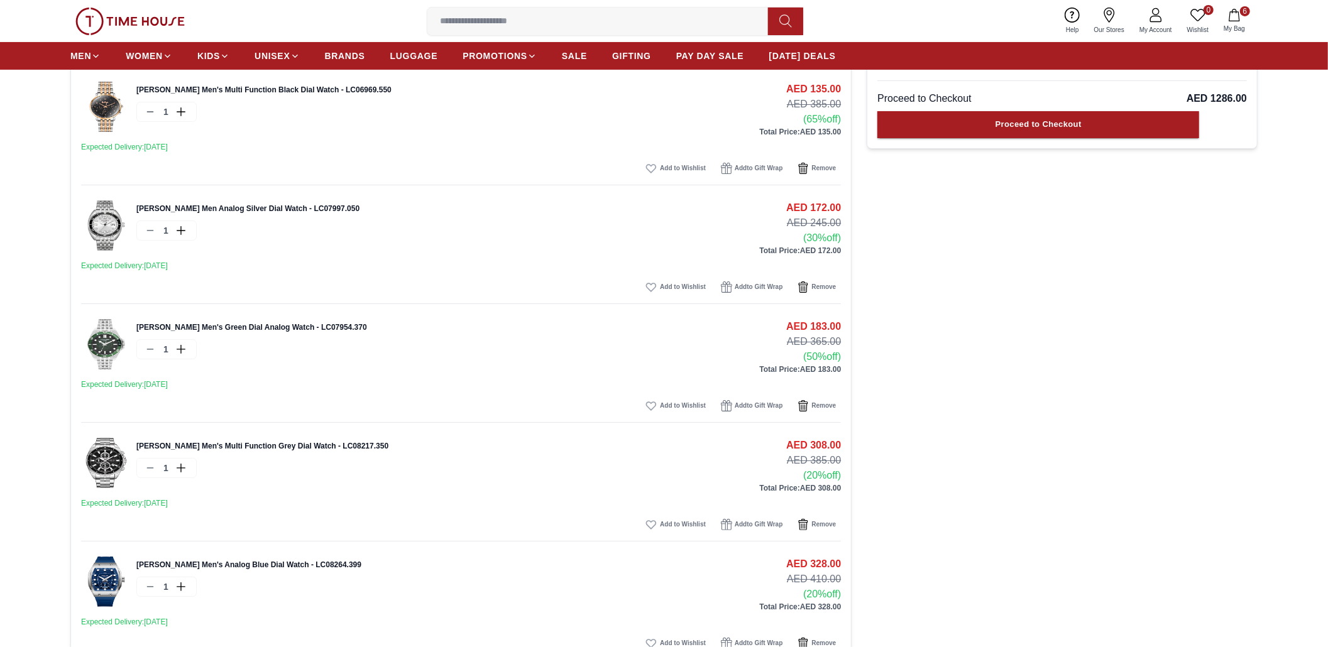
click at [104, 461] on img at bounding box center [106, 463] width 50 height 50
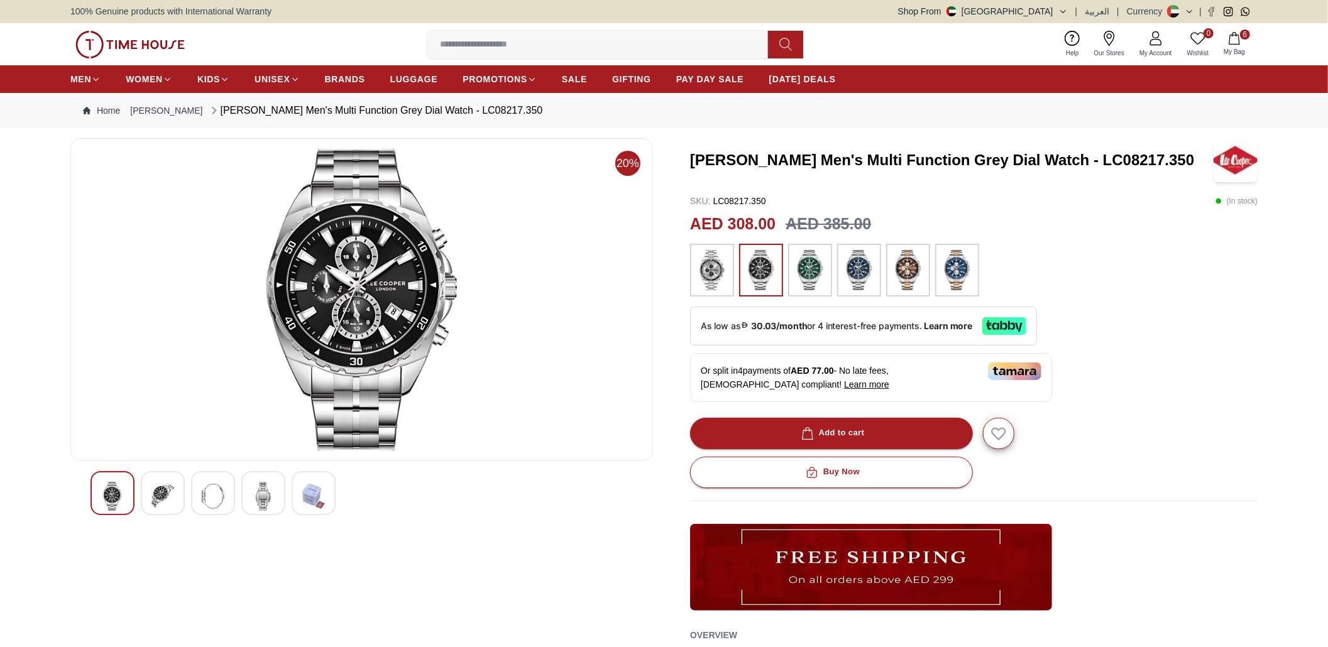
click at [852, 277] on img at bounding box center [858, 270] width 31 height 40
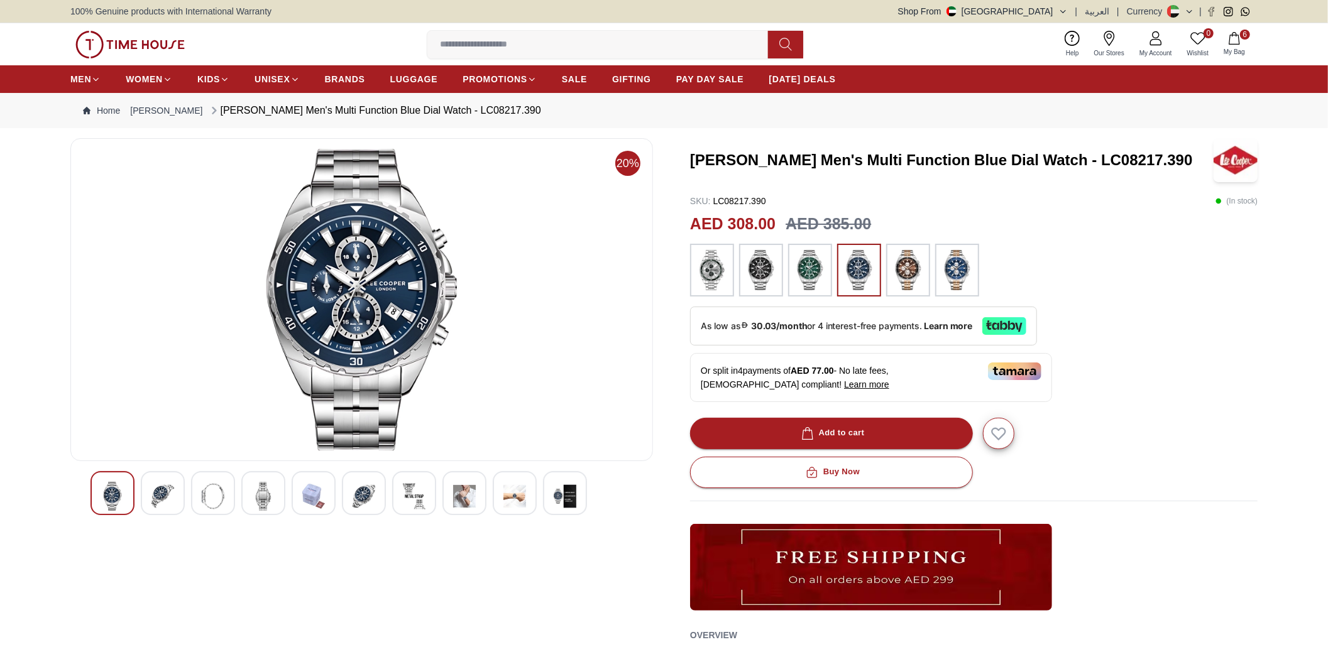
scroll to position [251, 0]
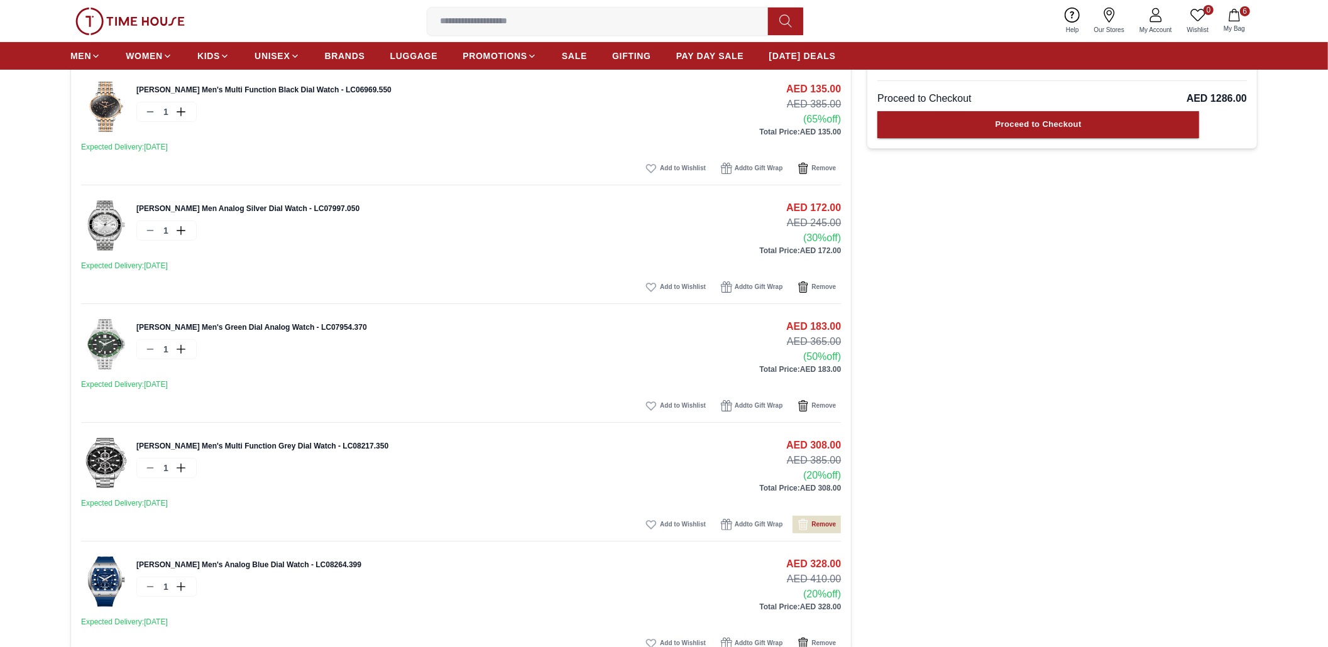
click at [806, 527] on icon "button" at bounding box center [803, 524] width 11 height 11
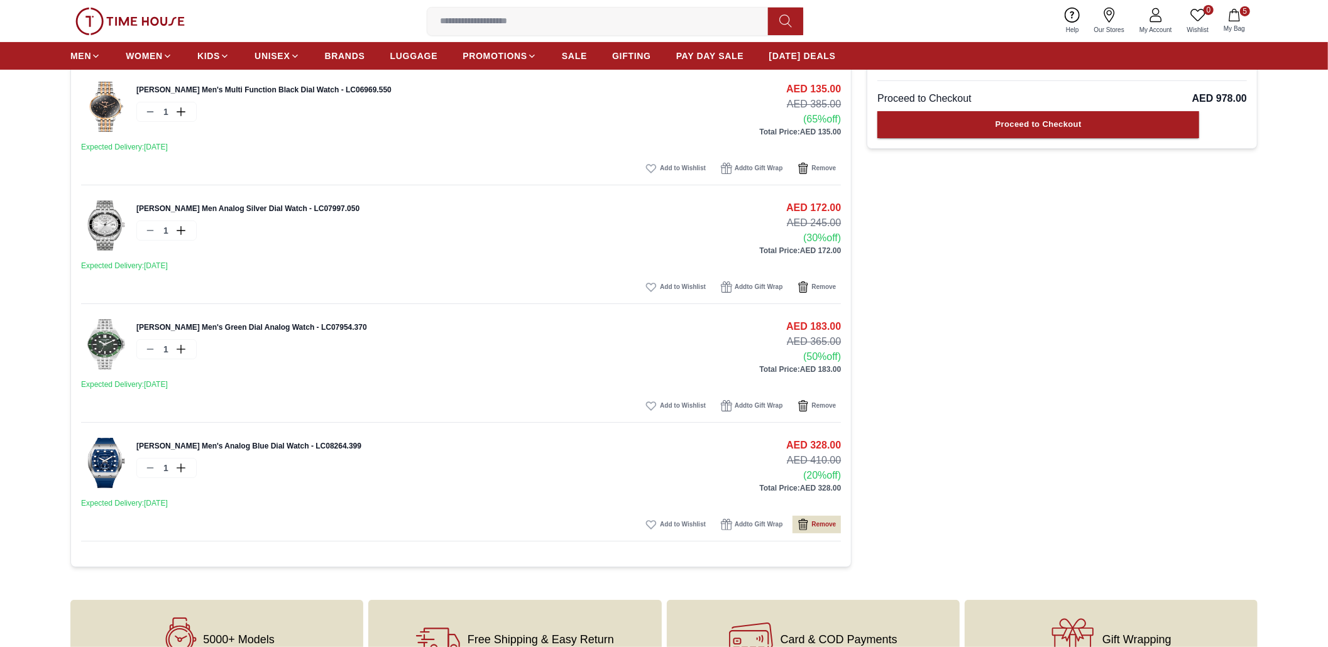
click at [813, 523] on span "Remove" at bounding box center [823, 524] width 25 height 13
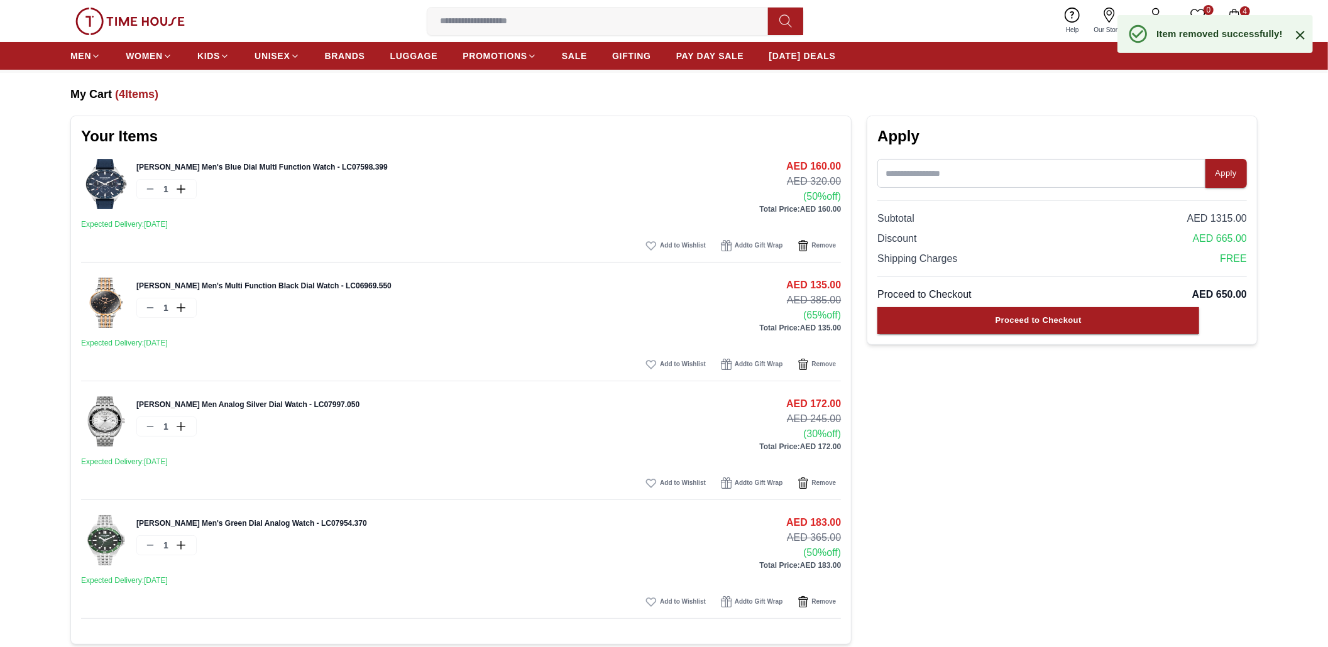
scroll to position [0, 0]
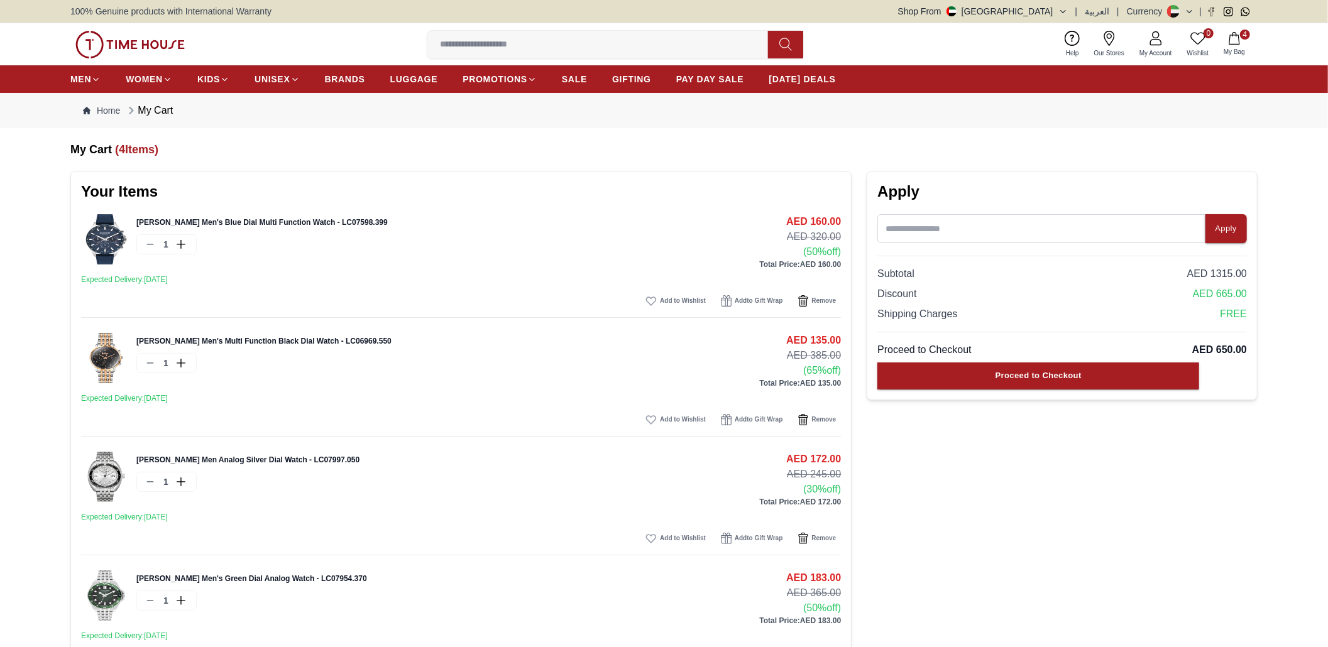
click at [104, 235] on img at bounding box center [106, 239] width 50 height 50
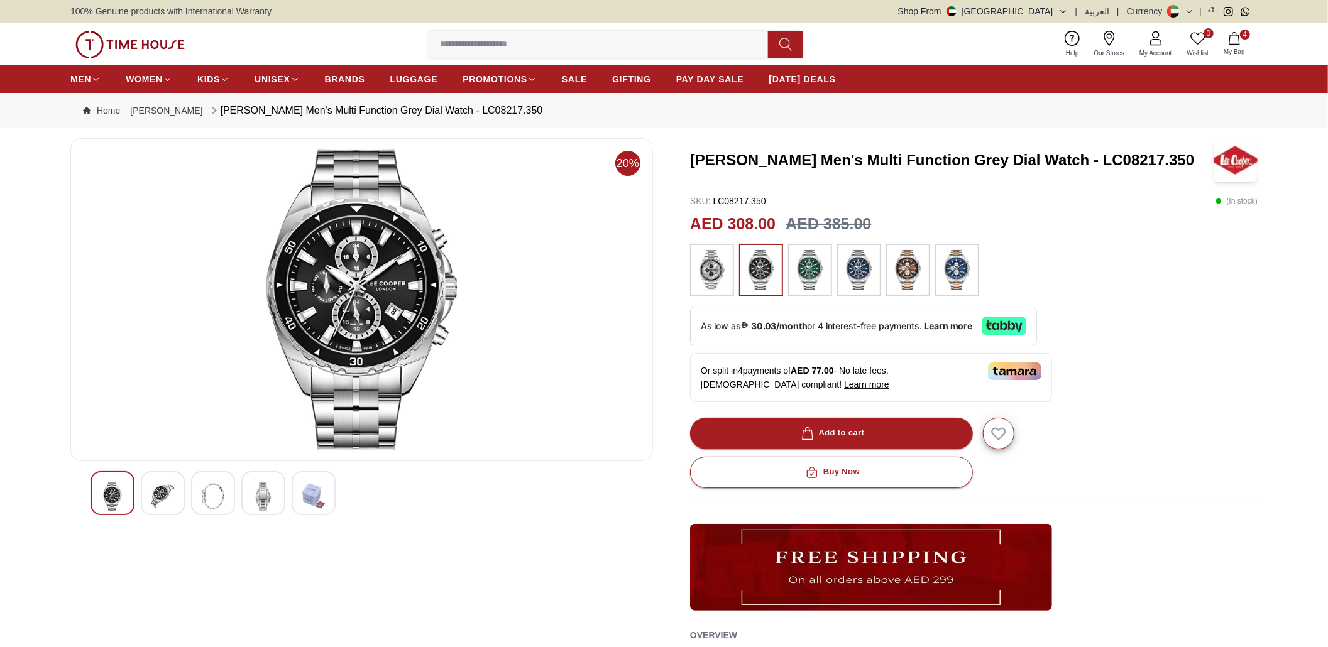
click at [167, 491] on img at bounding box center [162, 496] width 23 height 29
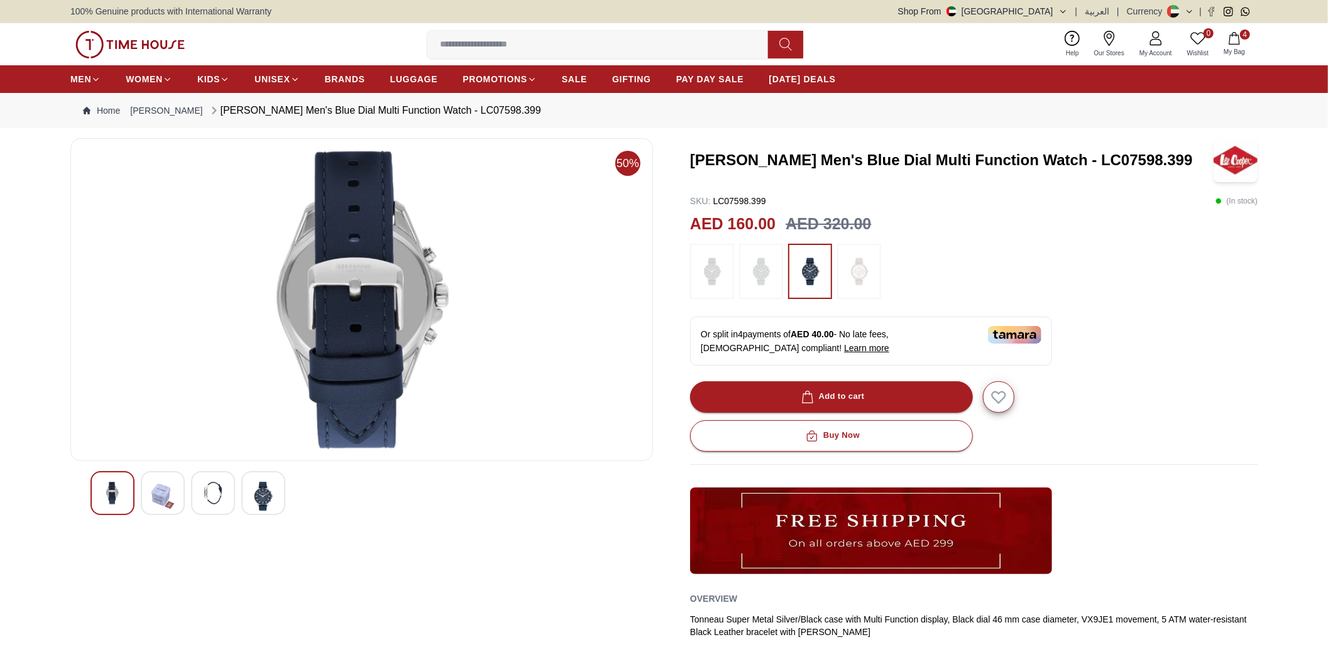
click at [265, 493] on img at bounding box center [263, 496] width 23 height 29
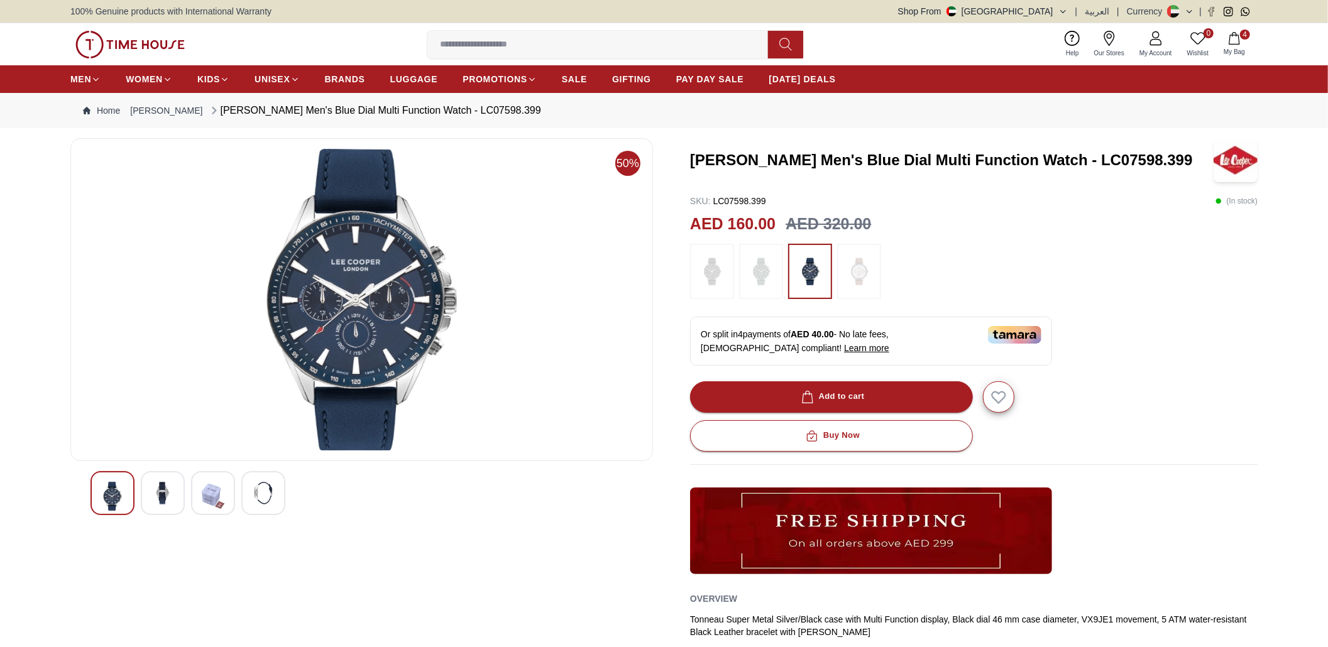
click at [194, 495] on div at bounding box center [213, 493] width 44 height 44
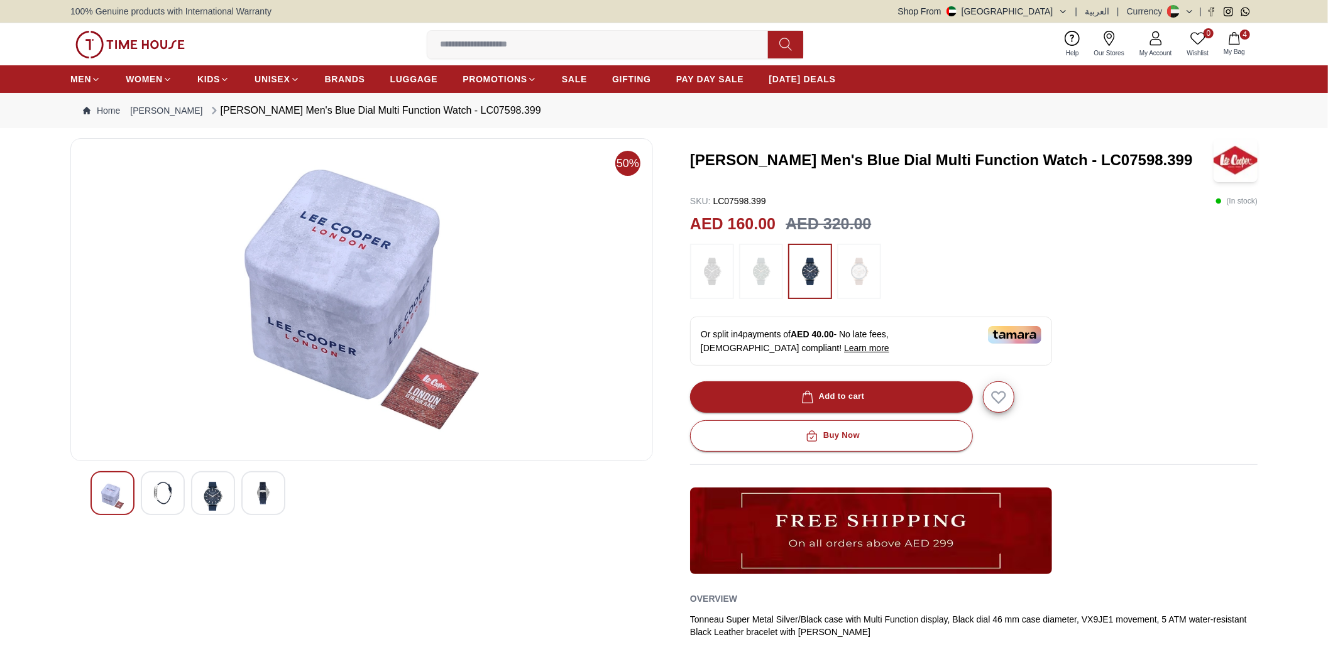
click at [166, 495] on img at bounding box center [162, 493] width 23 height 23
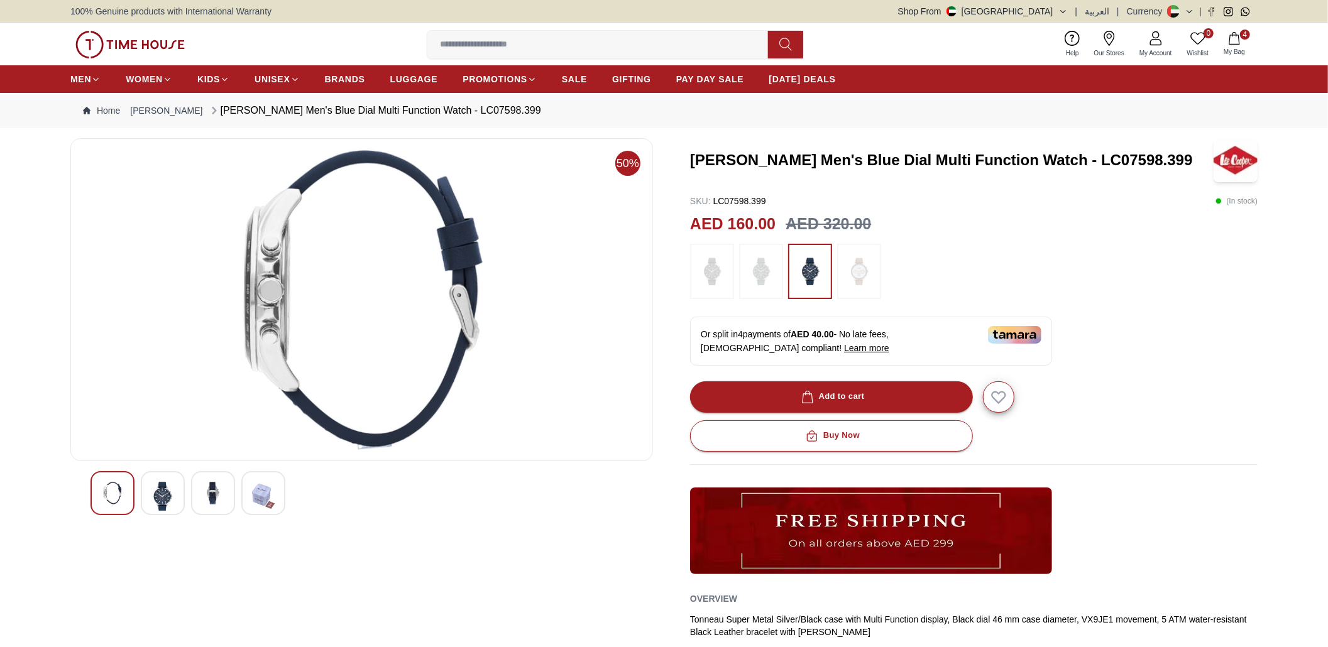
click at [124, 495] on img at bounding box center [112, 493] width 23 height 23
click at [187, 496] on div at bounding box center [361, 493] width 542 height 44
click at [167, 496] on img at bounding box center [162, 496] width 23 height 29
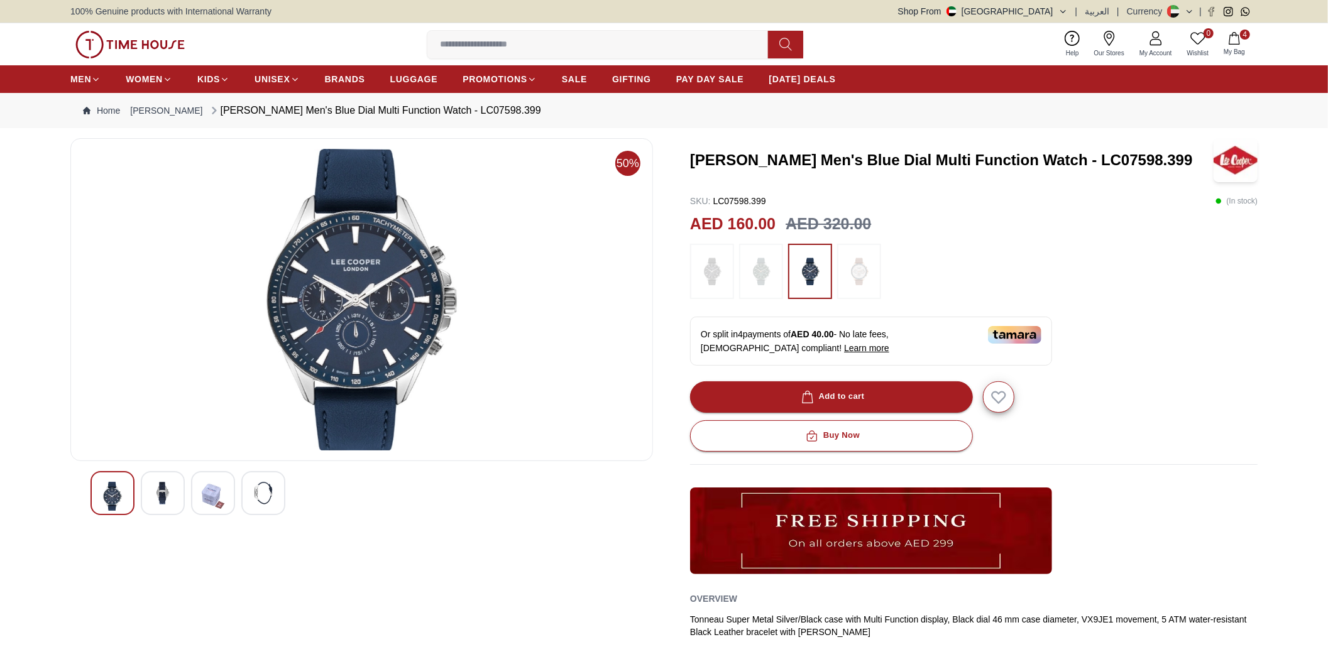
click at [189, 495] on div at bounding box center [361, 493] width 542 height 44
click at [1230, 36] on icon "button" at bounding box center [1234, 38] width 11 height 13
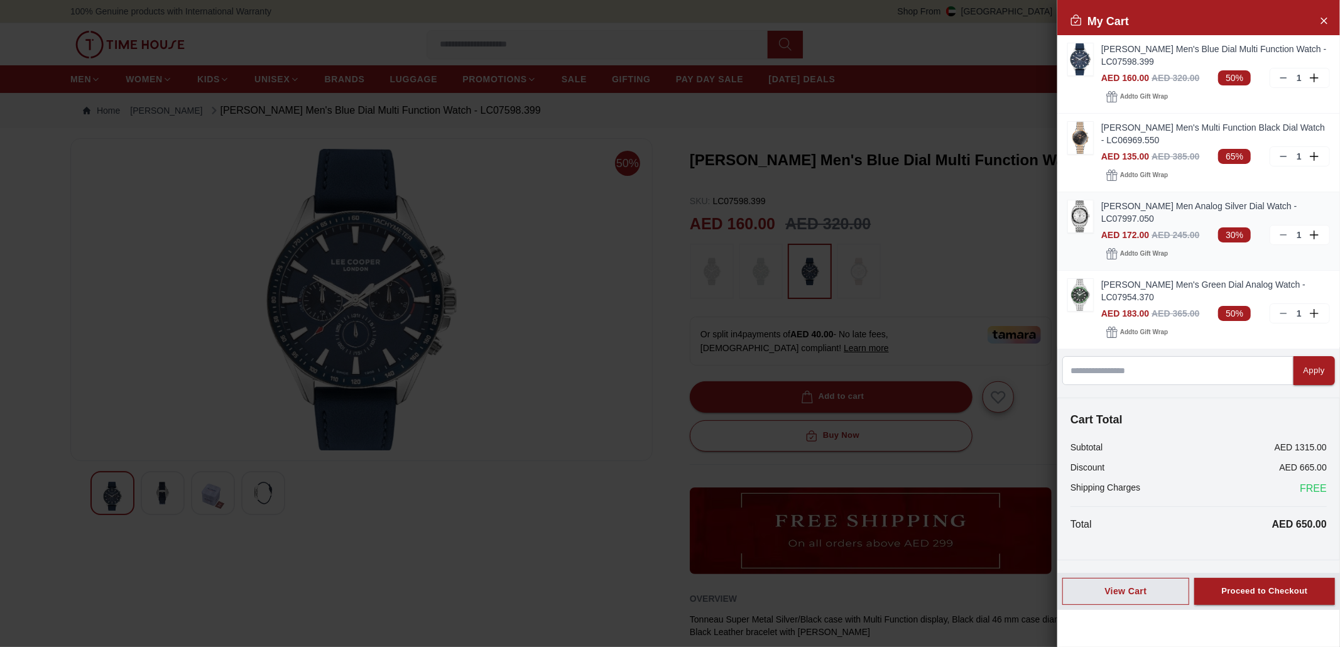
click at [1077, 204] on img at bounding box center [1080, 216] width 25 height 32
click at [1258, 589] on div "Proceed to Checkout" at bounding box center [1265, 591] width 86 height 14
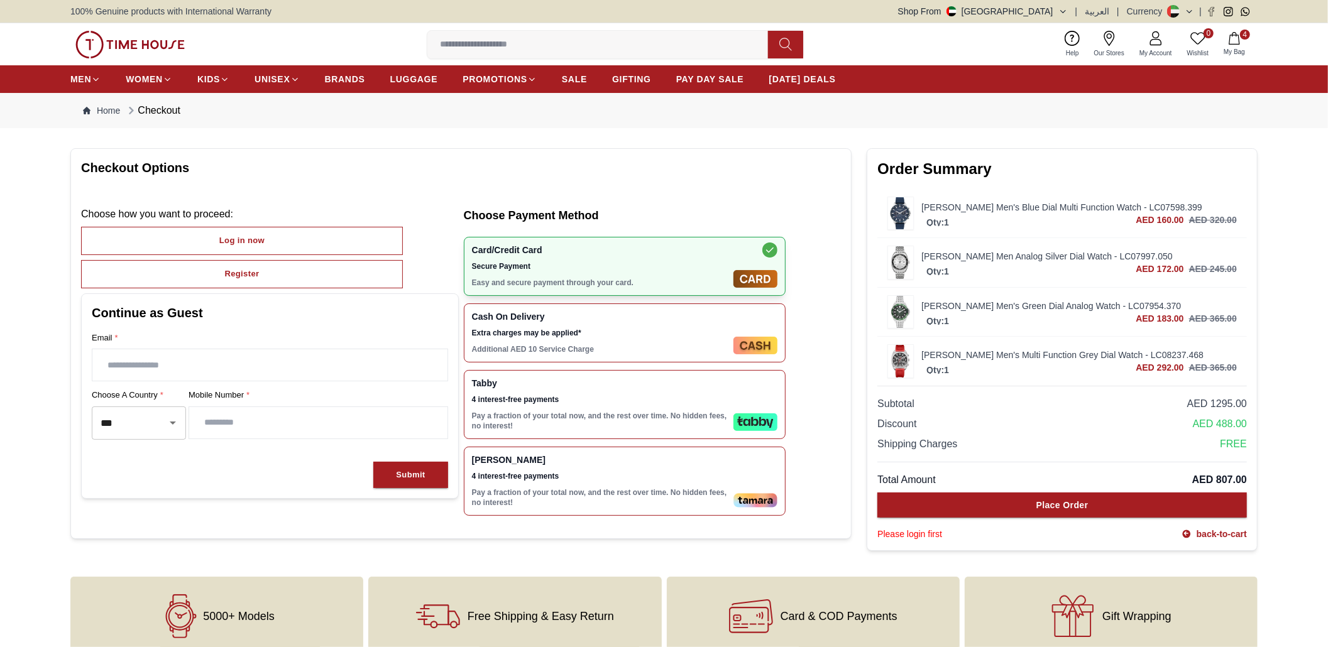
click at [684, 400] on span "4 interest-free payments" at bounding box center [600, 400] width 256 height 10
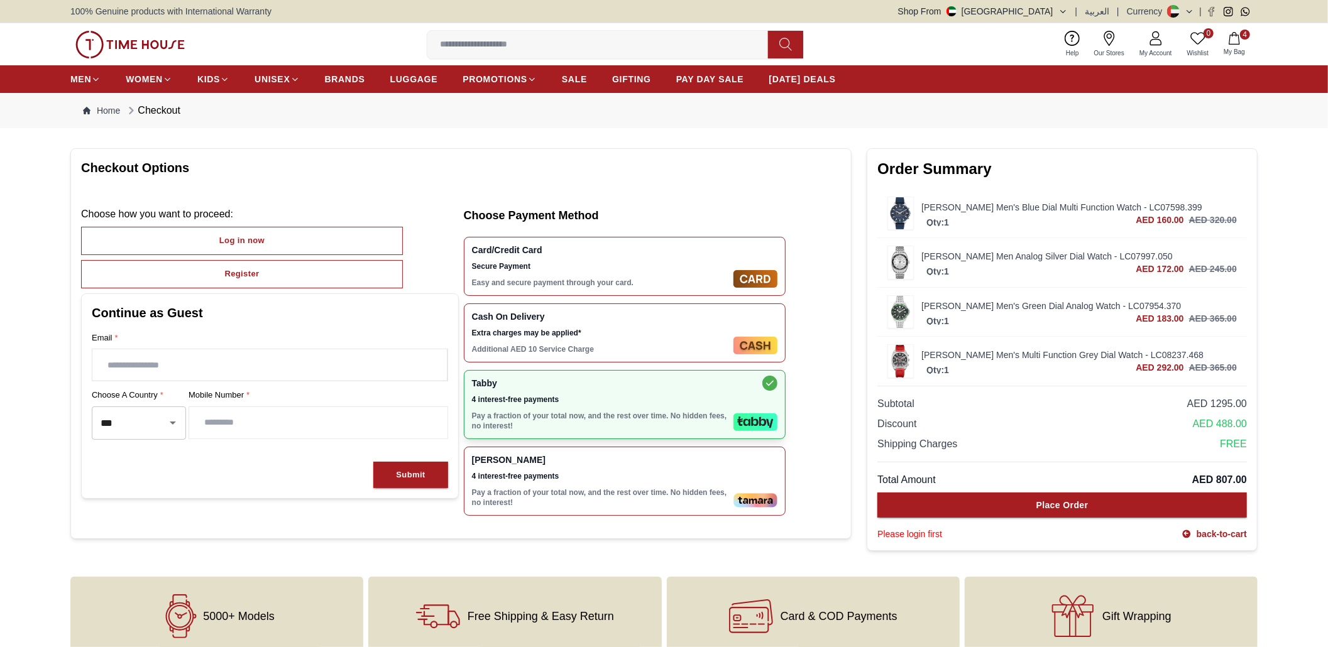
click at [215, 370] on input "text" at bounding box center [269, 364] width 355 height 31
type input "**********"
type input "*********"
click at [897, 348] on div "Lee Cooper Men's Multi Function Grey Dial Watch - LC08237.468 Qty: 1 AED 292.00…" at bounding box center [1062, 361] width 370 height 48
click at [893, 370] on img at bounding box center [900, 361] width 25 height 32
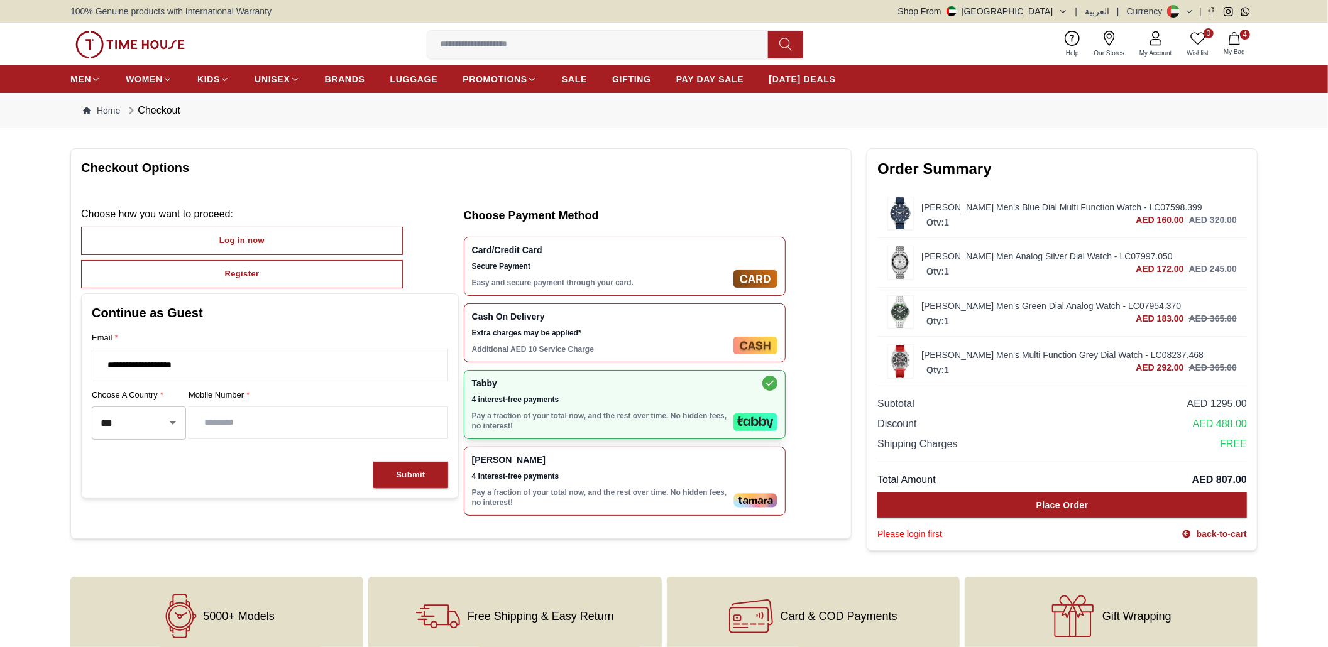
click at [902, 368] on img at bounding box center [900, 361] width 25 height 32
click at [973, 368] on div "Qty: 1 AED 292.00 AED 365.00" at bounding box center [1078, 367] width 315 height 13
click at [897, 367] on img at bounding box center [900, 361] width 25 height 32
click at [1047, 368] on div "Qty: 1 AED 292.00 AED 365.00" at bounding box center [1078, 367] width 315 height 13
